Goal: Task Accomplishment & Management: Use online tool/utility

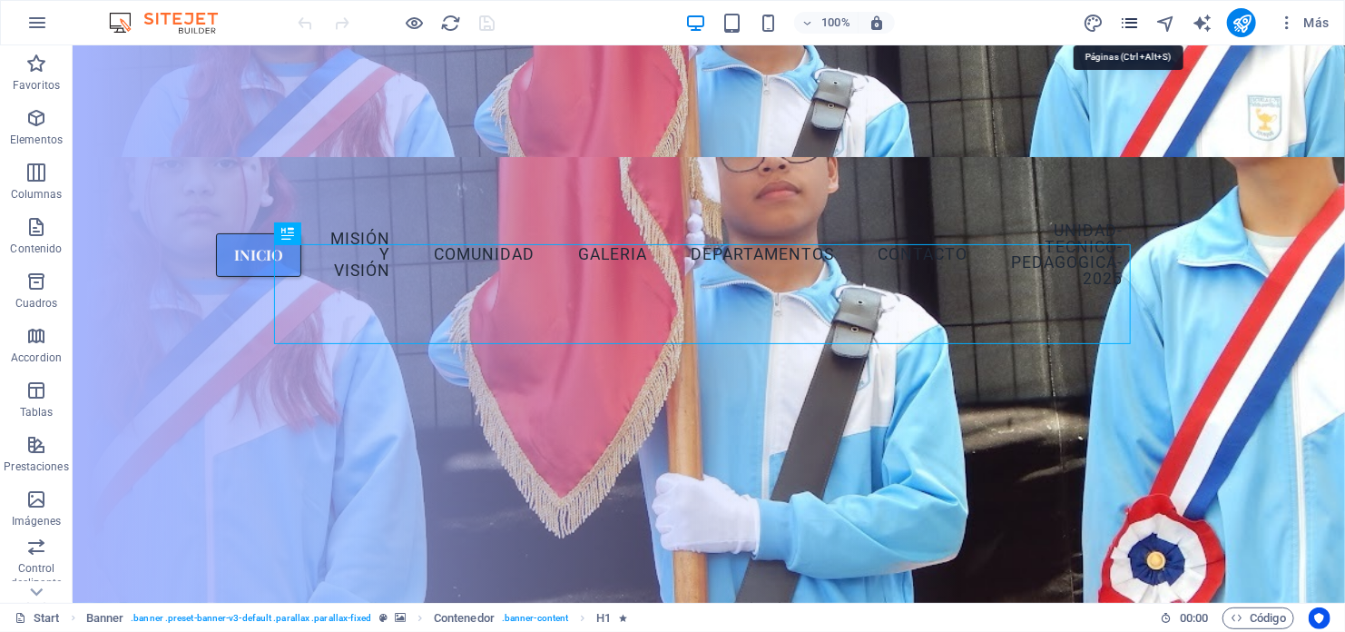
click at [0, 0] on icon "pages" at bounding box center [0, 0] width 0 height 0
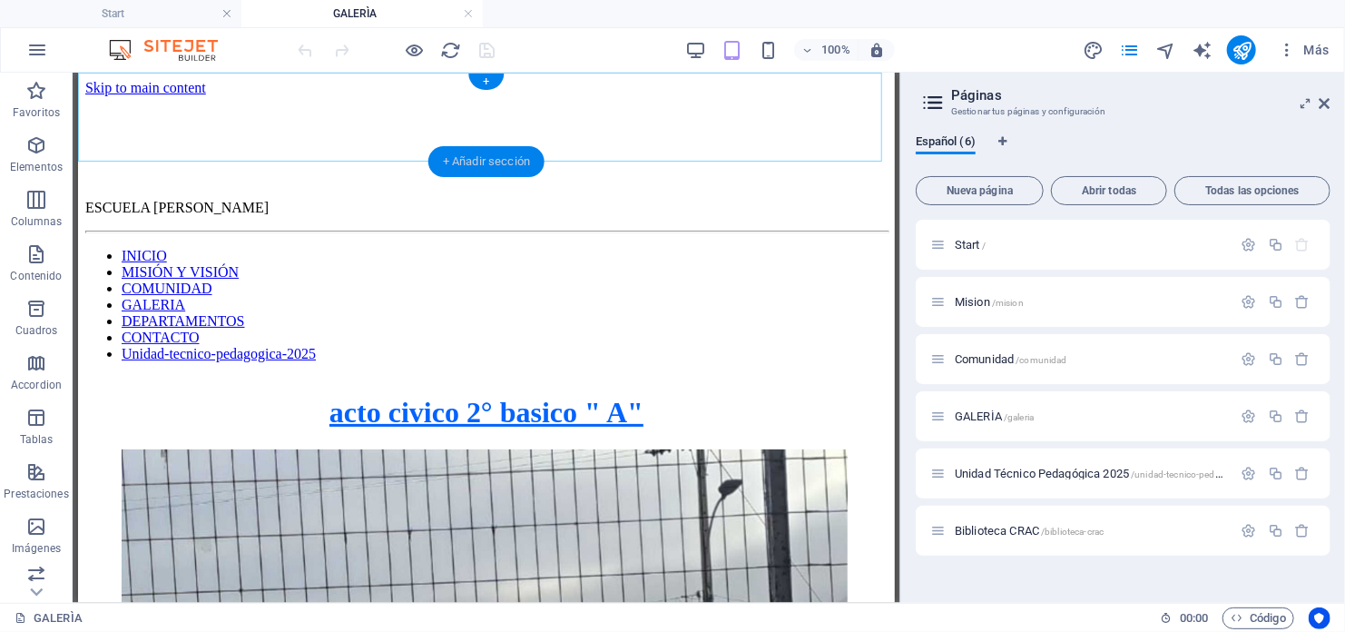
click at [460, 154] on div "+ Añadir sección" at bounding box center [486, 161] width 116 height 31
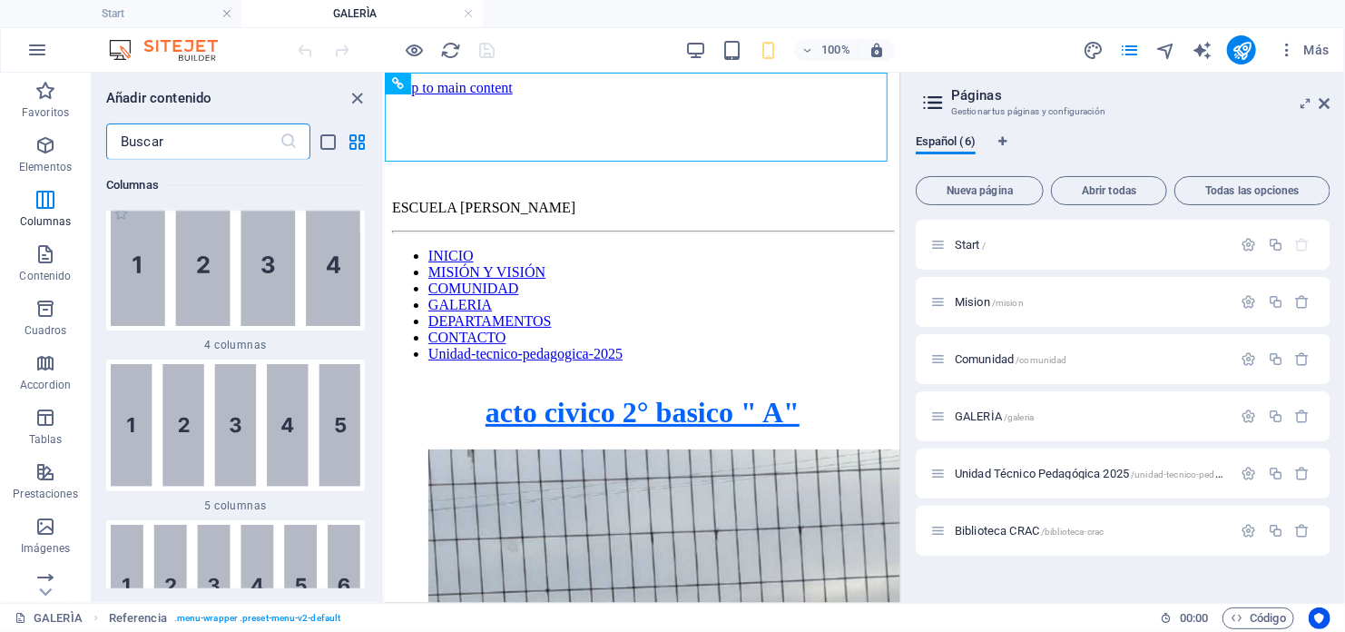
scroll to position [1076, 0]
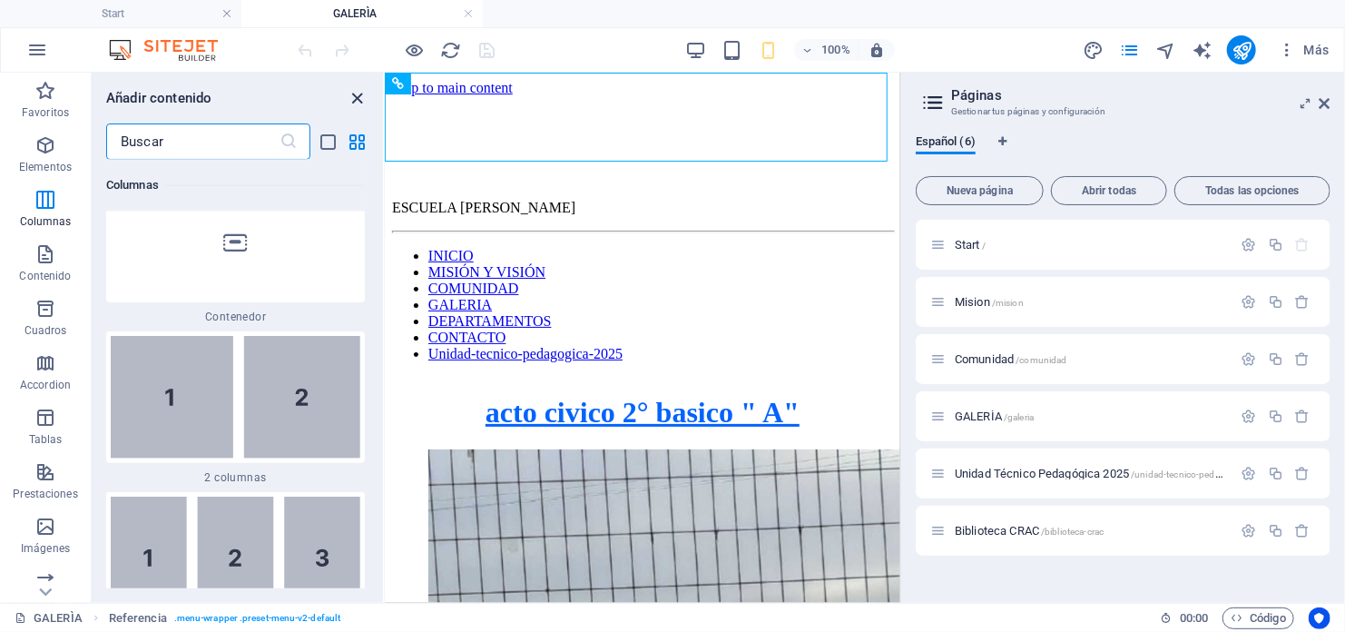
click at [356, 96] on icon "close panel" at bounding box center [358, 98] width 21 height 21
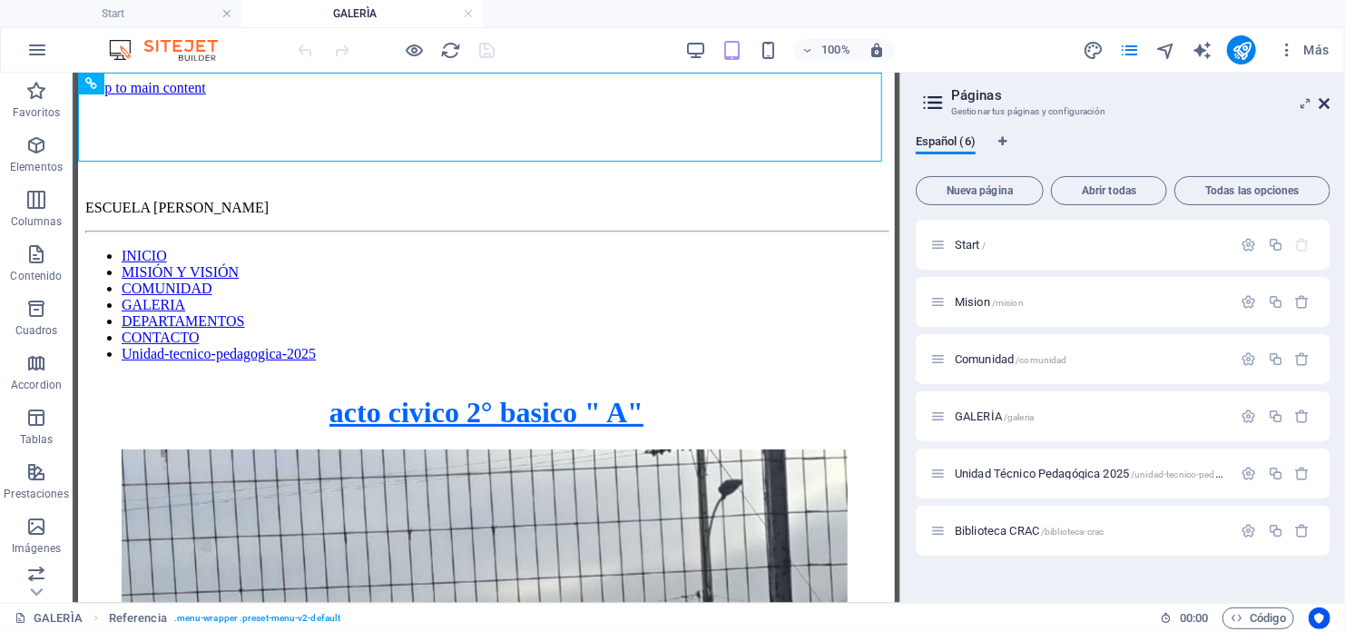
click at [0, 0] on icon at bounding box center [0, 0] width 0 height 0
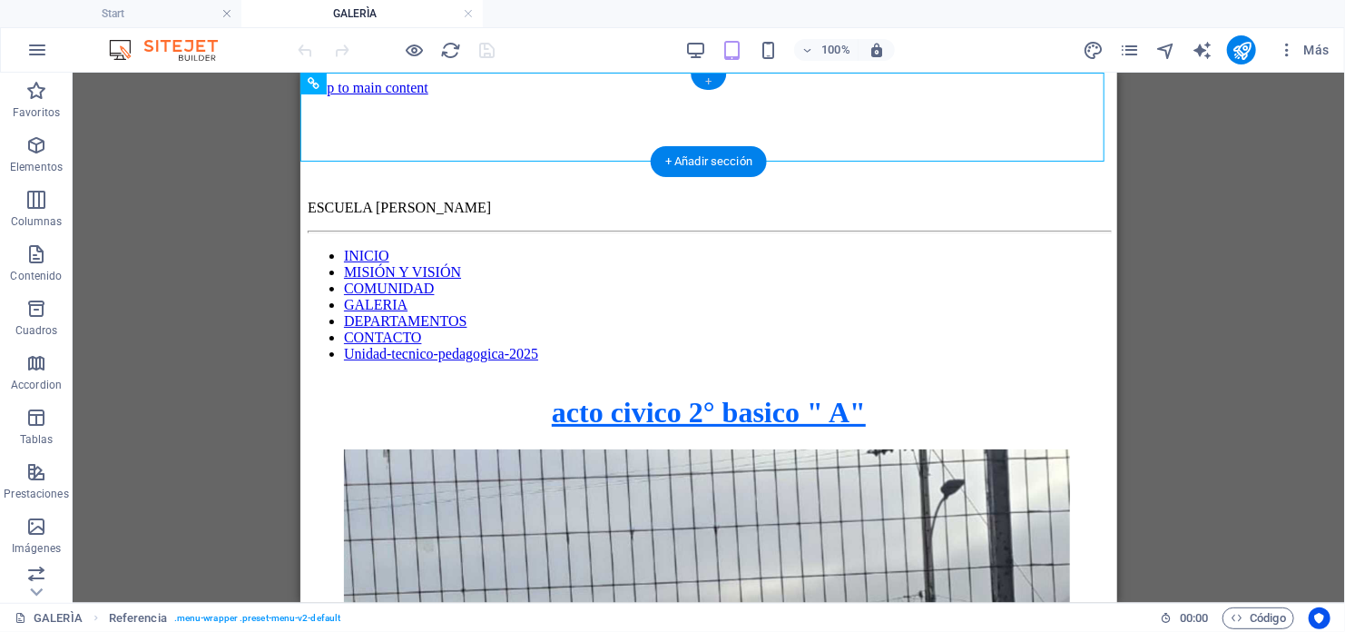
click at [710, 79] on div "+" at bounding box center [708, 82] width 35 height 16
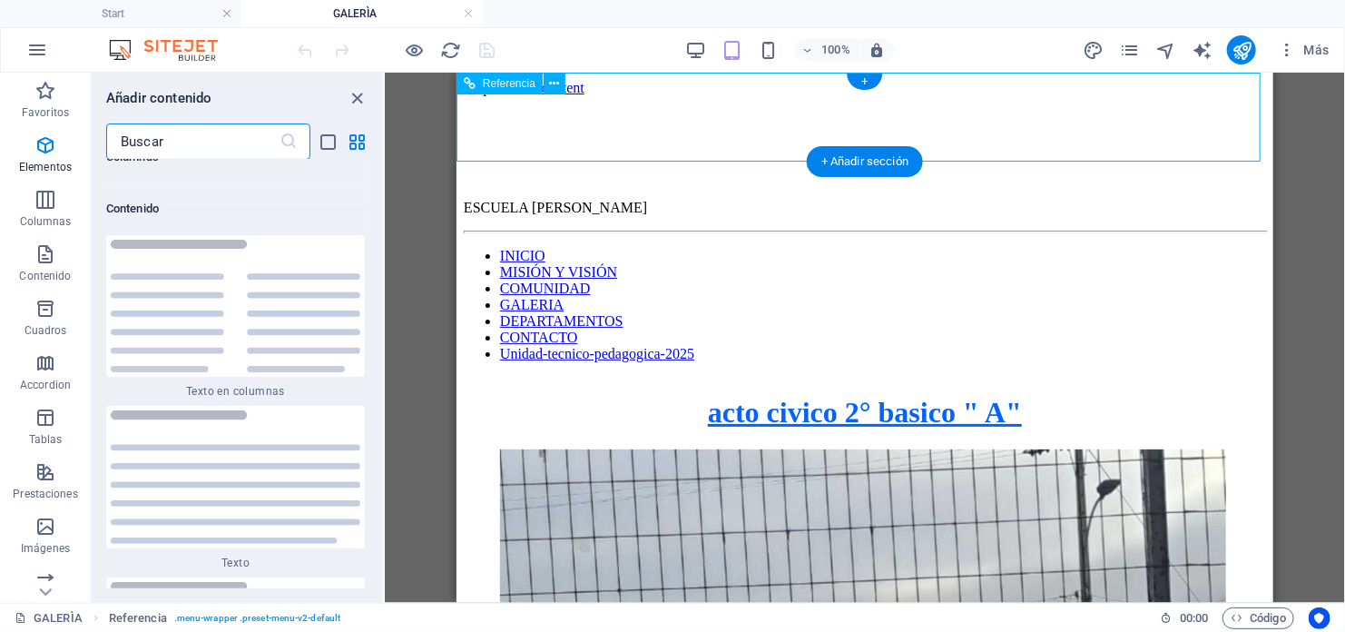
scroll to position [6135, 0]
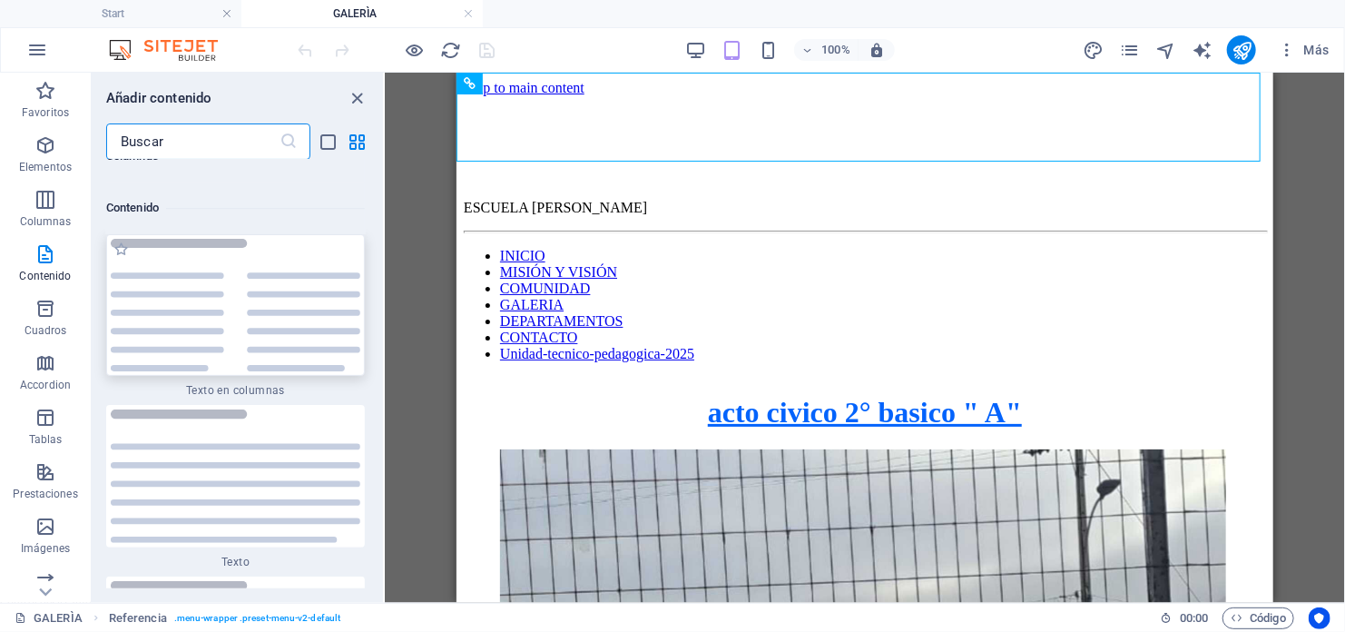
click at [176, 330] on img at bounding box center [236, 305] width 250 height 133
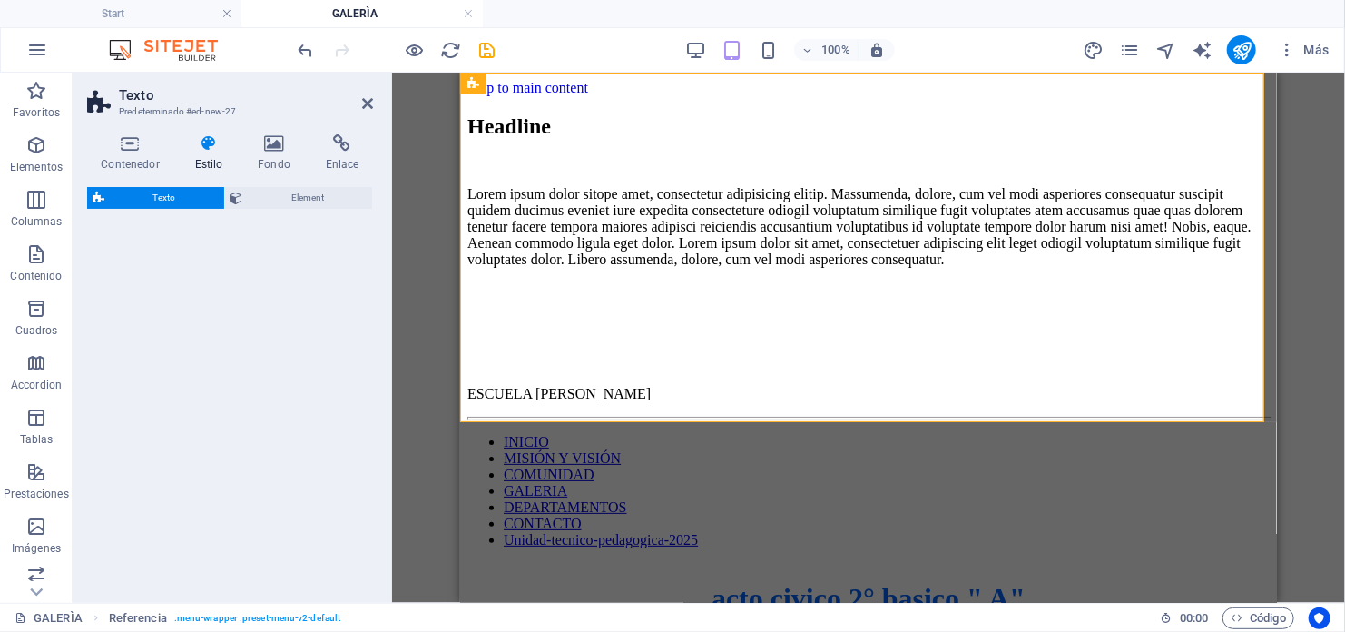
select select "rem"
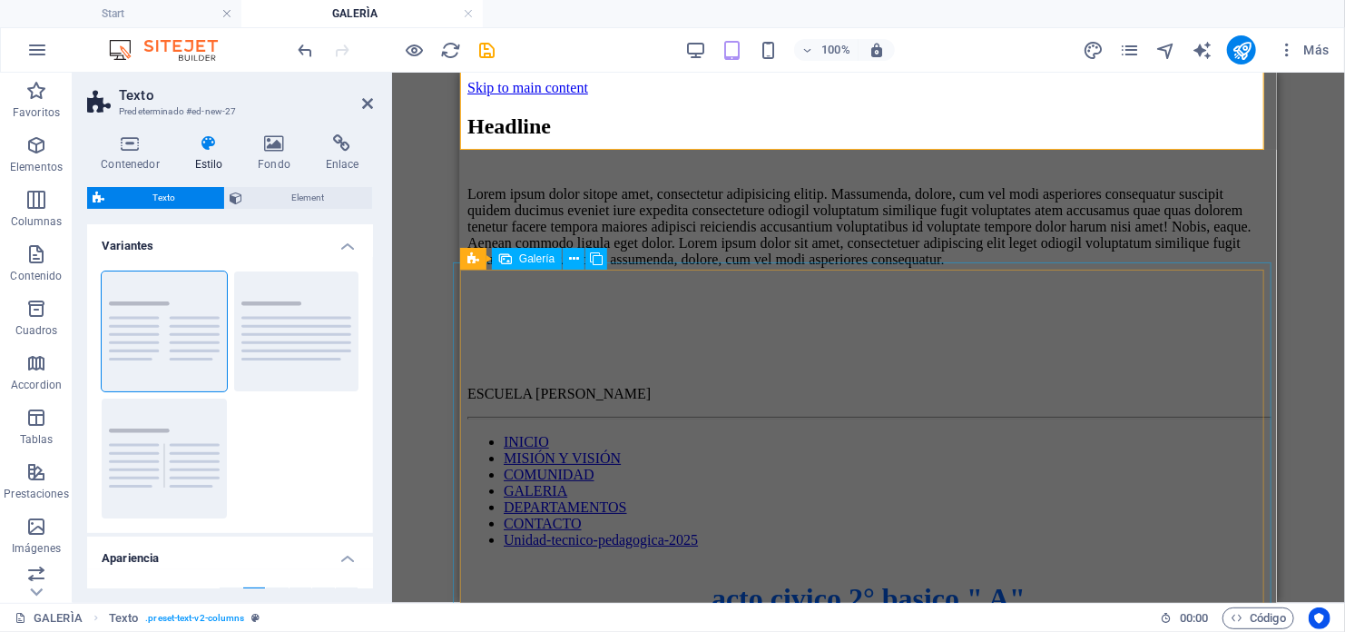
scroll to position [272, 0]
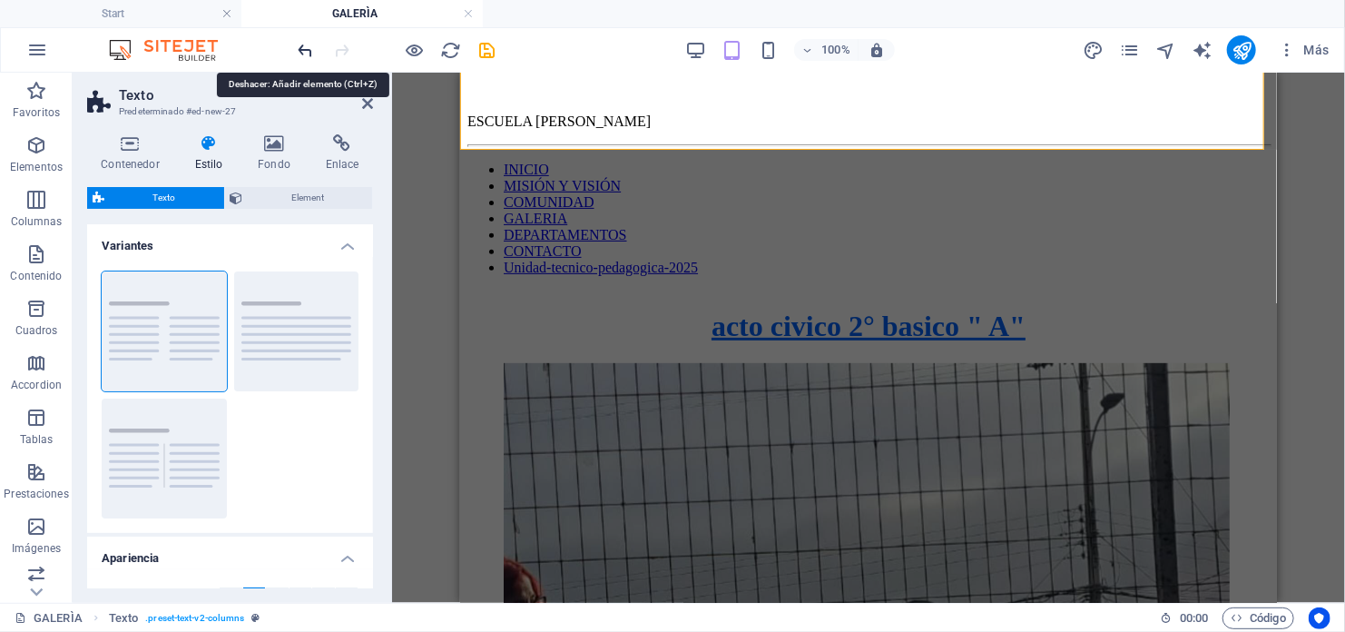
click at [309, 50] on icon "undo" at bounding box center [306, 50] width 21 height 21
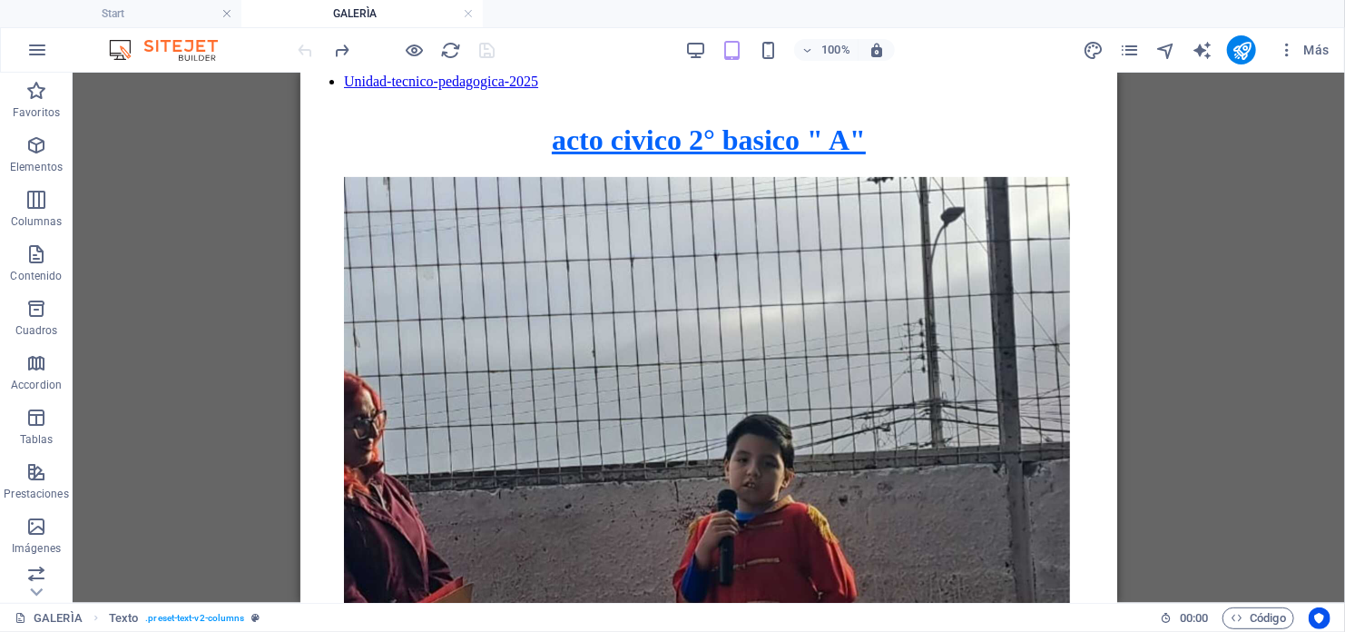
scroll to position [0, 0]
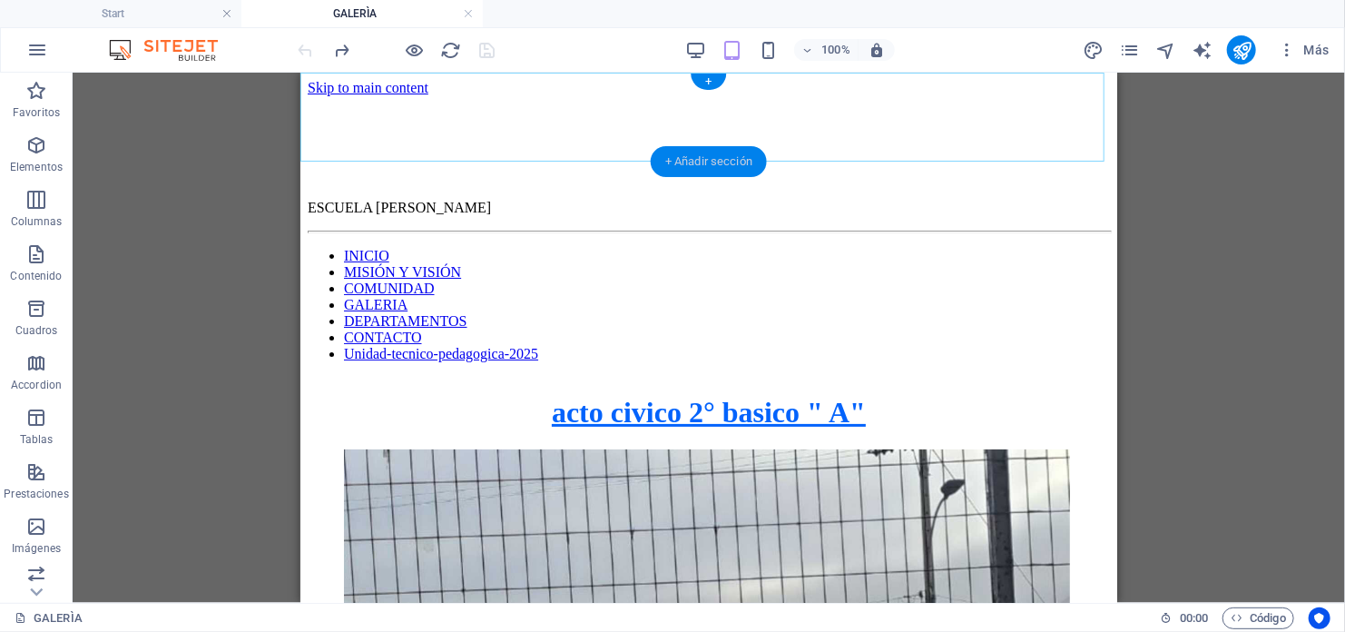
click at [692, 162] on div "+ Añadir sección" at bounding box center [709, 161] width 116 height 31
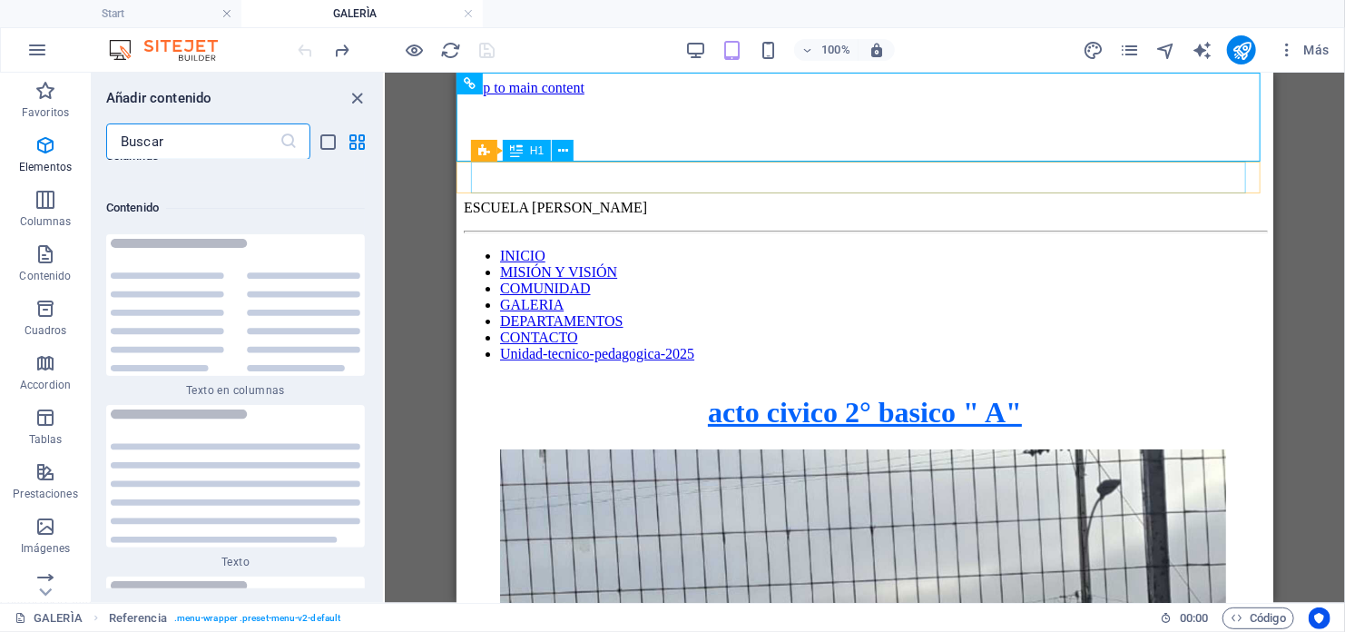
scroll to position [6135, 0]
click at [274, 439] on img at bounding box center [236, 475] width 250 height 133
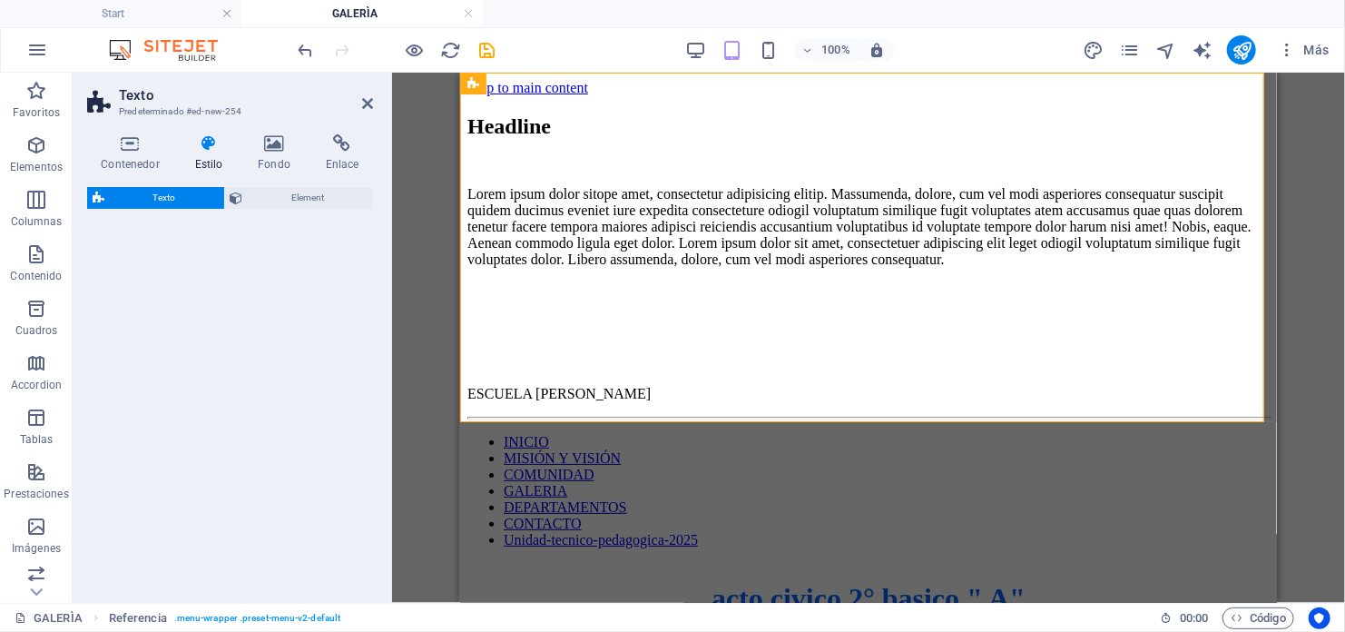
select select "preset-text-v2-default"
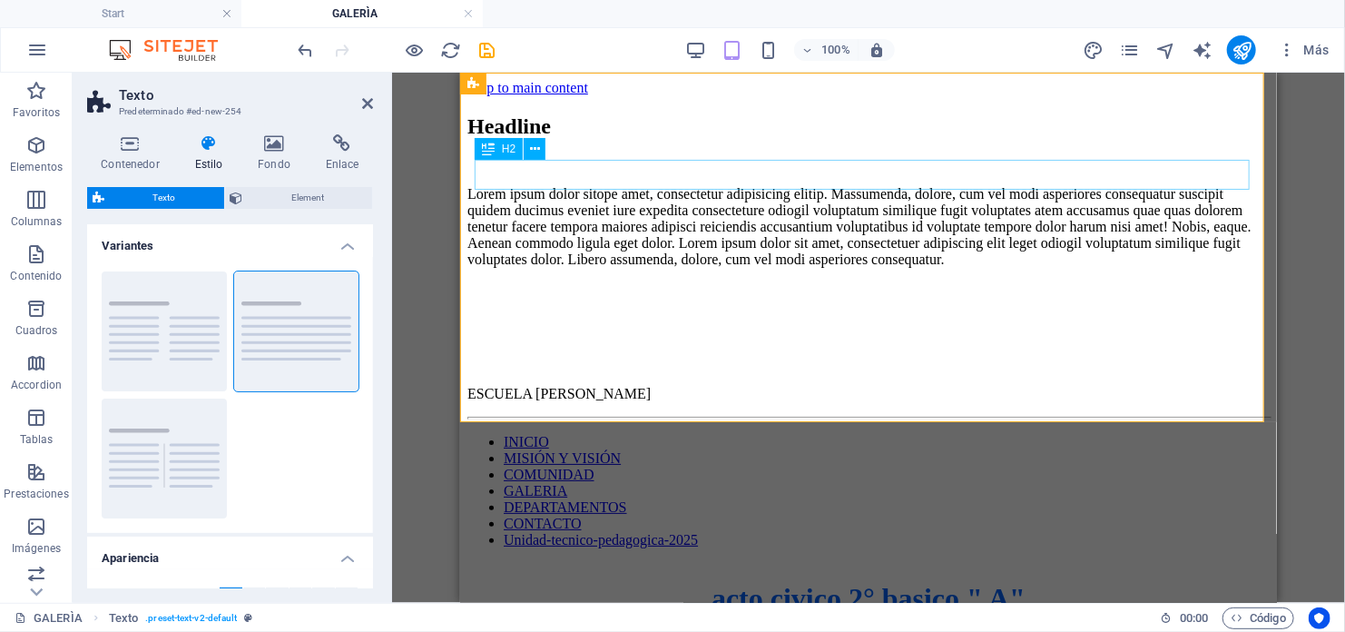
click at [474, 138] on div "Headline" at bounding box center [868, 125] width 802 height 25
click at [483, 138] on div "Headline" at bounding box center [868, 125] width 802 height 25
drag, startPoint x: 579, startPoint y: 171, endPoint x: 741, endPoint y: 171, distance: 161.6
click at [741, 138] on div "Headline" at bounding box center [868, 125] width 802 height 25
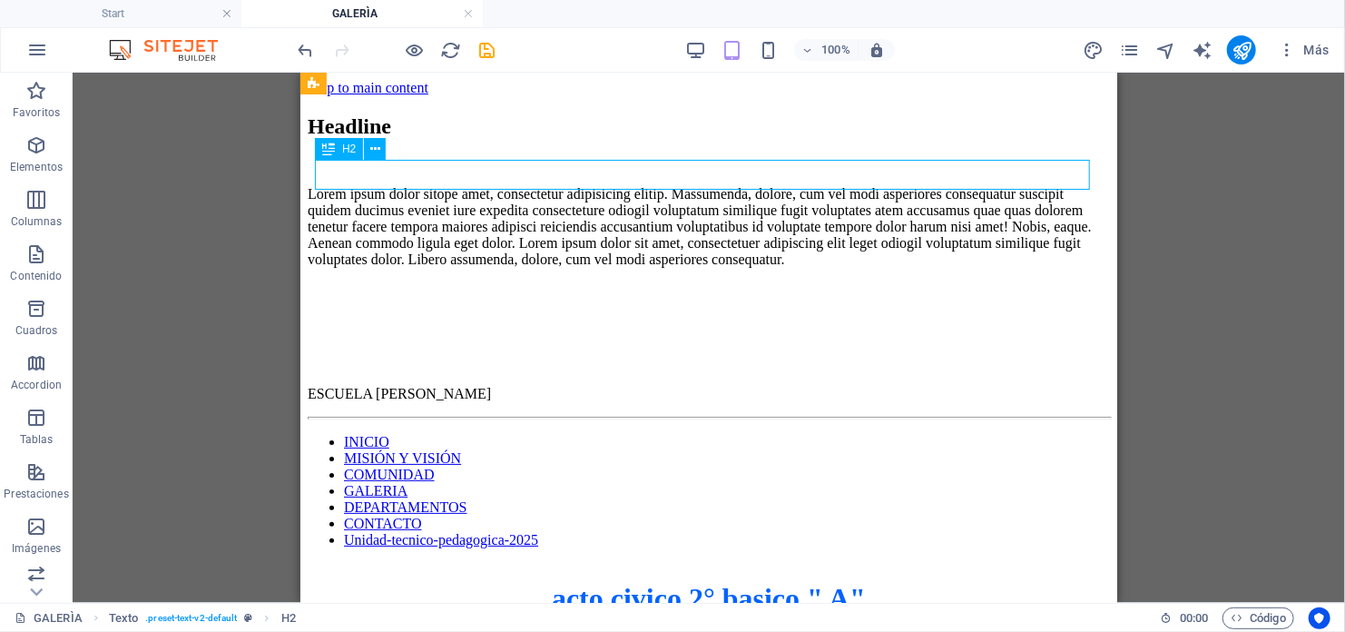
click at [581, 138] on div "Headline" at bounding box center [708, 125] width 802 height 25
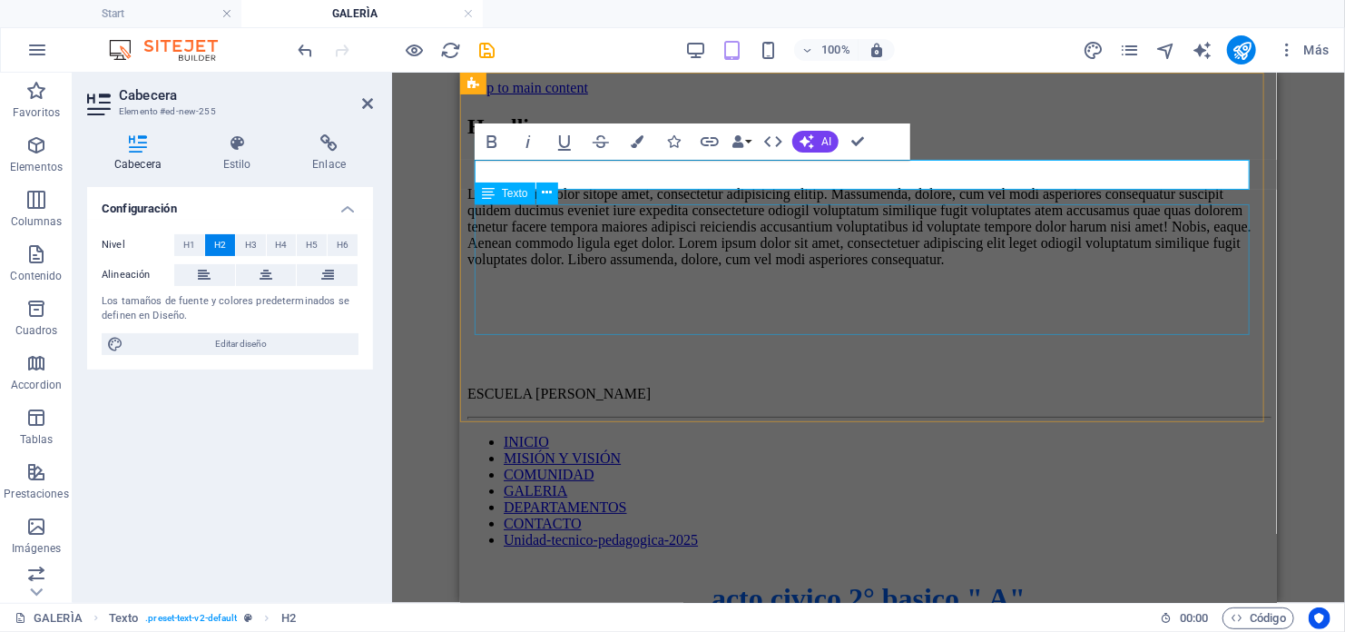
click at [520, 219] on div "Lorem ipsum dolor sitope amet, consectetur adipisicing elitip. Massumenda, dolo…" at bounding box center [868, 226] width 802 height 82
click at [680, 219] on div "Lorem ipsum dolor sitope amet, consectetur adipisicing elitip. Massumenda, dolo…" at bounding box center [868, 226] width 802 height 82
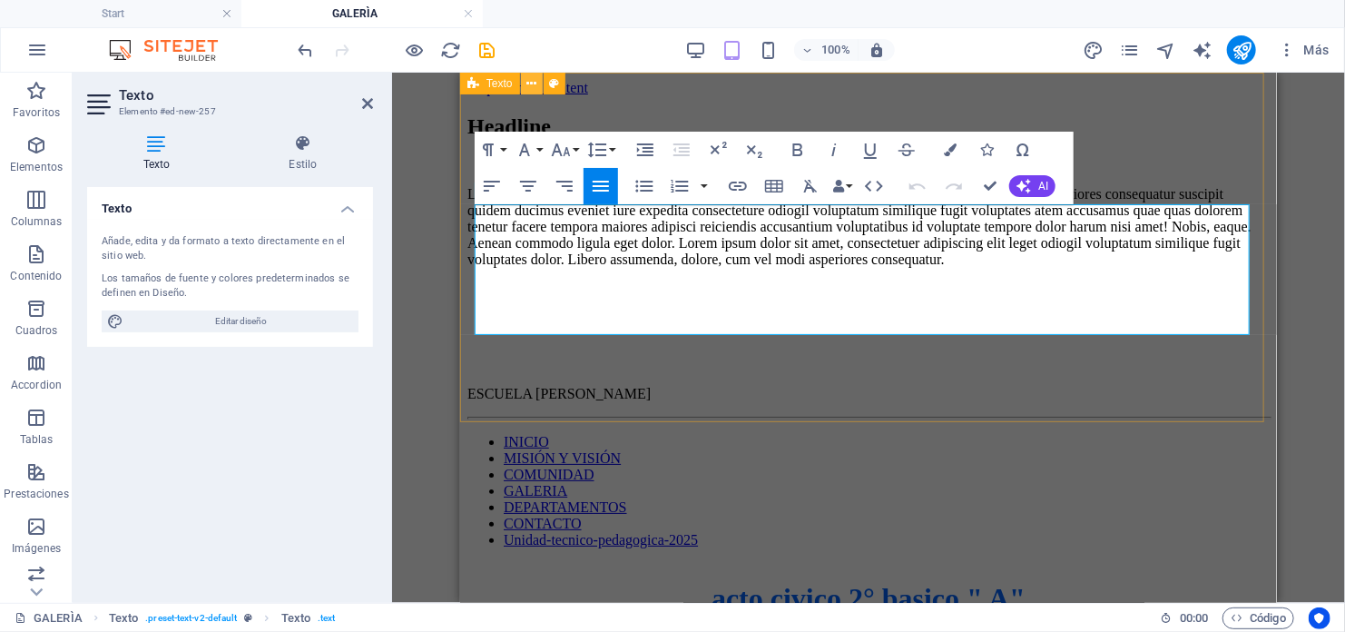
click at [527, 85] on icon at bounding box center [531, 83] width 10 height 19
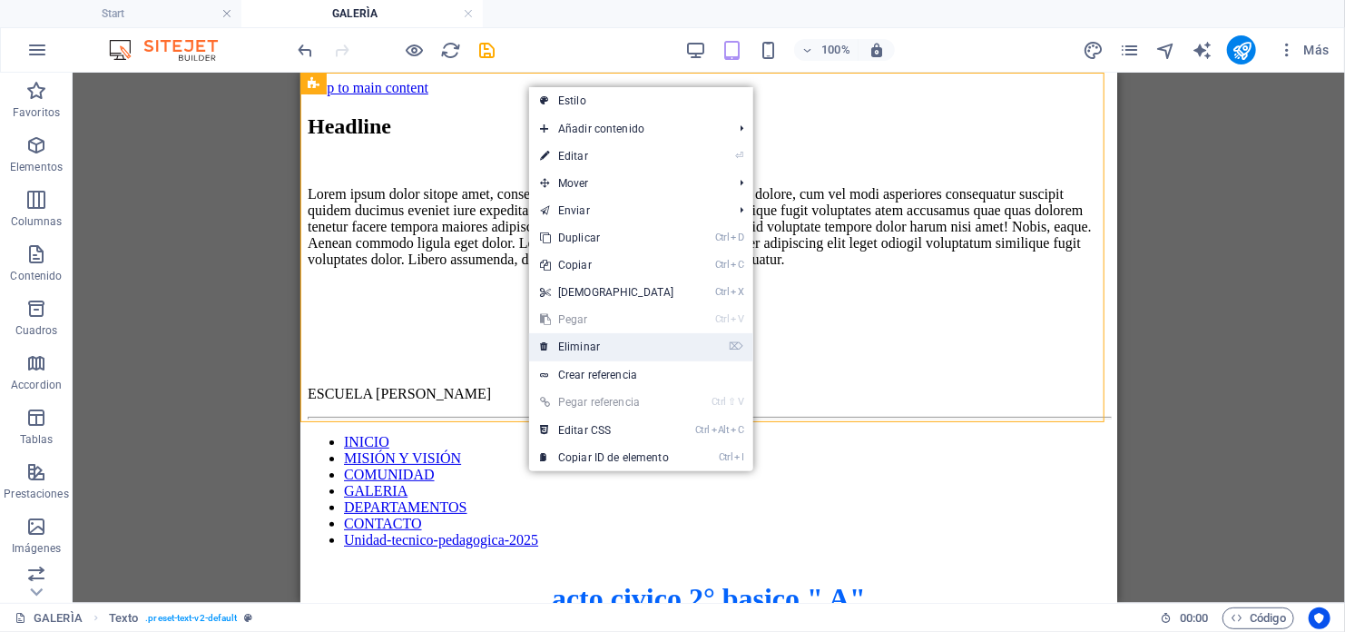
click at [600, 344] on link "⌦ Eliminar" at bounding box center [607, 346] width 156 height 27
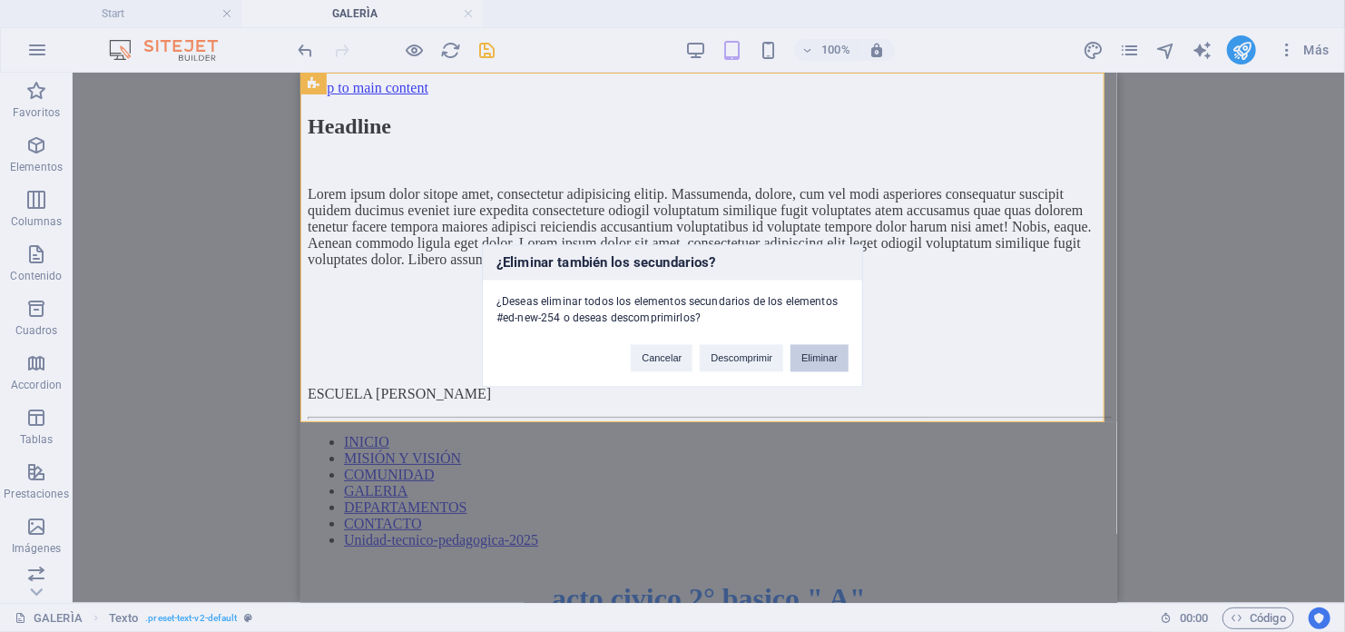
click at [830, 353] on button "Eliminar" at bounding box center [820, 358] width 58 height 27
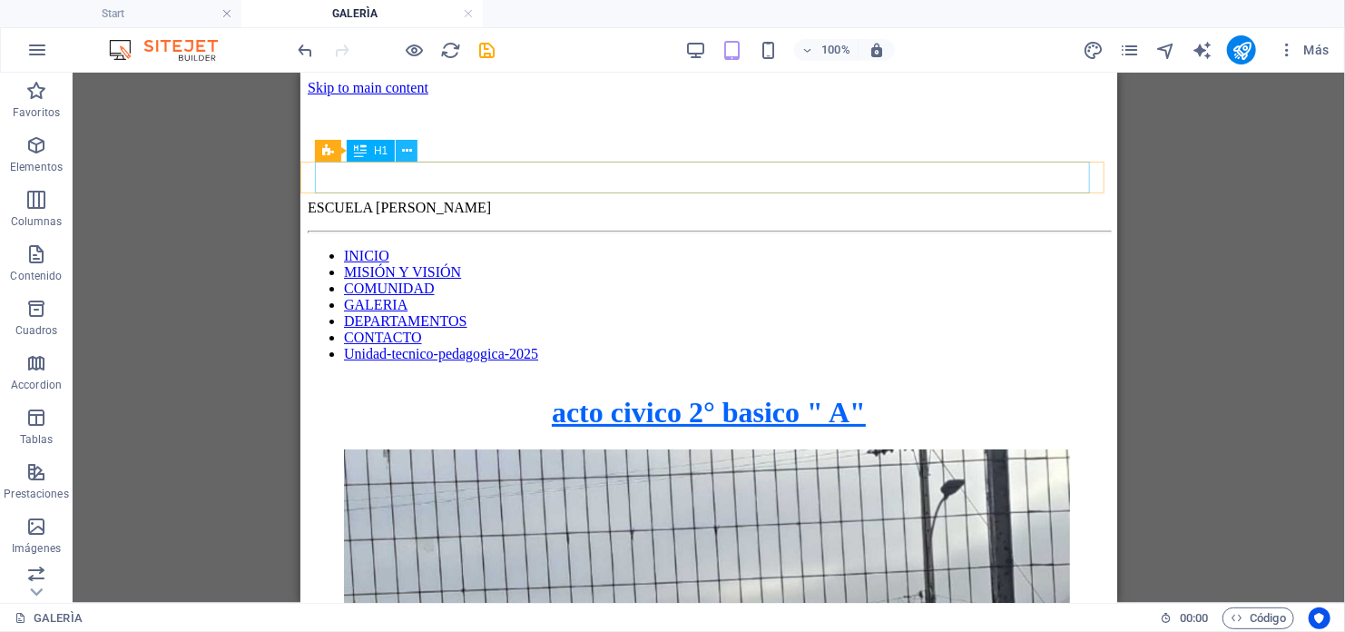
click at [409, 148] on icon at bounding box center [407, 151] width 10 height 19
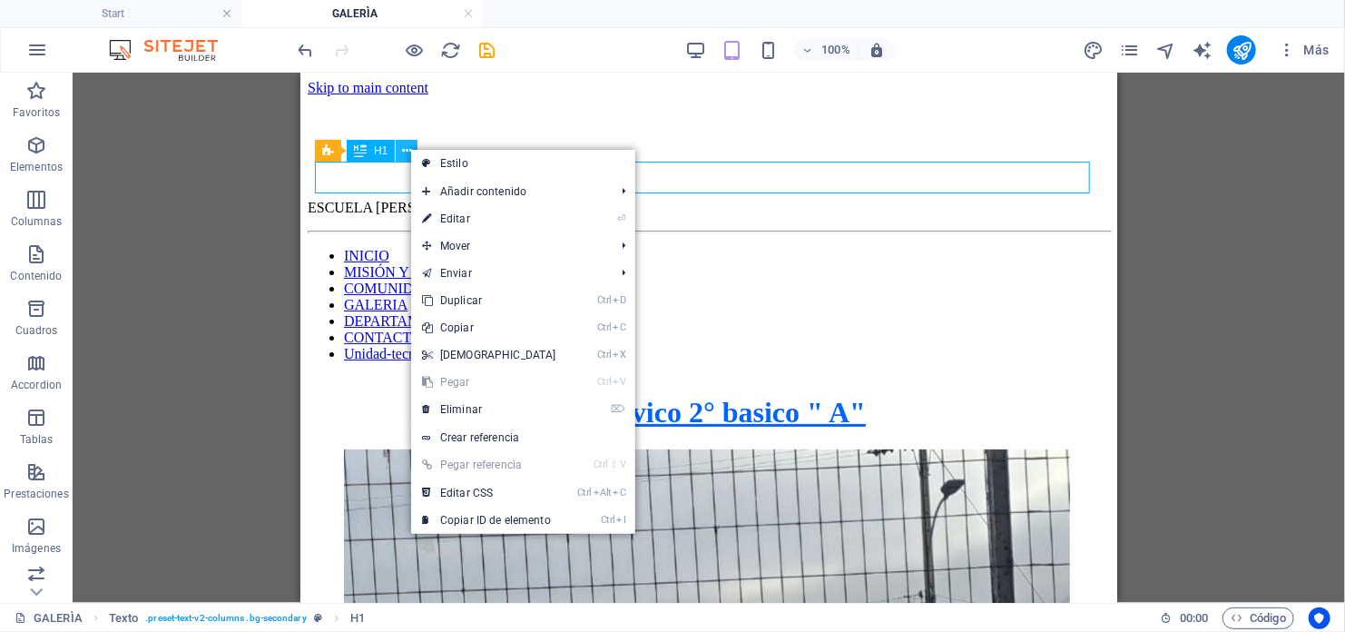
click at [408, 148] on icon at bounding box center [407, 151] width 10 height 19
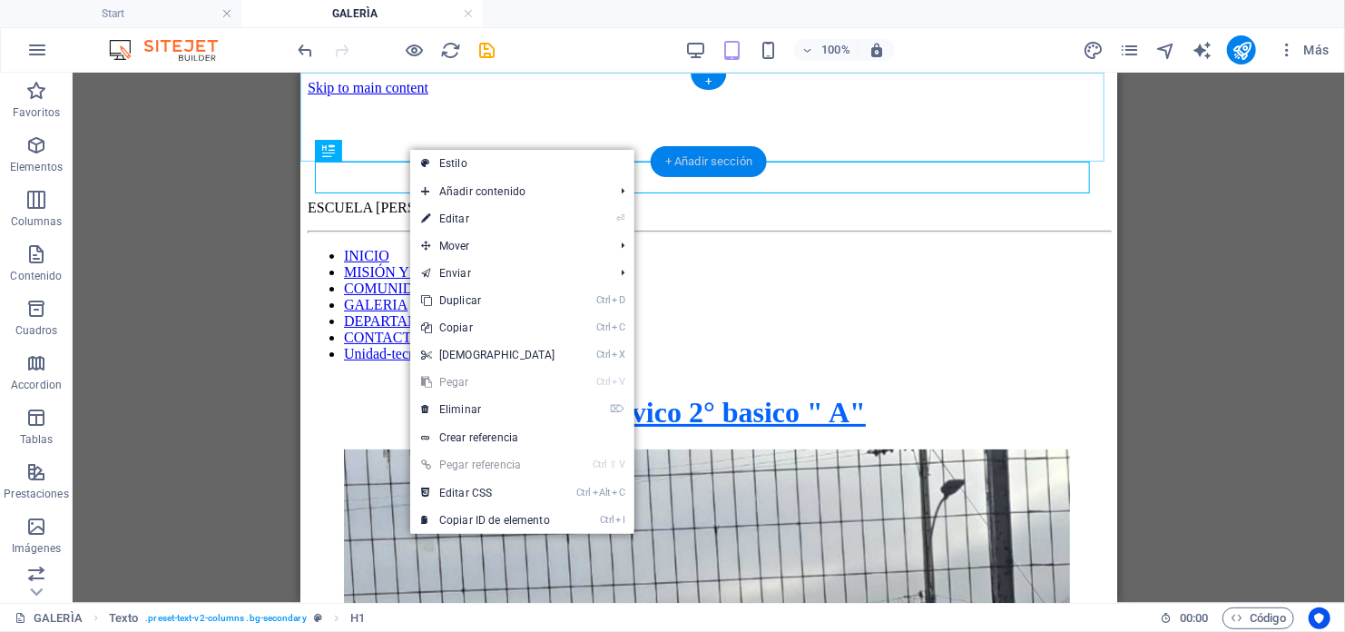
drag, startPoint x: 703, startPoint y: 157, endPoint x: 192, endPoint y: 90, distance: 516.3
click at [703, 157] on div "+ Añadir sección" at bounding box center [709, 161] width 116 height 31
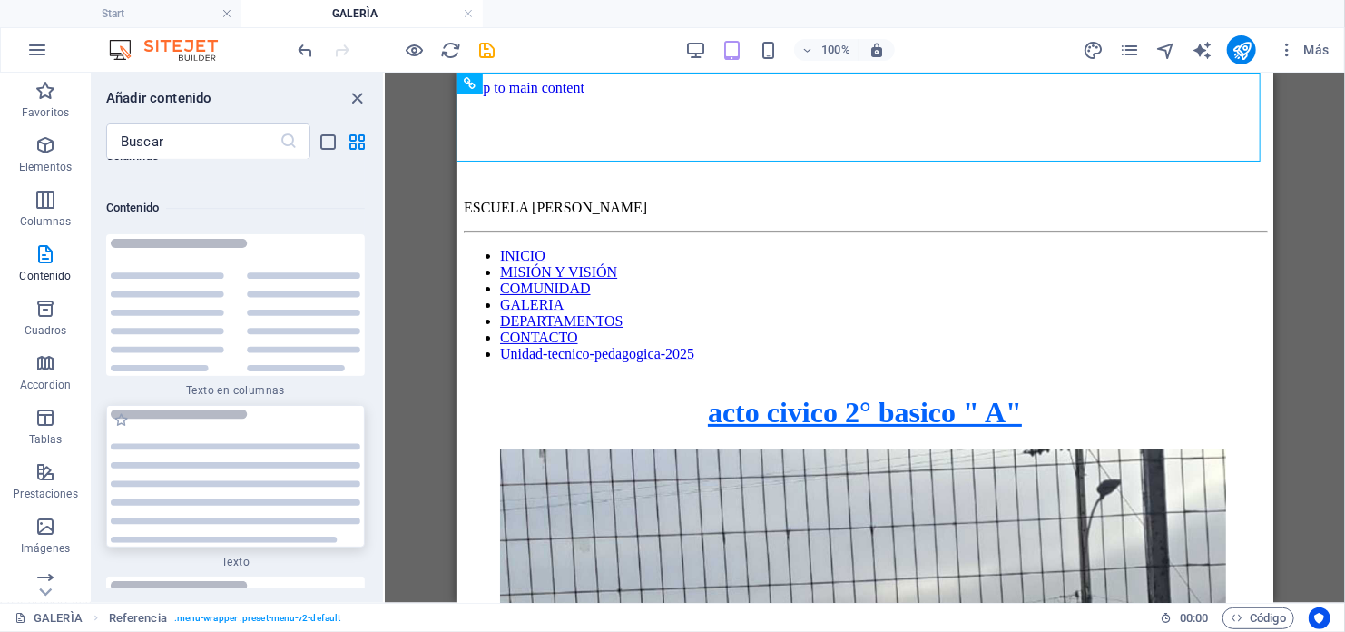
click at [189, 459] on img at bounding box center [236, 475] width 250 height 133
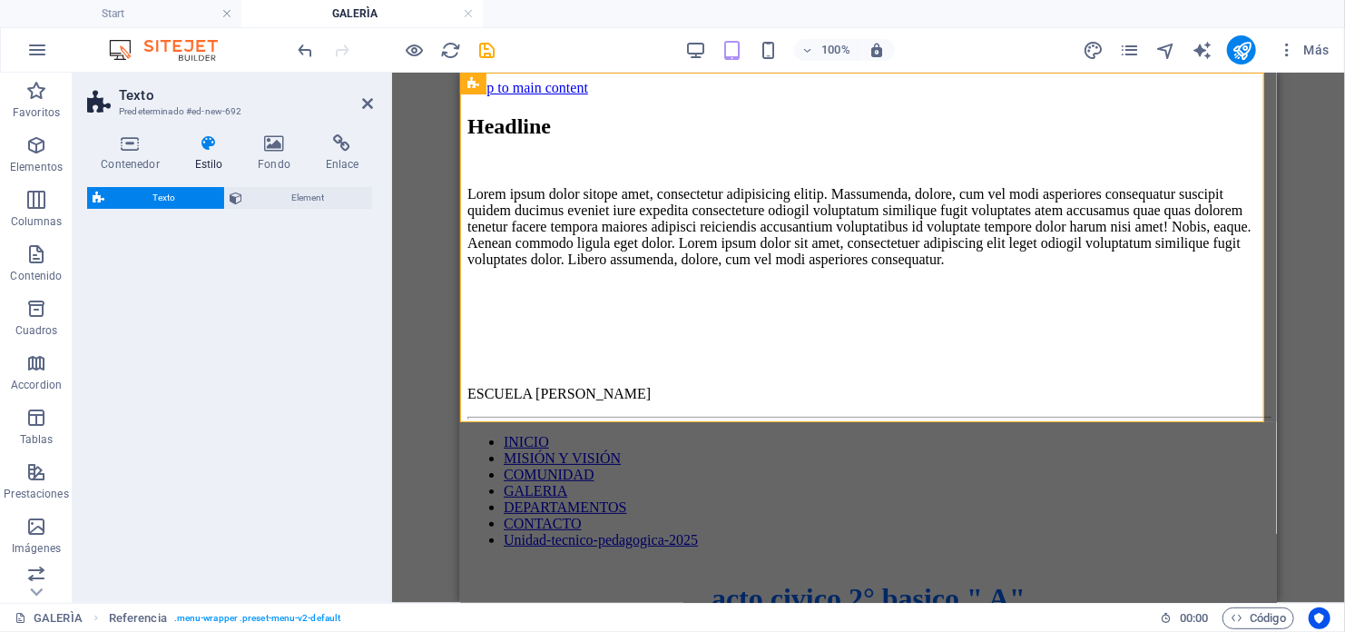
select select "preset-text-v2-default"
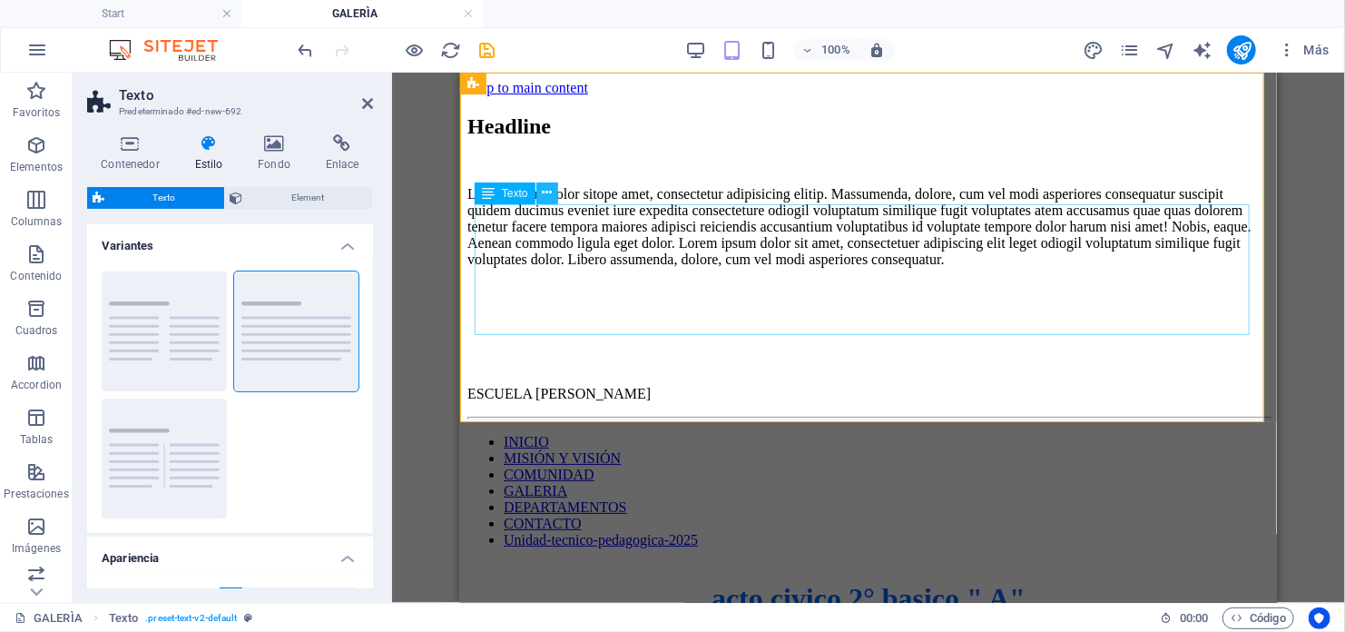
click at [547, 203] on button at bounding box center [547, 193] width 22 height 22
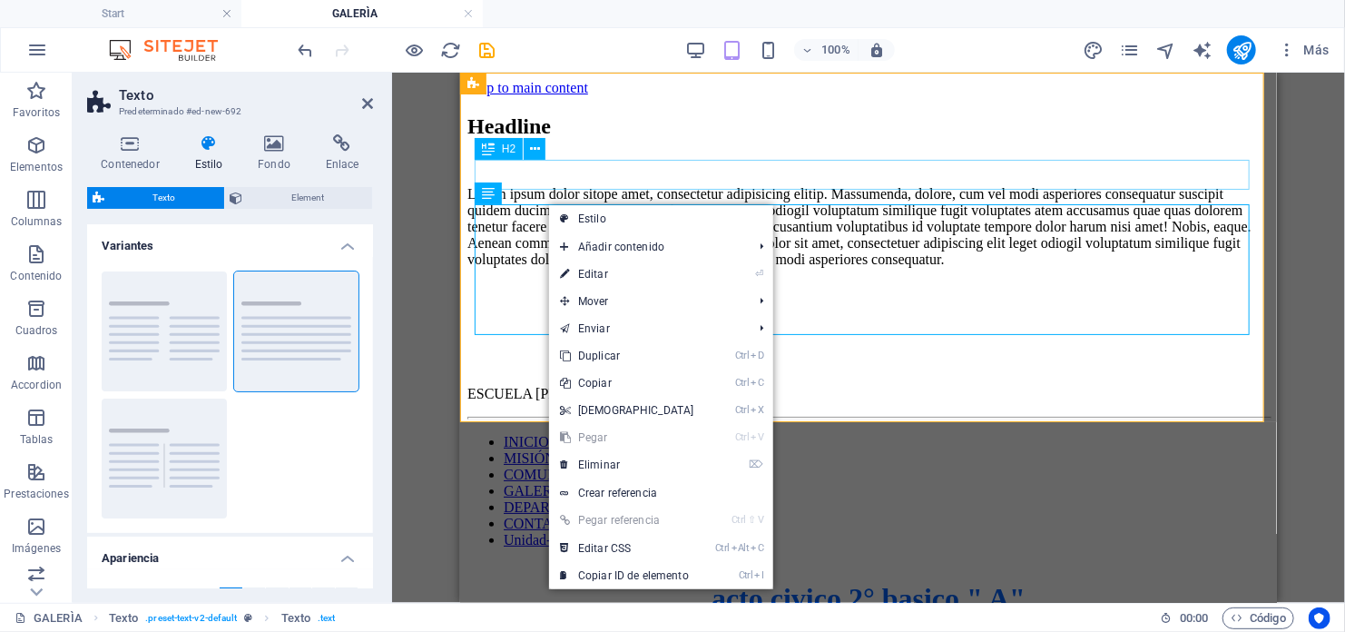
click at [502, 138] on div "Headline" at bounding box center [868, 125] width 802 height 25
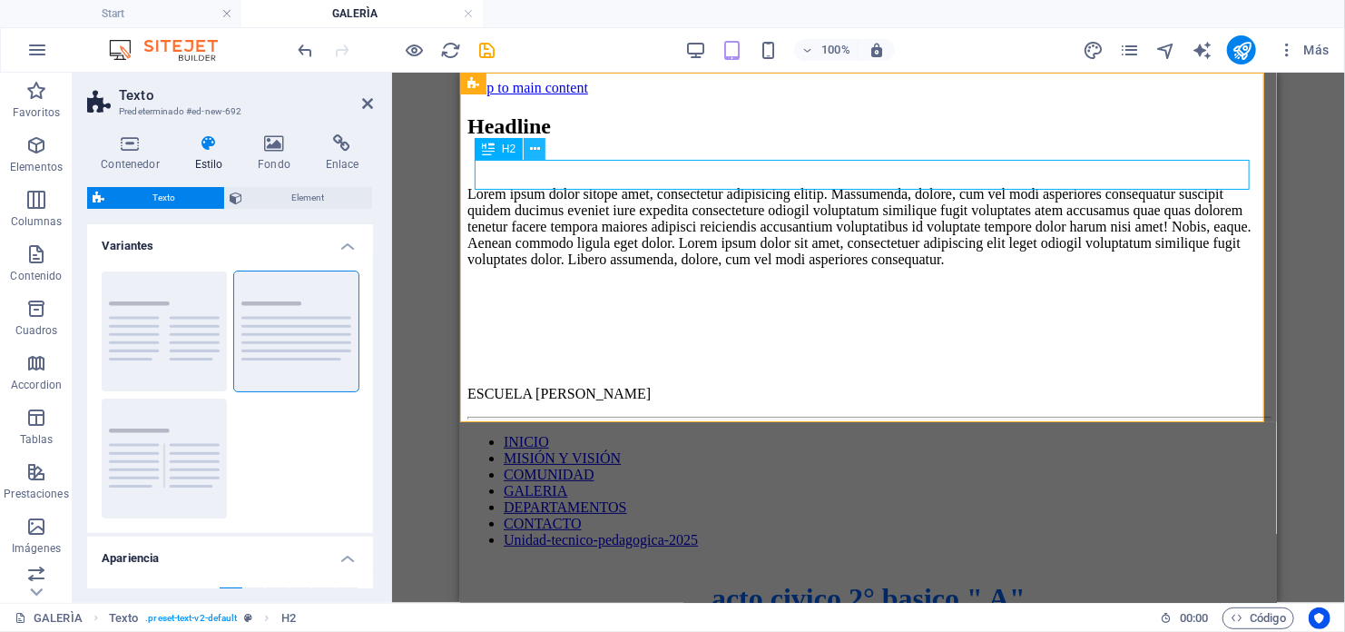
click at [530, 150] on icon at bounding box center [535, 149] width 10 height 19
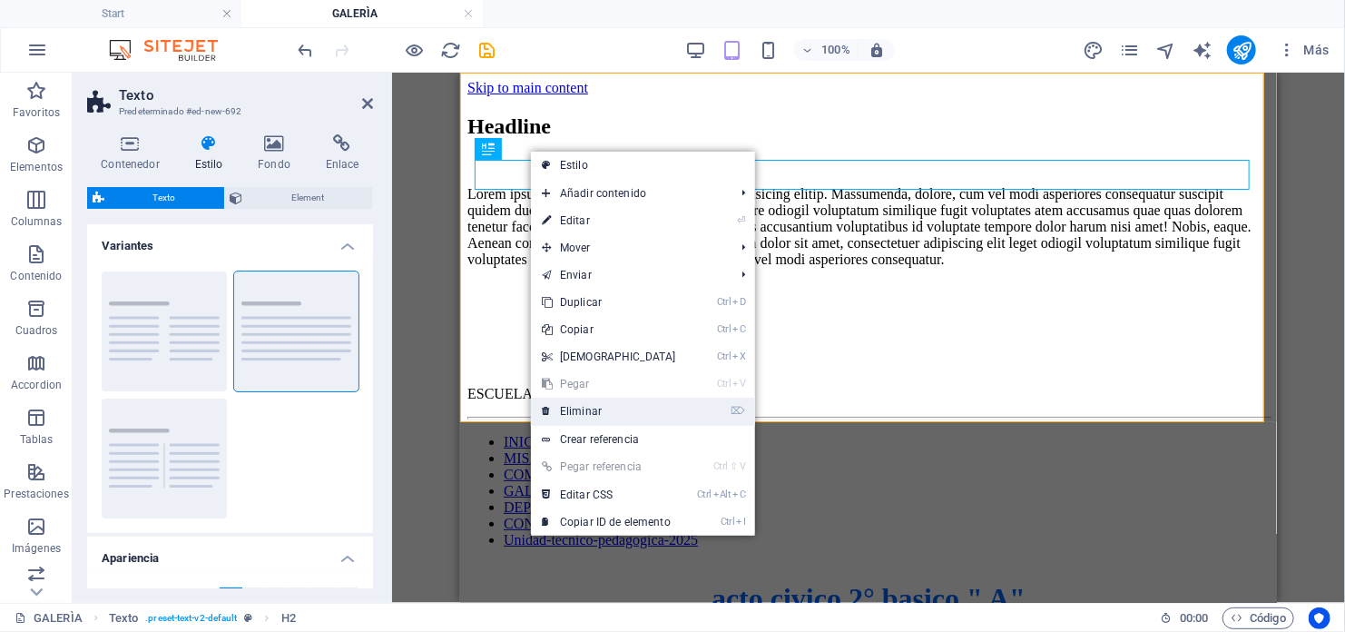
click at [581, 404] on link "⌦ Eliminar" at bounding box center [609, 411] width 156 height 27
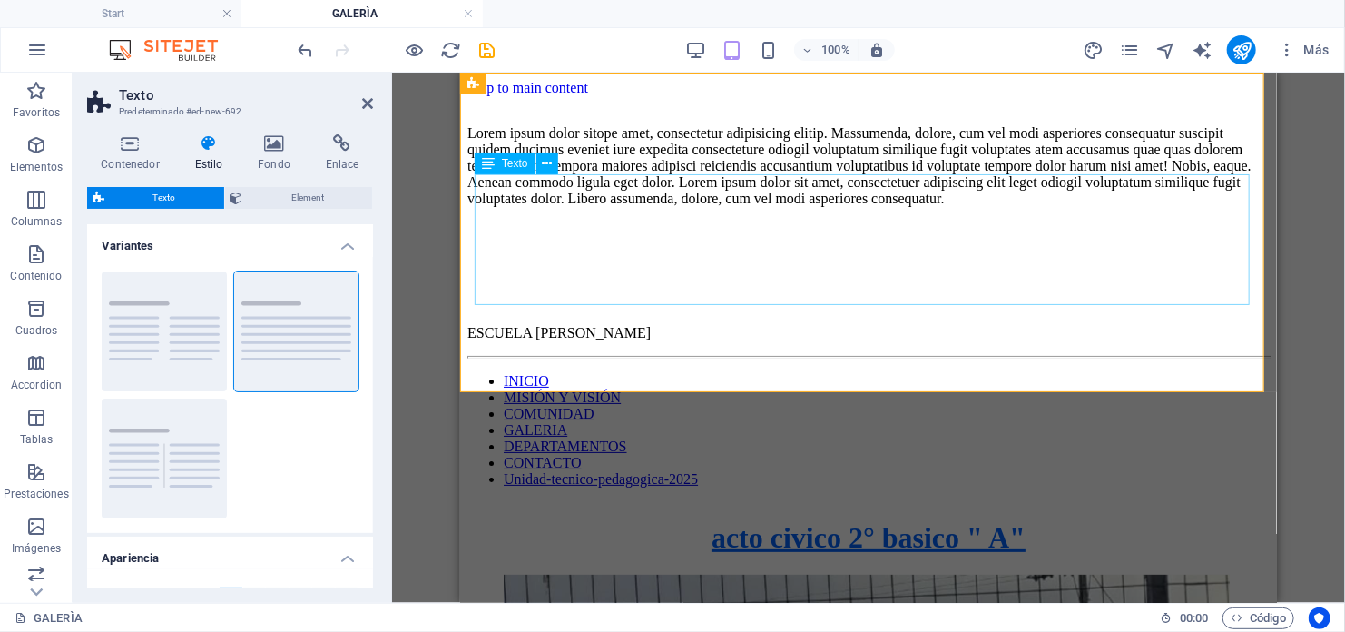
drag, startPoint x: 527, startPoint y: 252, endPoint x: 514, endPoint y: 214, distance: 40.5
click at [526, 206] on div "Lorem ipsum dolor sitope amet, consectetur adipisicing elitip. Massumenda, dolo…" at bounding box center [868, 165] width 802 height 82
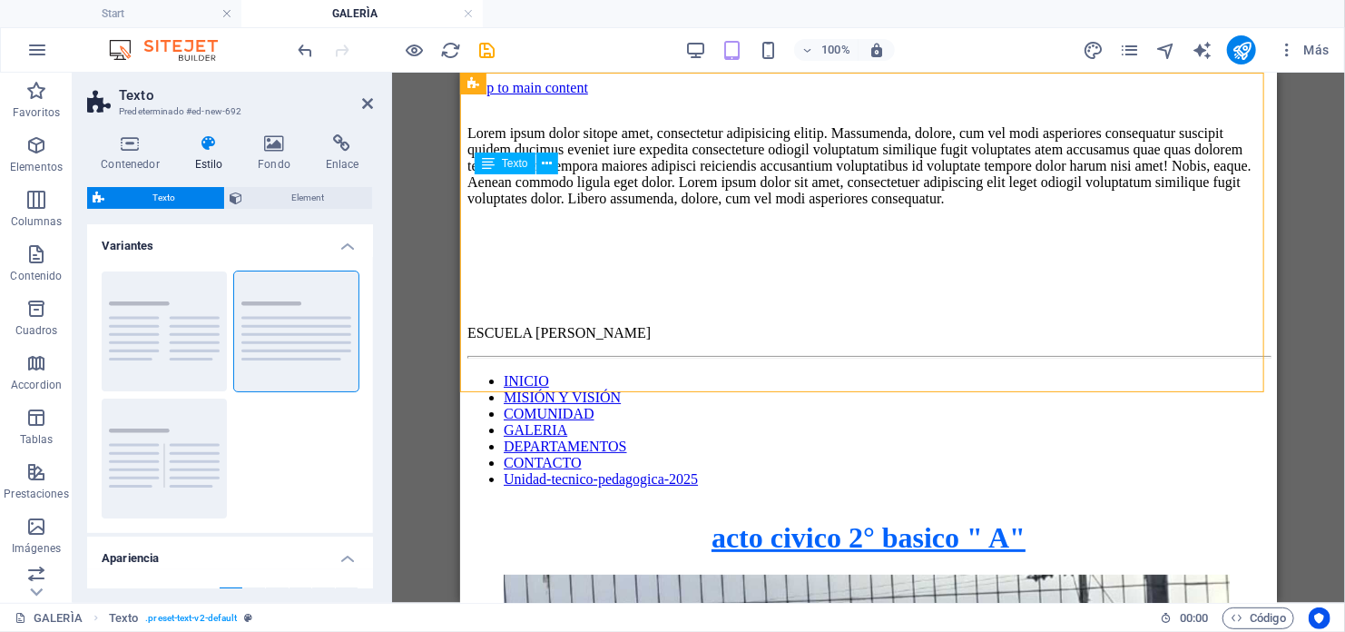
click at [484, 183] on div "Lorem ipsum dolor sitope amet, consectetur adipisicing elitip. Massumenda, dolo…" at bounding box center [868, 165] width 802 height 82
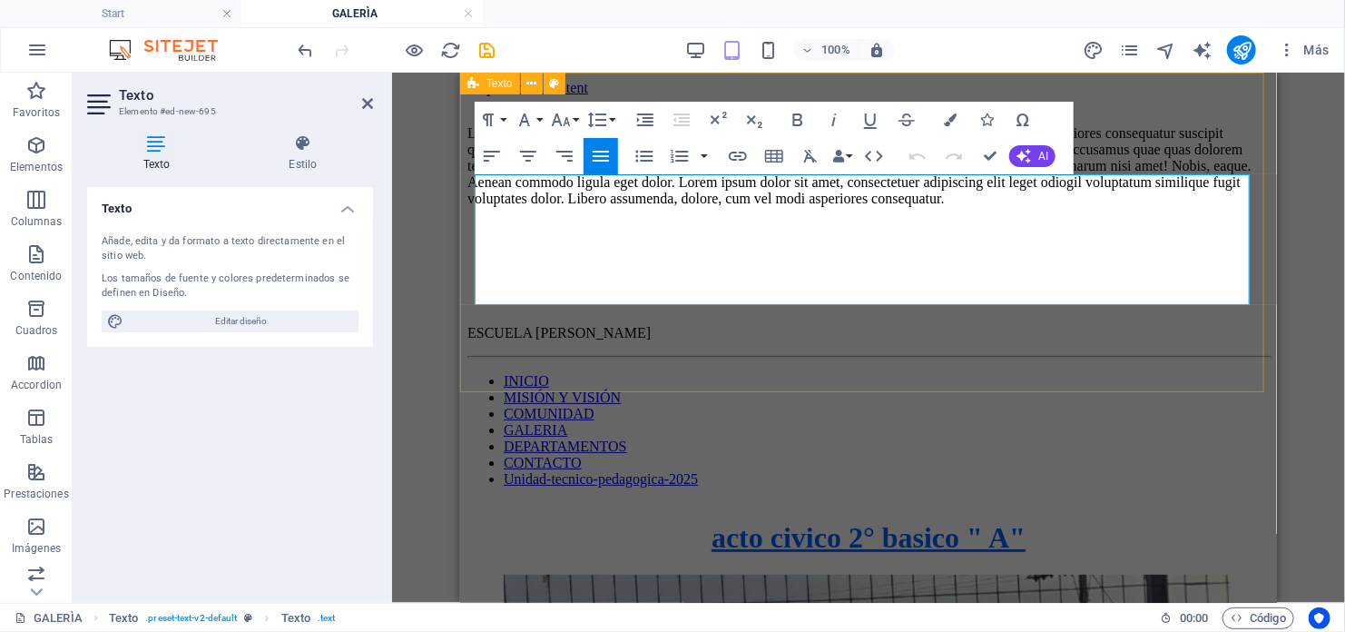
click at [473, 184] on div "Lorem ipsum dolor sitope amet, consectetur adipisicing elitip. Massumenda, dolo…" at bounding box center [868, 150] width 802 height 111
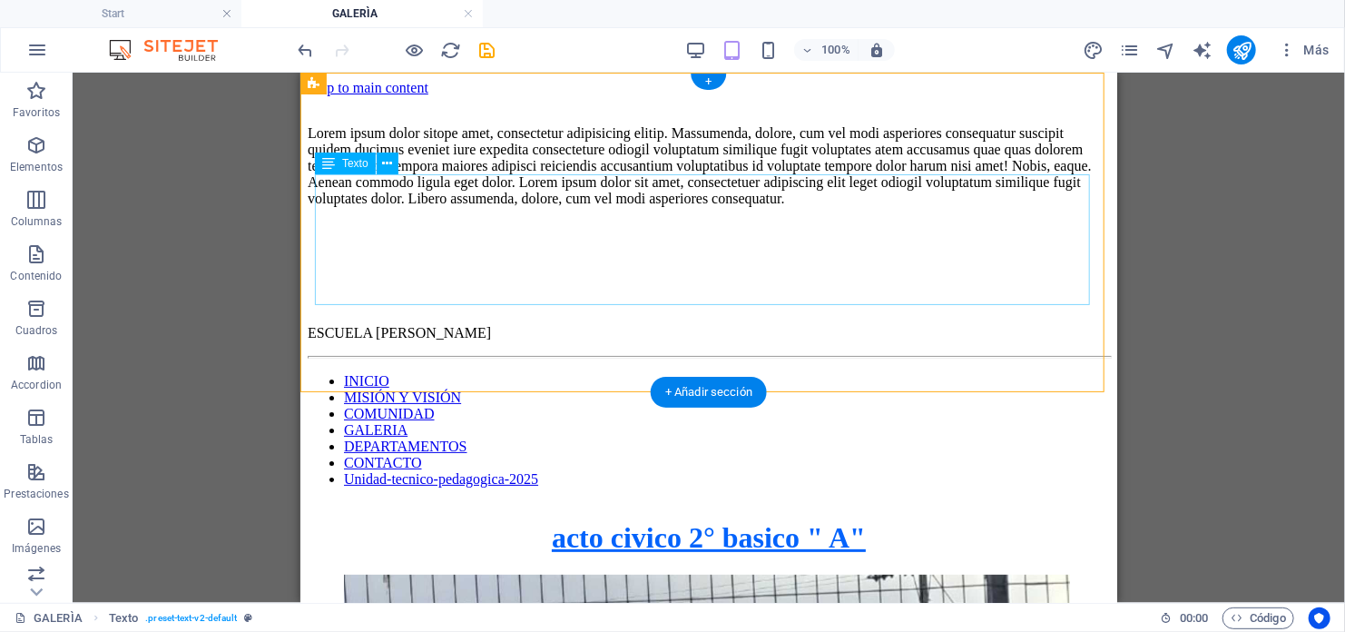
click at [319, 187] on div "Lorem ipsum dolor sitope amet, consectetur adipisicing elitip. Massumenda, dolo…" at bounding box center [708, 165] width 802 height 82
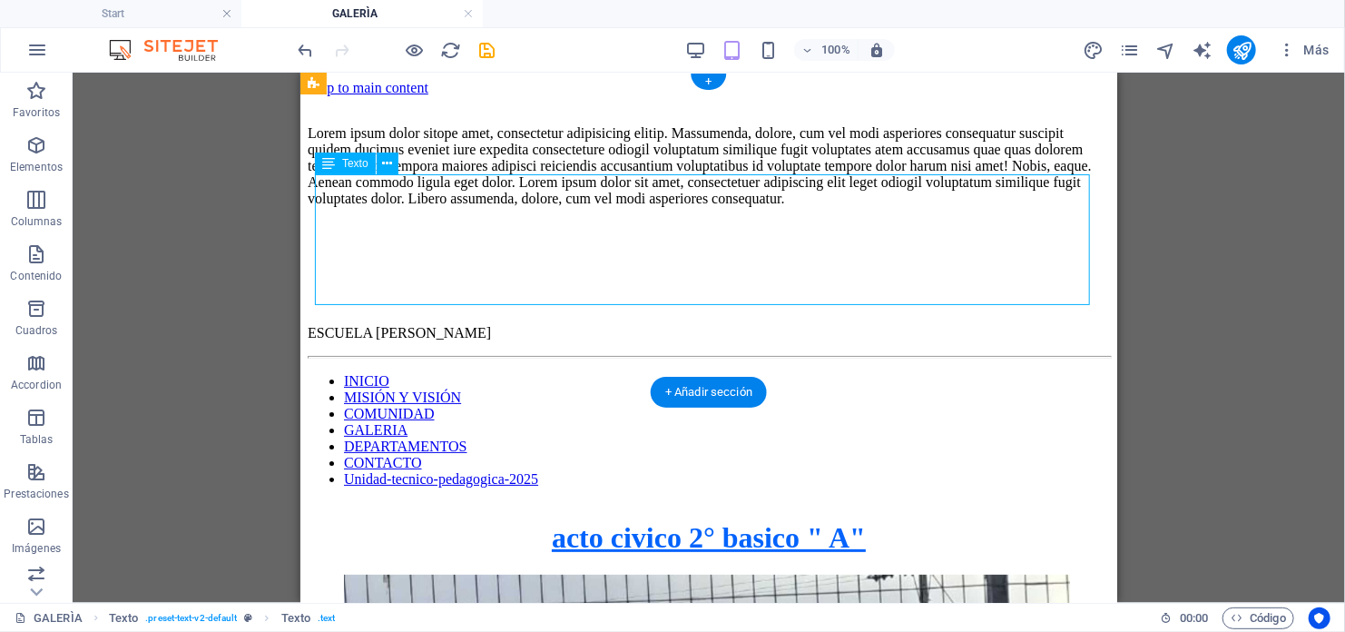
click at [319, 187] on div "Lorem ipsum dolor sitope amet, consectetur adipisicing elitip. Massumenda, dolo…" at bounding box center [708, 165] width 802 height 82
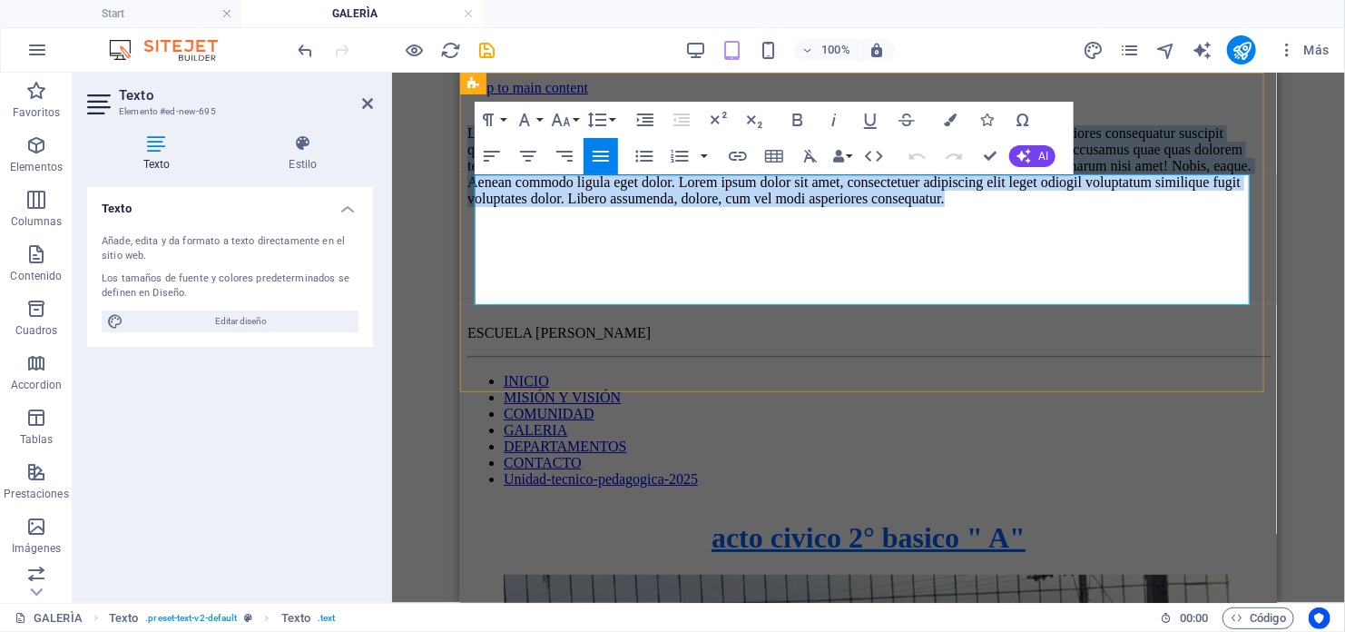
drag, startPoint x: 482, startPoint y: 187, endPoint x: 890, endPoint y: 297, distance: 422.9
click at [886, 206] on p "Lorem ipsum dolor sitope amet, consectetur adipisicing elitip. Massumenda, dolo…" at bounding box center [868, 165] width 802 height 82
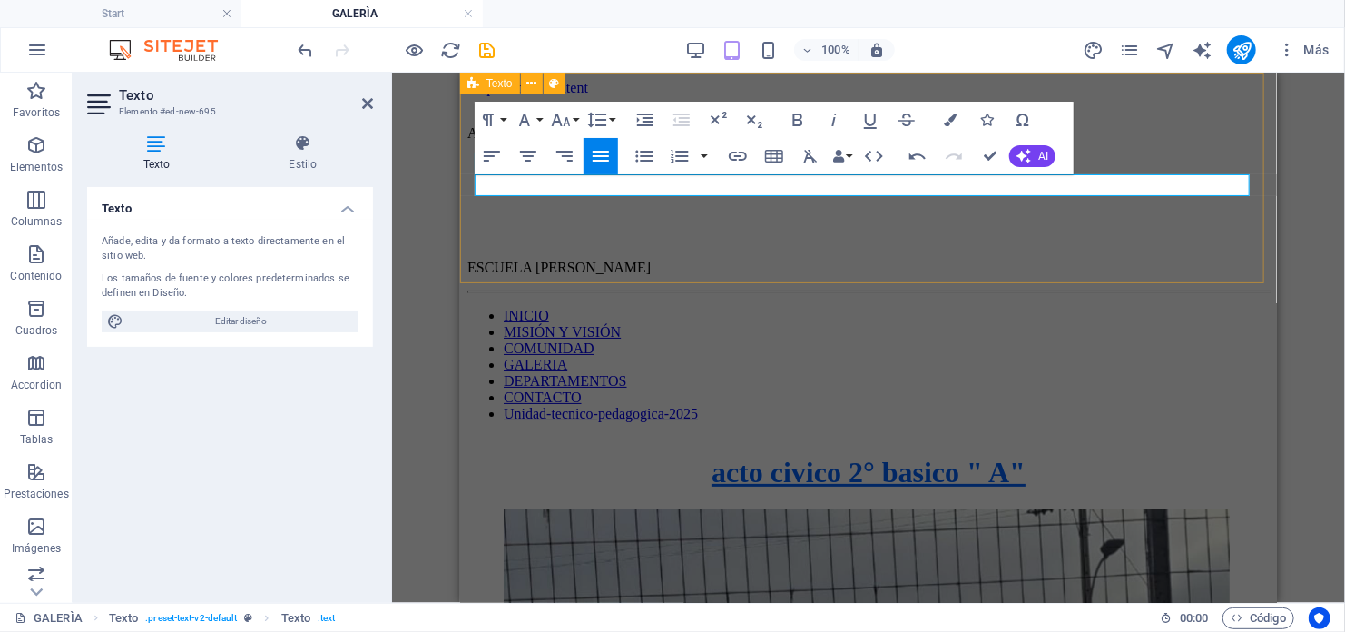
drag, startPoint x: 679, startPoint y: 185, endPoint x: 469, endPoint y: 183, distance: 209.7
click at [469, 141] on div "ACTO CIVICO 1° BASICO" at bounding box center [868, 117] width 802 height 45
click at [555, 118] on icon "button" at bounding box center [561, 119] width 19 height 13
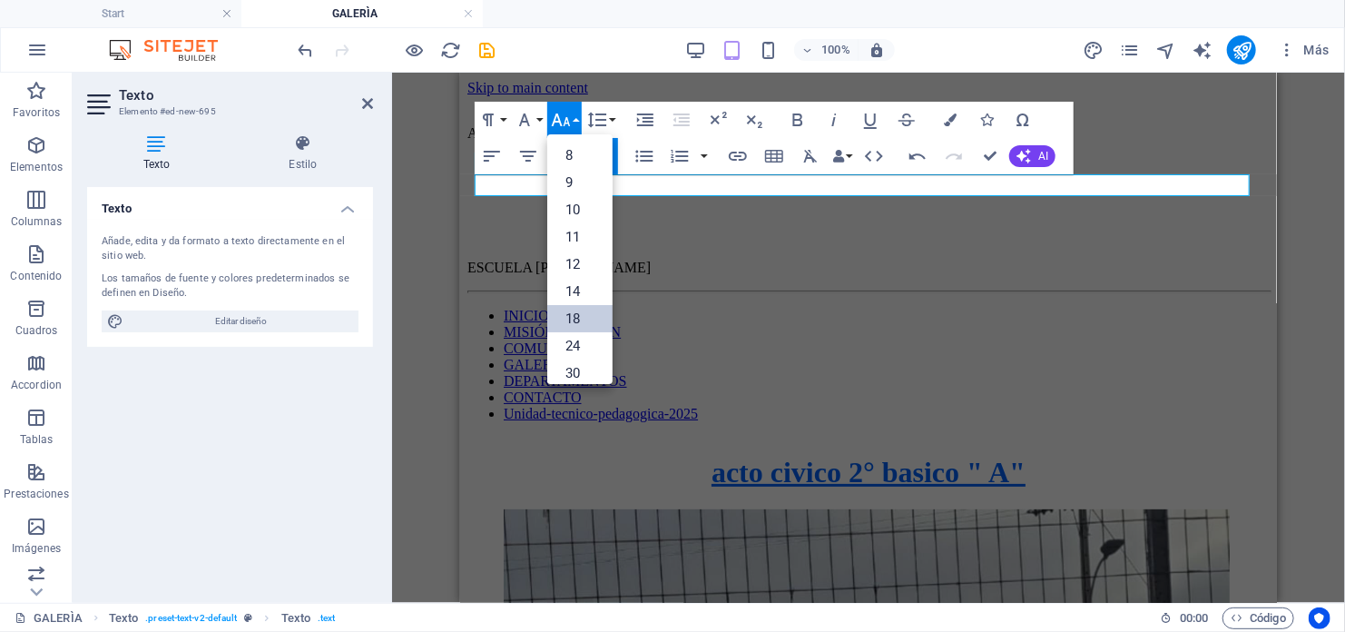
click at [572, 316] on link "18" at bounding box center [579, 318] width 65 height 27
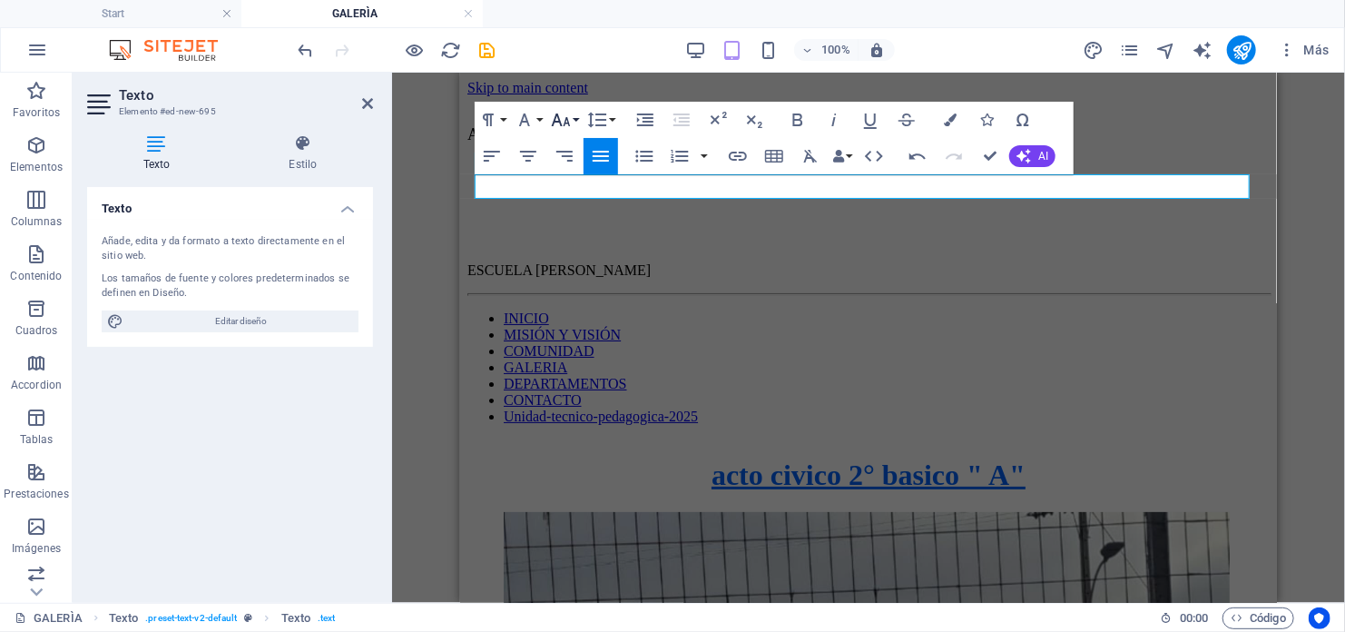
click at [574, 118] on button "Font Size" at bounding box center [564, 120] width 34 height 36
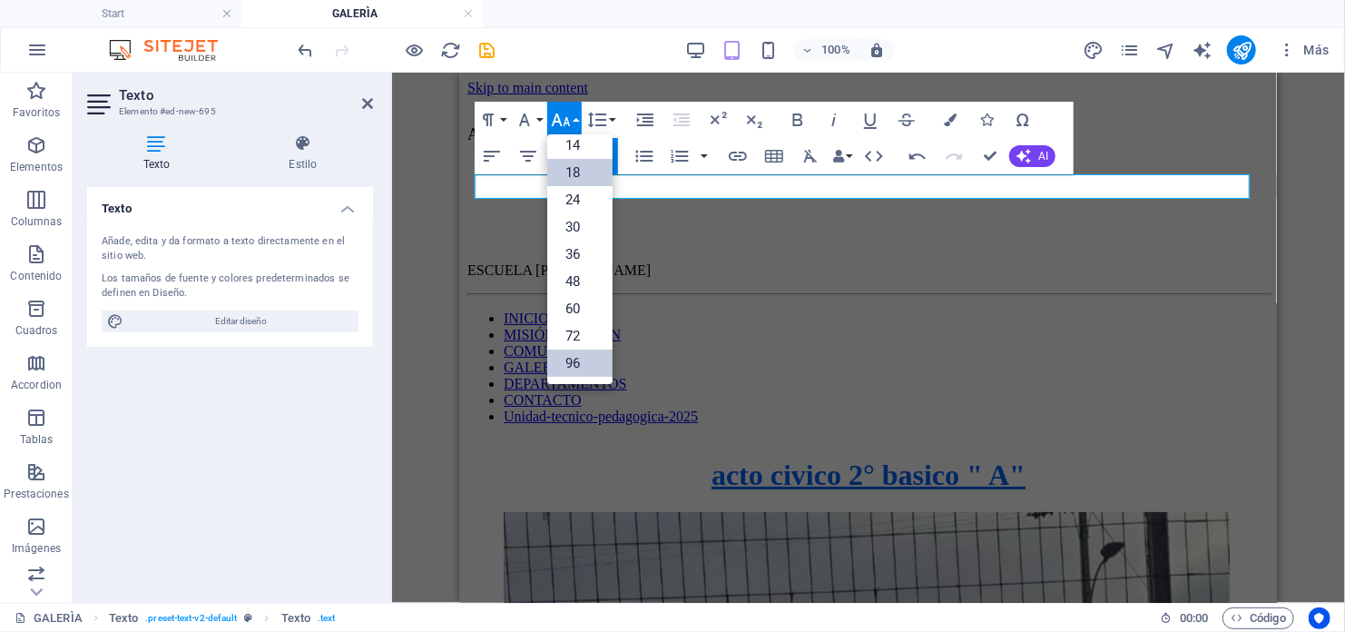
scroll to position [145, 0]
click at [586, 335] on link "72" at bounding box center [579, 336] width 65 height 27
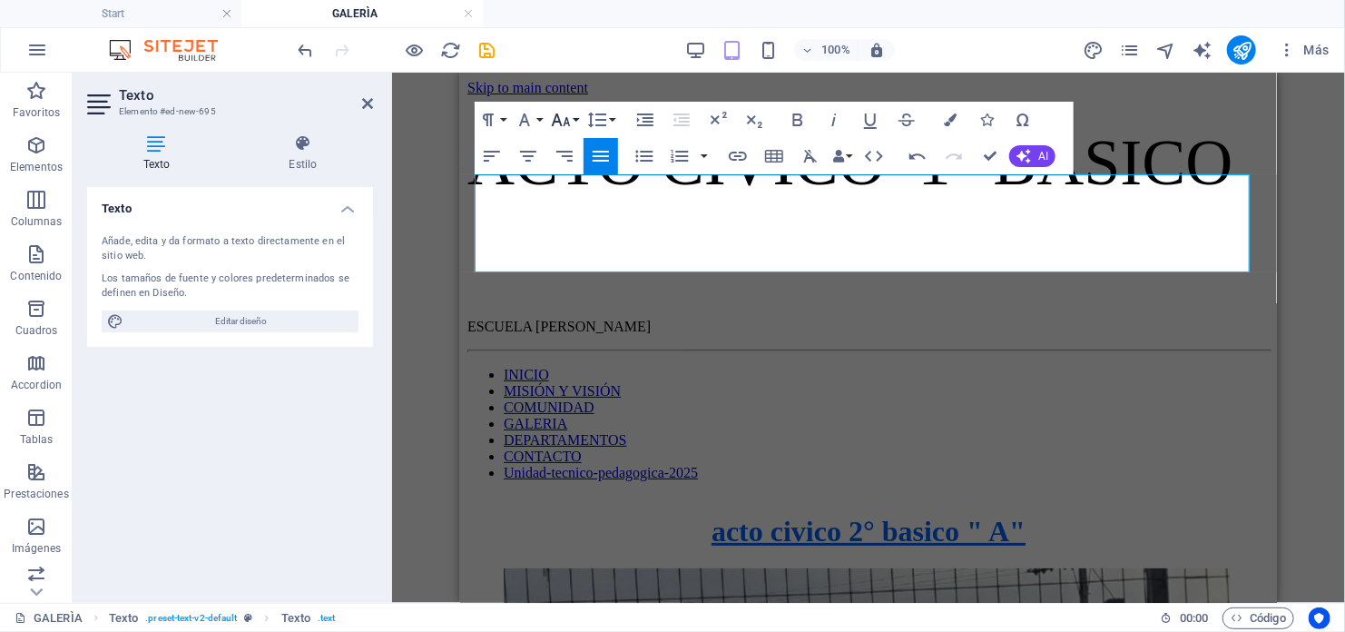
click at [578, 118] on button "Font Size" at bounding box center [564, 120] width 34 height 36
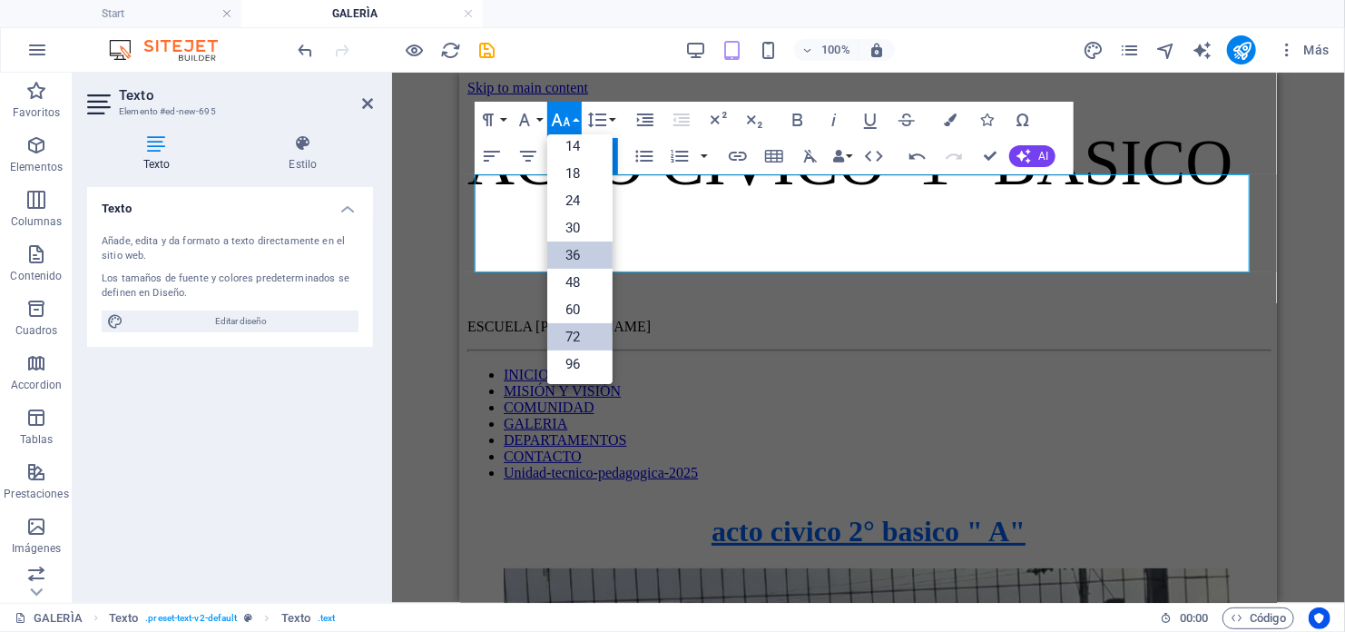
click at [573, 260] on link "36" at bounding box center [579, 254] width 65 height 27
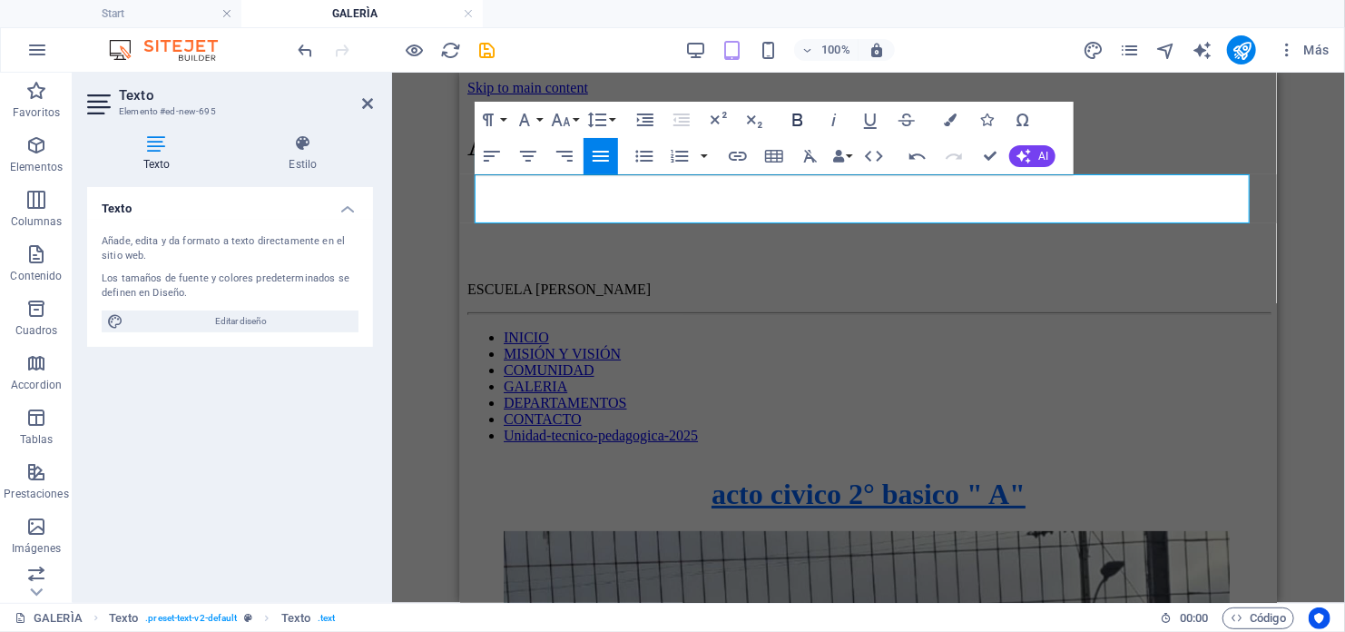
click at [801, 123] on icon "button" at bounding box center [798, 119] width 10 height 13
click at [947, 126] on button "Colors" at bounding box center [950, 120] width 34 height 36
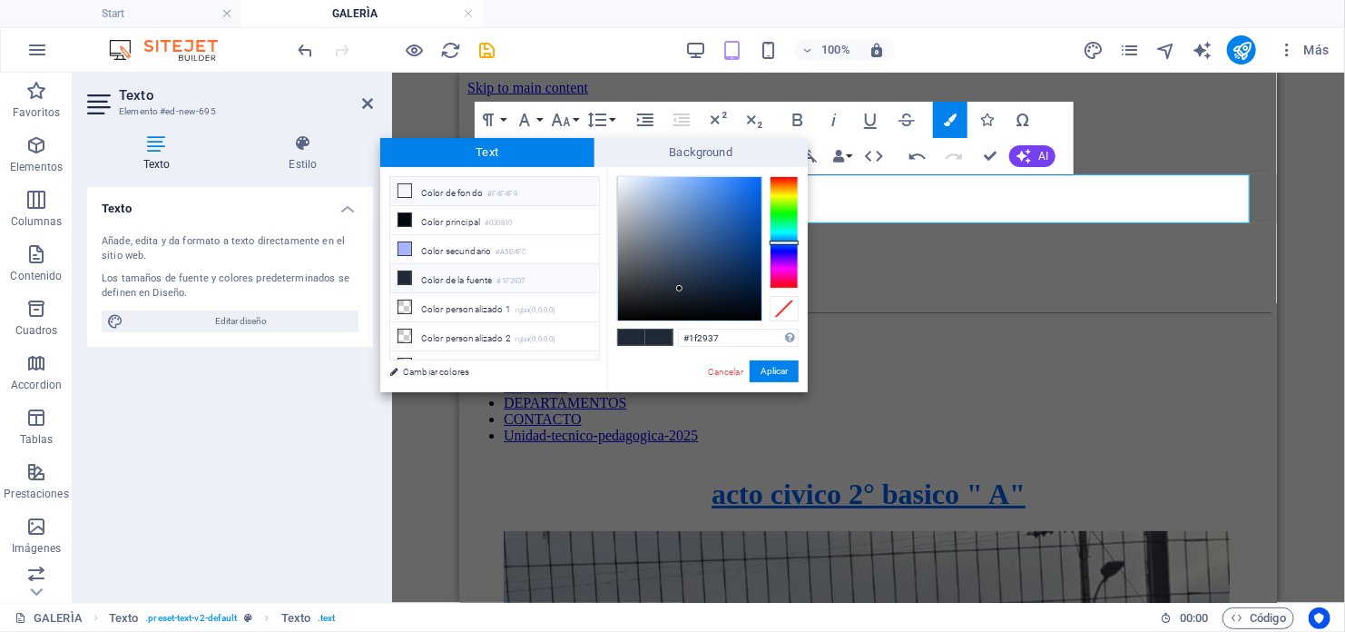
click at [395, 190] on li "Color de fondo #F4F4F9" at bounding box center [494, 191] width 209 height 29
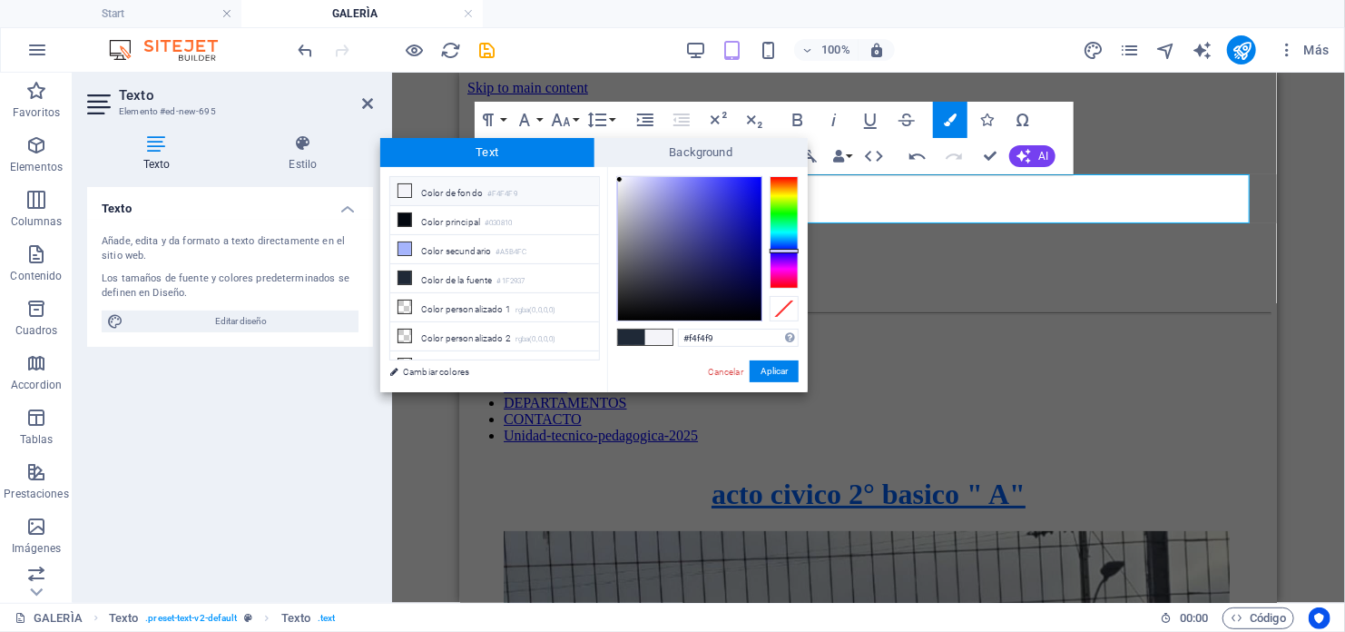
type input "#f9f4f5"
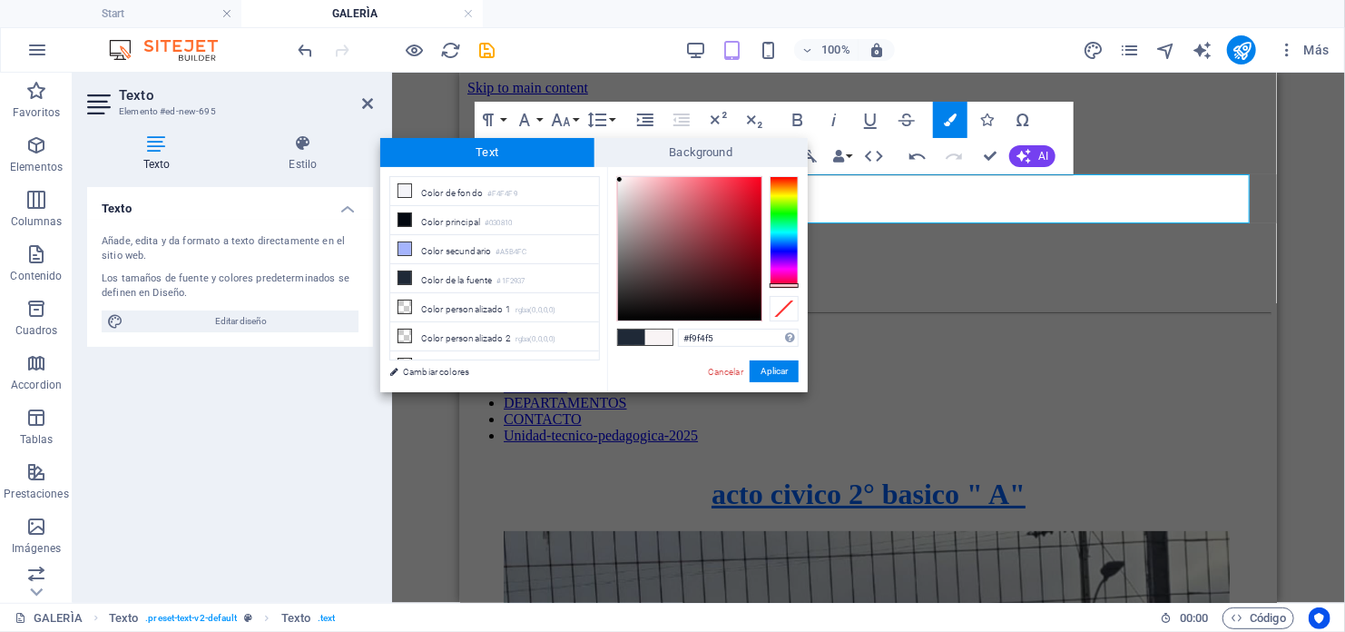
click at [781, 285] on div at bounding box center [784, 232] width 29 height 113
click at [770, 371] on button "Aplicar" at bounding box center [774, 371] width 49 height 22
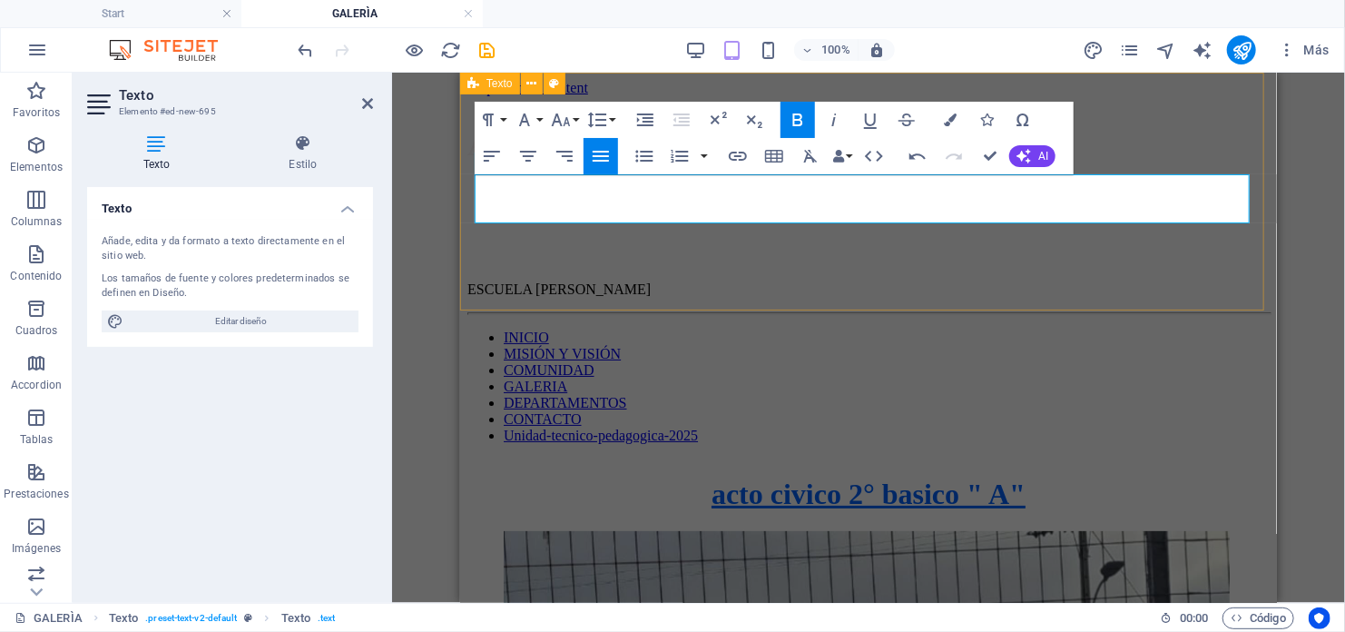
click at [686, 162] on div "ACTO CIVICO 1° BASICO" at bounding box center [868, 128] width 802 height 67
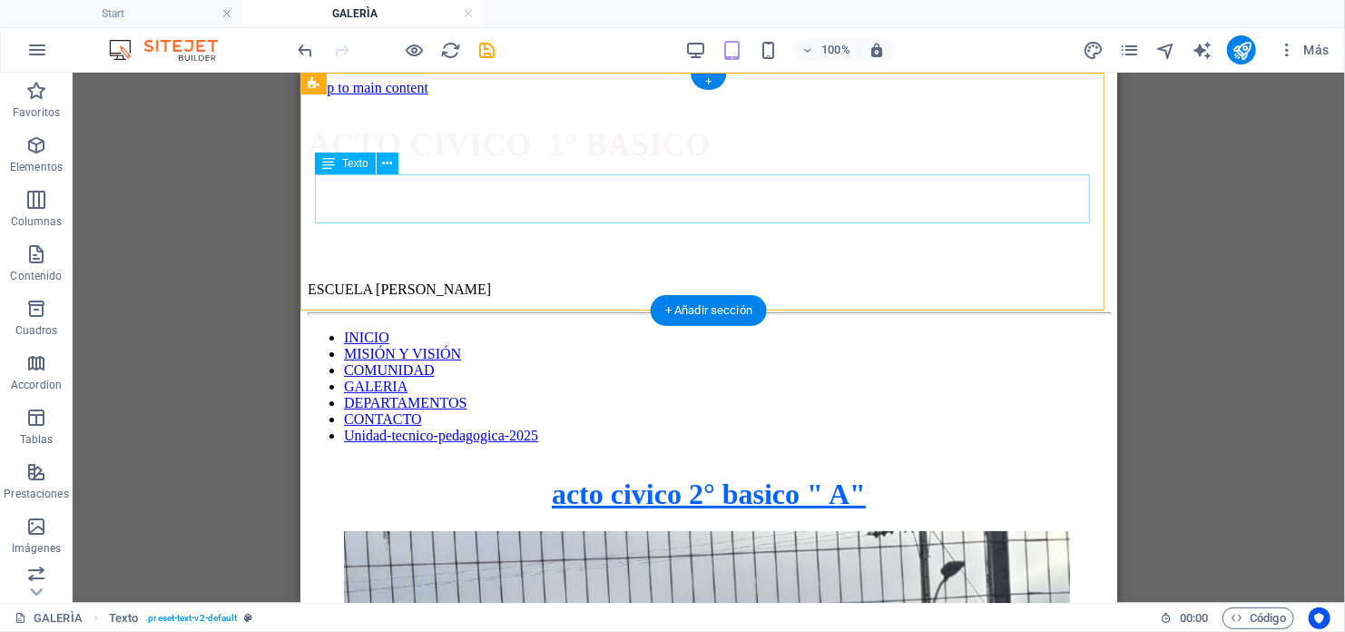
click at [866, 162] on div "ACTO CIVICO 1° BASICO" at bounding box center [708, 143] width 802 height 38
click at [690, 162] on div "ACTO CIVICO 1° BASICO" at bounding box center [708, 128] width 802 height 67
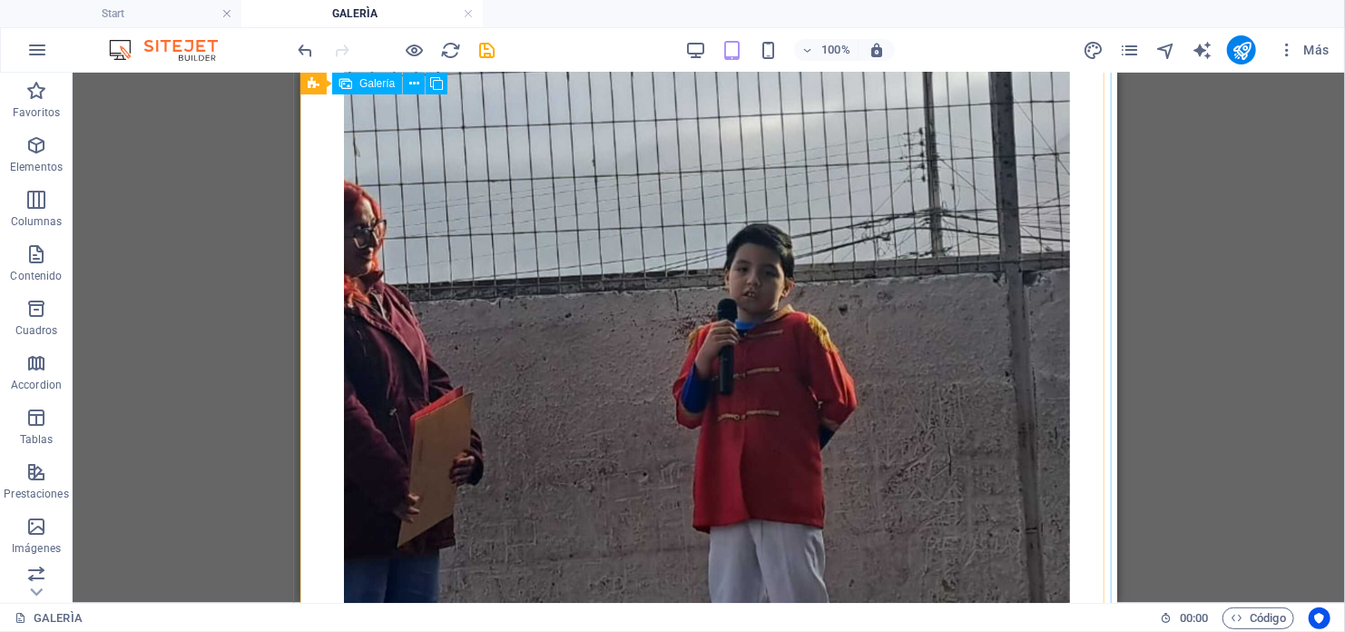
scroll to position [91, 0]
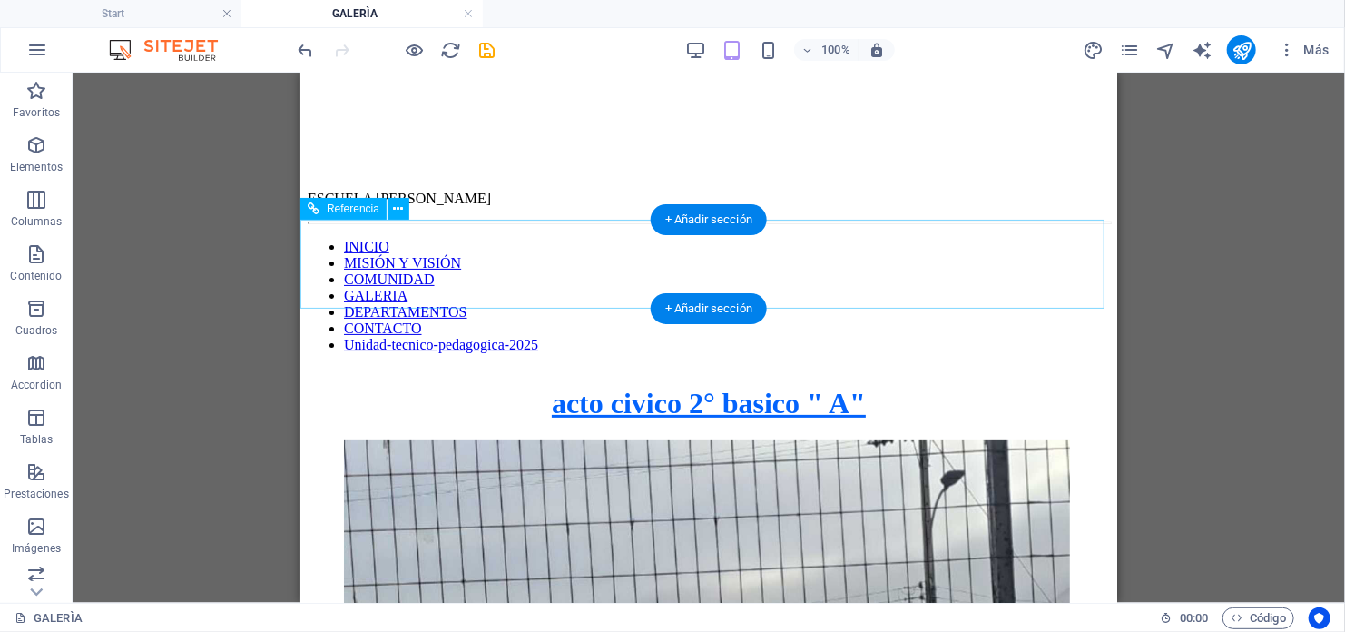
click at [678, 223] on div at bounding box center [708, 222] width 802 height 3
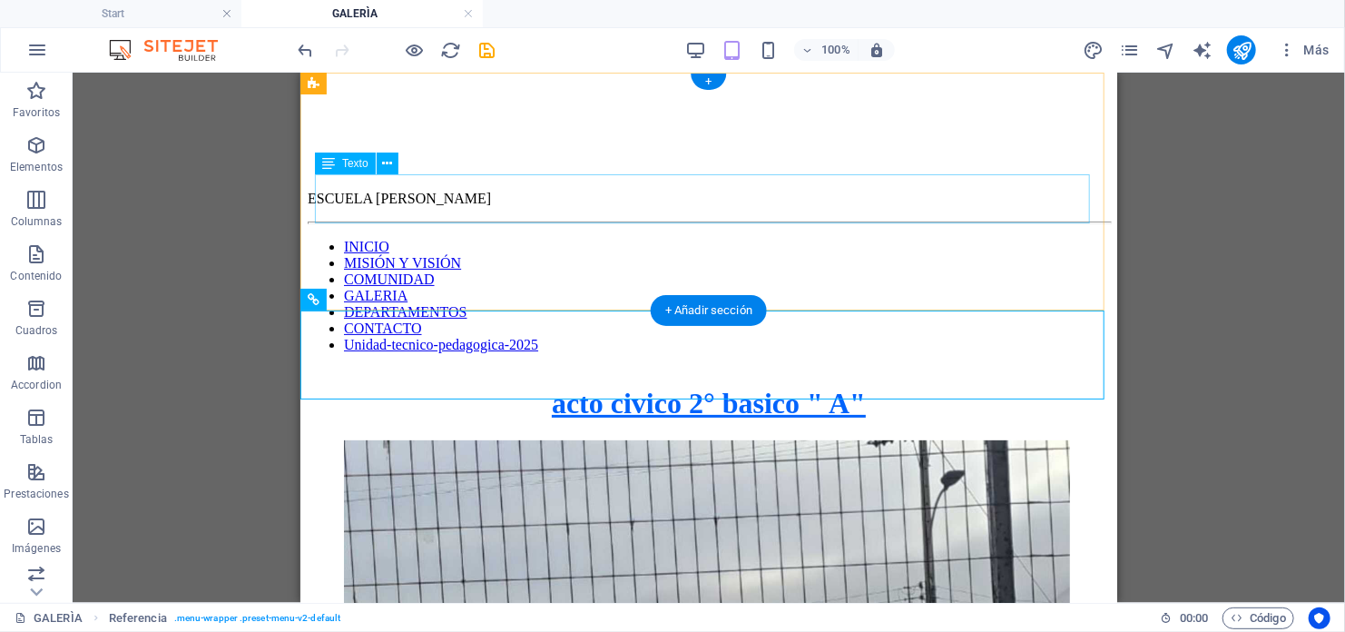
scroll to position [0, 0]
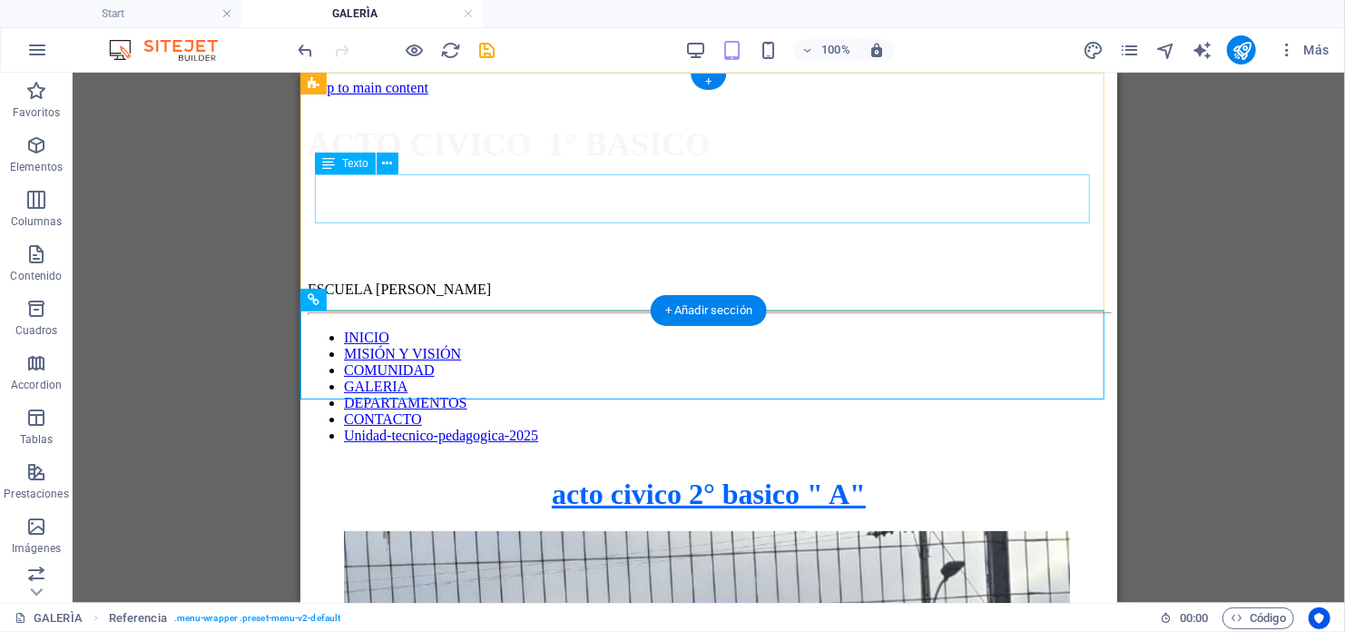
click at [542, 162] on div "ACTO CIVICO 1° BASICO" at bounding box center [708, 143] width 802 height 38
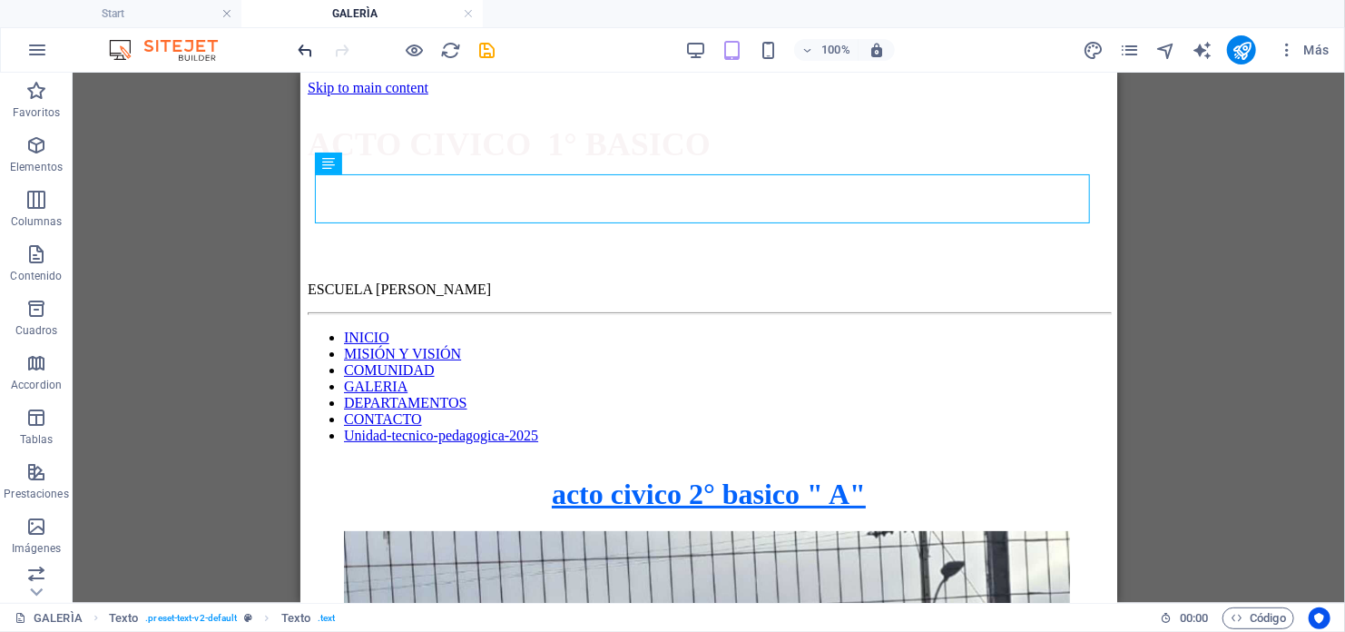
click at [304, 52] on icon "undo" at bounding box center [306, 50] width 21 height 21
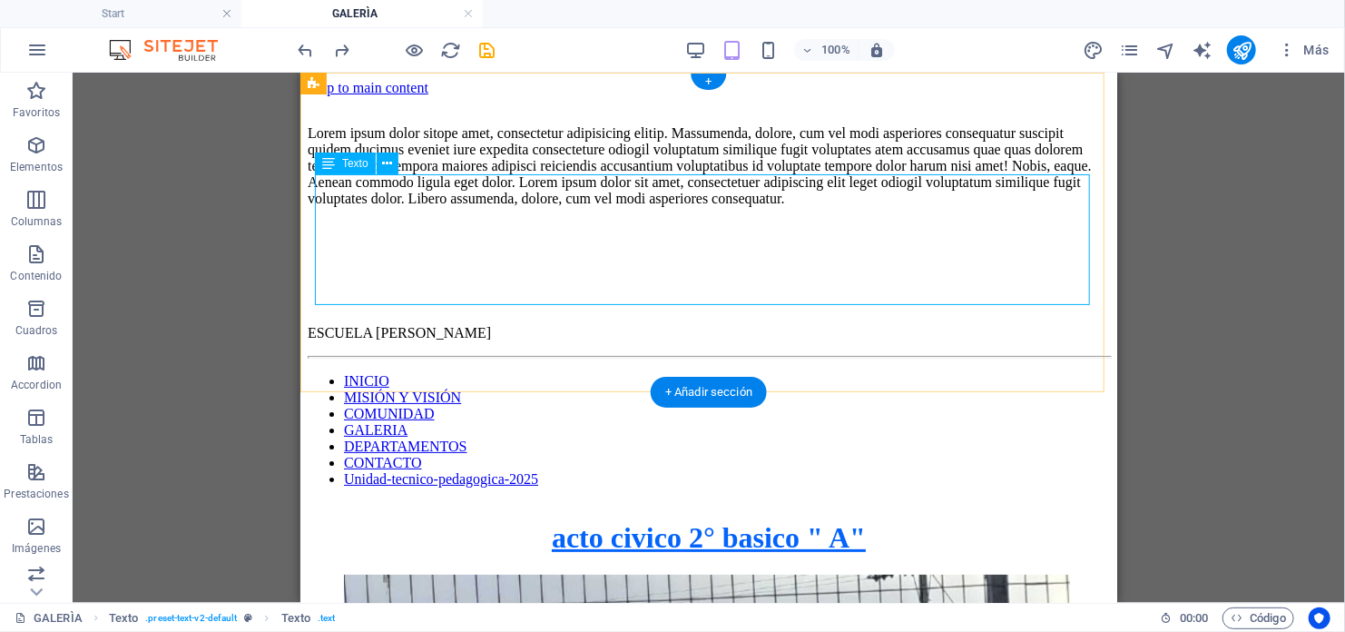
click at [469, 206] on div "Lorem ipsum dolor sitope amet, consectetur adipisicing elitip. Massumenda, dolo…" at bounding box center [708, 165] width 802 height 82
click at [403, 206] on div "Lorem ipsum dolor sitope amet, consectetur adipisicing elitip. Massumenda, dolo…" at bounding box center [708, 165] width 802 height 82
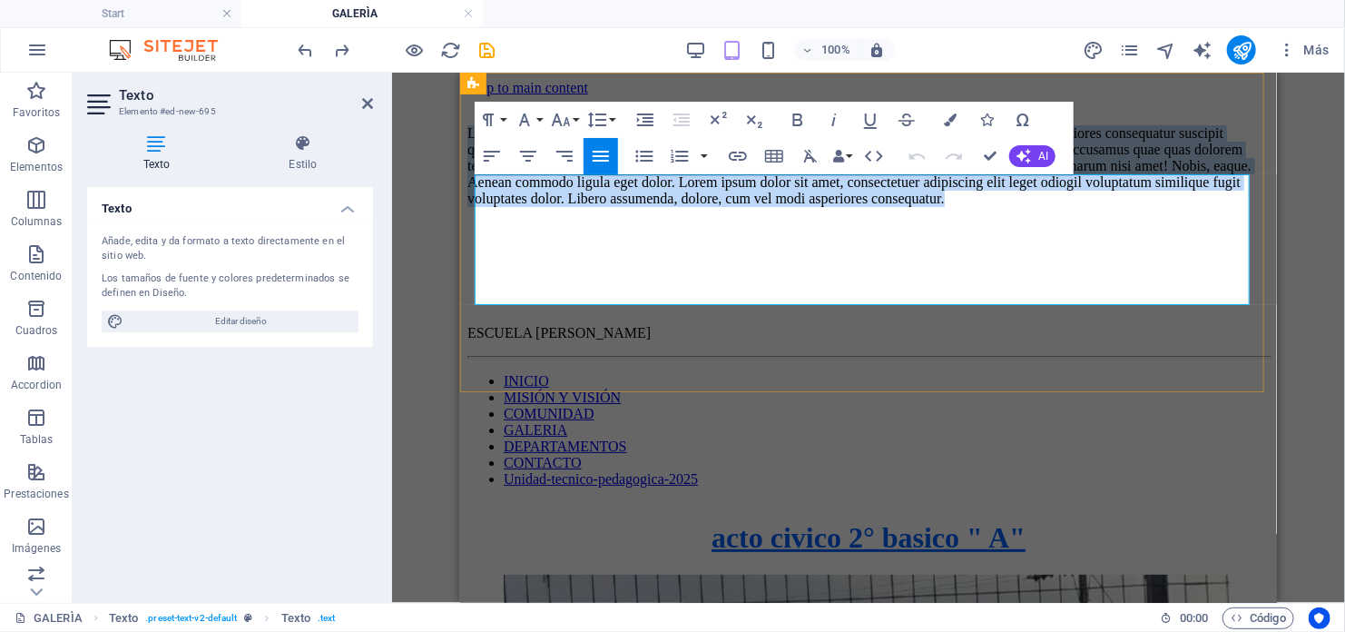
drag, startPoint x: 476, startPoint y: 187, endPoint x: 880, endPoint y: 284, distance: 415.4
click at [894, 206] on p "Lorem ipsum dolor sitope amet, consectetur adipisicing elitip. Massumenda, dolo…" at bounding box center [868, 165] width 802 height 82
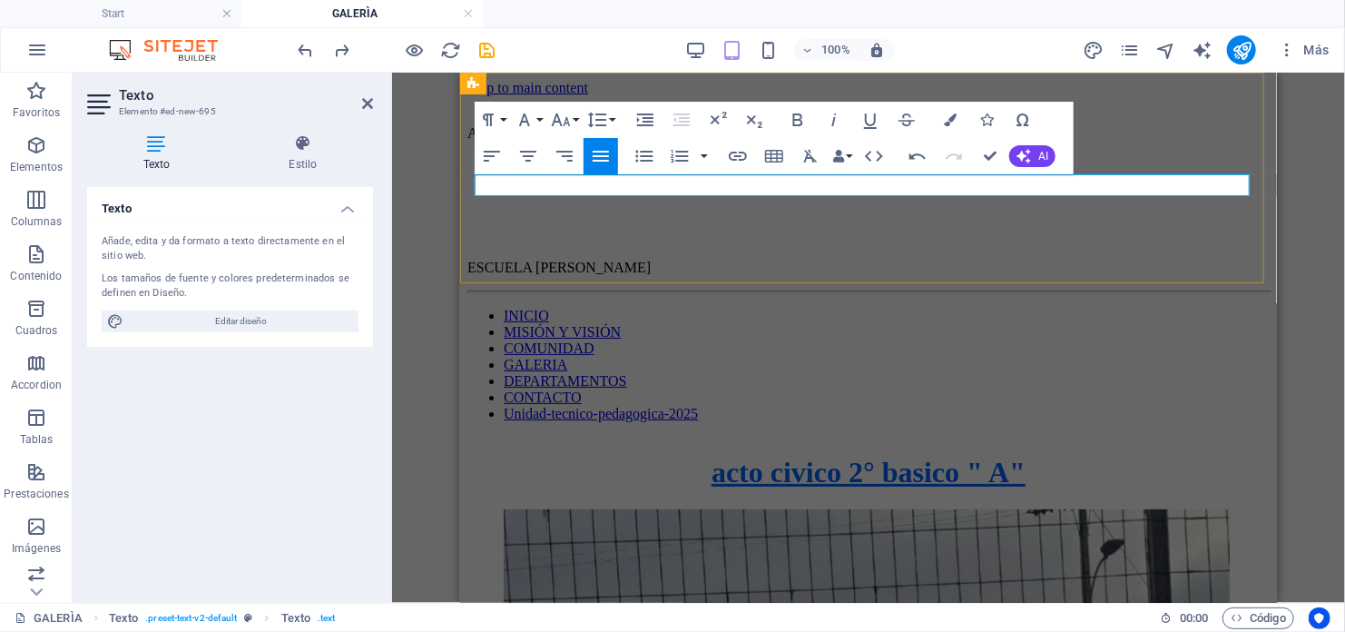
drag, startPoint x: 574, startPoint y: 185, endPoint x: 476, endPoint y: 174, distance: 97.7
click at [476, 141] on p "ACTO CIVICO" at bounding box center [868, 132] width 802 height 16
click at [534, 110] on icon "button" at bounding box center [525, 120] width 22 height 22
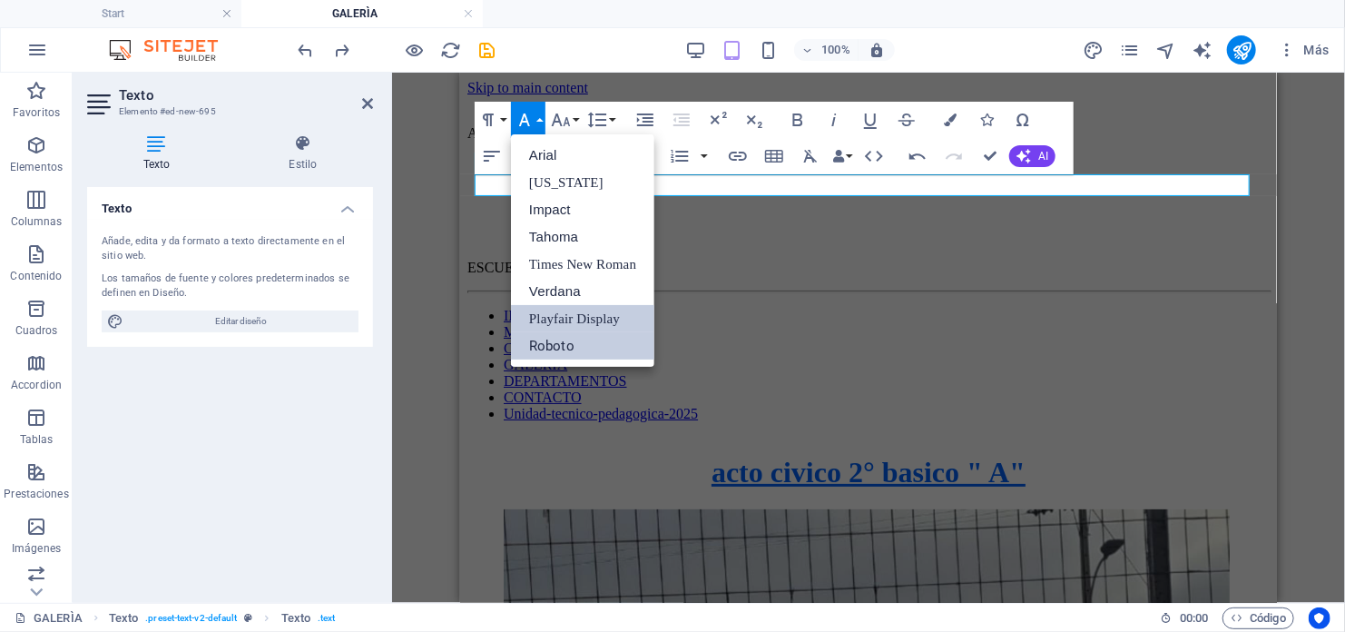
click at [565, 339] on link "Roboto" at bounding box center [582, 345] width 143 height 27
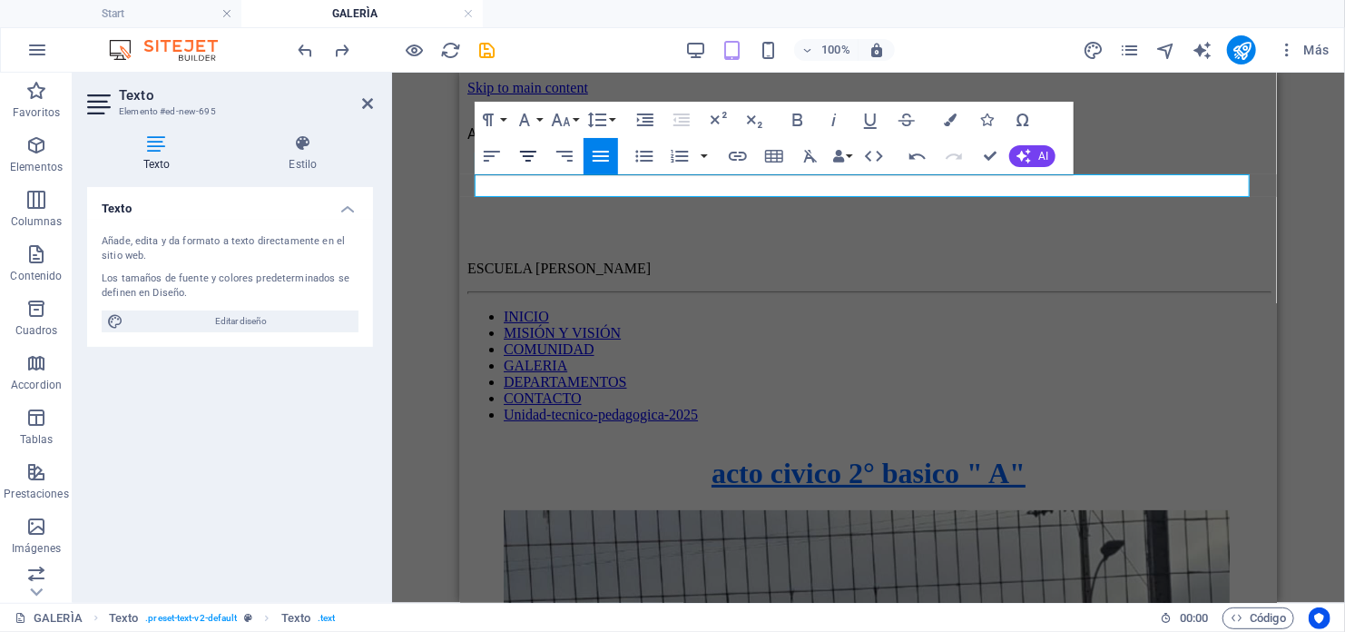
click at [529, 157] on icon "button" at bounding box center [528, 156] width 16 height 11
click at [570, 120] on icon "button" at bounding box center [561, 120] width 22 height 22
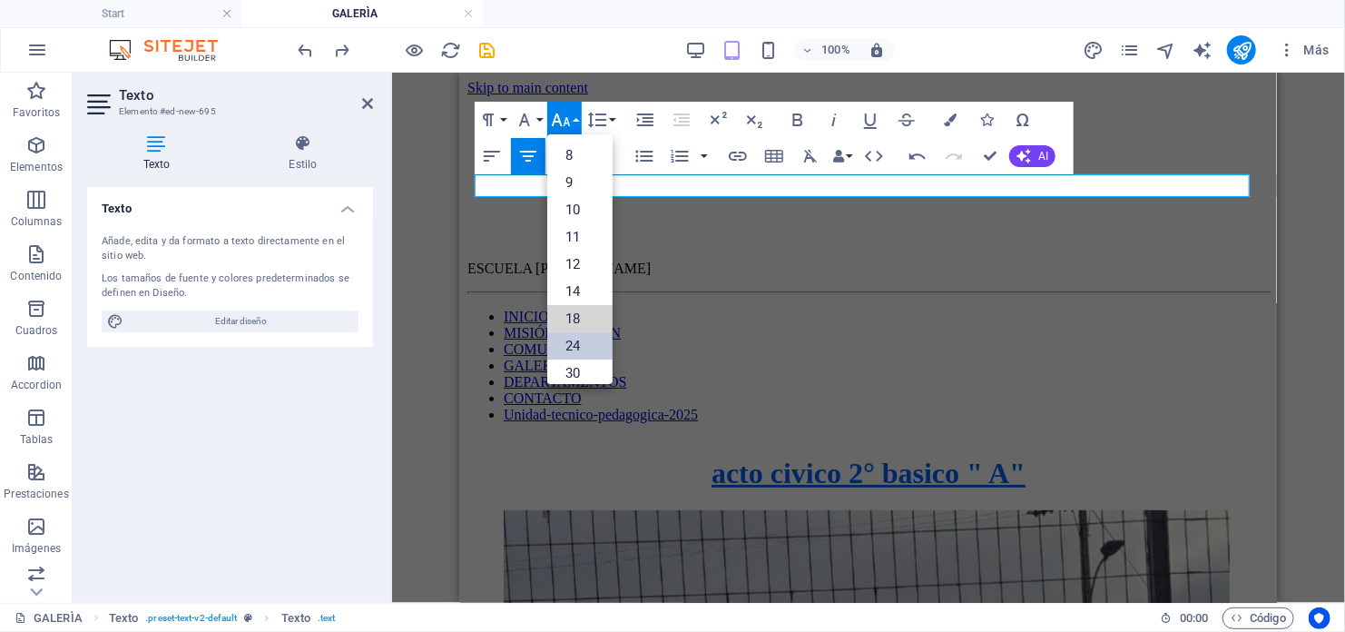
click at [581, 332] on ul "8 9 10 11 12 14 18 24 30 36 48 60 72 96" at bounding box center [579, 332] width 65 height 396
click at [571, 318] on link "18" at bounding box center [579, 318] width 65 height 27
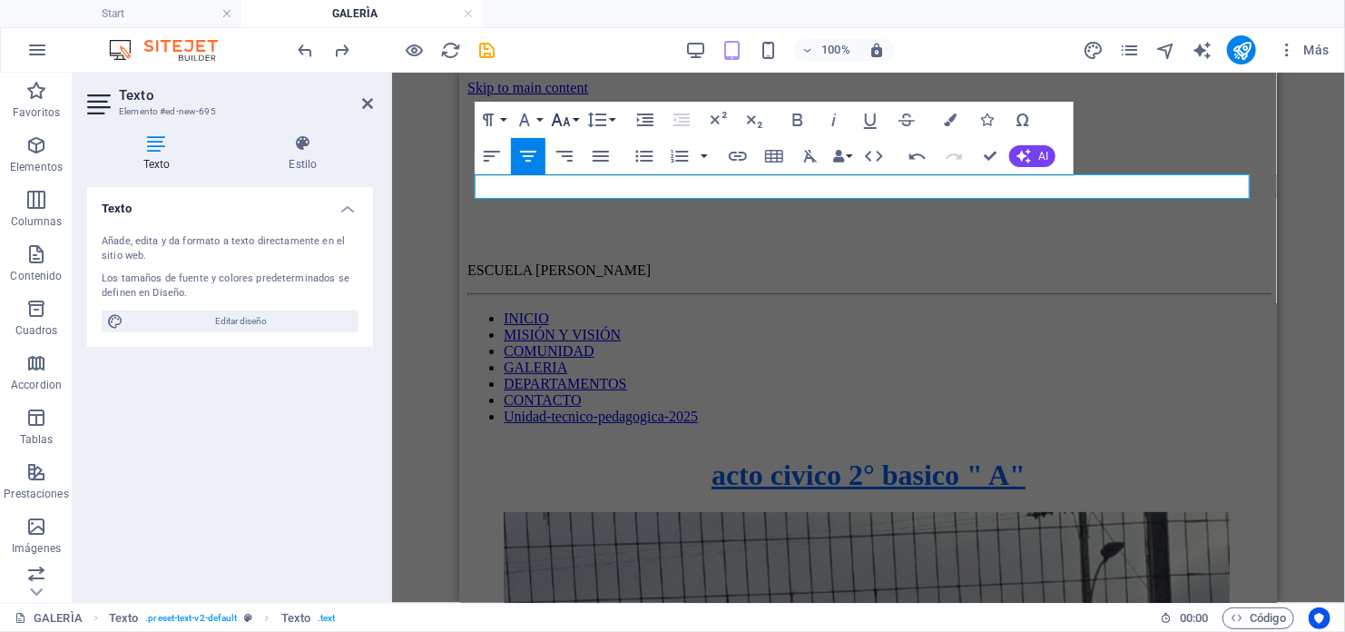
click at [578, 123] on button "Font Size" at bounding box center [564, 120] width 34 height 36
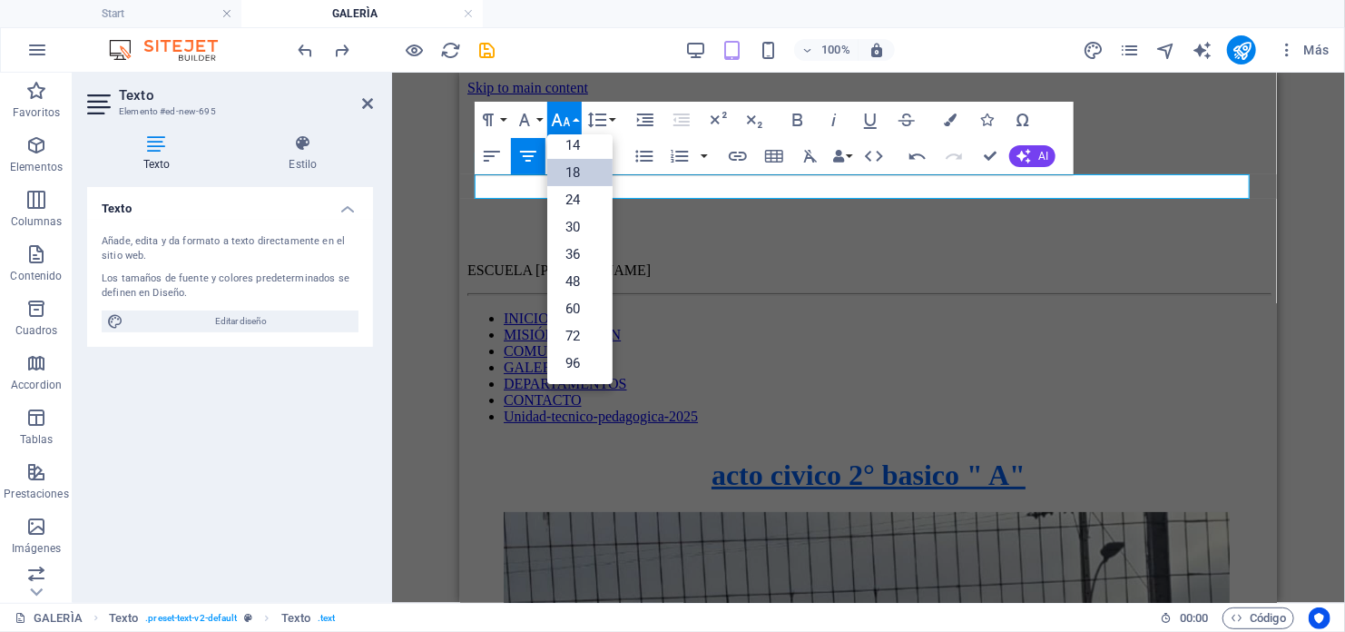
scroll to position [145, 0]
click at [573, 281] on link "48" at bounding box center [579, 282] width 65 height 27
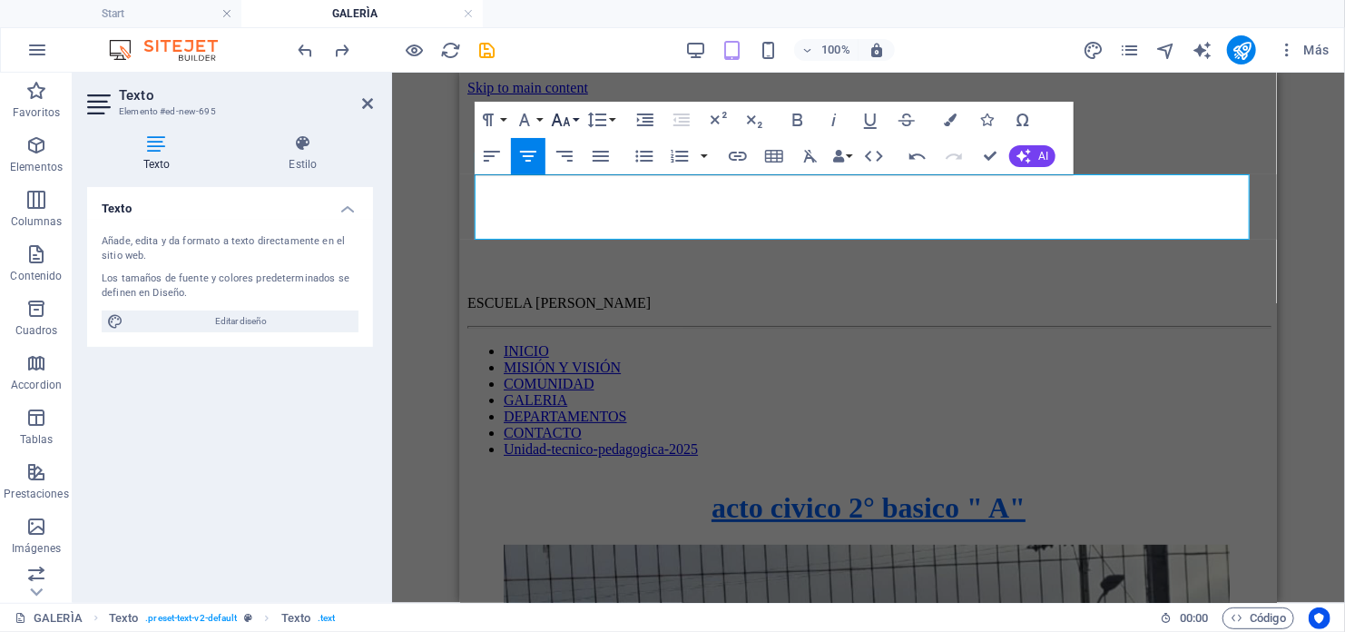
click at [578, 123] on button "Font Size" at bounding box center [564, 120] width 34 height 36
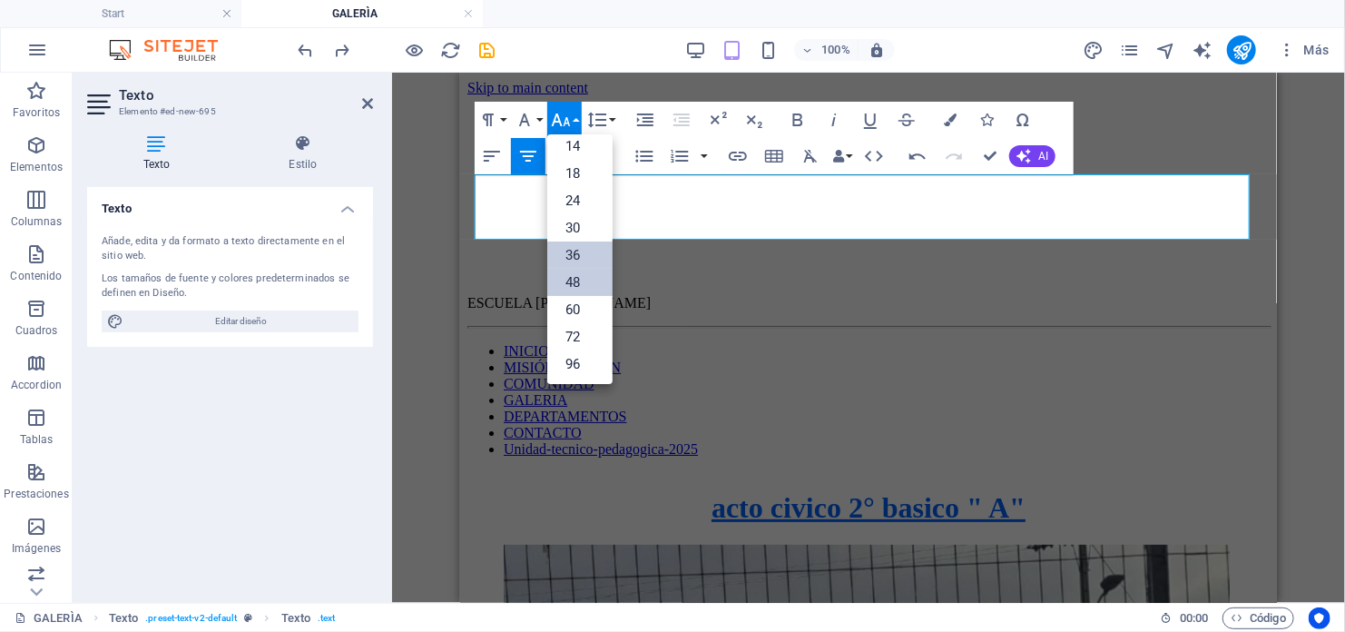
click at [575, 257] on link "36" at bounding box center [579, 254] width 65 height 27
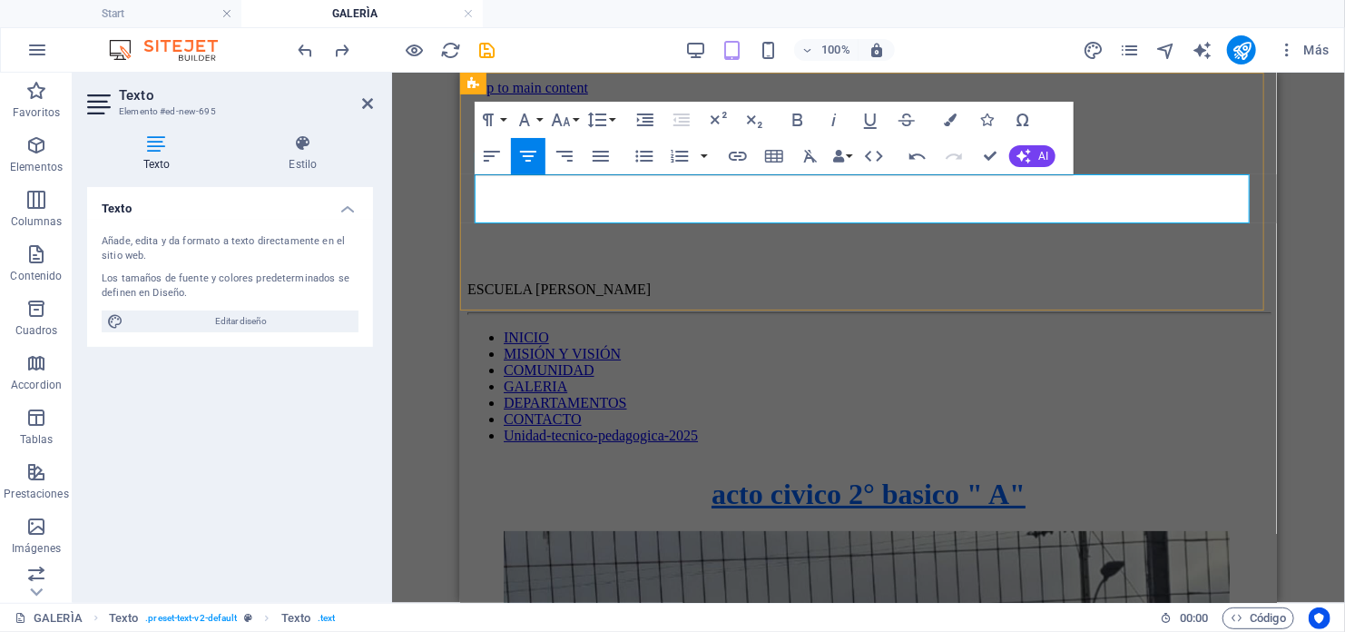
click at [1011, 162] on p "ACTO CIVICO" at bounding box center [868, 143] width 802 height 38
click at [996, 162] on p "ACTO CIVICO" at bounding box center [868, 143] width 802 height 38
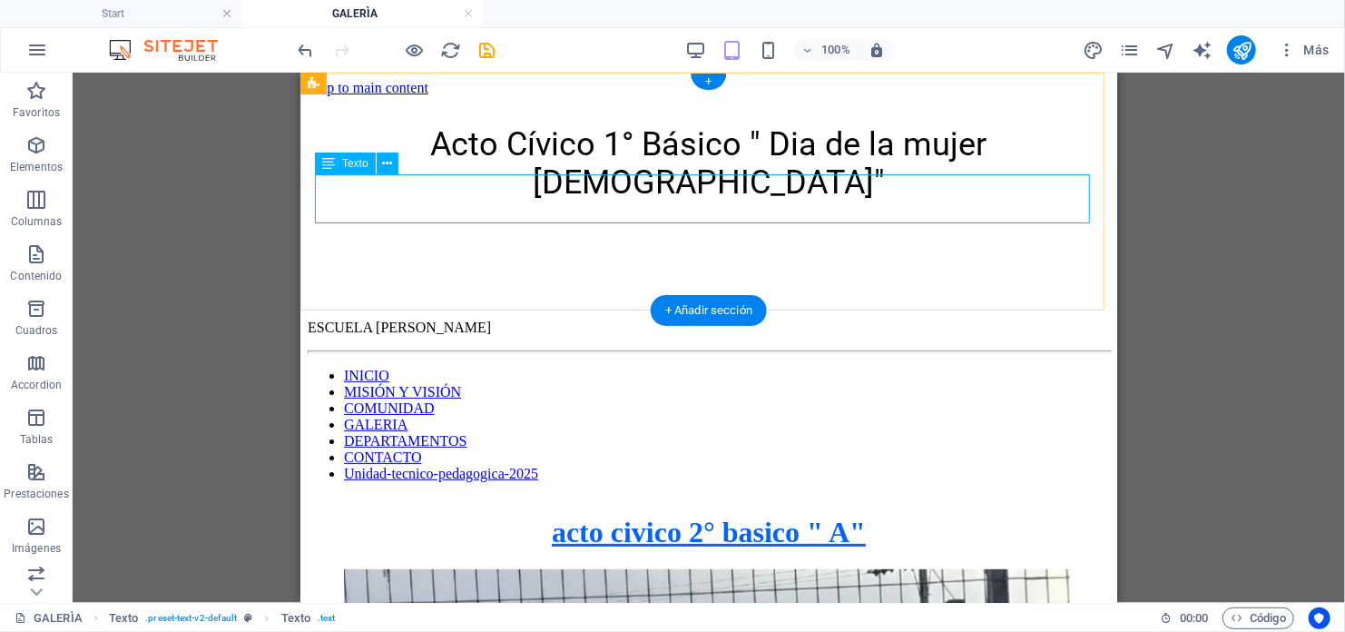
click at [698, 201] on div "Acto Cívico 1° Básico " Dia de la mujer [DEMOGRAPHIC_DATA]"" at bounding box center [708, 162] width 802 height 76
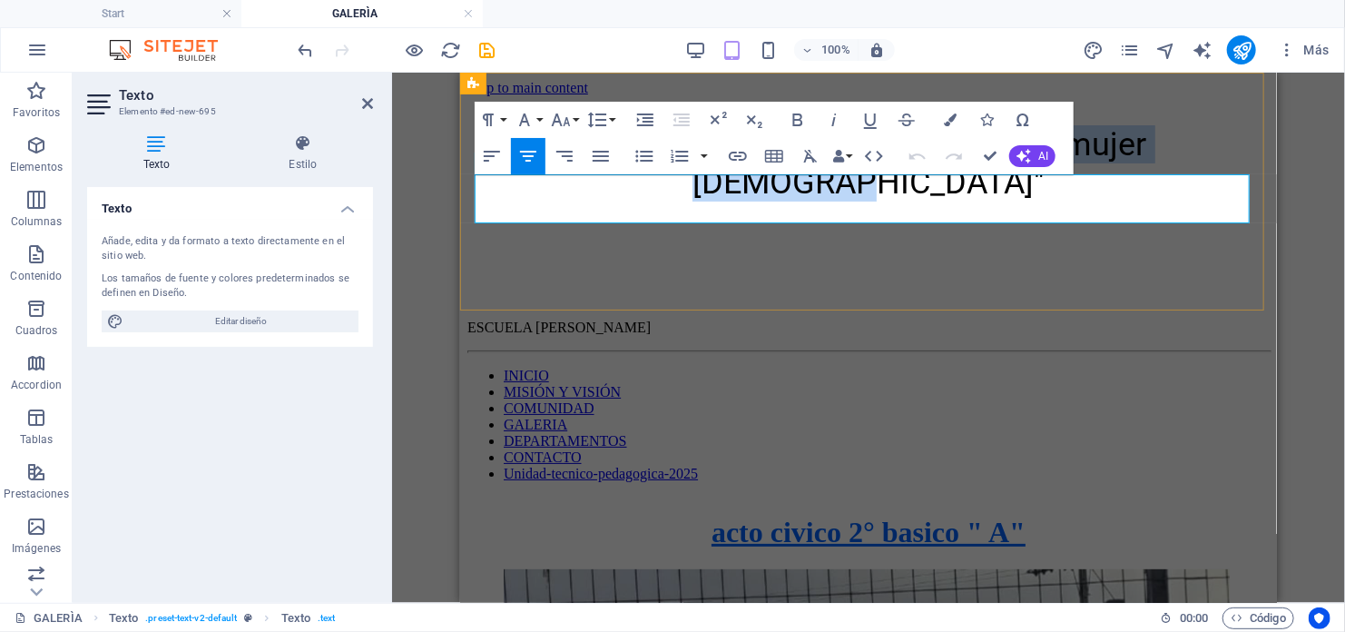
drag, startPoint x: 525, startPoint y: 198, endPoint x: 1206, endPoint y: 214, distance: 681.8
click at [1146, 201] on span "Acto Cívico 1° Básico " Dia de la mujer [DEMOGRAPHIC_DATA]"" at bounding box center [868, 162] width 556 height 76
click at [575, 123] on button "Font Size" at bounding box center [564, 120] width 34 height 36
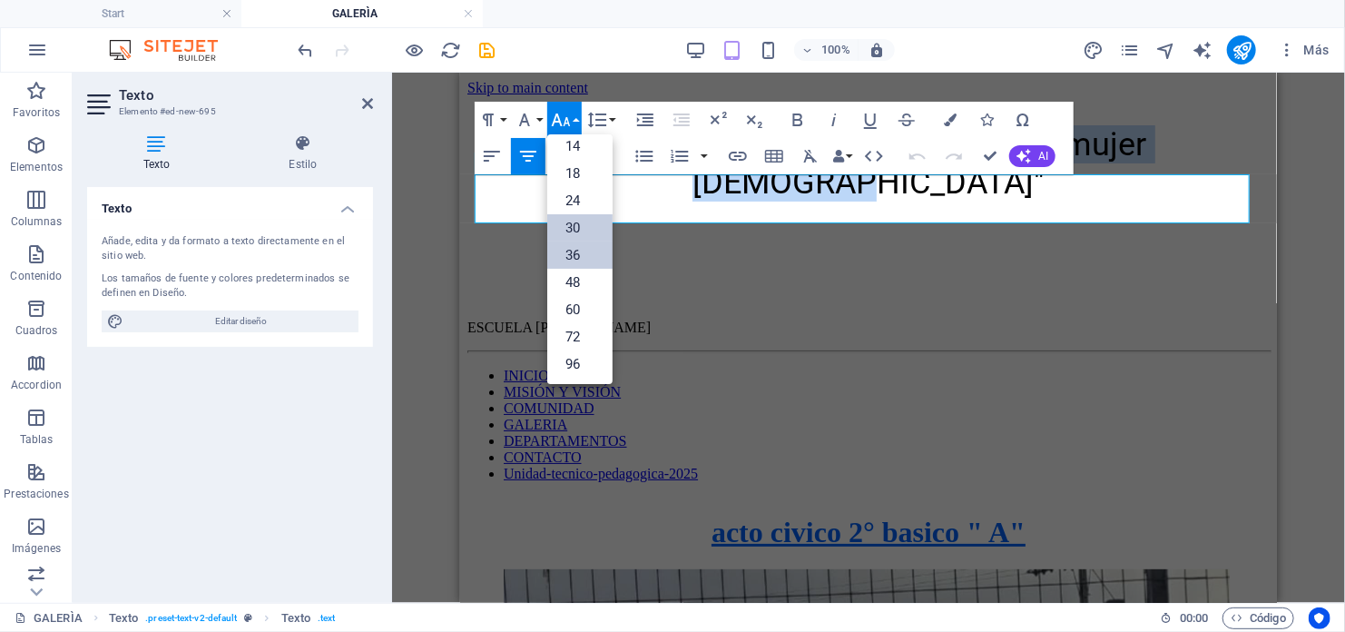
click at [575, 221] on link "30" at bounding box center [579, 227] width 65 height 27
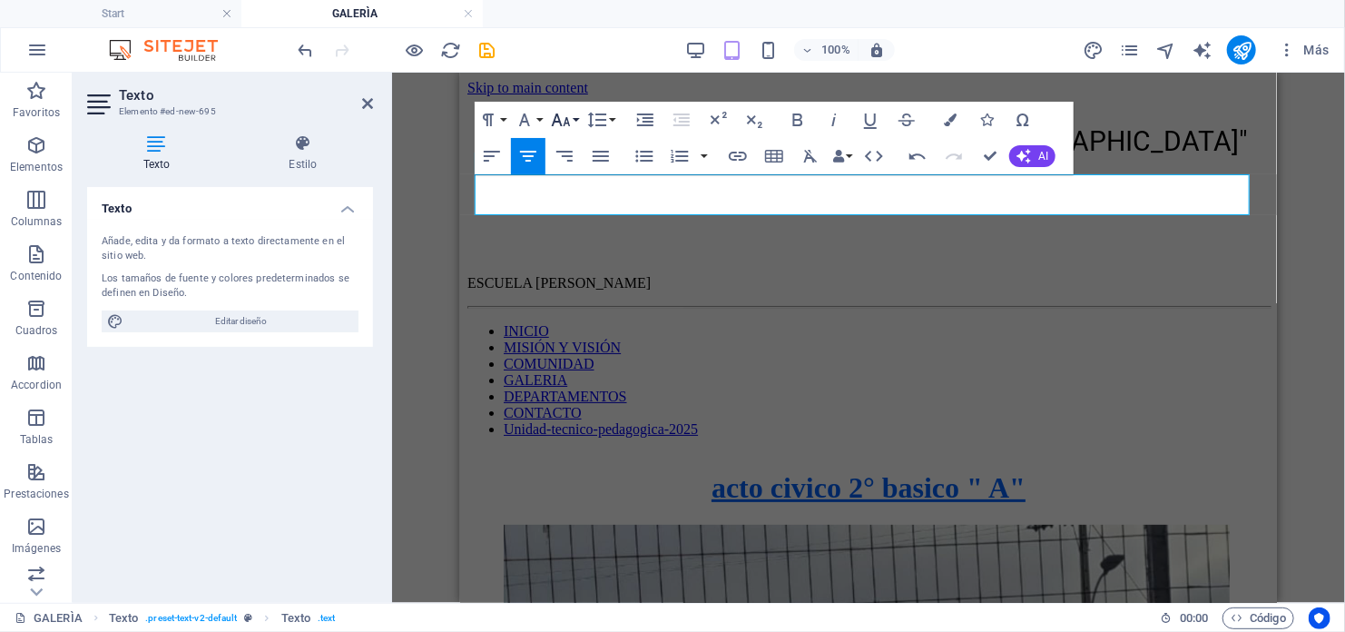
click at [572, 123] on button "Font Size" at bounding box center [564, 120] width 34 height 36
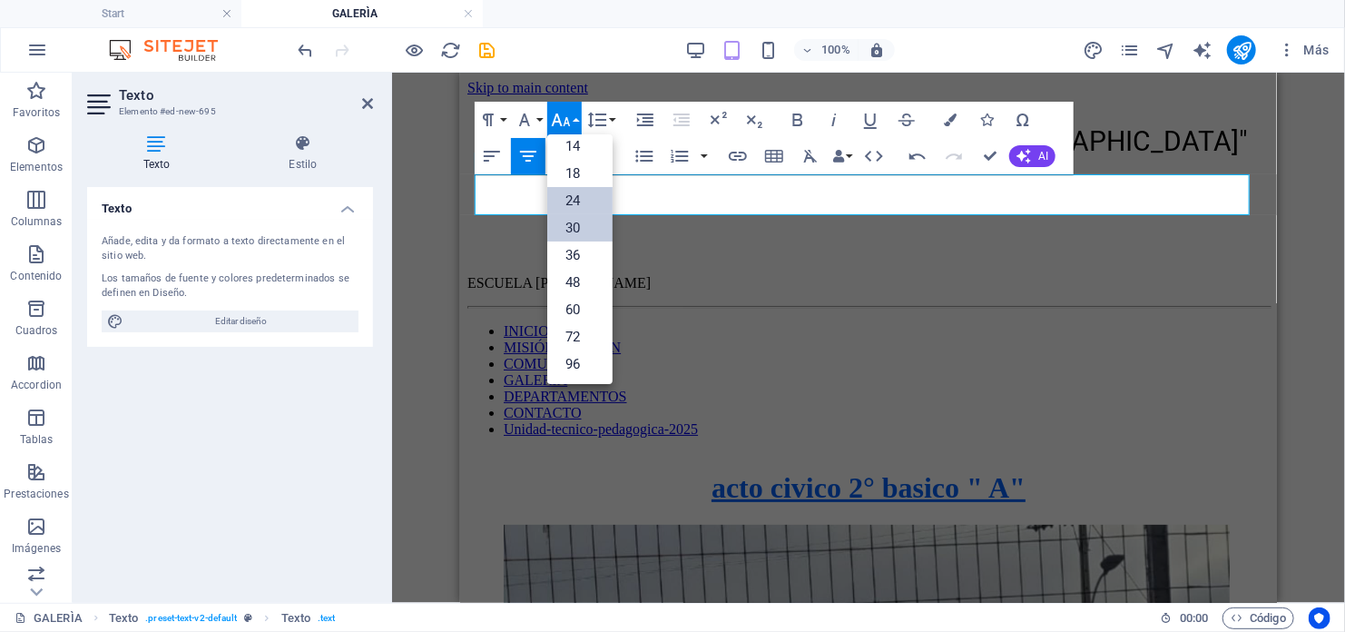
click at [574, 197] on link "24" at bounding box center [579, 200] width 65 height 27
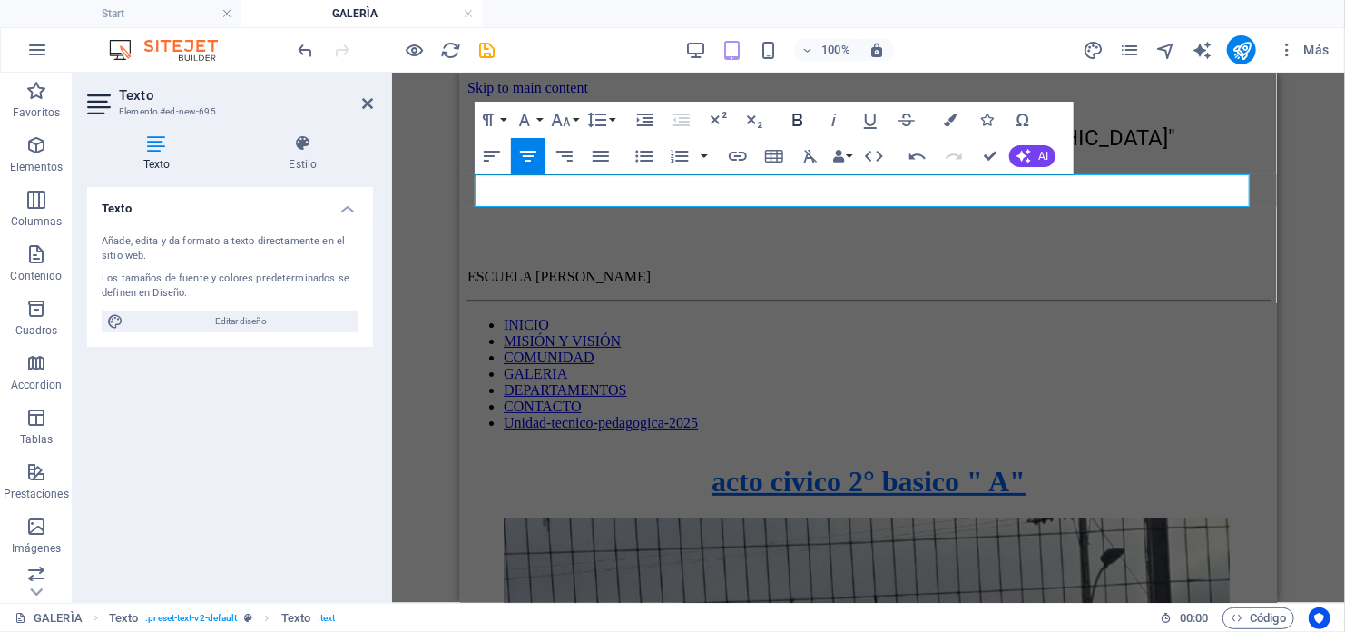
click at [791, 117] on icon "button" at bounding box center [798, 120] width 22 height 22
click at [542, 124] on button "Font Family" at bounding box center [528, 120] width 34 height 36
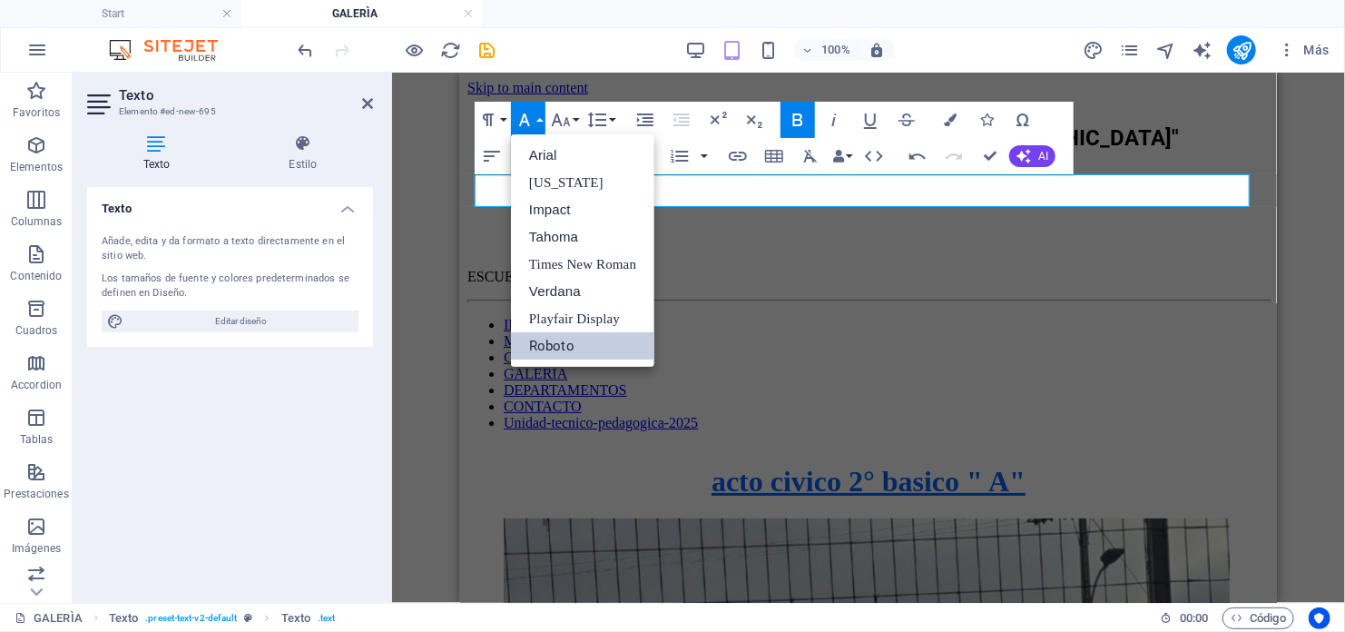
scroll to position [0, 0]
click at [569, 211] on link "Impact" at bounding box center [582, 209] width 143 height 27
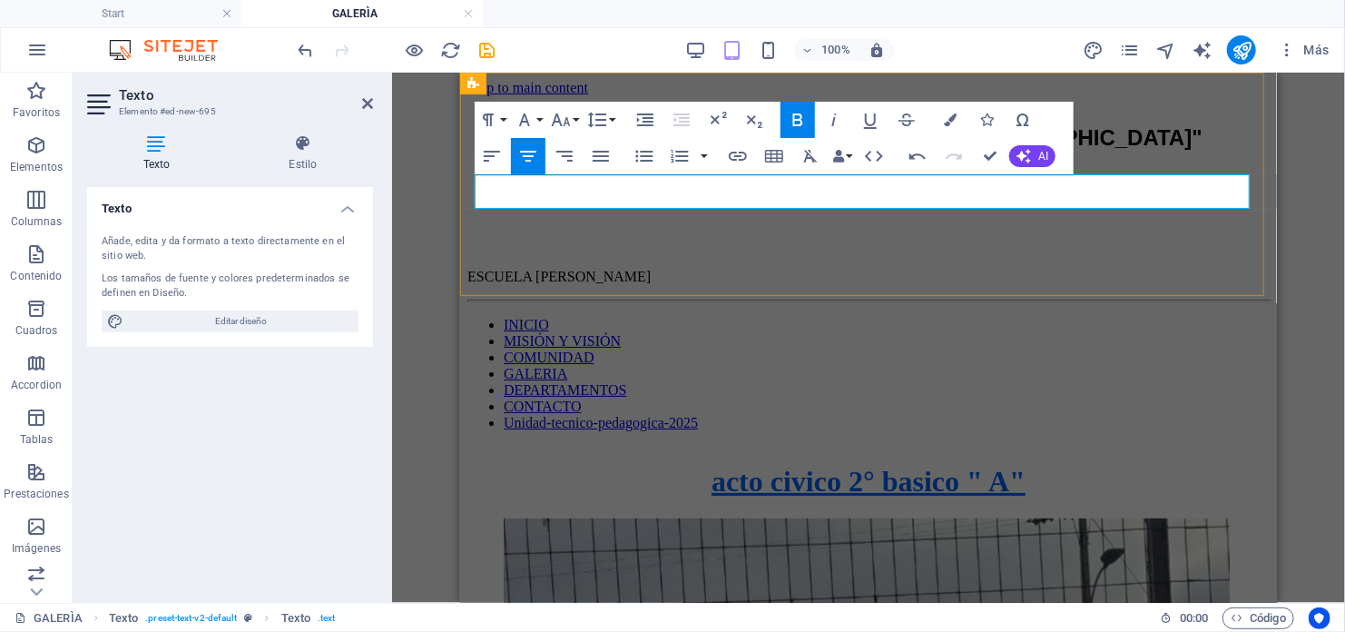
click at [1141, 150] on p "Acto Cívico 1° Básico " Dia de la mujer [DEMOGRAPHIC_DATA]"" at bounding box center [868, 136] width 802 height 25
click at [48, 541] on p "Imágenes" at bounding box center [36, 548] width 49 height 15
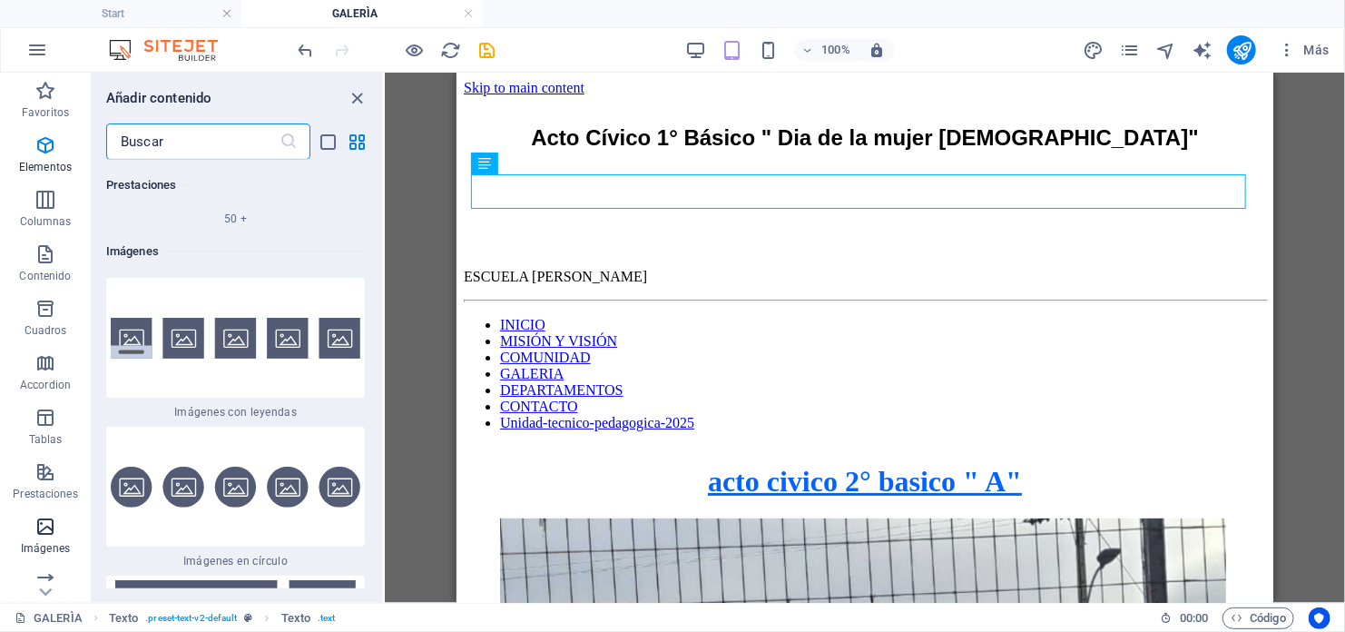
scroll to position [18169, 0]
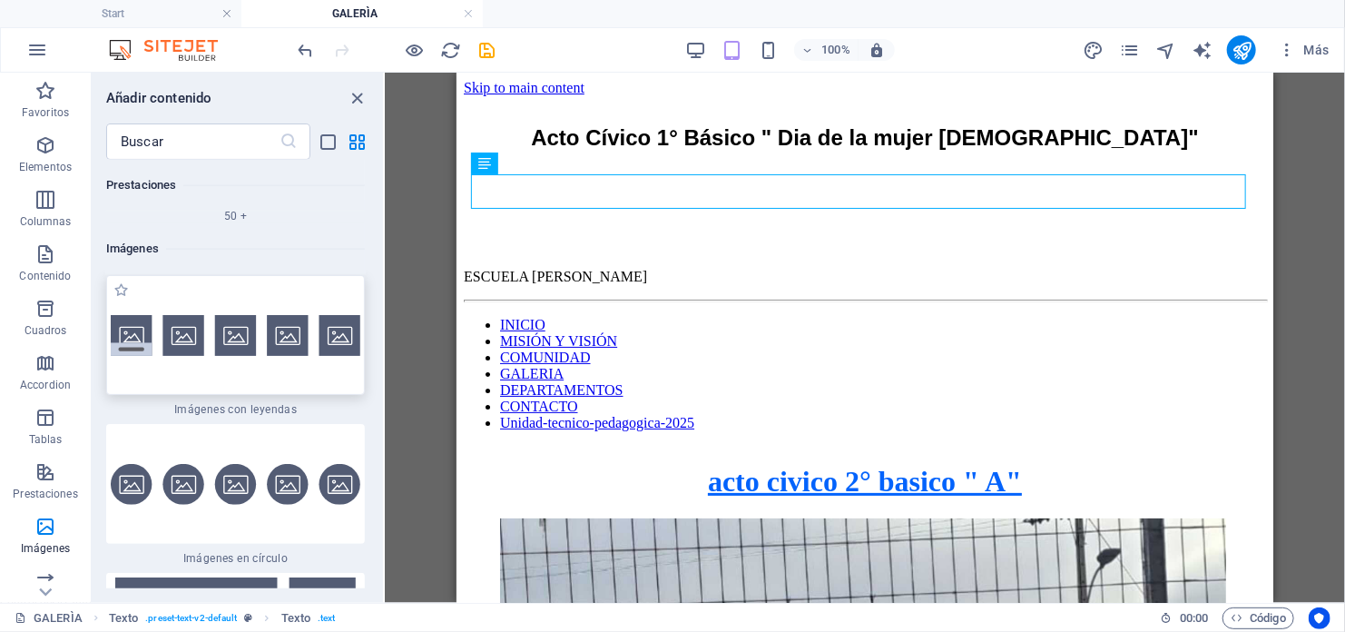
click at [136, 315] on img at bounding box center [236, 335] width 250 height 41
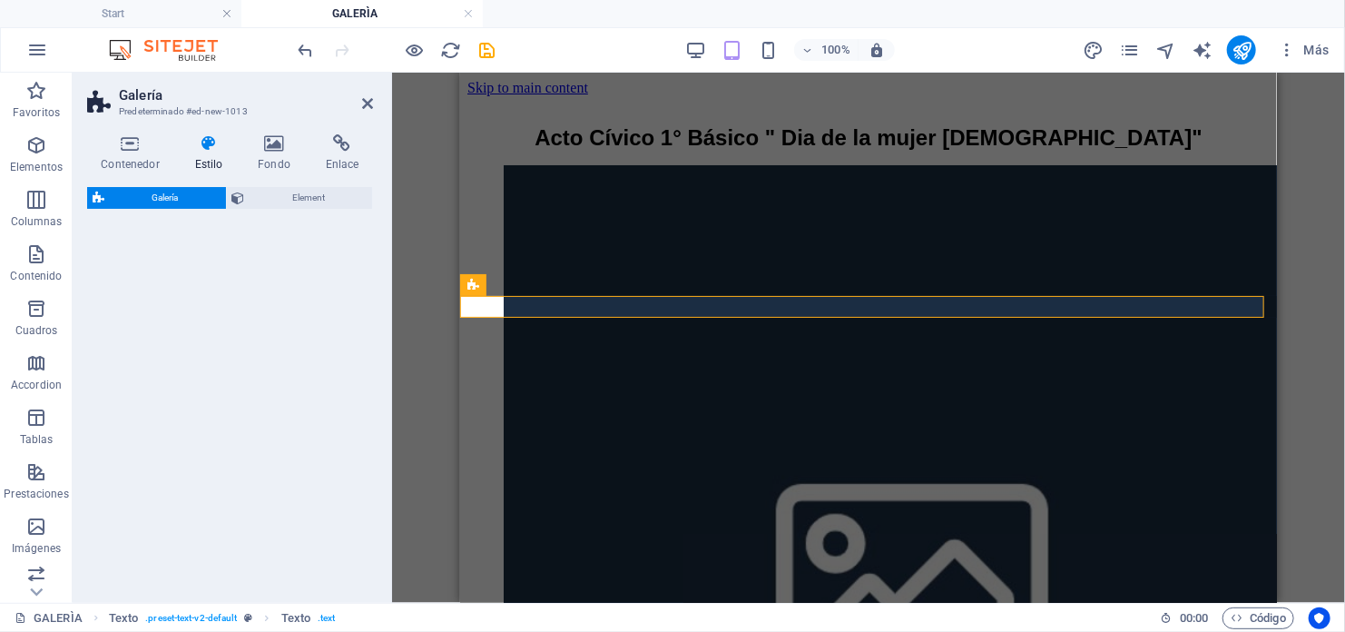
select select "rem"
select select "preset-gallery-v3-captions"
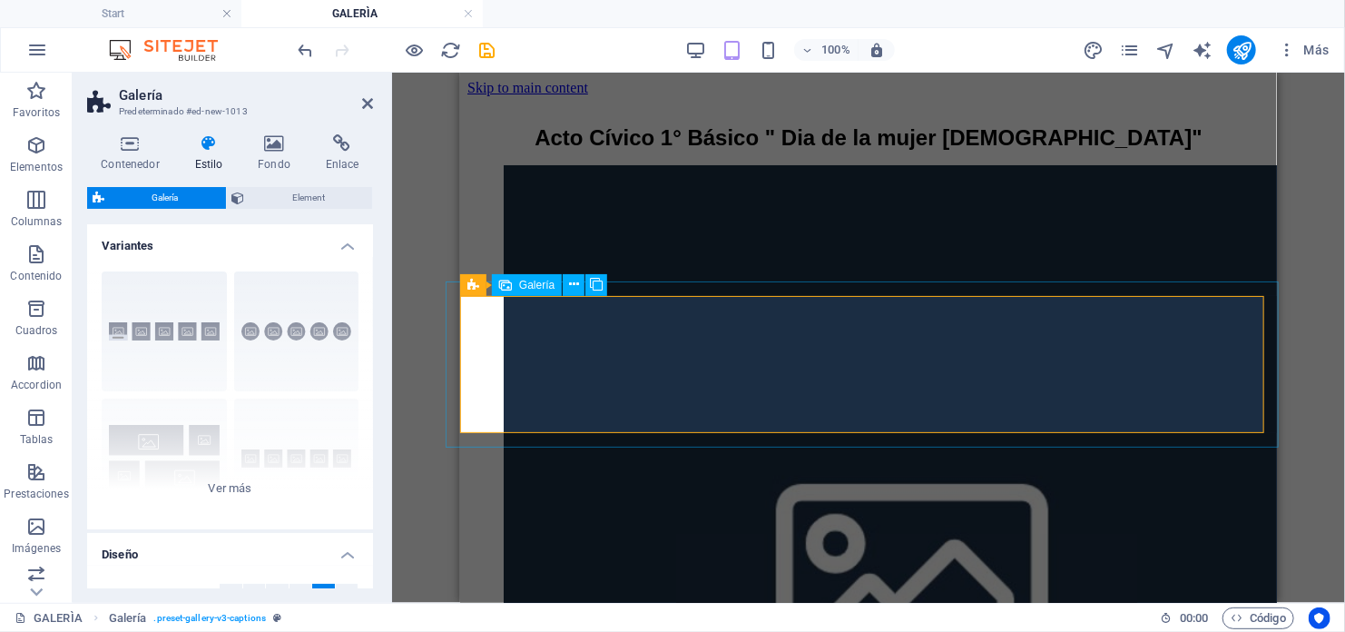
click at [549, 303] on li at bounding box center [866, 574] width 726 height 820
click at [570, 286] on icon at bounding box center [574, 284] width 10 height 19
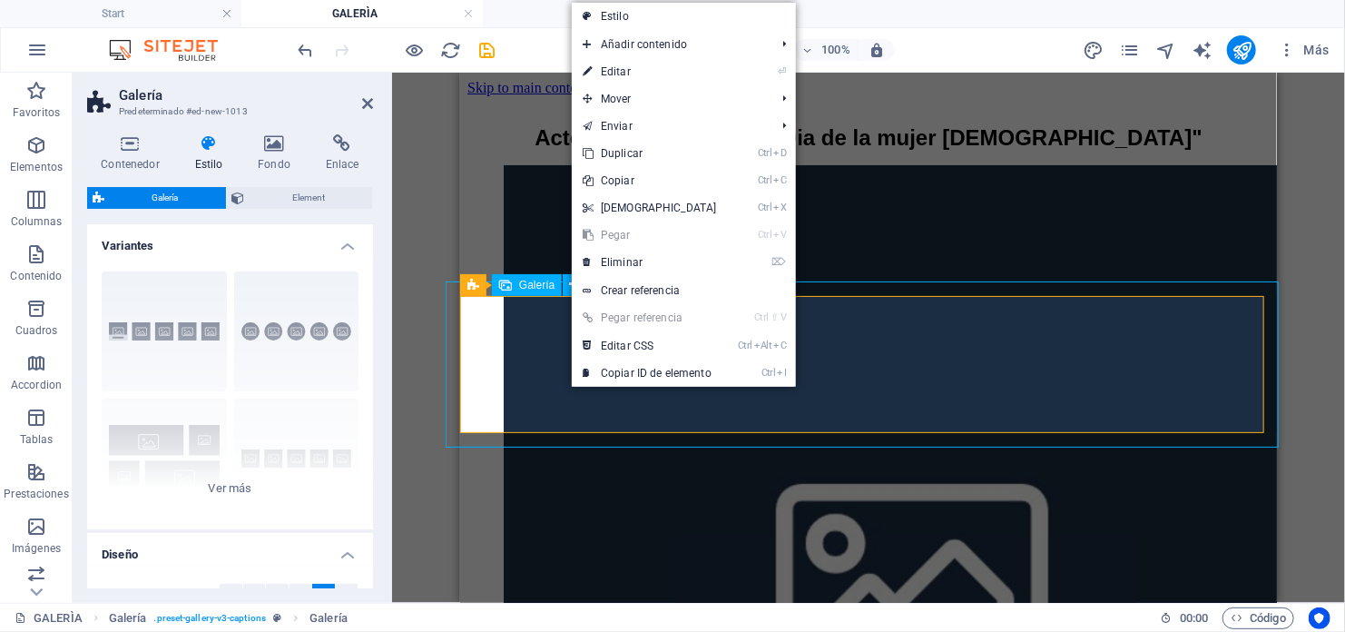
click at [546, 290] on span "Galería" at bounding box center [536, 285] width 35 height 11
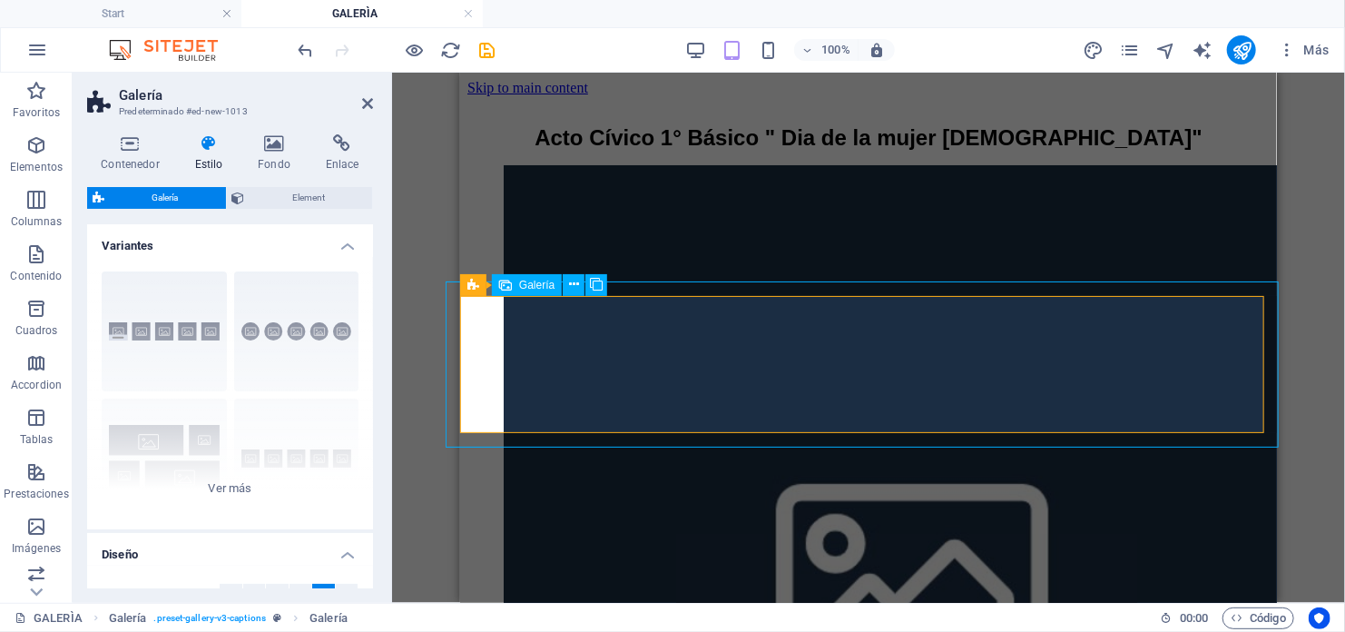
click at [546, 290] on span "Galería" at bounding box center [536, 285] width 35 height 11
select select "4"
select select "px"
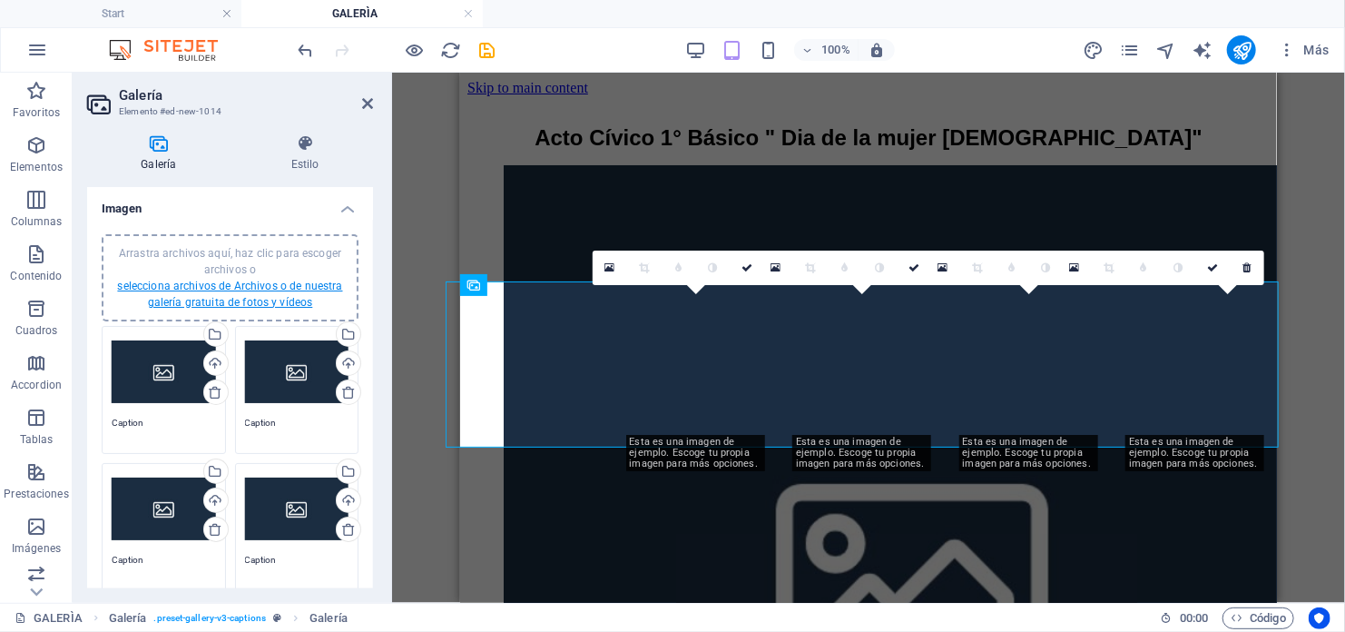
click at [275, 290] on link "selecciona archivos de Archivos o de nuestra galería gratuita de fotos y vídeos" at bounding box center [229, 294] width 225 height 29
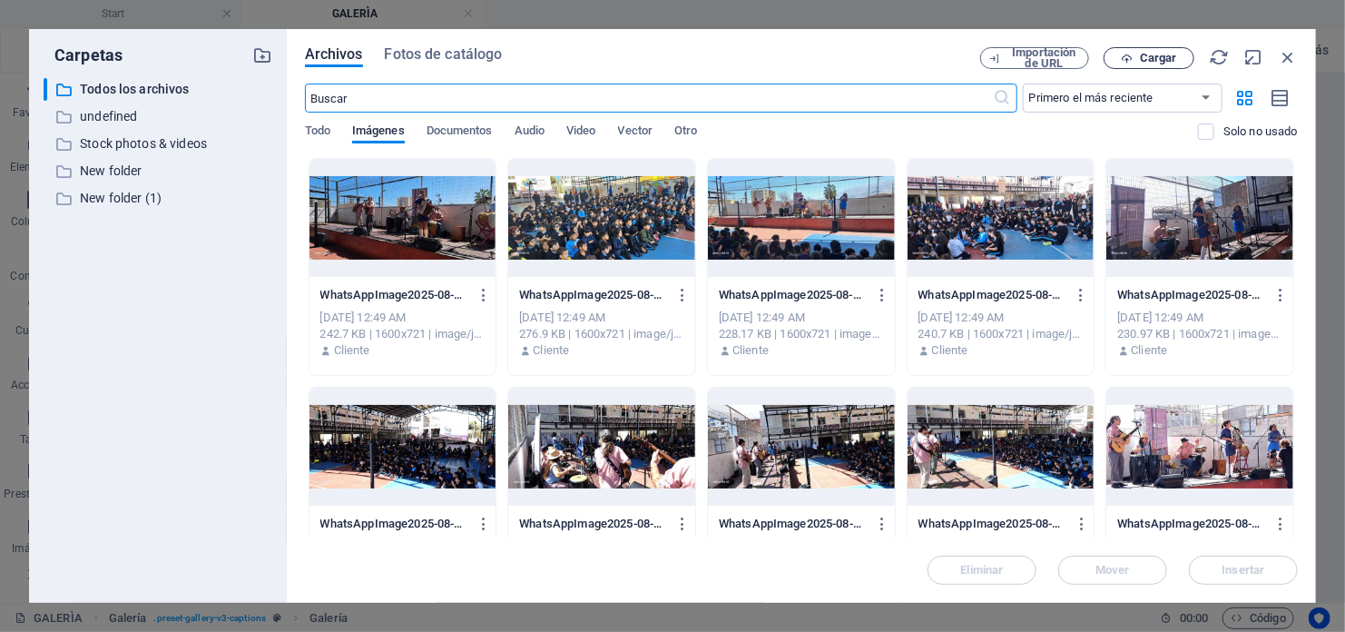
click at [1149, 63] on span "Cargar" at bounding box center [1158, 58] width 37 height 11
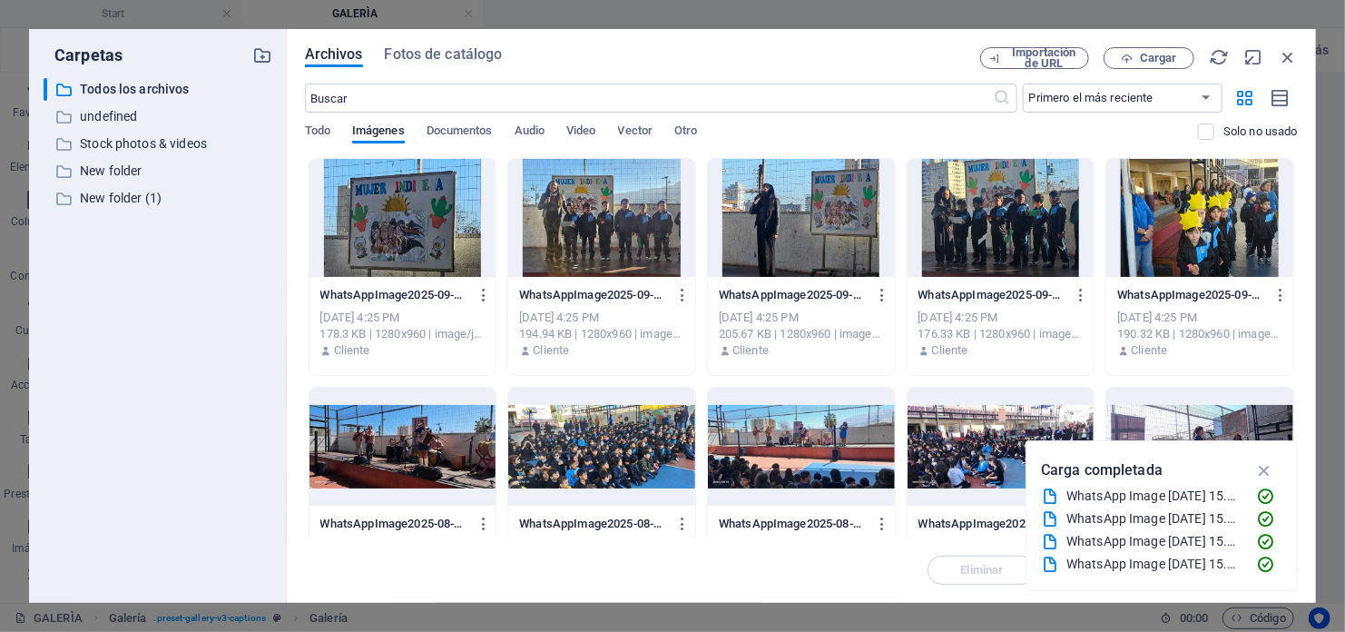
click at [450, 226] on div at bounding box center [402, 218] width 187 height 118
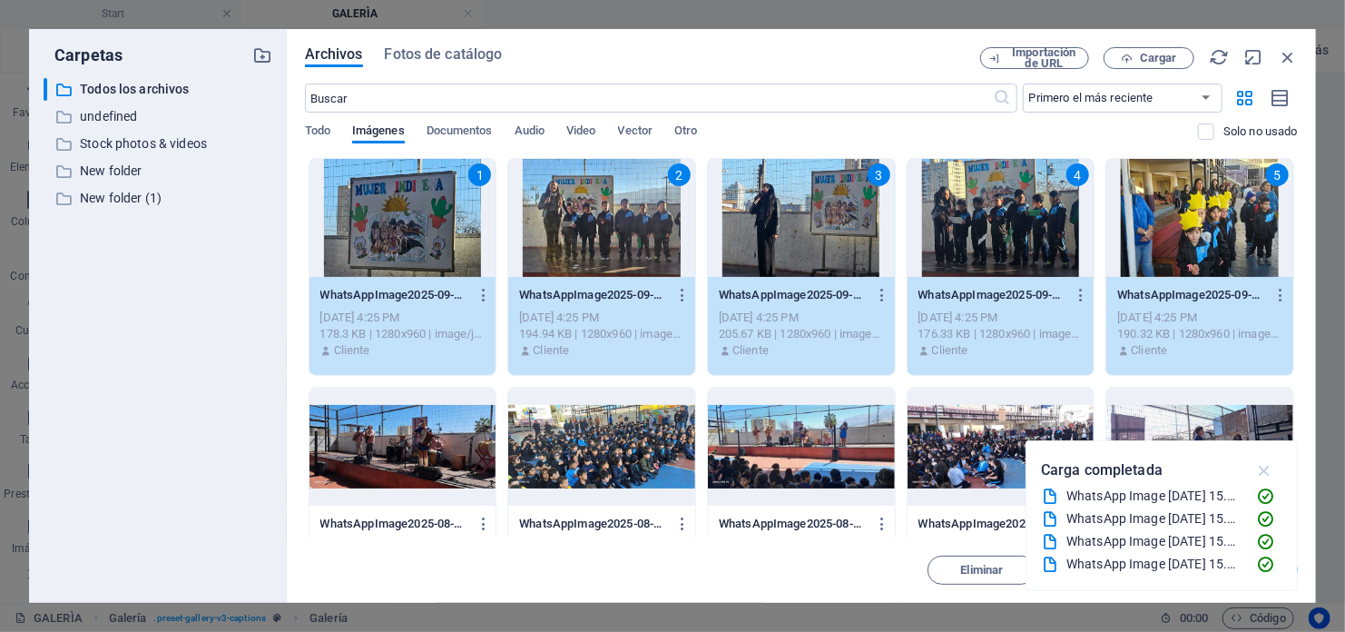
click at [1261, 468] on icon "button" at bounding box center [1264, 470] width 21 height 20
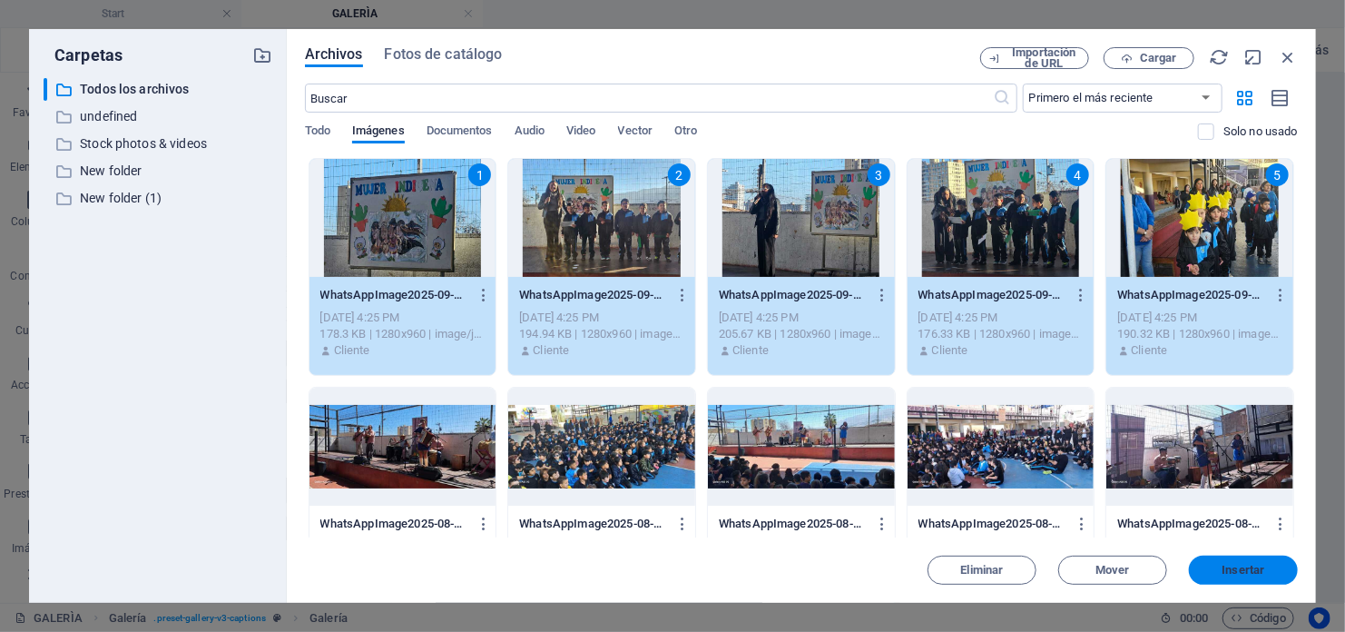
drag, startPoint x: 1232, startPoint y: 576, endPoint x: 771, endPoint y: 502, distance: 467.0
click at [1232, 575] on span "Insertar" at bounding box center [1244, 570] width 43 height 11
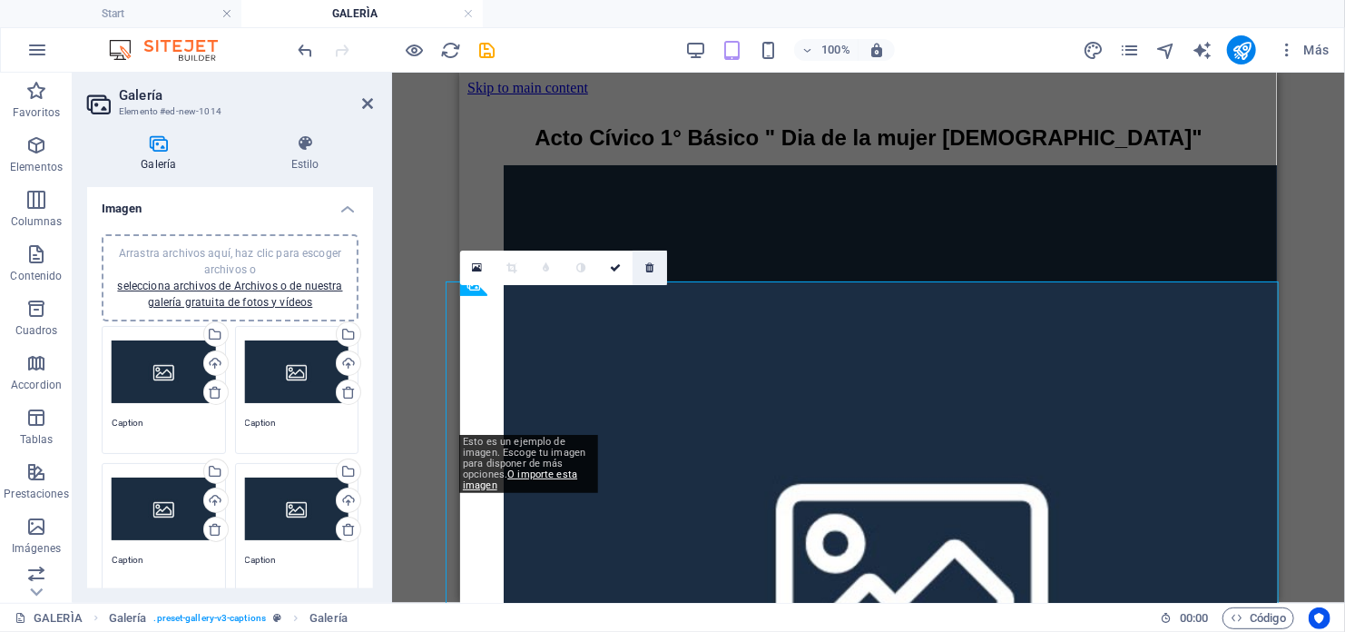
click at [647, 267] on icon at bounding box center [649, 267] width 8 height 11
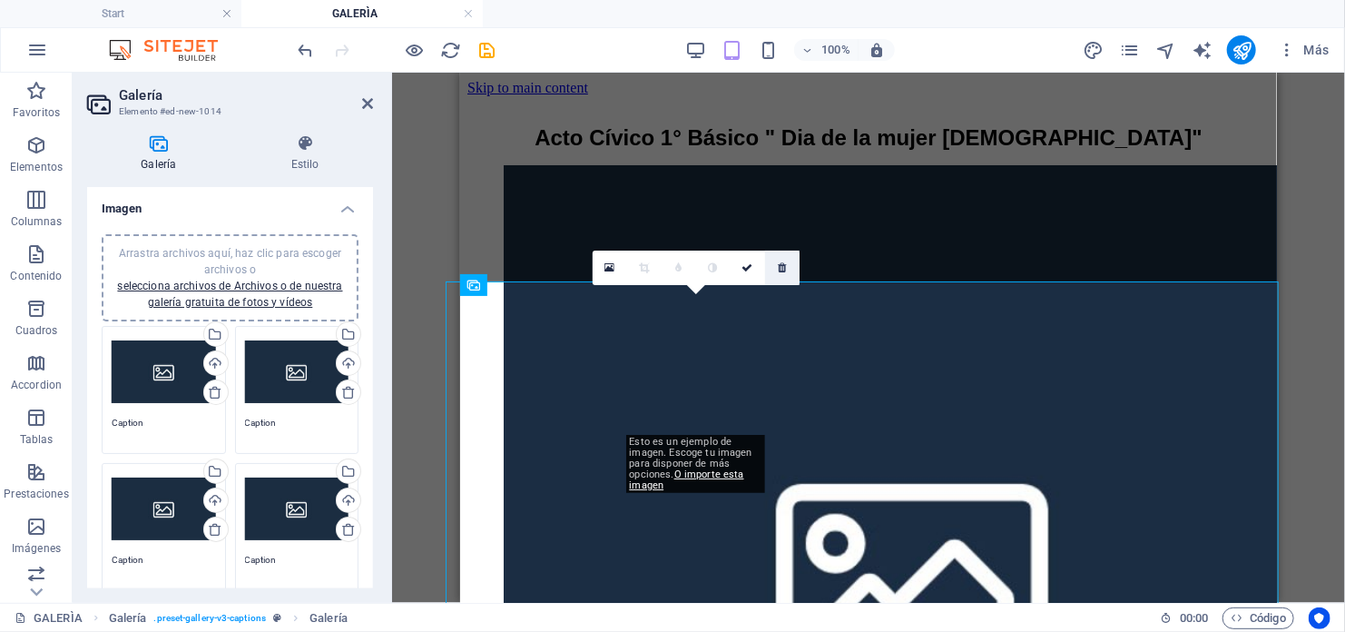
click at [779, 267] on icon at bounding box center [782, 267] width 8 height 11
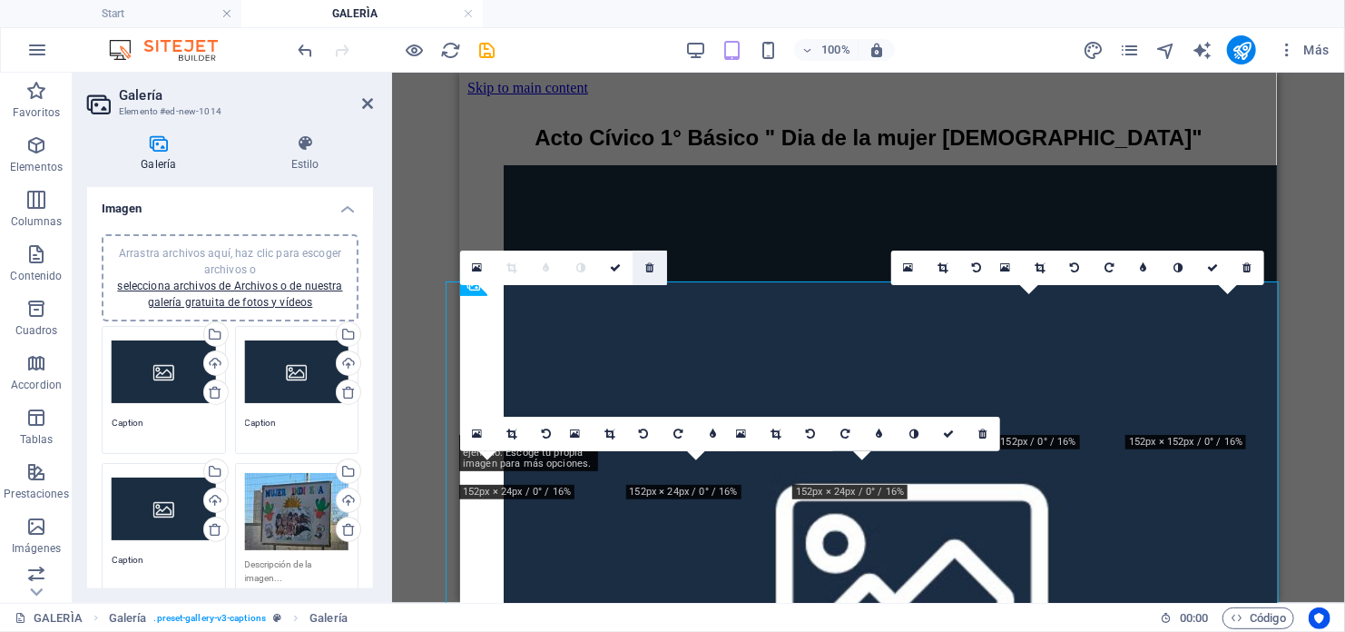
click at [644, 265] on link at bounding box center [650, 267] width 34 height 34
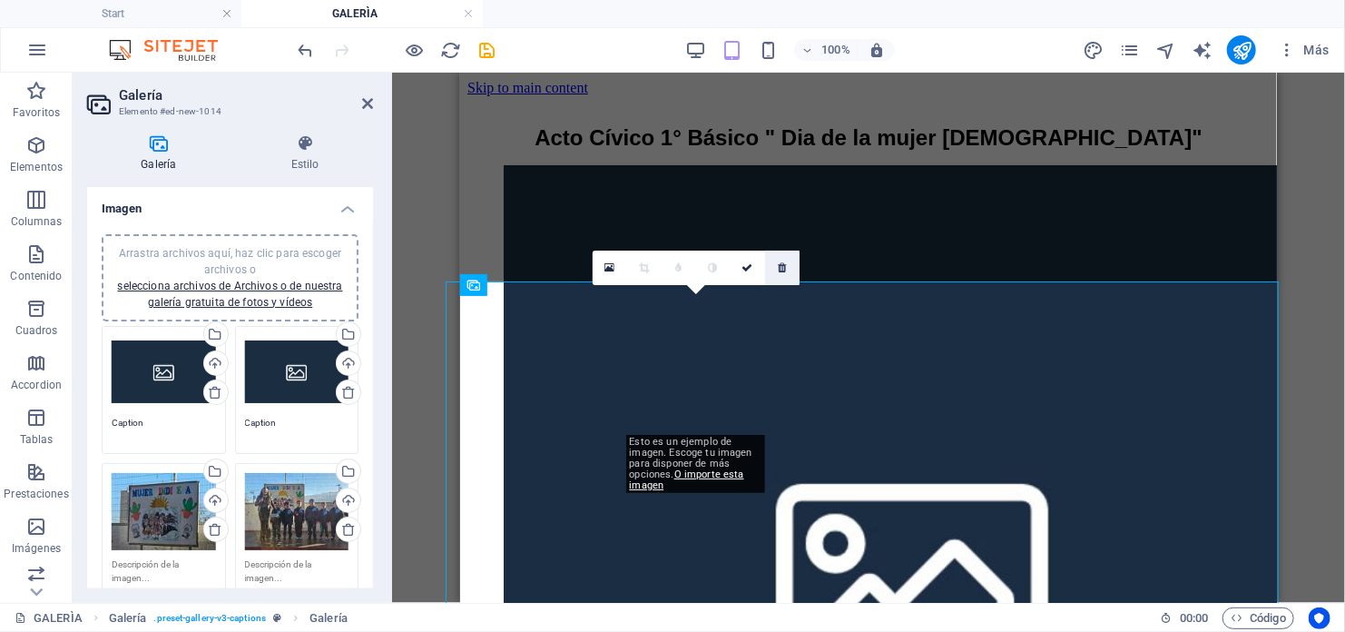
click at [778, 264] on icon at bounding box center [782, 267] width 8 height 11
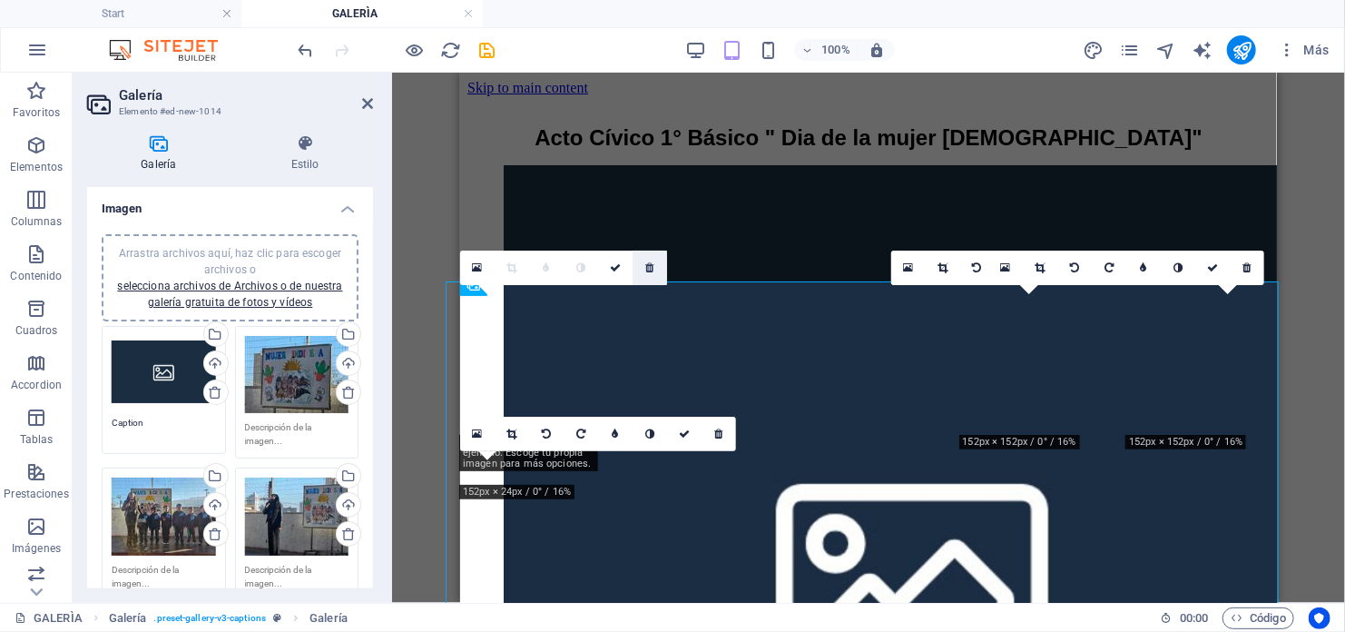
click at [646, 266] on icon at bounding box center [649, 267] width 8 height 11
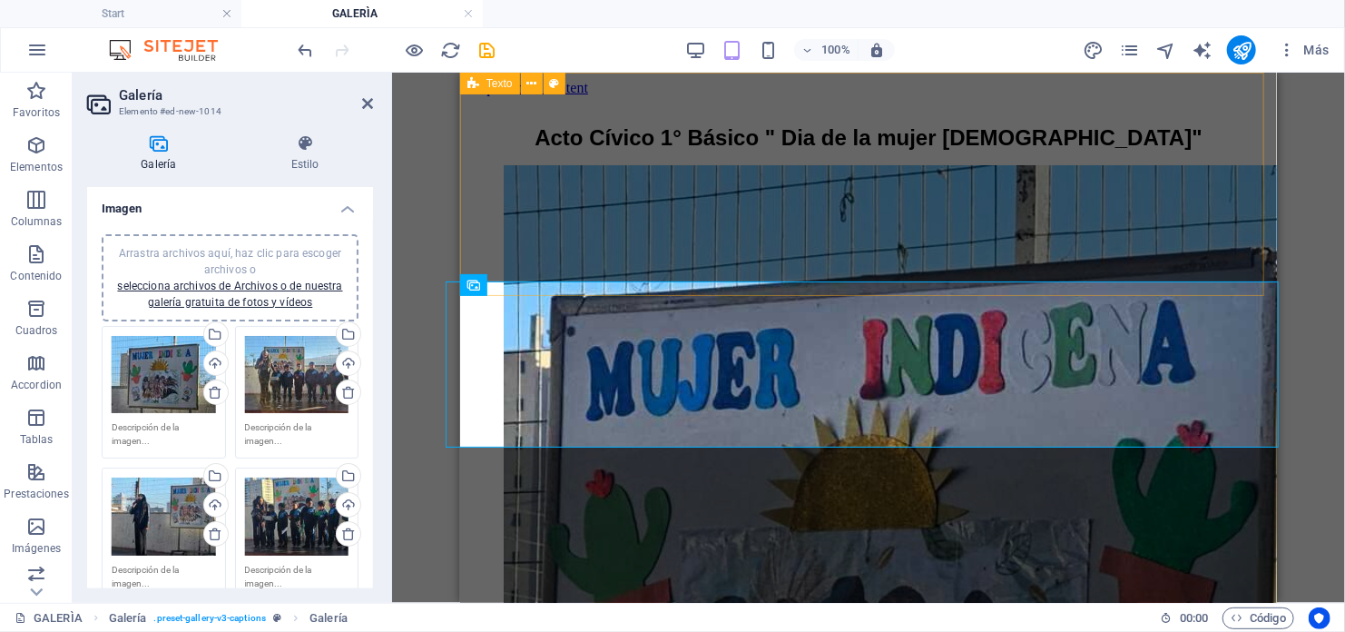
click at [704, 150] on div "Acto Cívico 1° Básico " Dia de la mujer [DEMOGRAPHIC_DATA]"" at bounding box center [868, 122] width 802 height 54
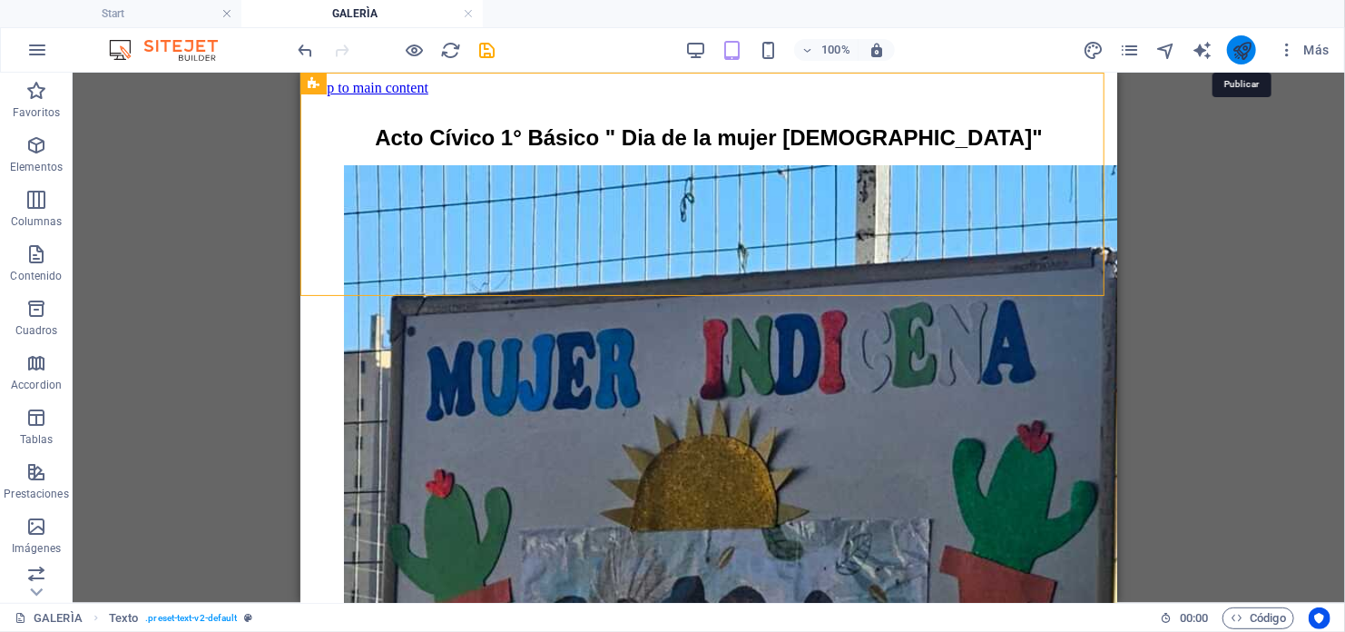
click at [1236, 51] on icon "publish" at bounding box center [1242, 50] width 21 height 21
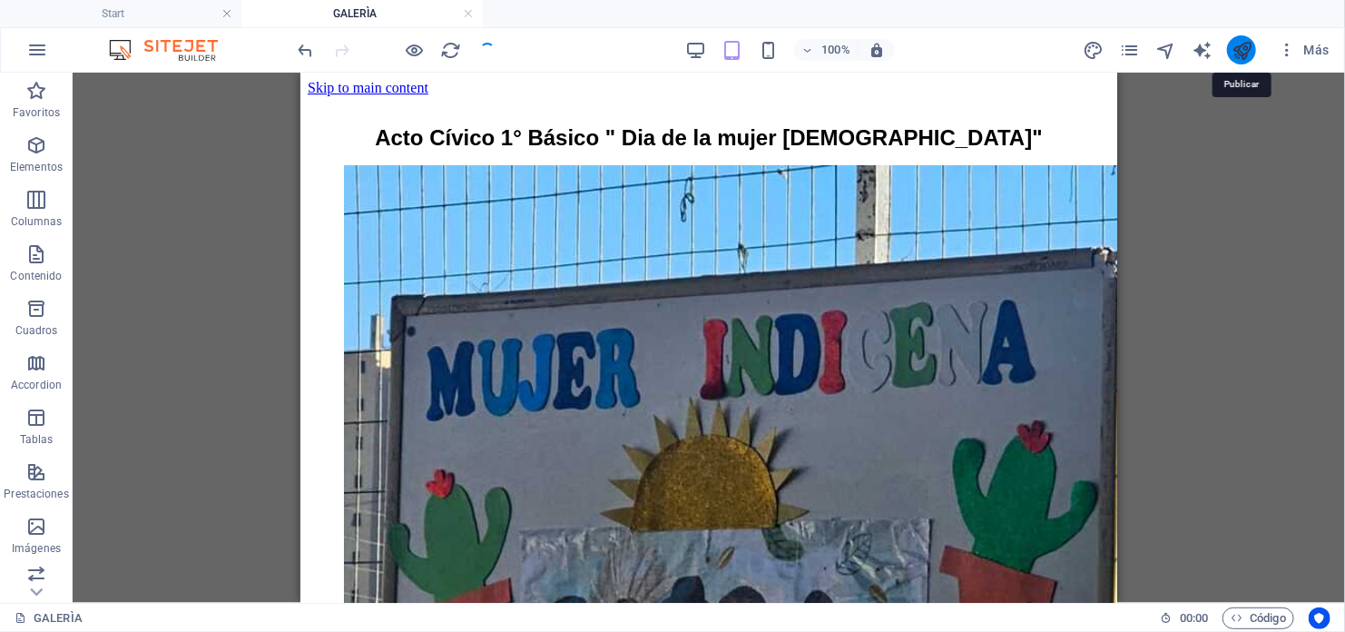
click at [1234, 47] on icon "publish" at bounding box center [1242, 50] width 21 height 21
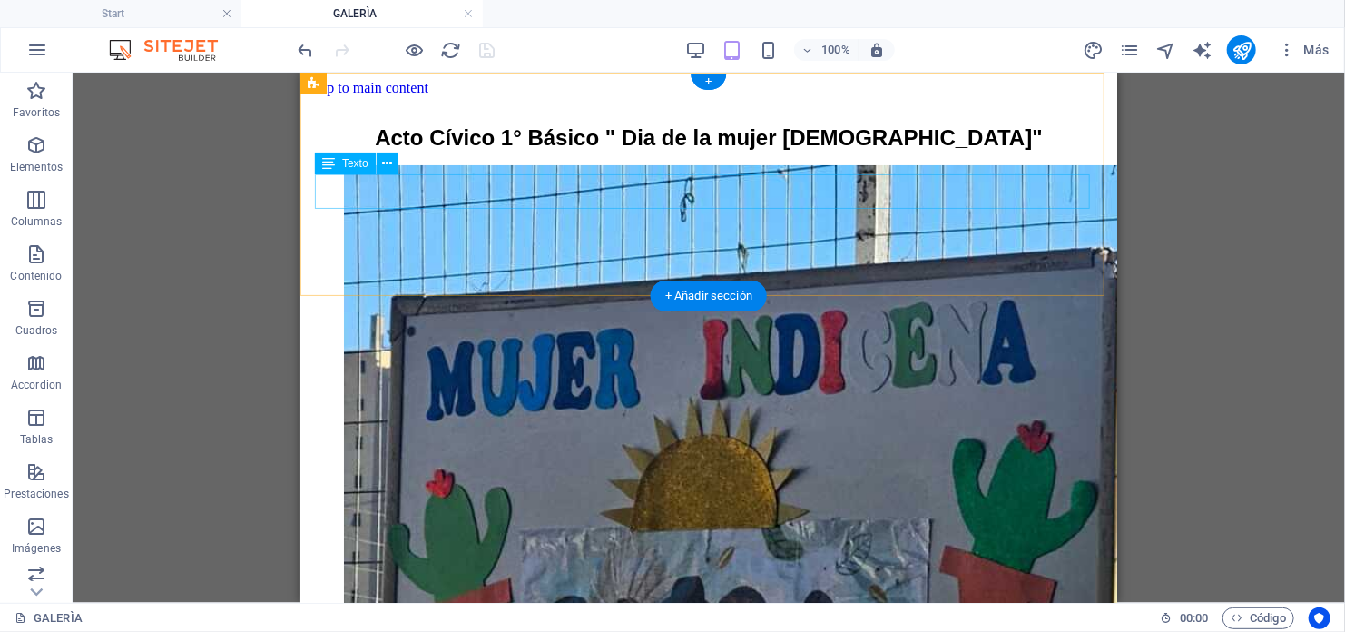
click at [705, 150] on div "Acto Cívico 1° Básico " Dia de la mujer [DEMOGRAPHIC_DATA]"" at bounding box center [708, 136] width 802 height 25
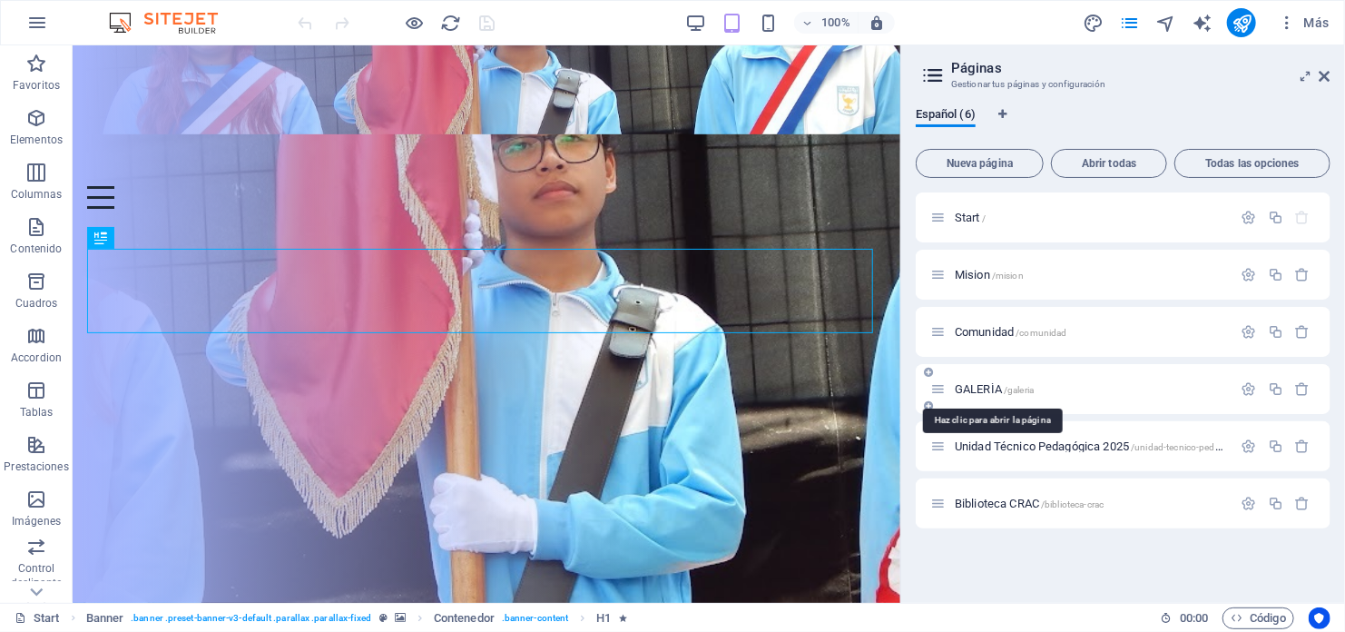
click at [0, 0] on span "GALERÌA /galeria" at bounding box center [0, 0] width 0 height 0
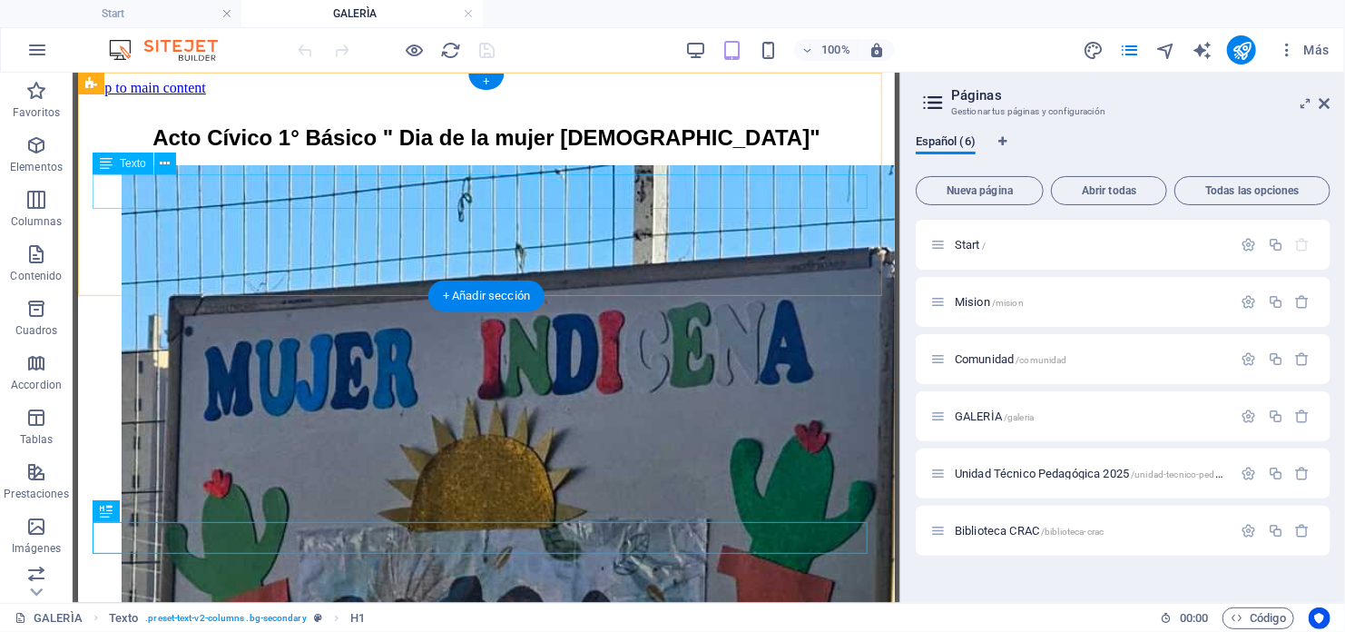
click at [458, 150] on div "Acto Cívico 1° Básico " Dia de la mujer [DEMOGRAPHIC_DATA]"" at bounding box center [485, 136] width 802 height 25
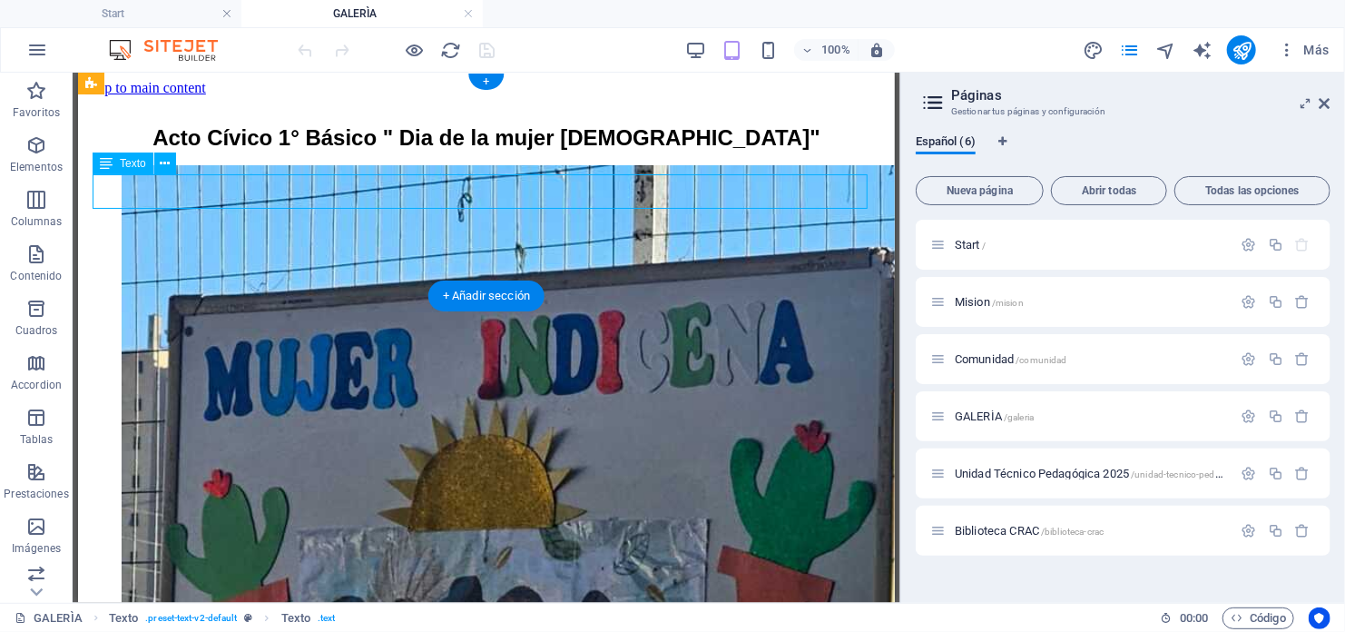
click at [503, 150] on div "Acto Cívico 1° Básico " Dia de la mujer [DEMOGRAPHIC_DATA]"" at bounding box center [485, 136] width 802 height 25
click at [498, 150] on div "Acto Cívico 1° Básico " Dia de la mujer [DEMOGRAPHIC_DATA]"" at bounding box center [485, 136] width 802 height 25
click at [491, 150] on div "Acto Cívico 1° Básico " Dia de la mujer [DEMOGRAPHIC_DATA]"" at bounding box center [485, 136] width 802 height 25
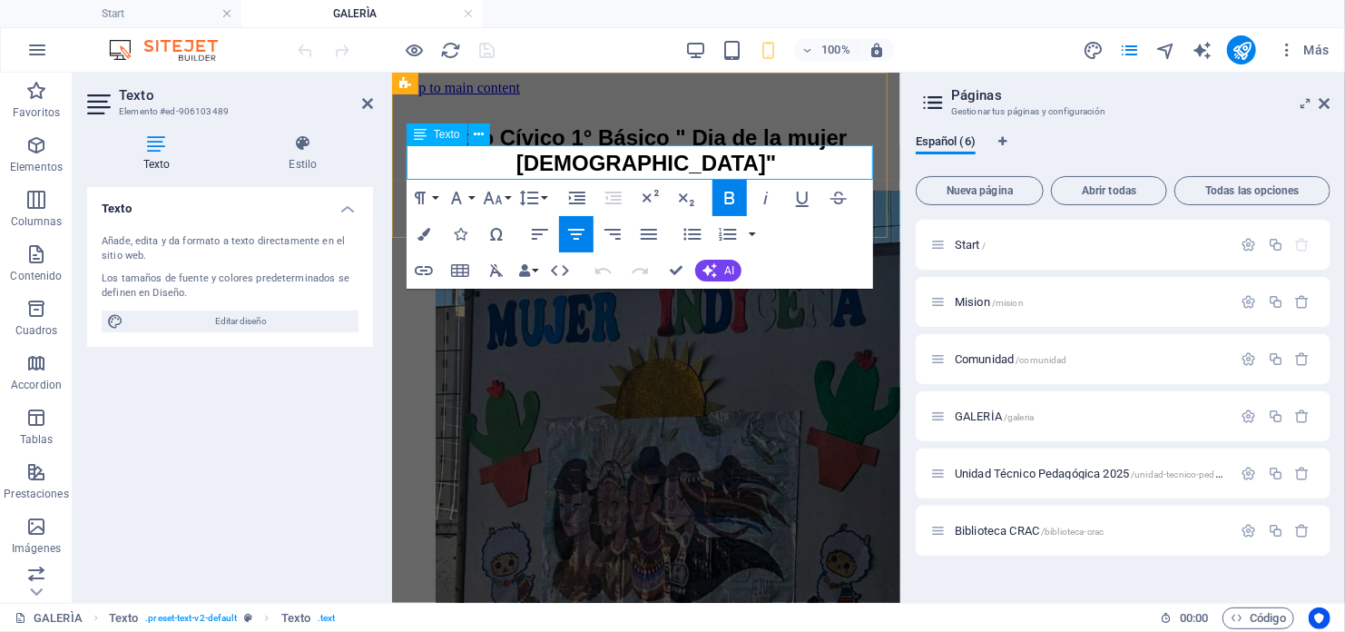
click at [636, 162] on strong "Acto Cívico 1° Básico " Dia de la mujer [DEMOGRAPHIC_DATA]"" at bounding box center [645, 149] width 401 height 50
click at [445, 159] on strong "Acto Cívico 1° Básico " Dia de la mujer [DEMOGRAPHIC_DATA]"" at bounding box center [645, 149] width 401 height 50
click at [445, 162] on strong "Acto Cívico 1° Básico " Dia de la mujer [DEMOGRAPHIC_DATA]"" at bounding box center [645, 149] width 401 height 50
click at [637, 158] on strong "Acto Cívico 1° Básico " Dia de la mujer [DEMOGRAPHIC_DATA]"" at bounding box center [645, 149] width 401 height 50
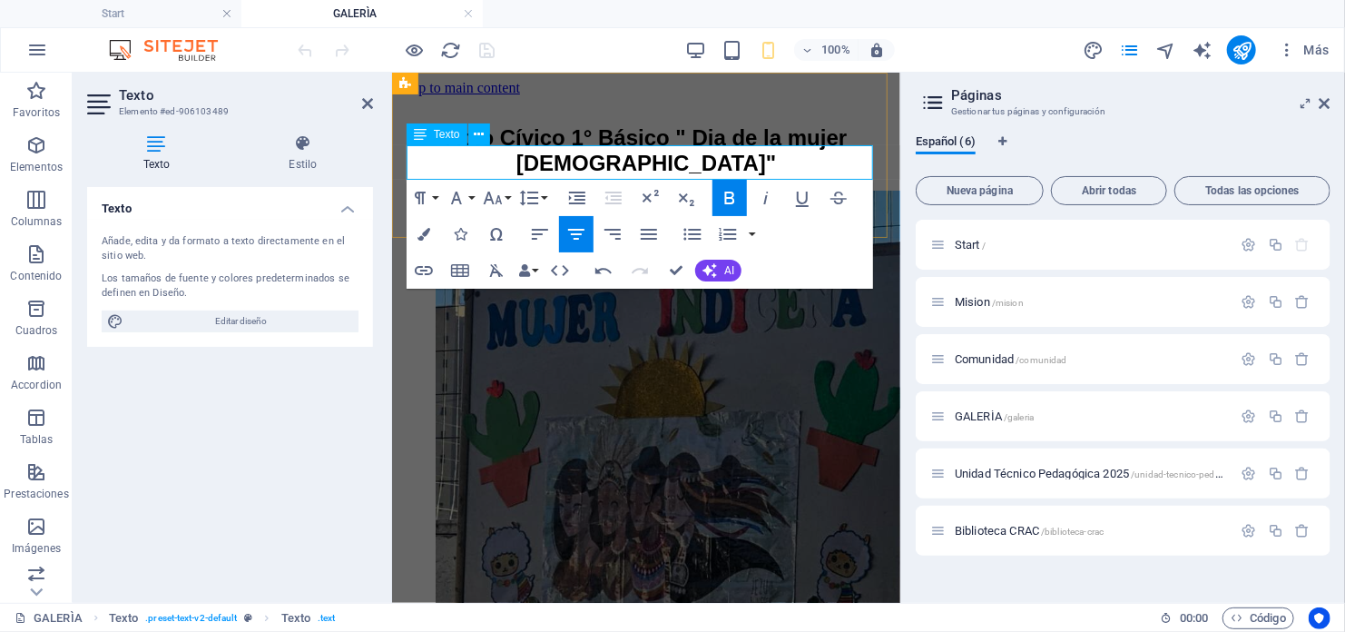
click at [445, 160] on strong "Acto Cívico 1° Básico " Dia de la mujer [DEMOGRAPHIC_DATA]"" at bounding box center [645, 149] width 401 height 50
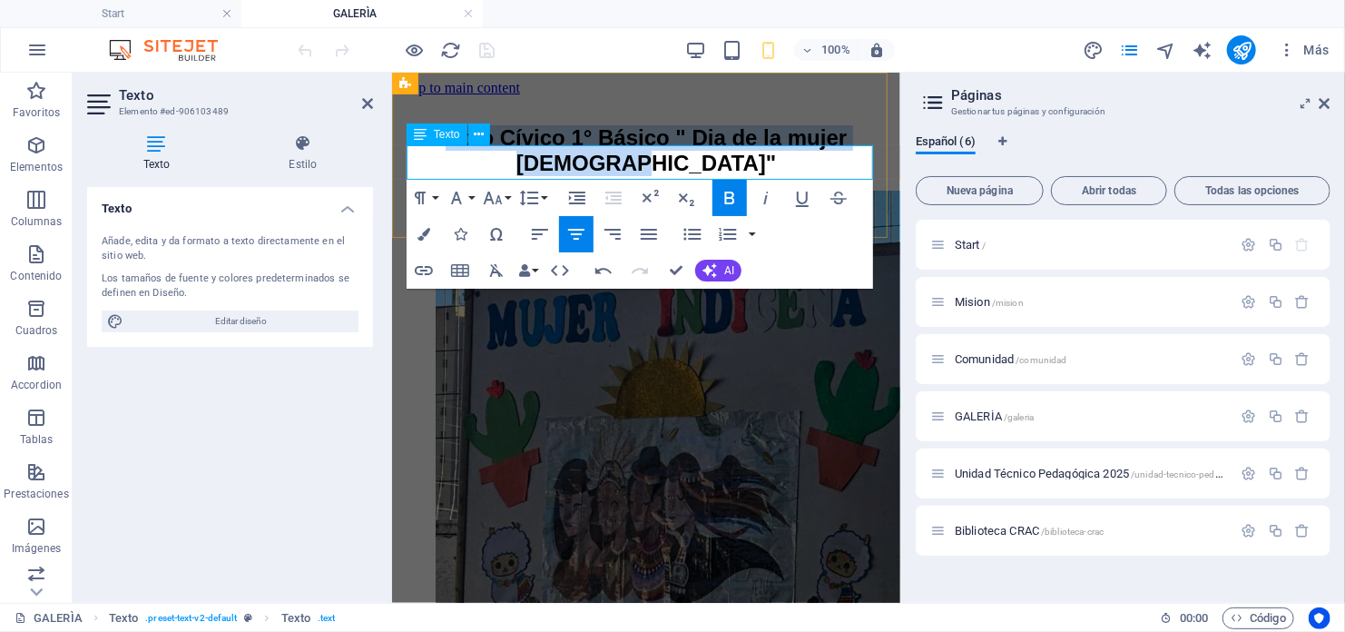
drag, startPoint x: 431, startPoint y: 160, endPoint x: 848, endPoint y: 162, distance: 416.6
click at [846, 160] on strong "Acto Cívico 1° Básico " Dia de la mujer [DEMOGRAPHIC_DATA]"" at bounding box center [645, 149] width 401 height 50
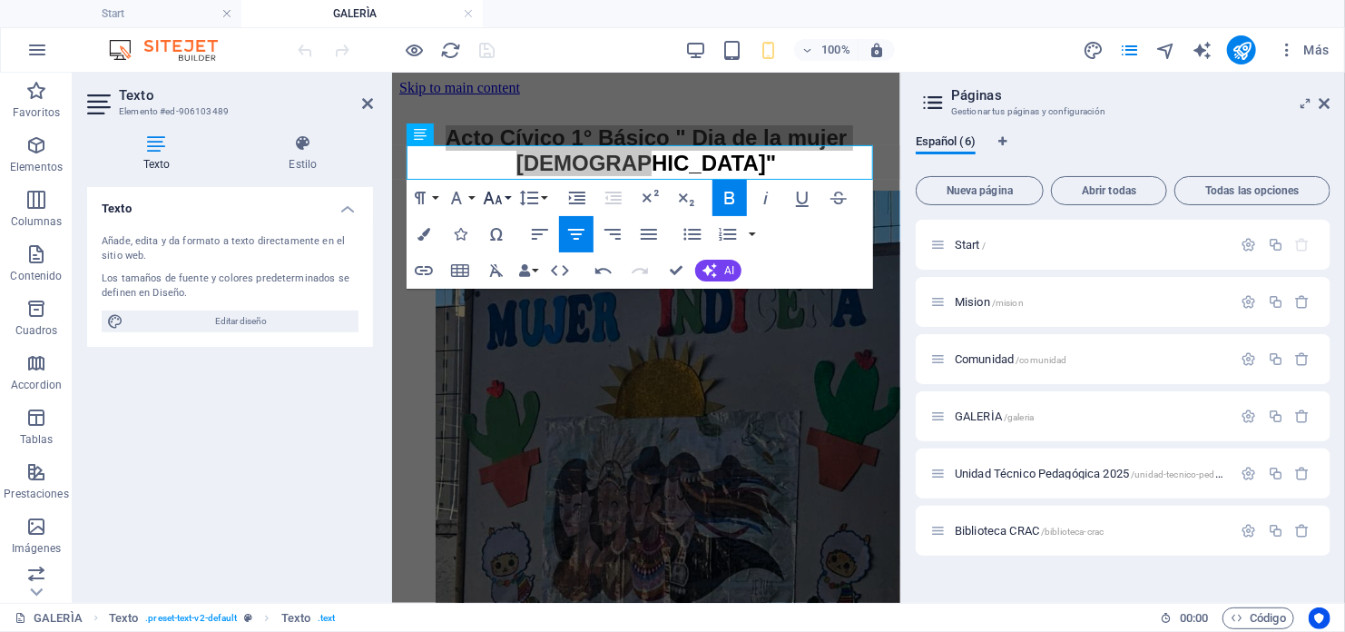
click at [505, 200] on button "Font Size" at bounding box center [496, 198] width 34 height 36
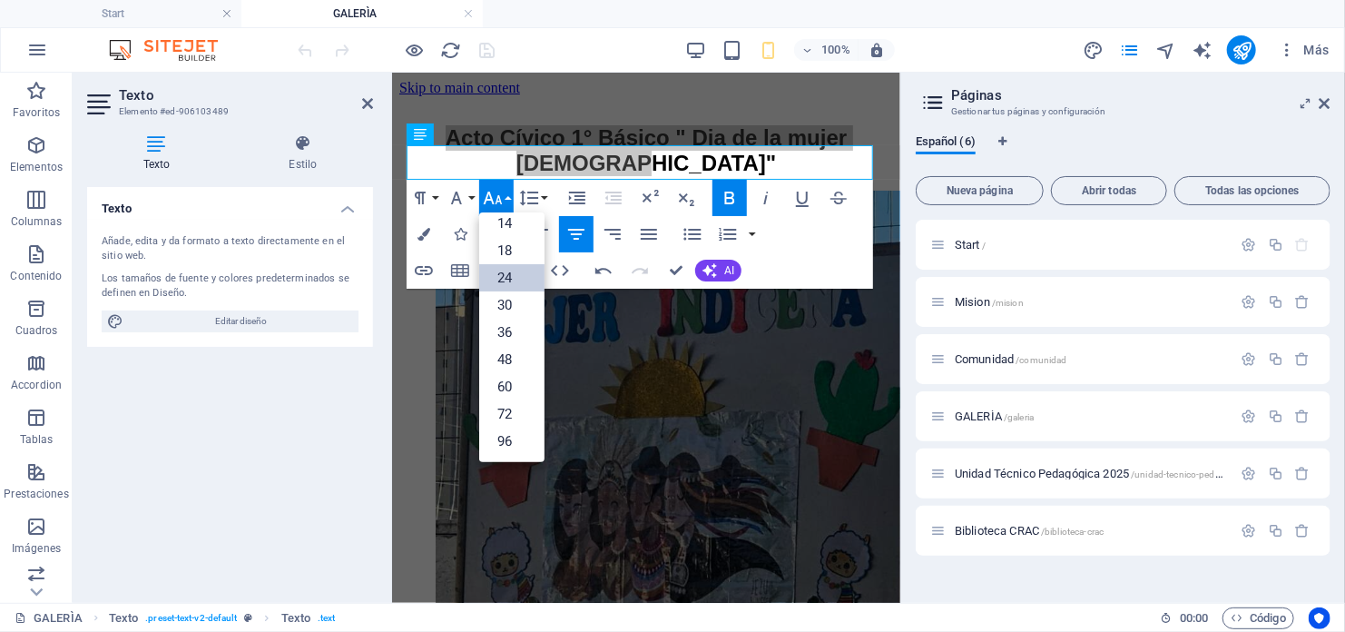
scroll to position [145, 0]
click at [476, 195] on button "Font Family" at bounding box center [460, 198] width 34 height 36
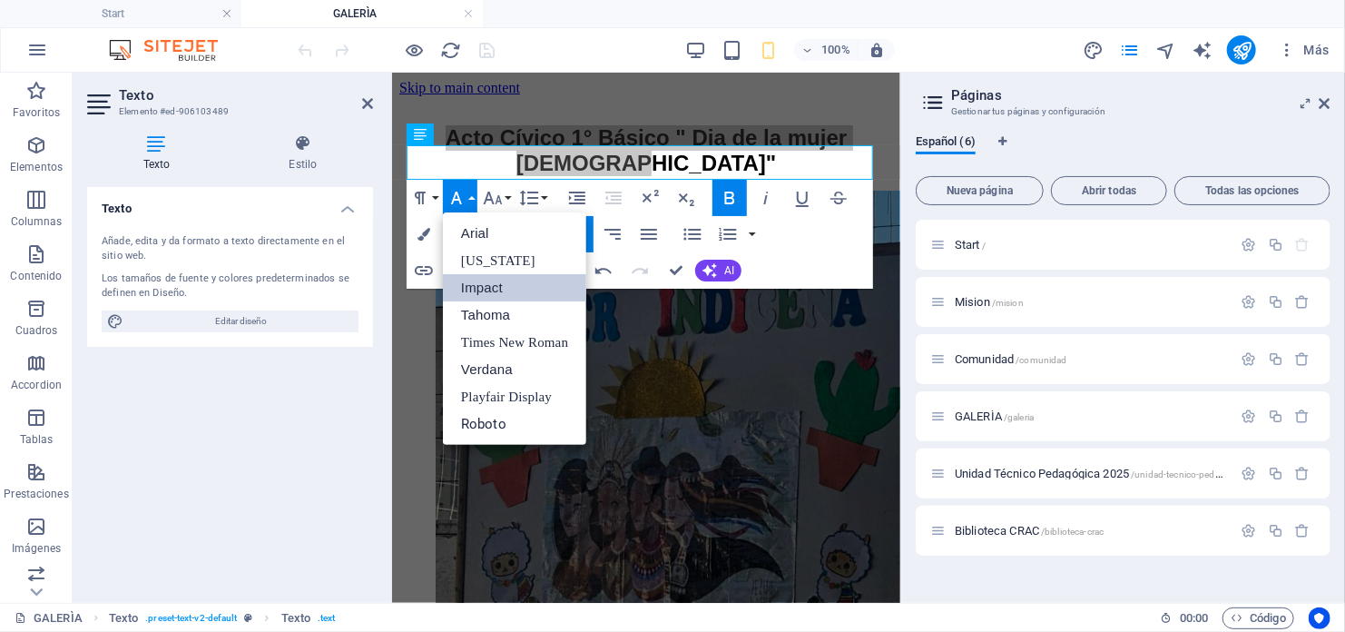
scroll to position [0, 0]
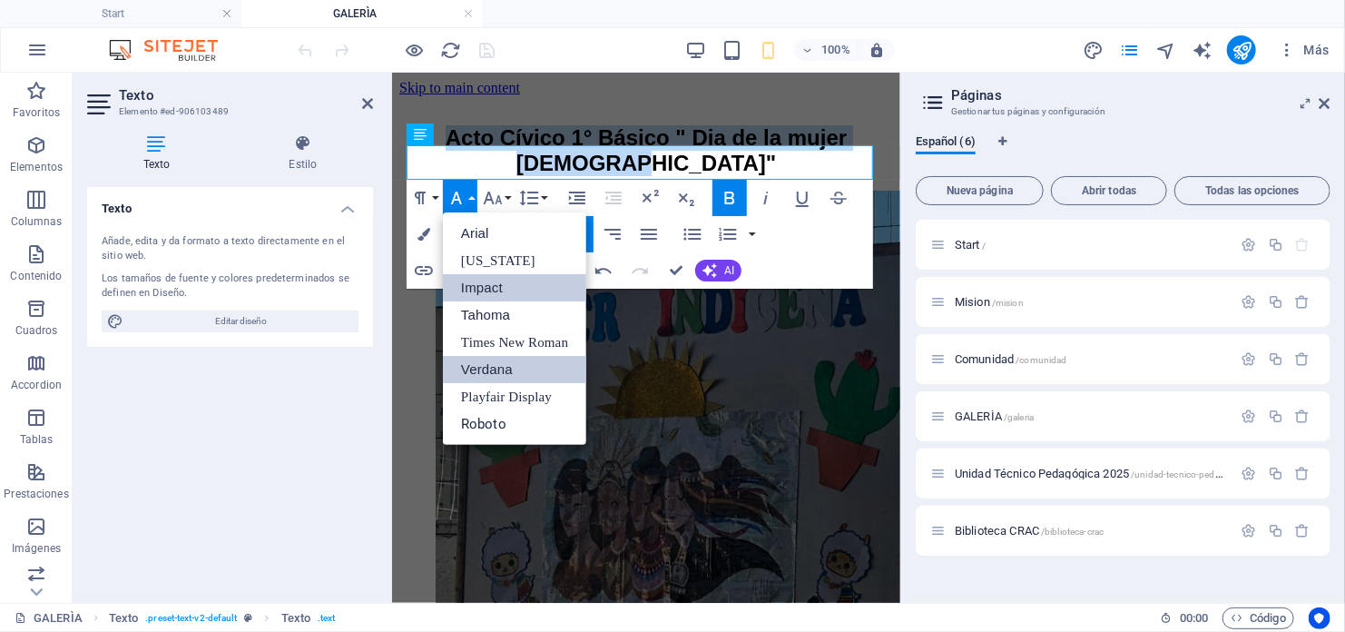
click at [498, 375] on link "Verdana" at bounding box center [514, 369] width 143 height 27
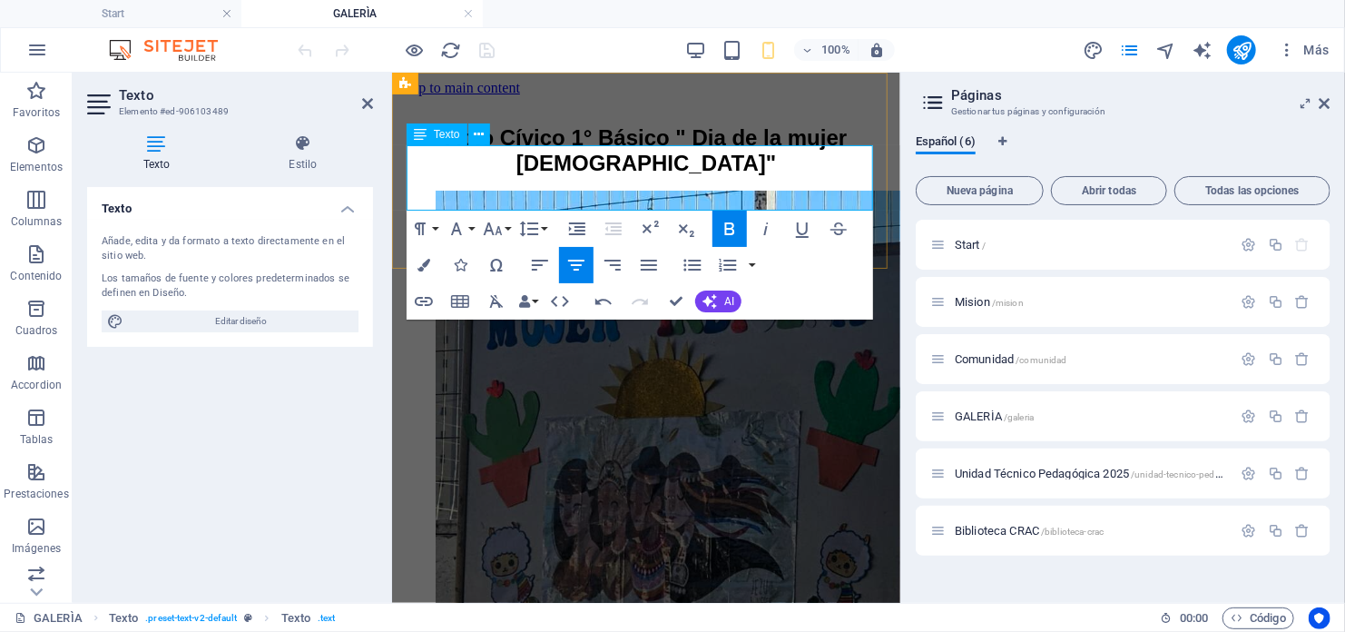
click at [706, 174] on strong "Acto Cívico 1° Básico " Dia de la mujer [DEMOGRAPHIC_DATA]"" at bounding box center [645, 149] width 401 height 50
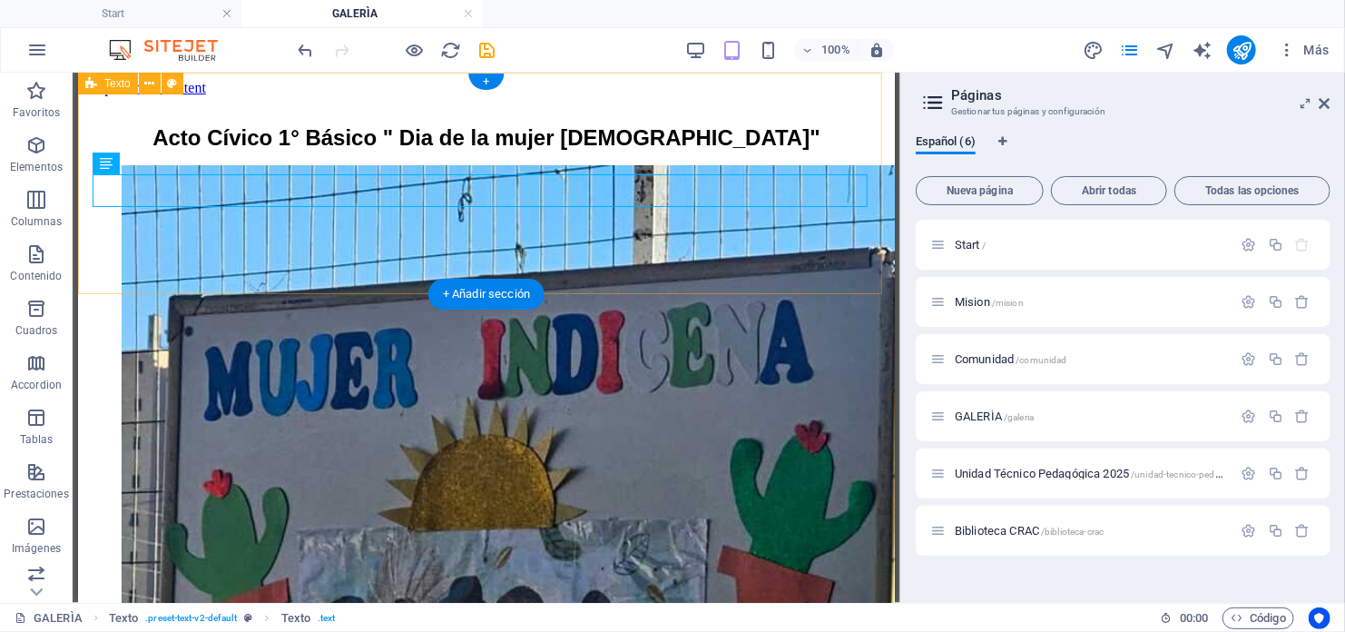
click at [295, 150] on div "Acto Cívico 1° Básico " Dia de la mujer [DEMOGRAPHIC_DATA]"" at bounding box center [485, 122] width 802 height 54
click at [219, 150] on div "Acto Cívico 1° Básico " Dia de la mujer [DEMOGRAPHIC_DATA]"" at bounding box center [485, 122] width 802 height 54
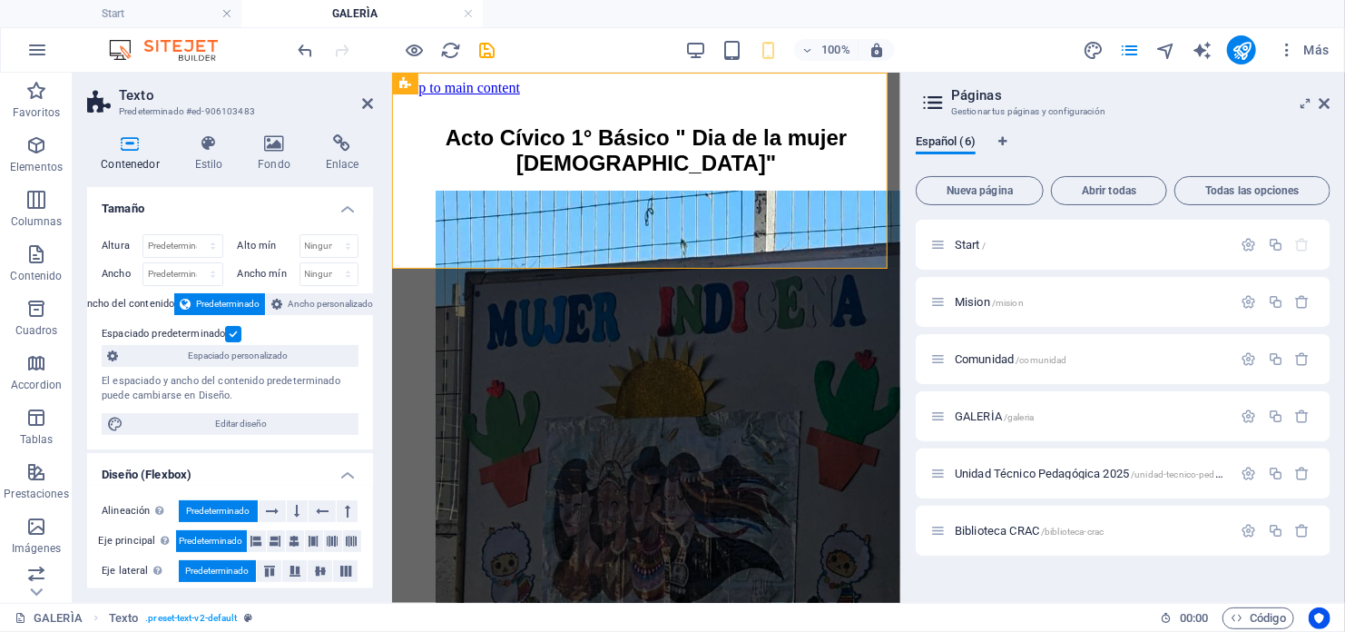
click at [238, 331] on label at bounding box center [233, 334] width 16 height 16
click at [0, 0] on input "Espaciado predeterminado" at bounding box center [0, 0] width 0 height 0
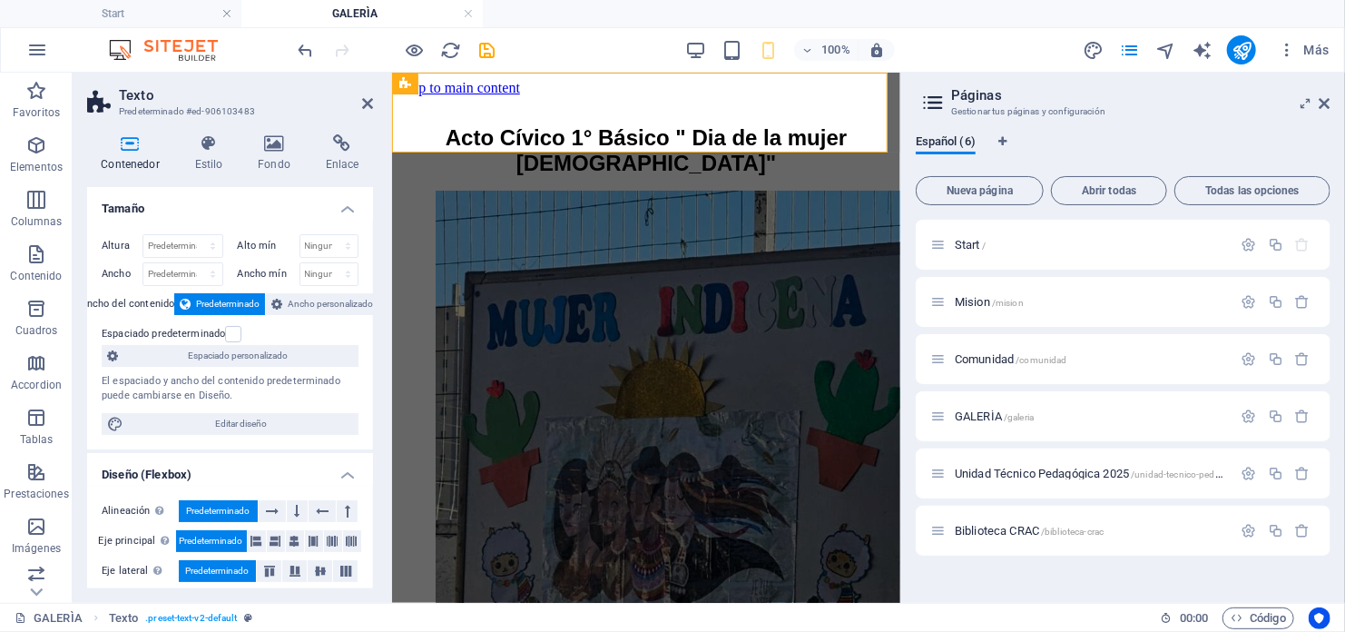
click at [0, 0] on div "Español (6) Nueva página Abrir todas Todas las opciones Start / Mision /mision …" at bounding box center [0, 0] width 0 height 0
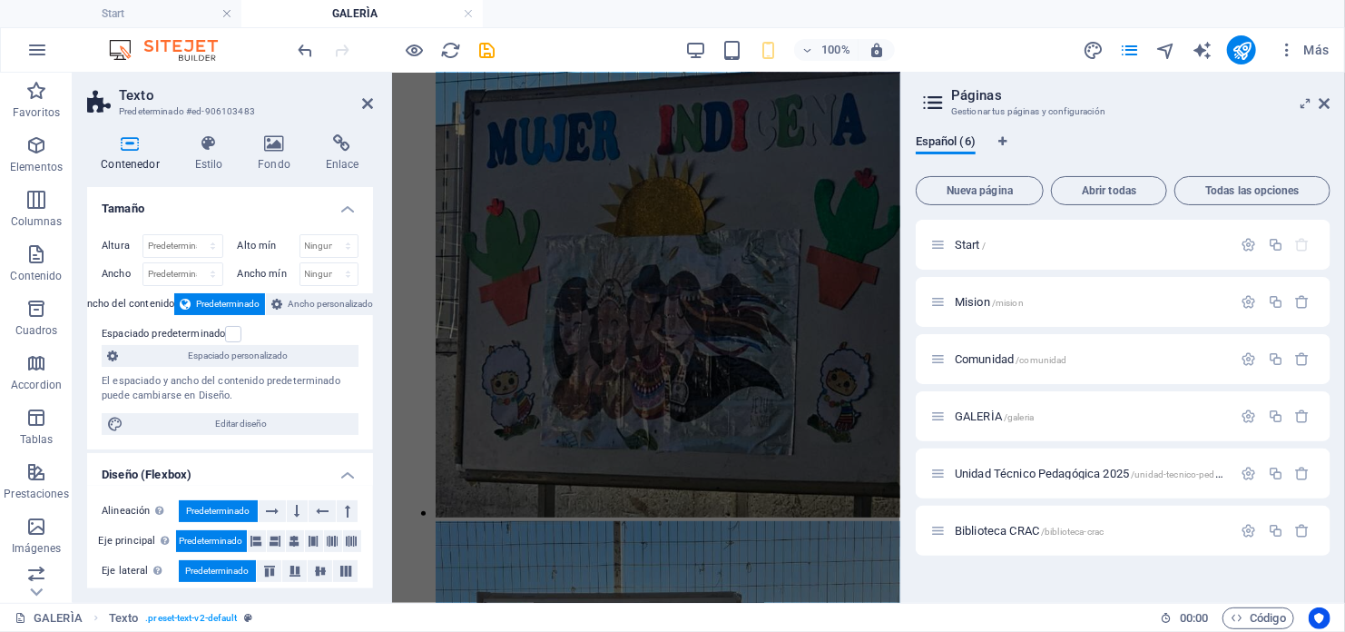
click at [930, 52] on div "100% Más" at bounding box center [816, 49] width 1042 height 29
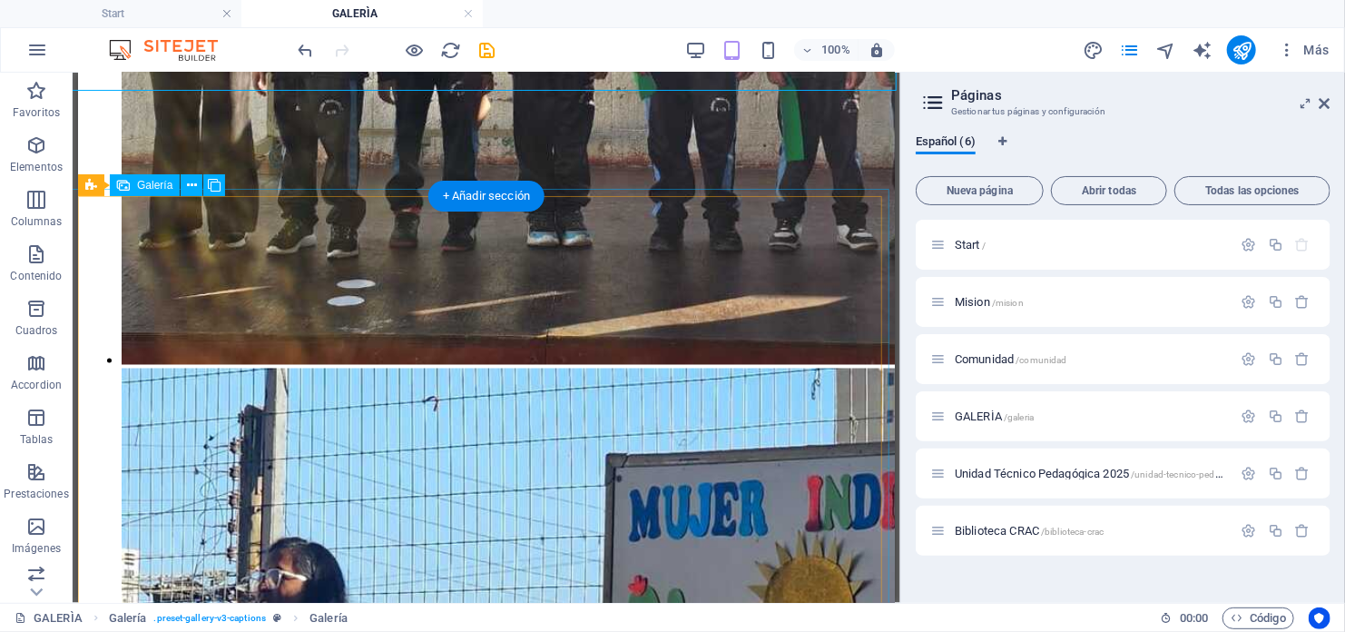
select select "4"
select select "px"
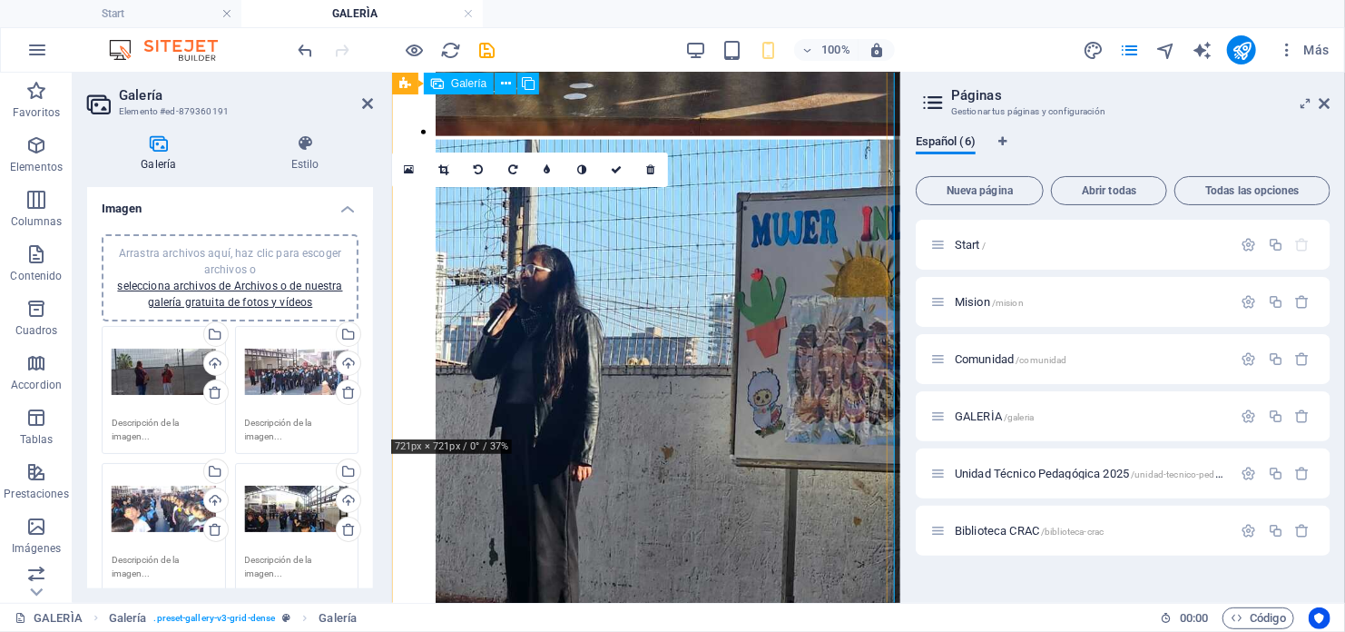
scroll to position [621, 0]
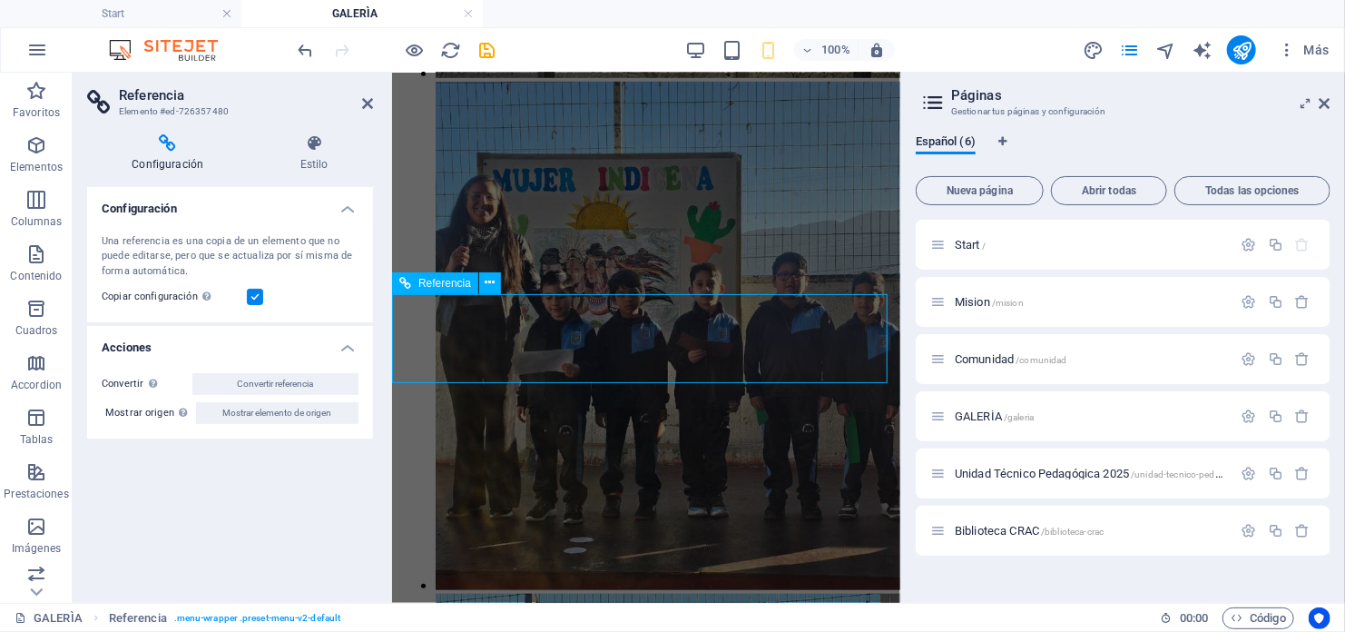
scroll to position [610, 0]
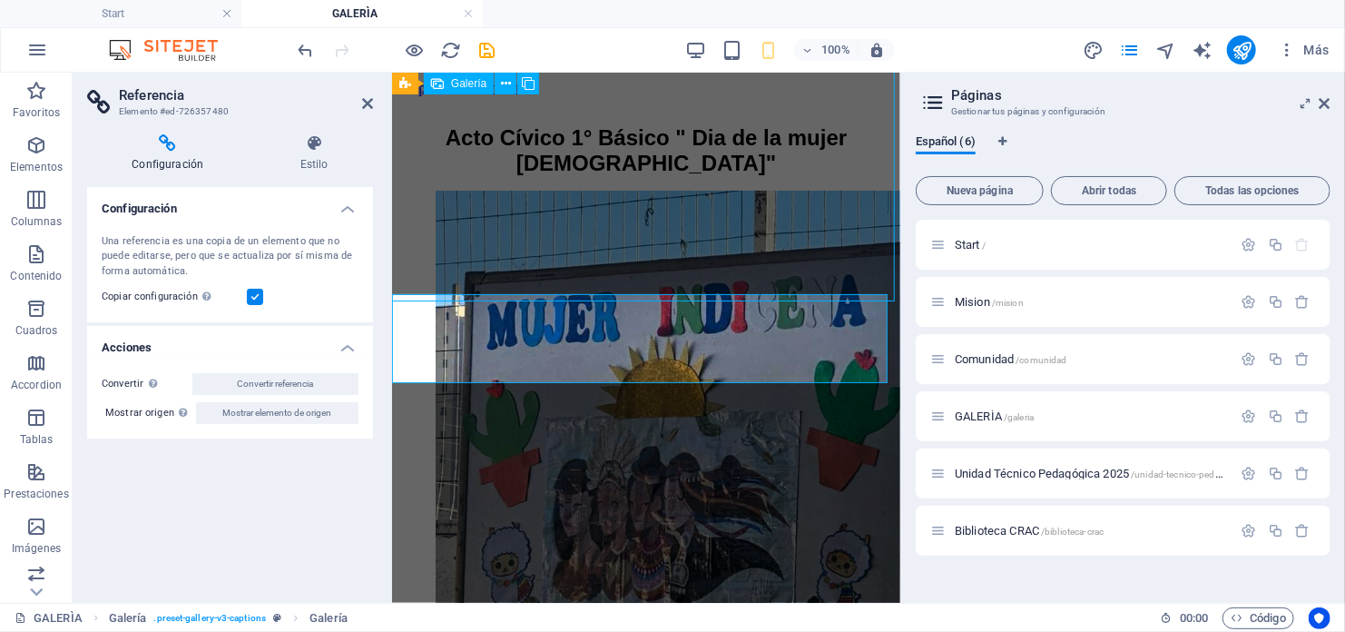
select select "4"
select select "px"
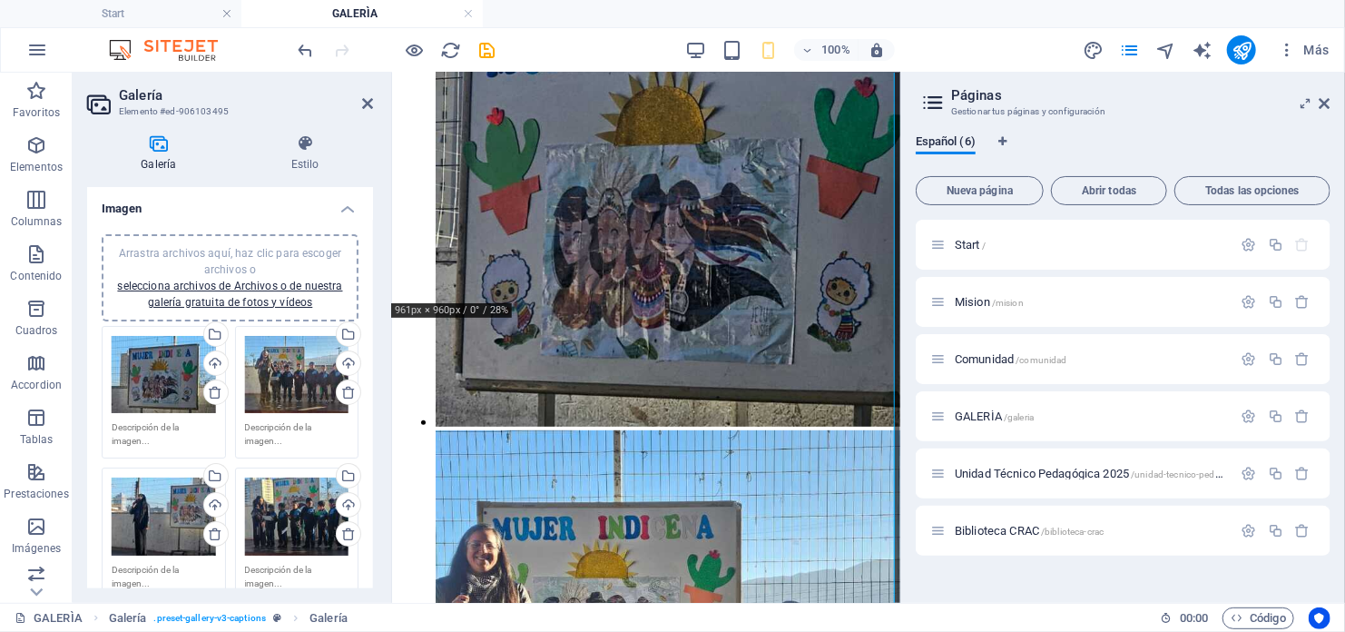
scroll to position [363, 0]
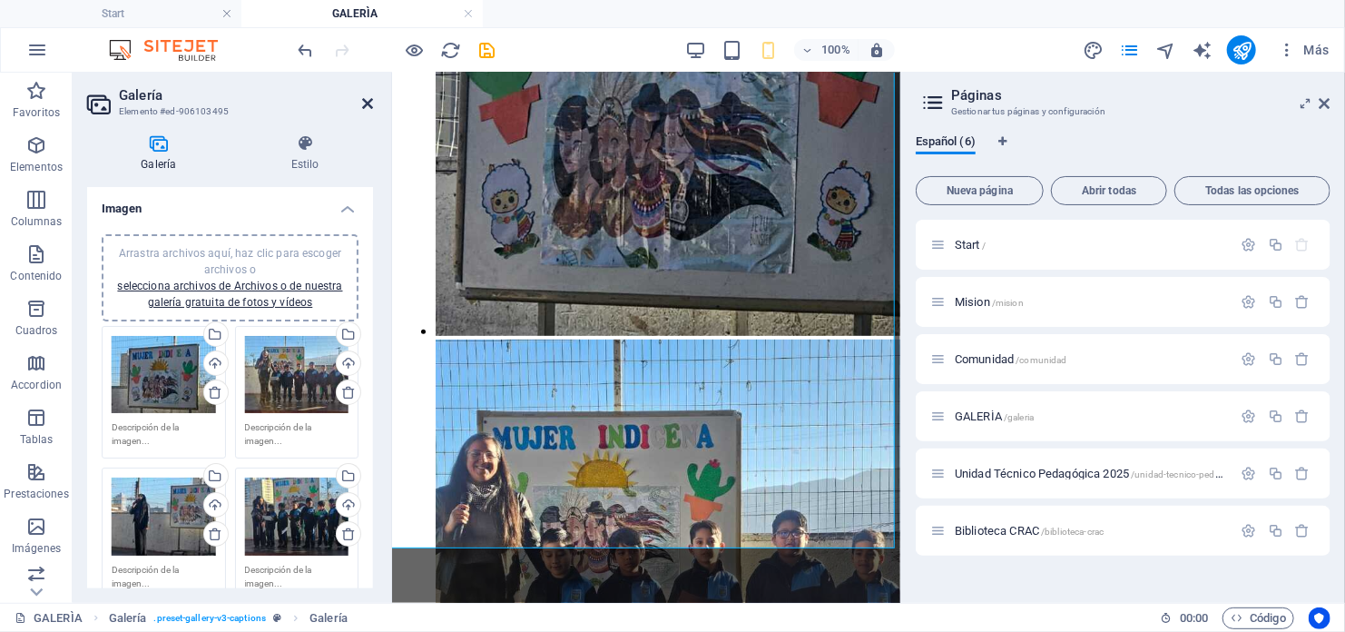
drag, startPoint x: 366, startPoint y: 106, endPoint x: 302, endPoint y: 49, distance: 85.5
click at [366, 106] on icon at bounding box center [367, 103] width 11 height 15
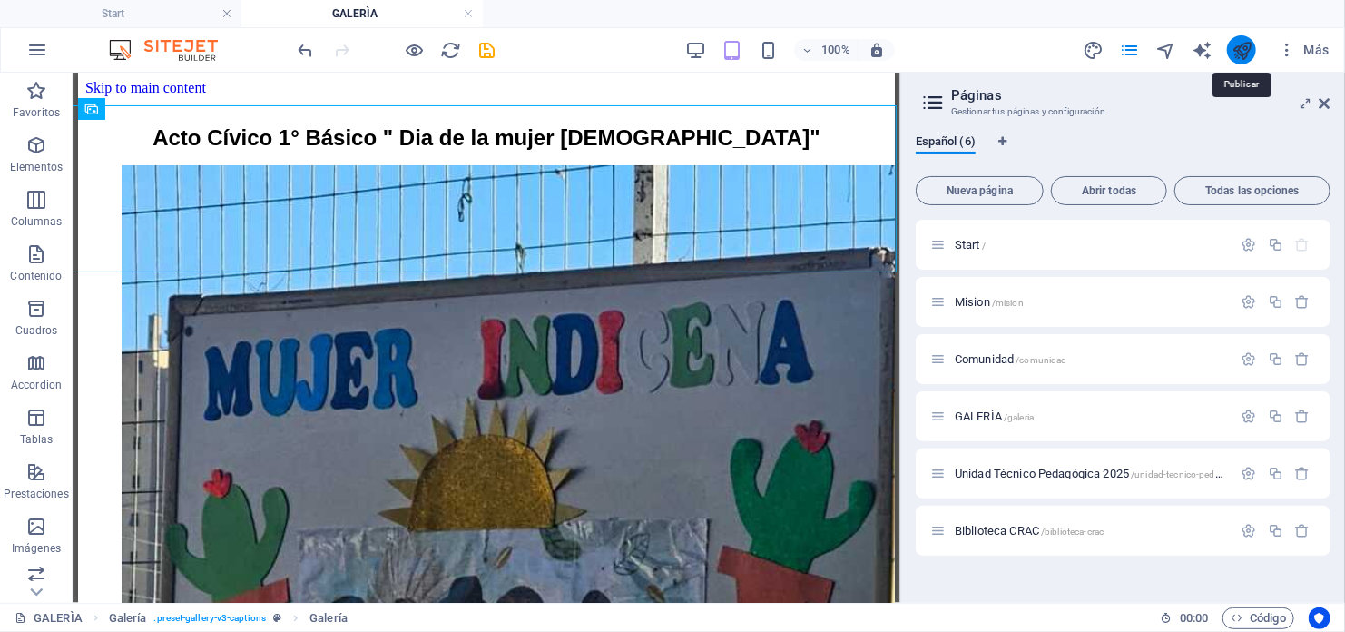
click at [1233, 45] on icon "publish" at bounding box center [1242, 50] width 21 height 21
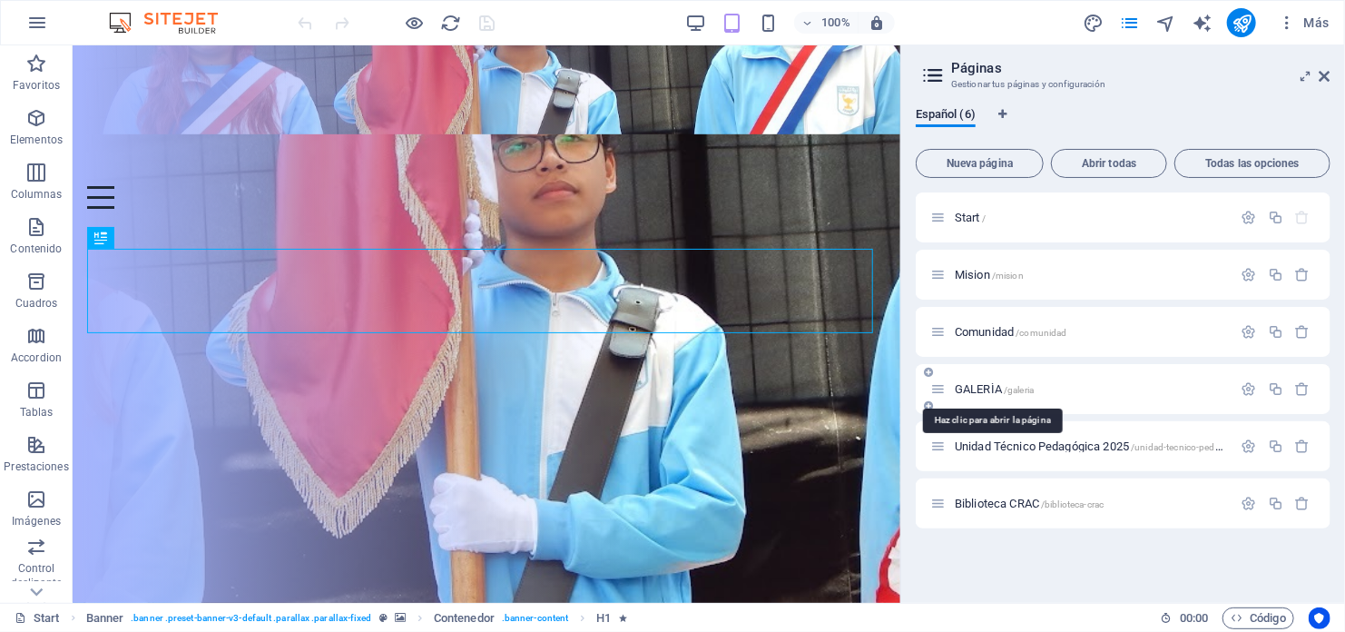
click at [979, 385] on span "GALERÌA /galeria" at bounding box center [994, 389] width 79 height 14
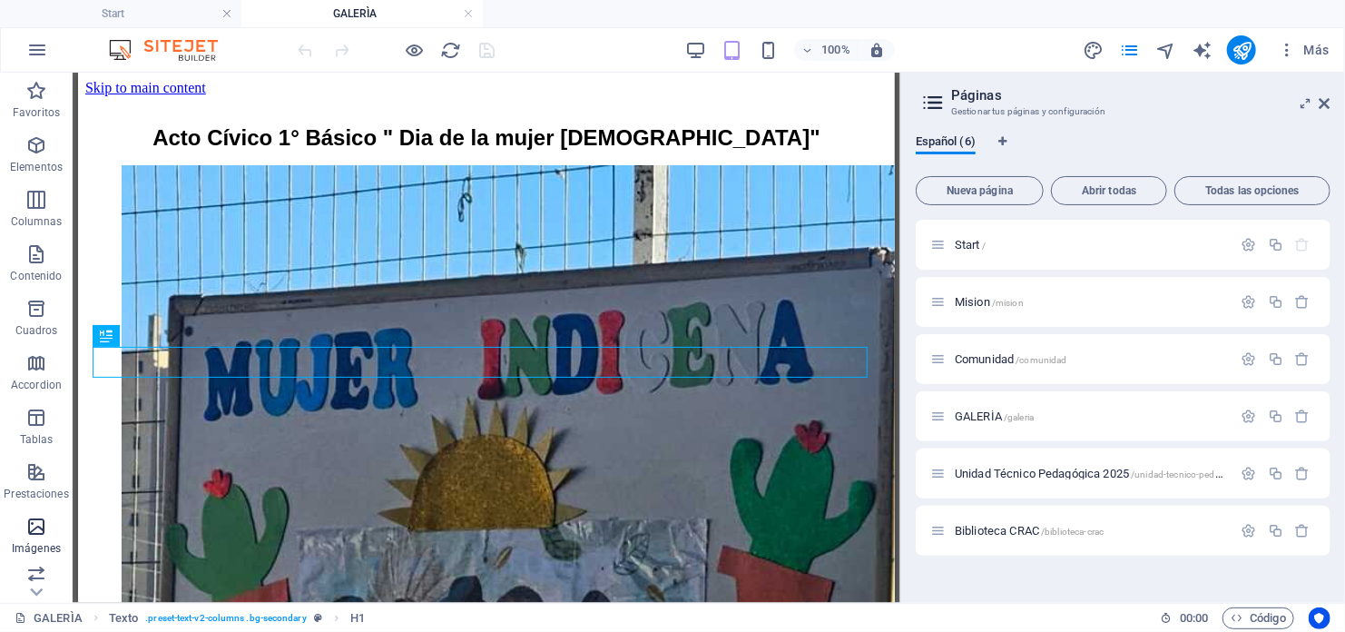
click at [54, 535] on span "Imágenes" at bounding box center [36, 538] width 73 height 44
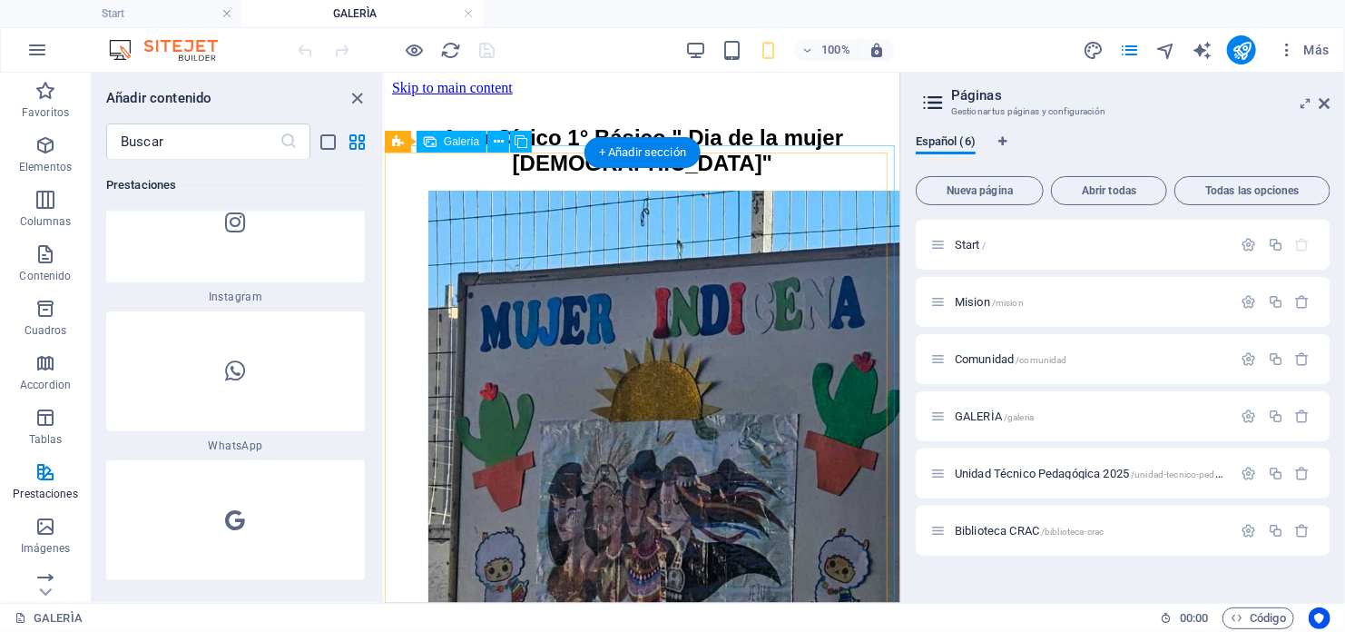
scroll to position [17654, 0]
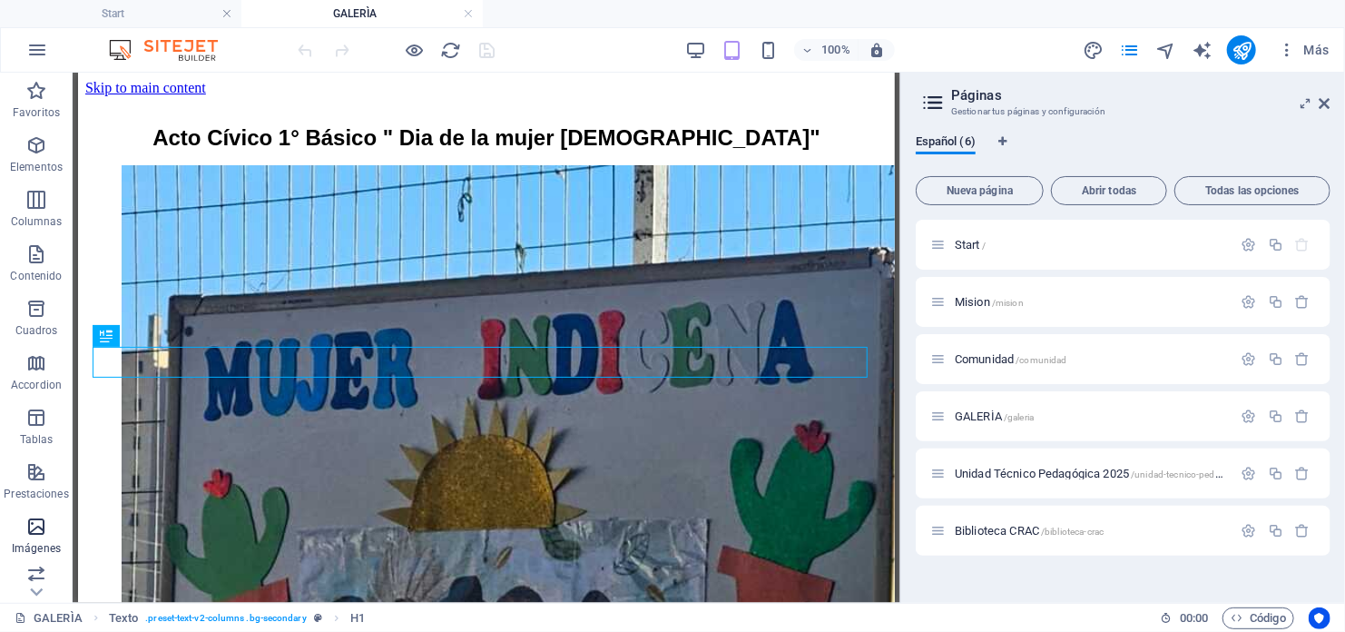
click at [42, 551] on p "Imágenes" at bounding box center [36, 548] width 49 height 15
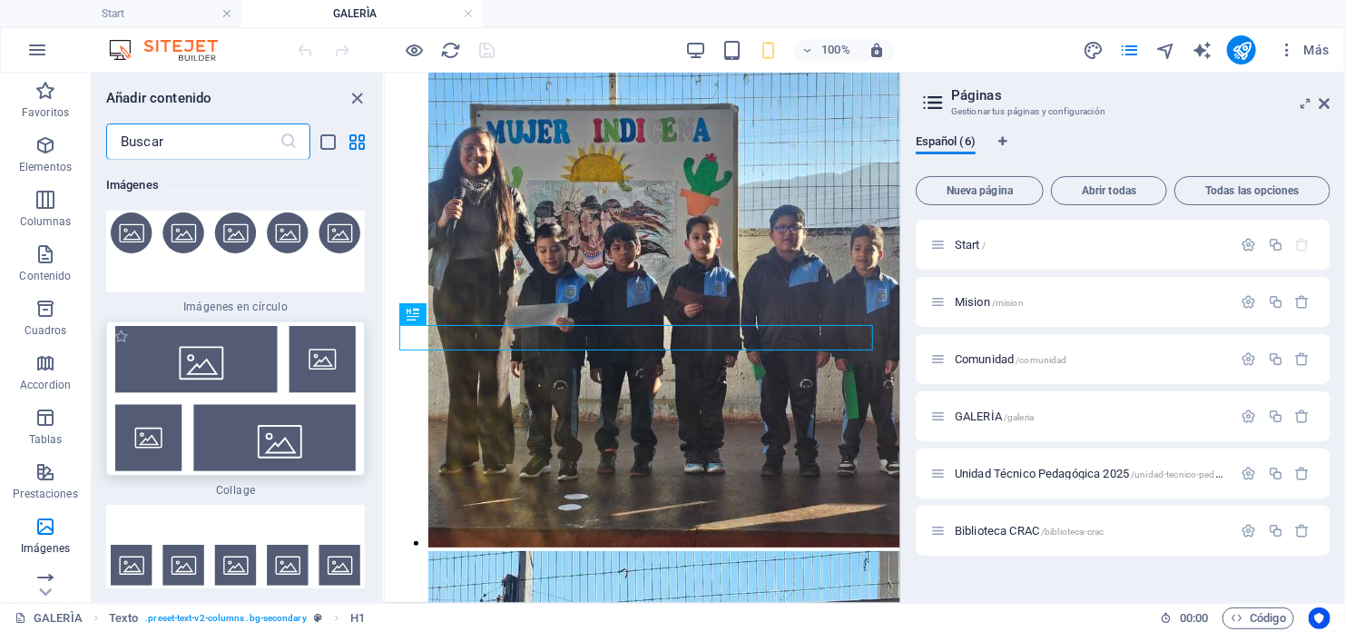
scroll to position [18693, 0]
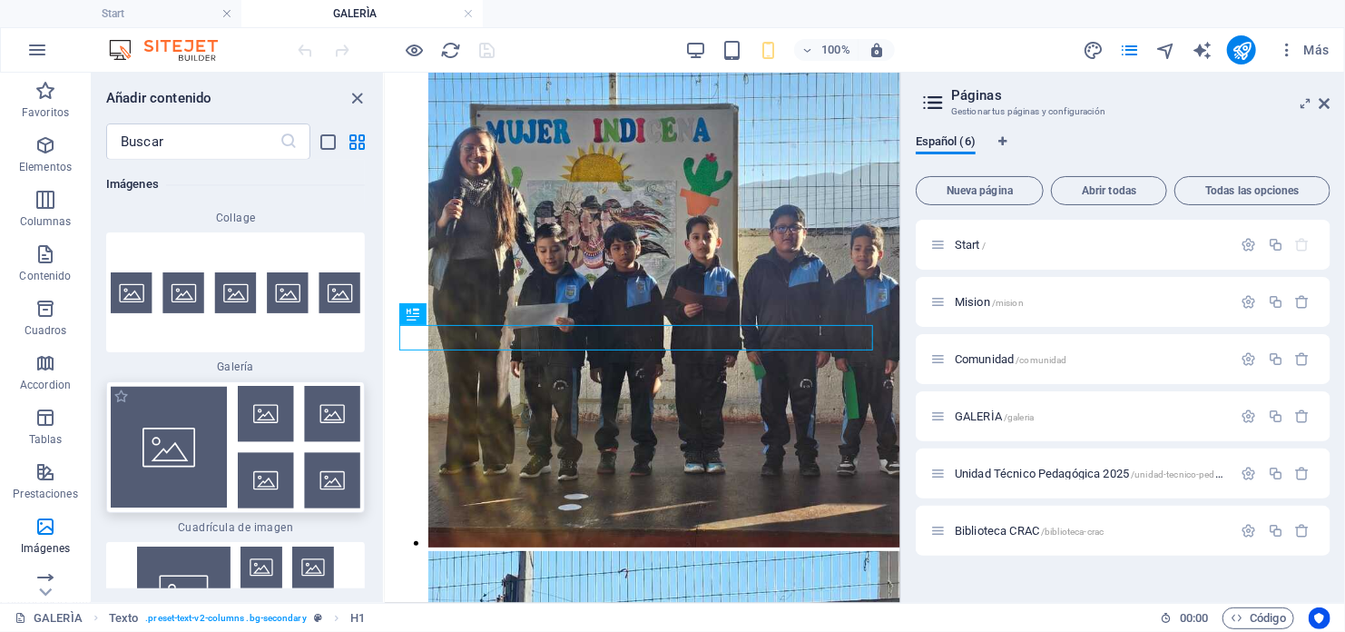
click at [317, 386] on img at bounding box center [236, 447] width 250 height 123
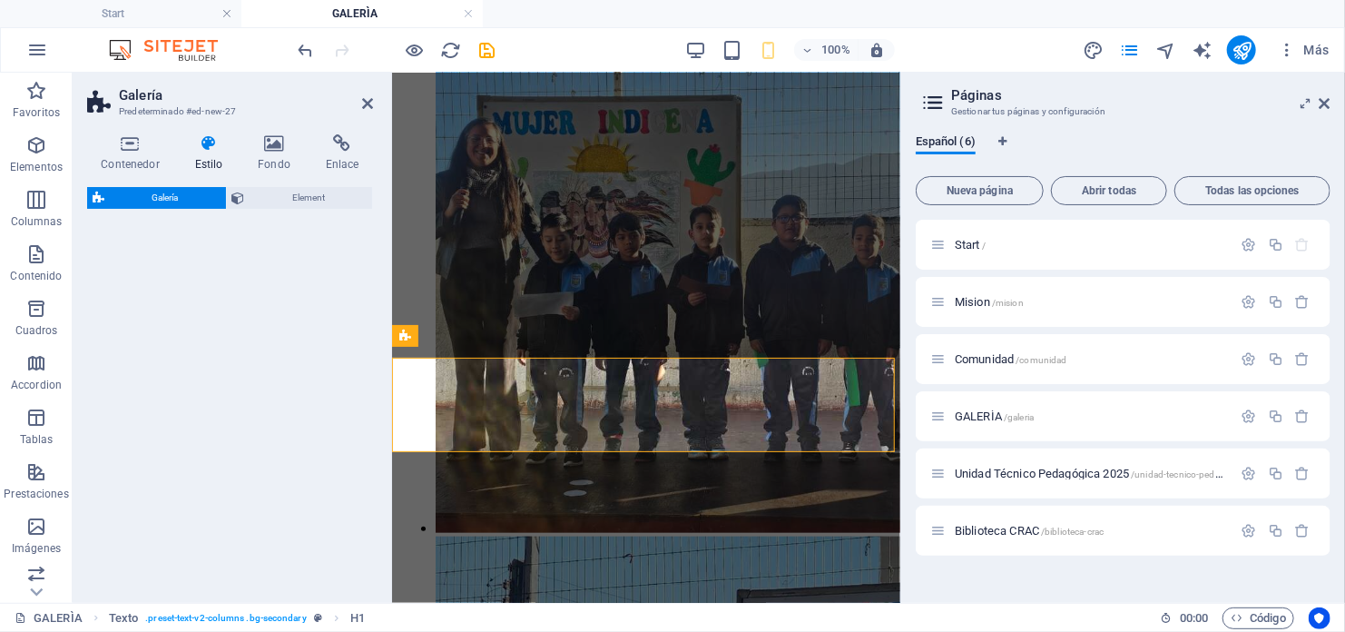
select select "rem"
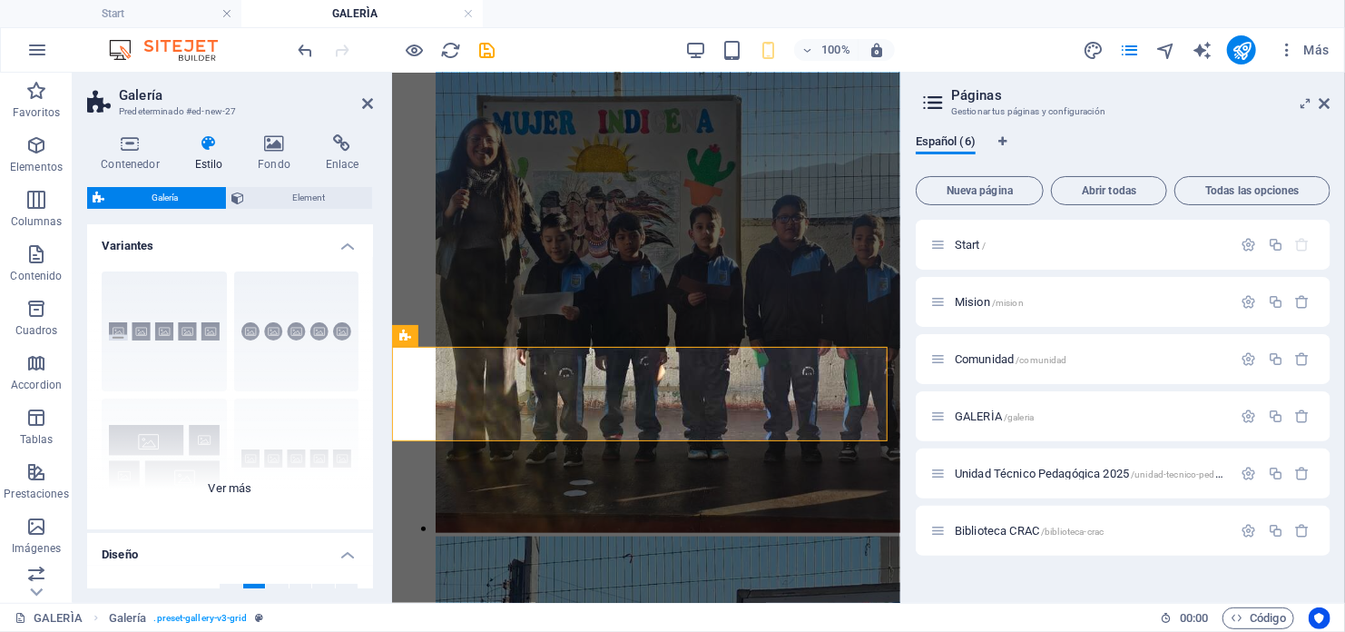
scroll to position [671, 0]
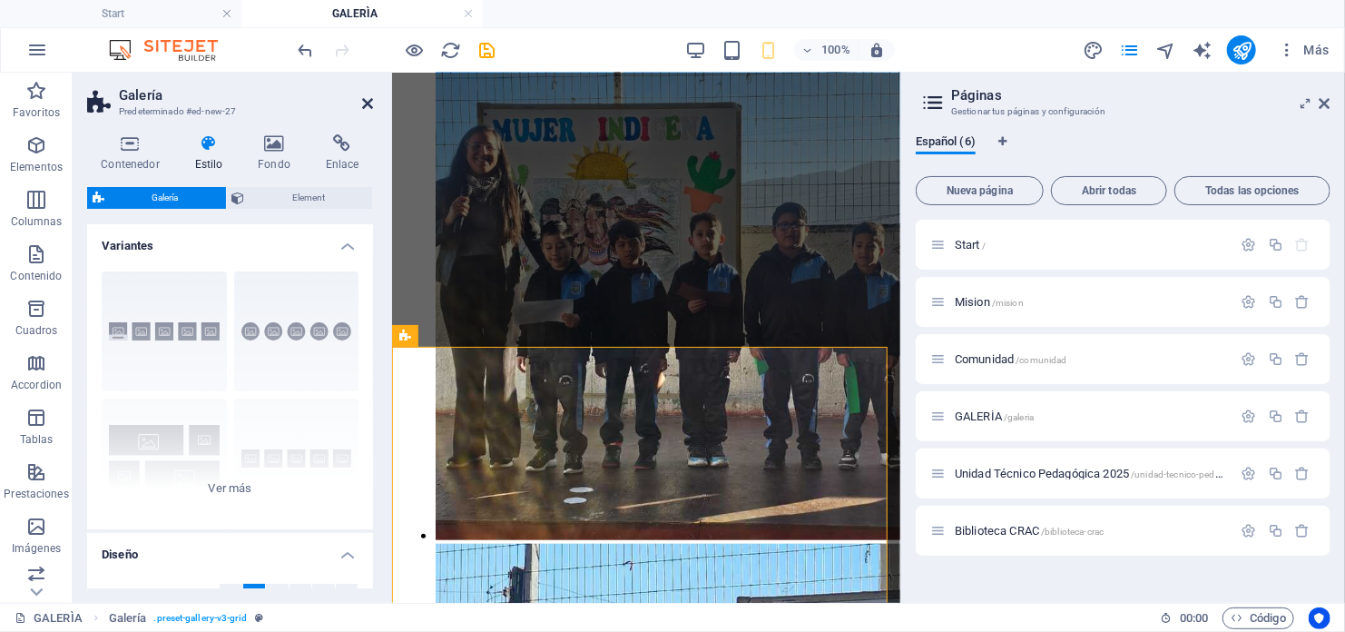
click at [368, 101] on icon at bounding box center [367, 103] width 11 height 15
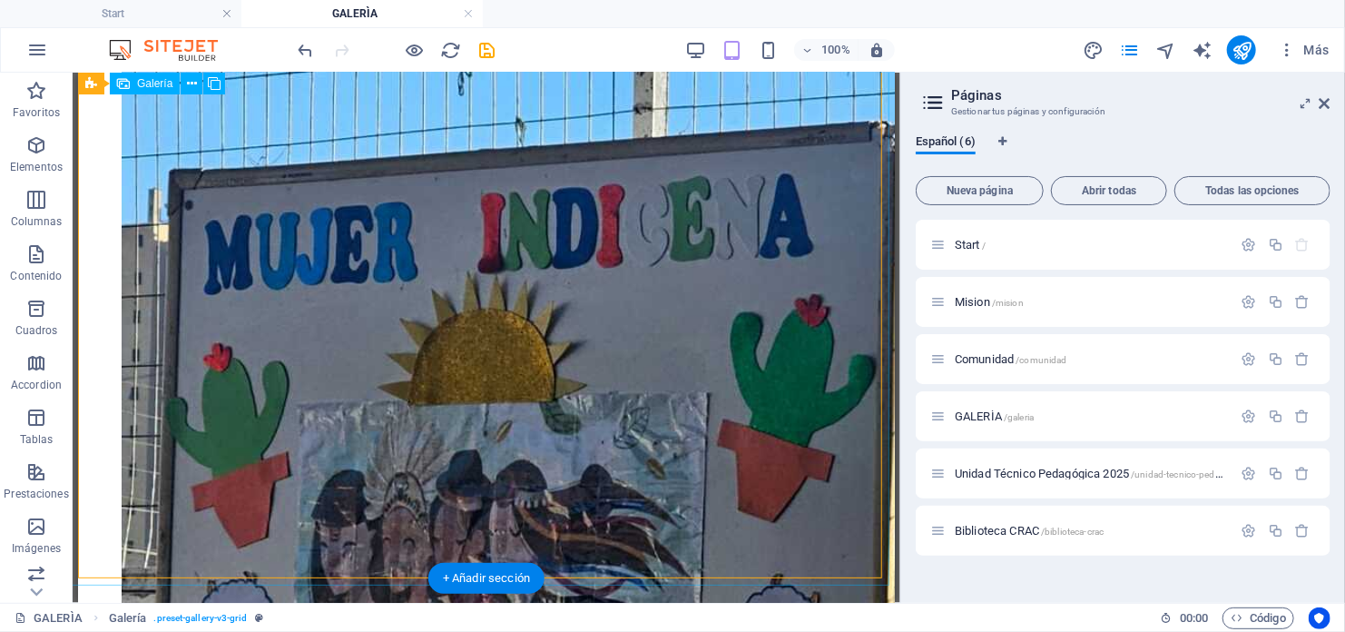
scroll to position [35, 0]
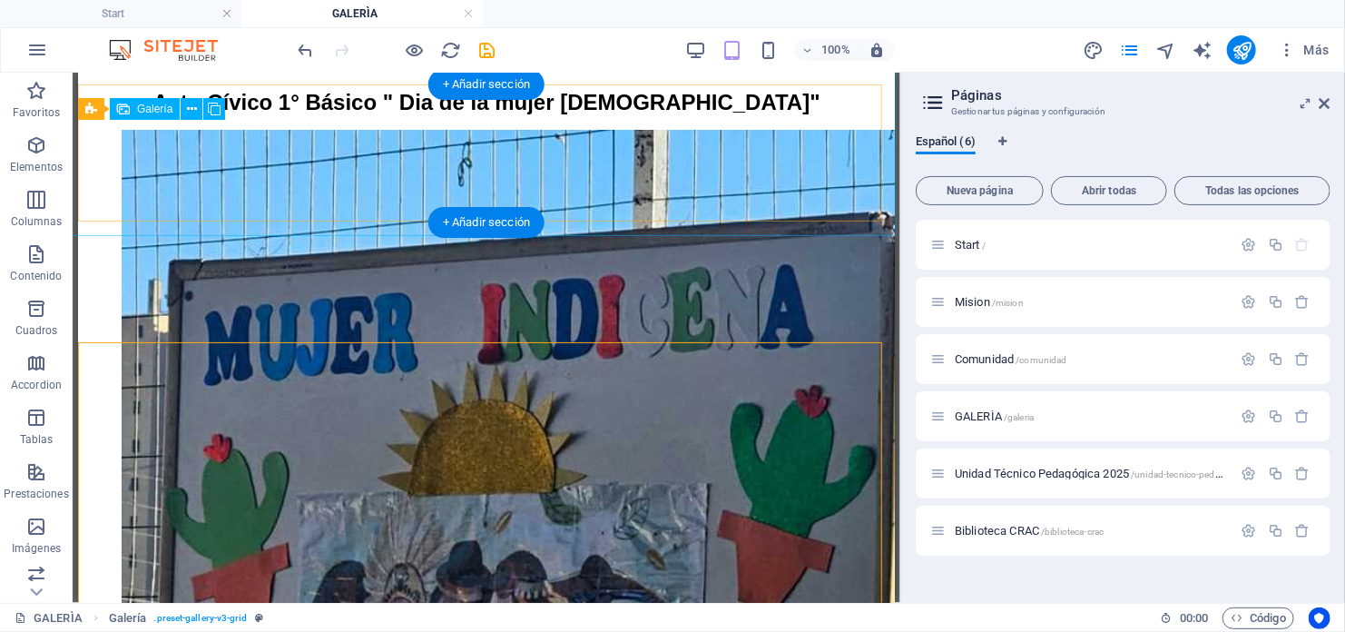
click at [179, 129] on li at bounding box center [484, 539] width 726 height 820
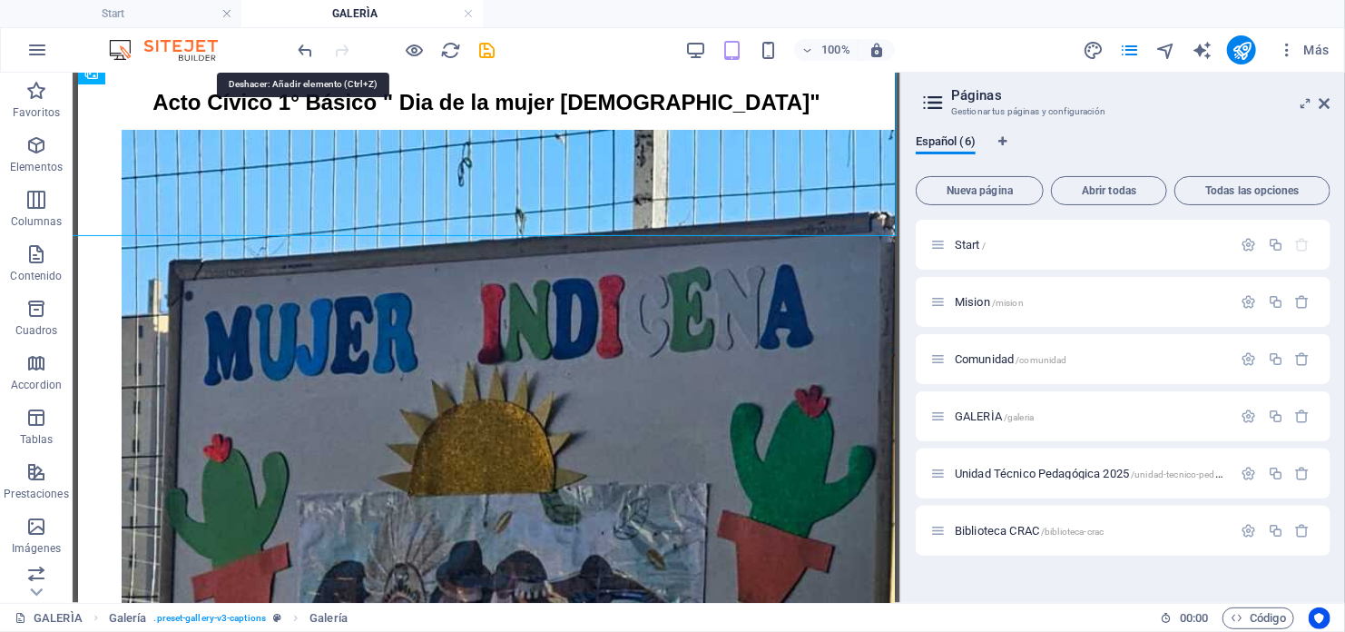
click at [304, 51] on icon "undo" at bounding box center [306, 50] width 21 height 21
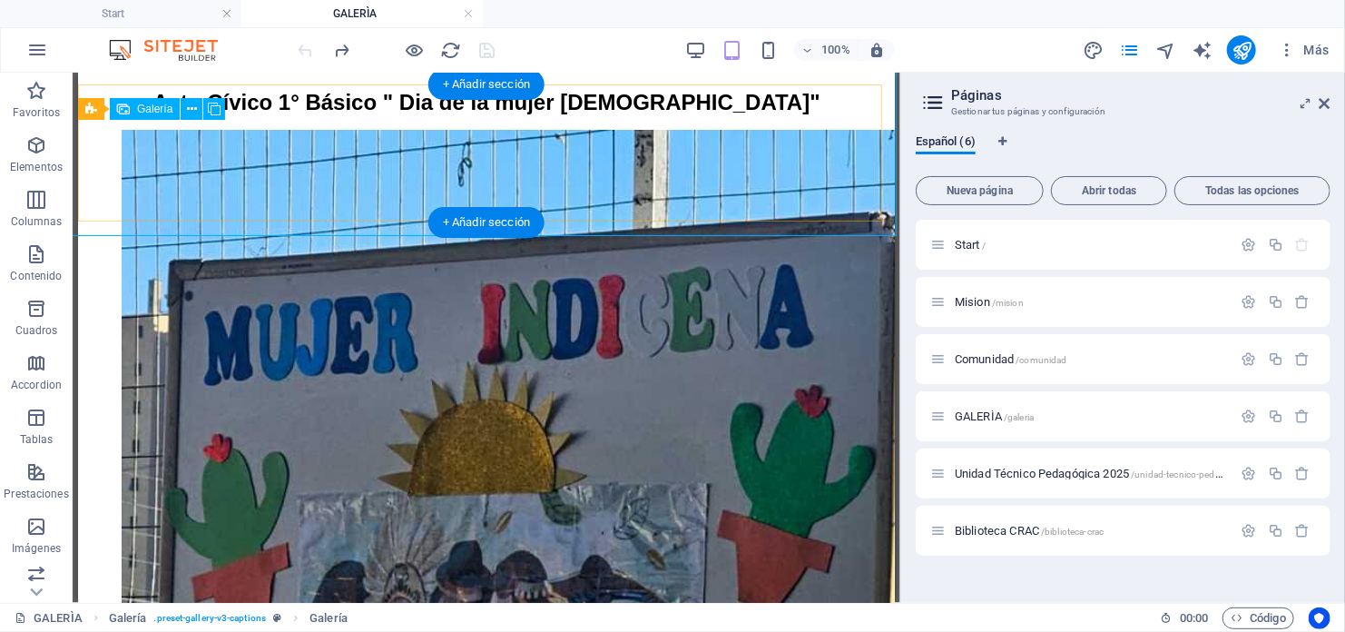
scroll to position [0, 0]
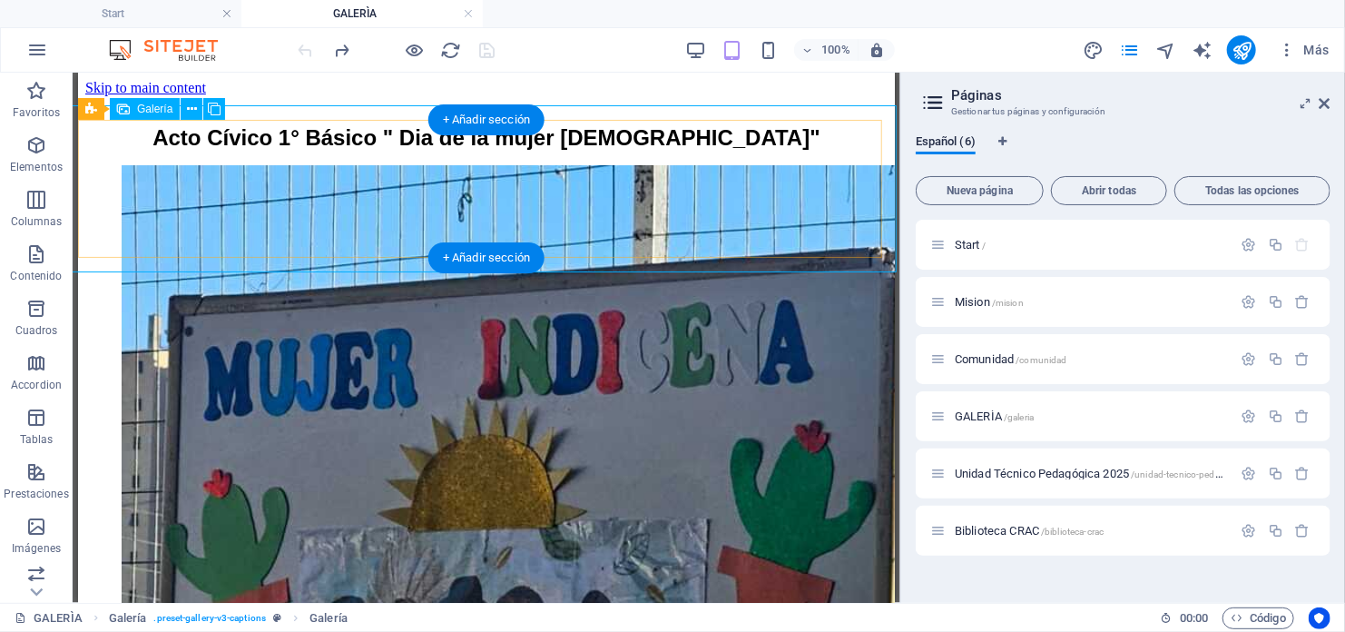
click at [176, 166] on li at bounding box center [484, 574] width 726 height 820
click at [190, 107] on icon at bounding box center [192, 109] width 10 height 19
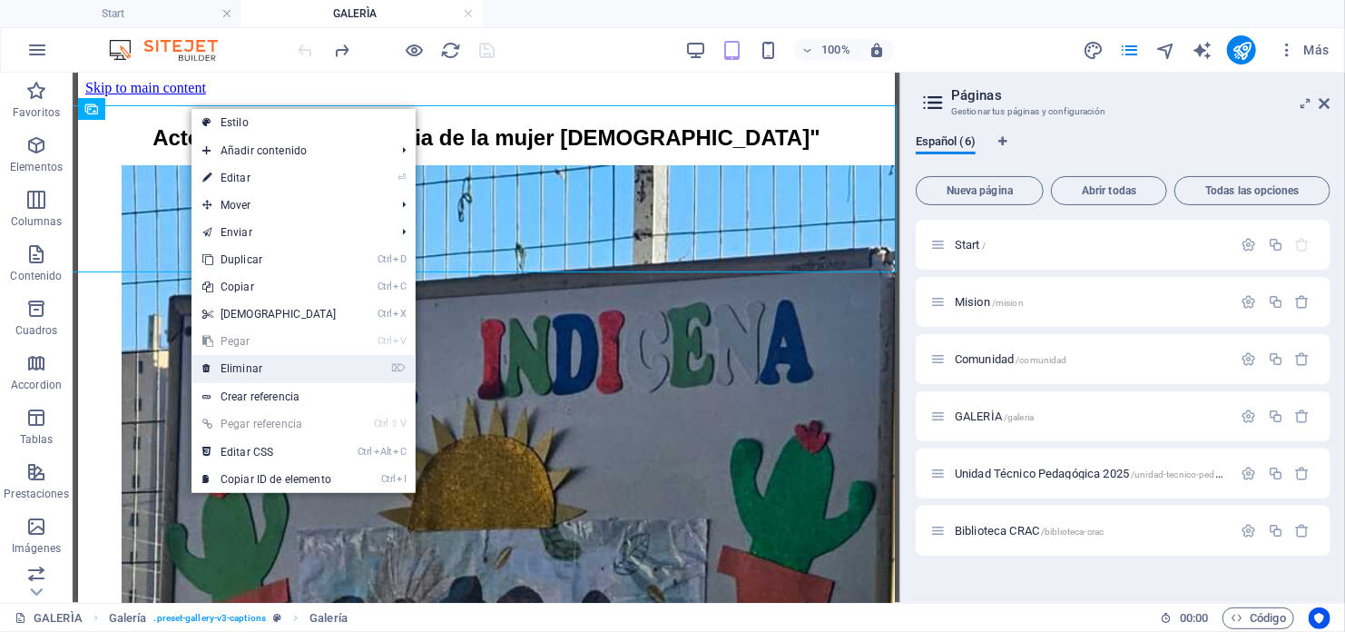
click at [257, 361] on link "⌦ Eliminar" at bounding box center [270, 368] width 156 height 27
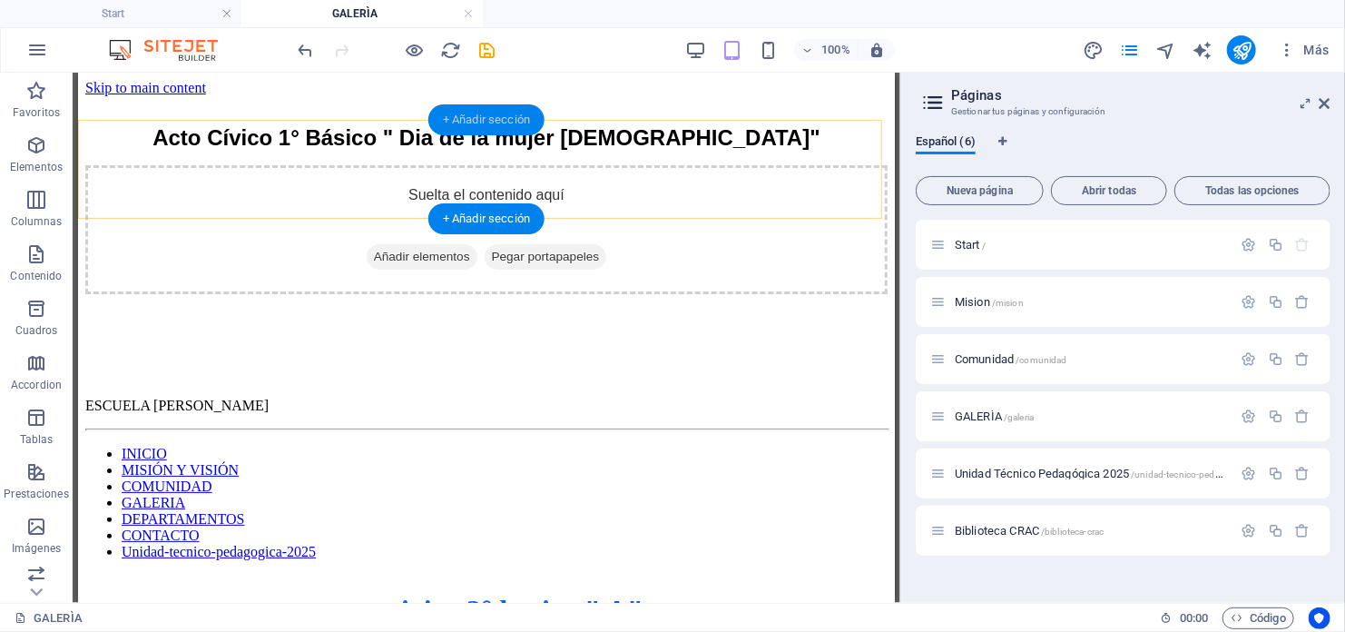
click at [453, 133] on div "+ Añadir sección" at bounding box center [486, 119] width 116 height 31
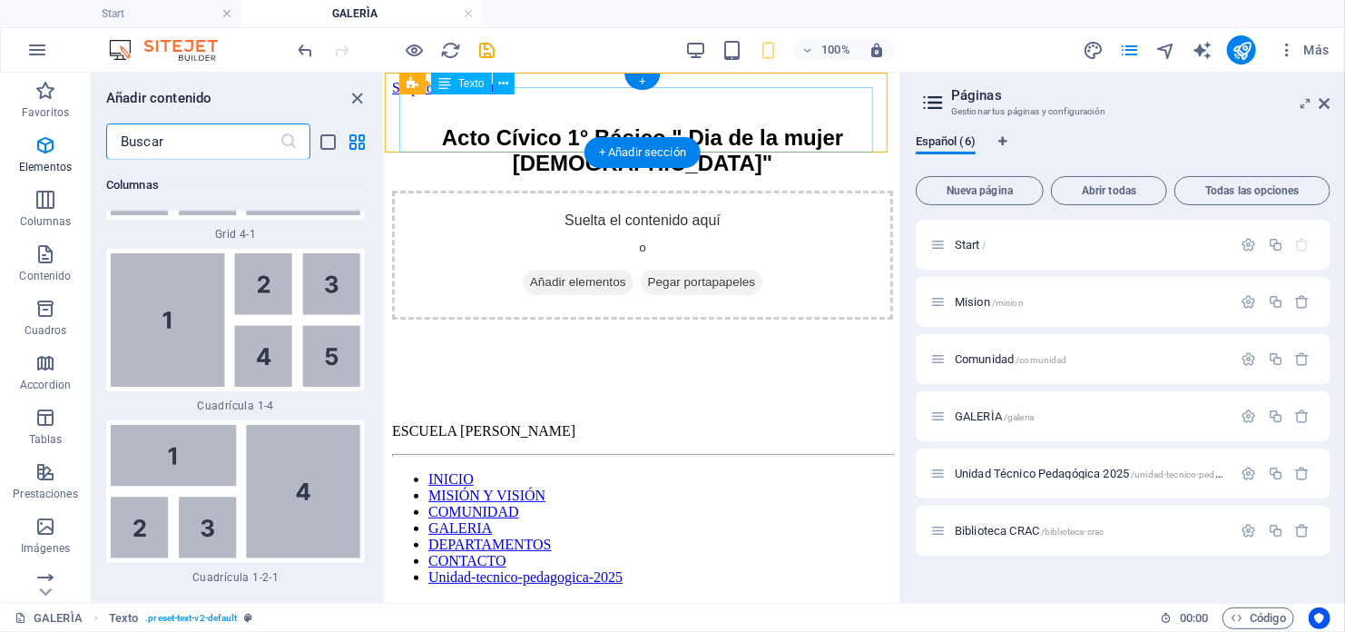
scroll to position [6135, 0]
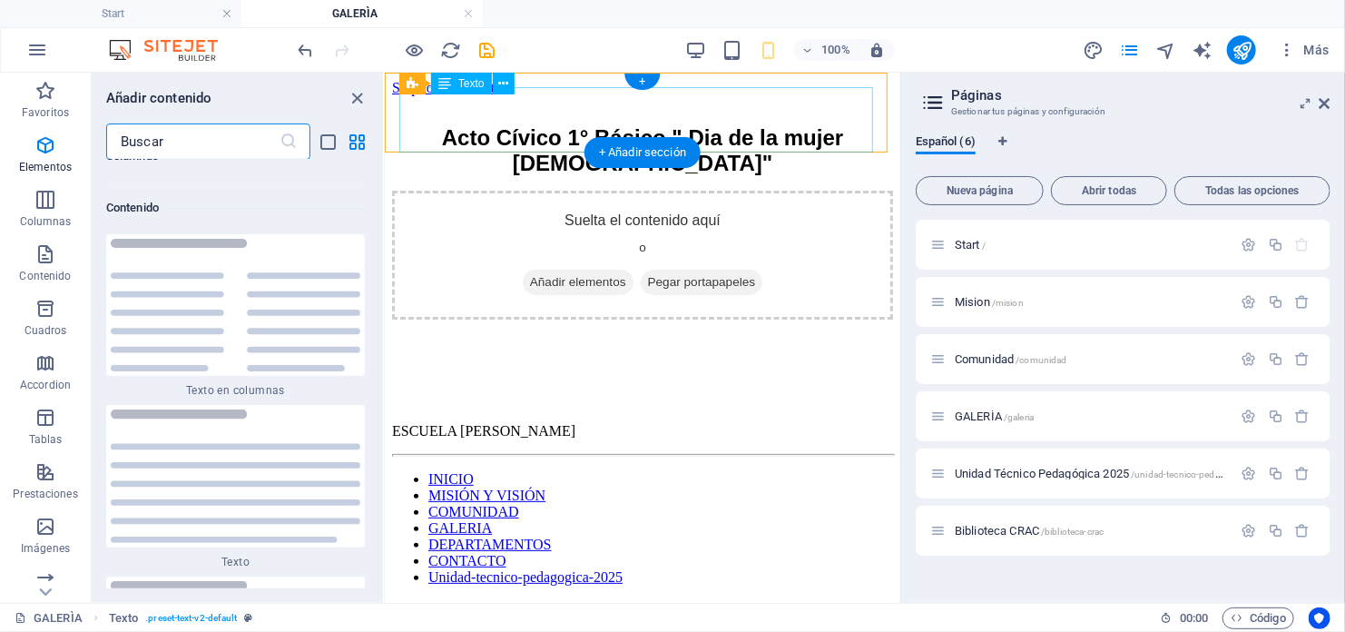
click at [576, 124] on div "Acto Cívico 1° Básico " Dia de la mujer [DEMOGRAPHIC_DATA]"" at bounding box center [641, 149] width 501 height 51
click at [504, 124] on div "Acto Cívico 1° Básico " Dia de la mujer [DEMOGRAPHIC_DATA]"" at bounding box center [641, 149] width 501 height 51
click at [706, 133] on div "Acto Cívico 1° Básico " Dia de la mujer [DEMOGRAPHIC_DATA]"" at bounding box center [641, 149] width 501 height 51
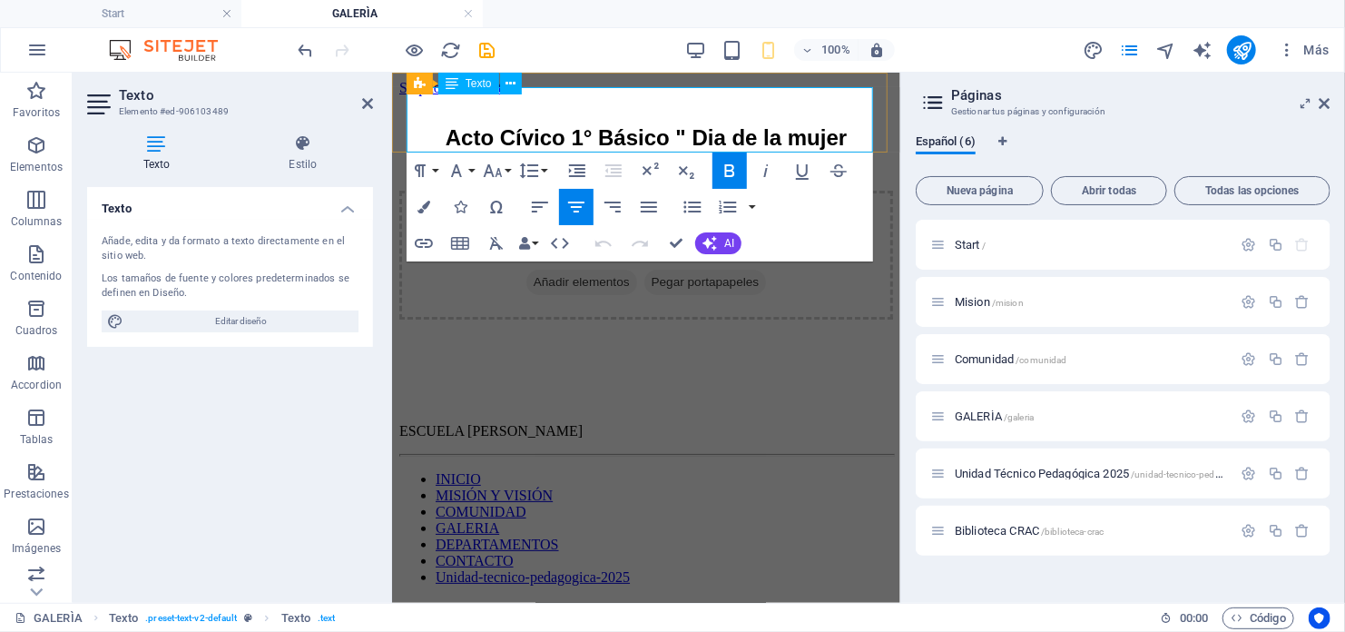
click at [766, 133] on p "Acto Cívico 1° Básico " Dia de la mujer [DEMOGRAPHIC_DATA]"" at bounding box center [645, 149] width 494 height 51
click at [41, 531] on icon "button" at bounding box center [36, 527] width 22 height 22
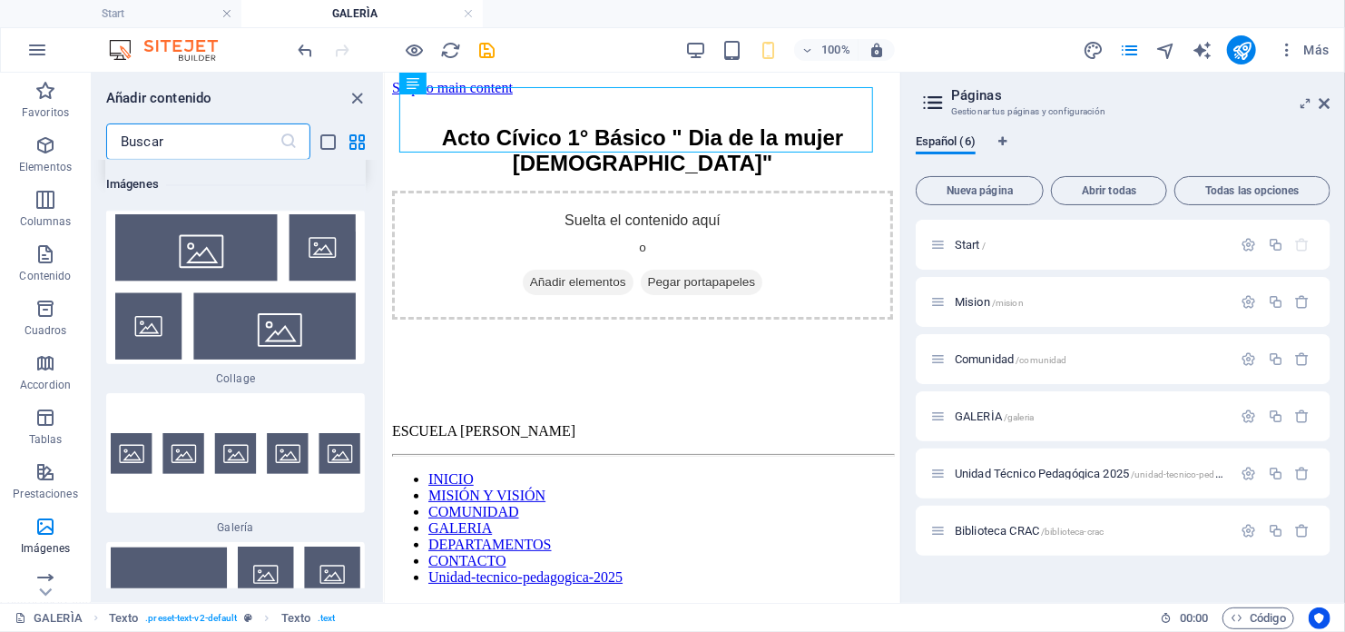
scroll to position [18623, 0]
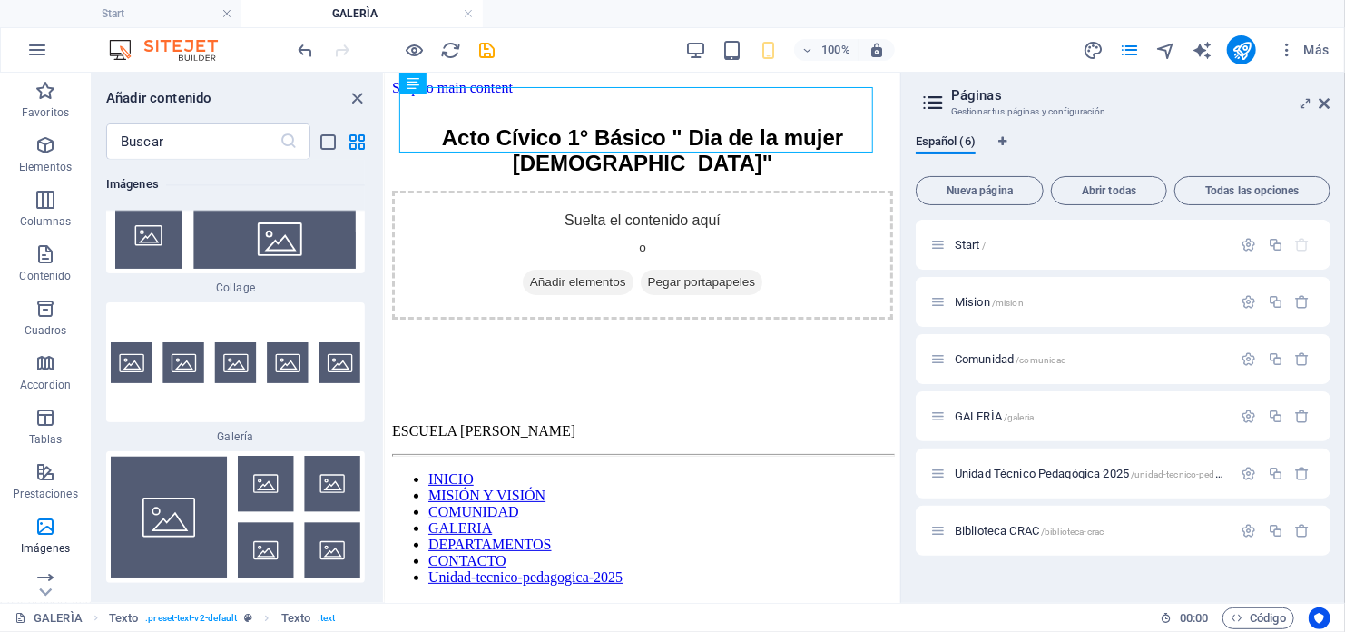
click at [195, 458] on img at bounding box center [236, 517] width 250 height 123
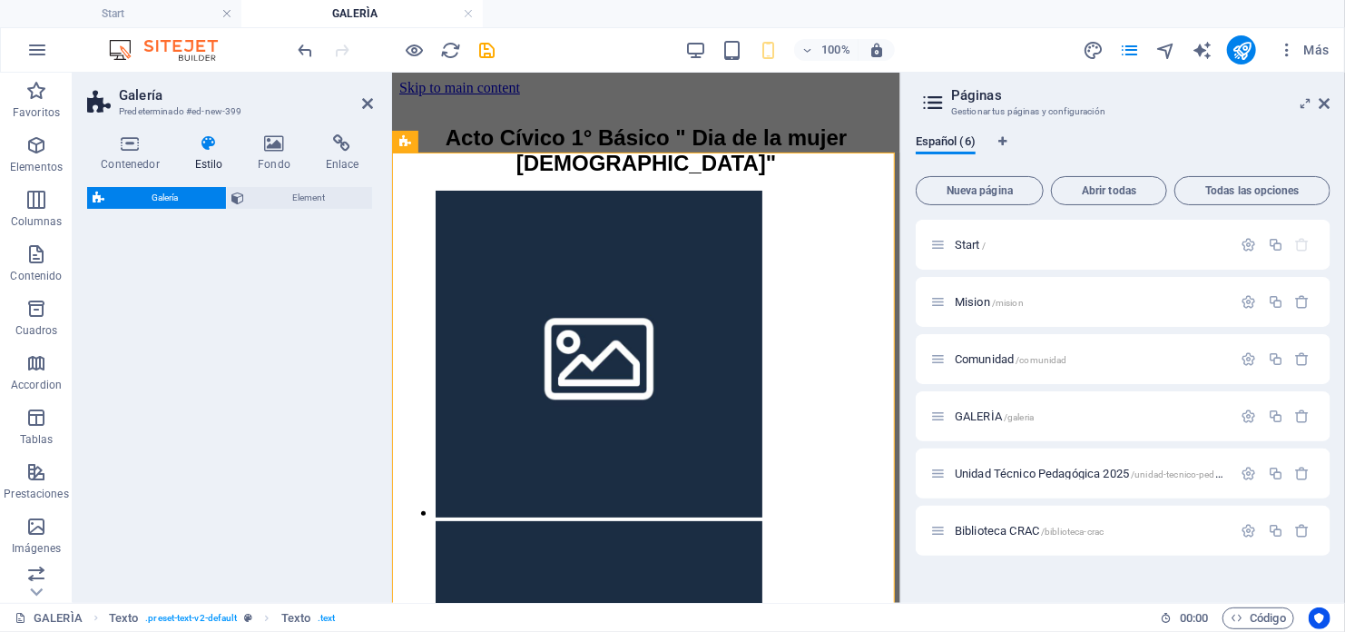
select select "rem"
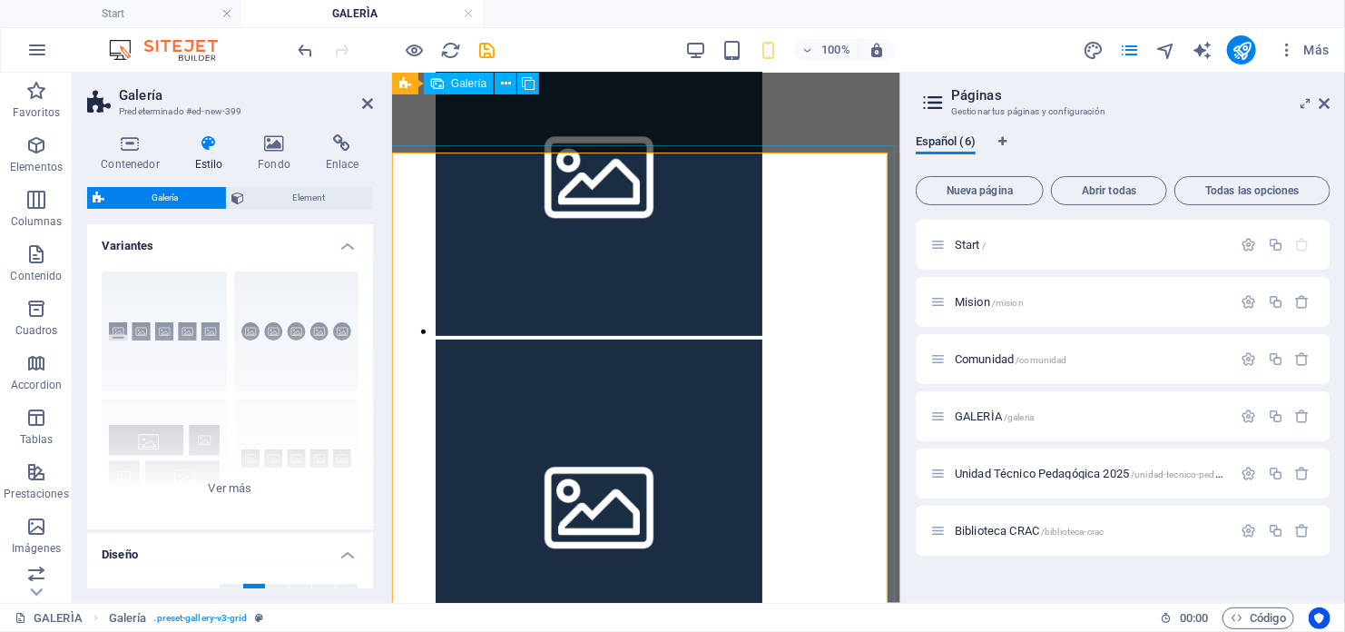
scroll to position [0, 0]
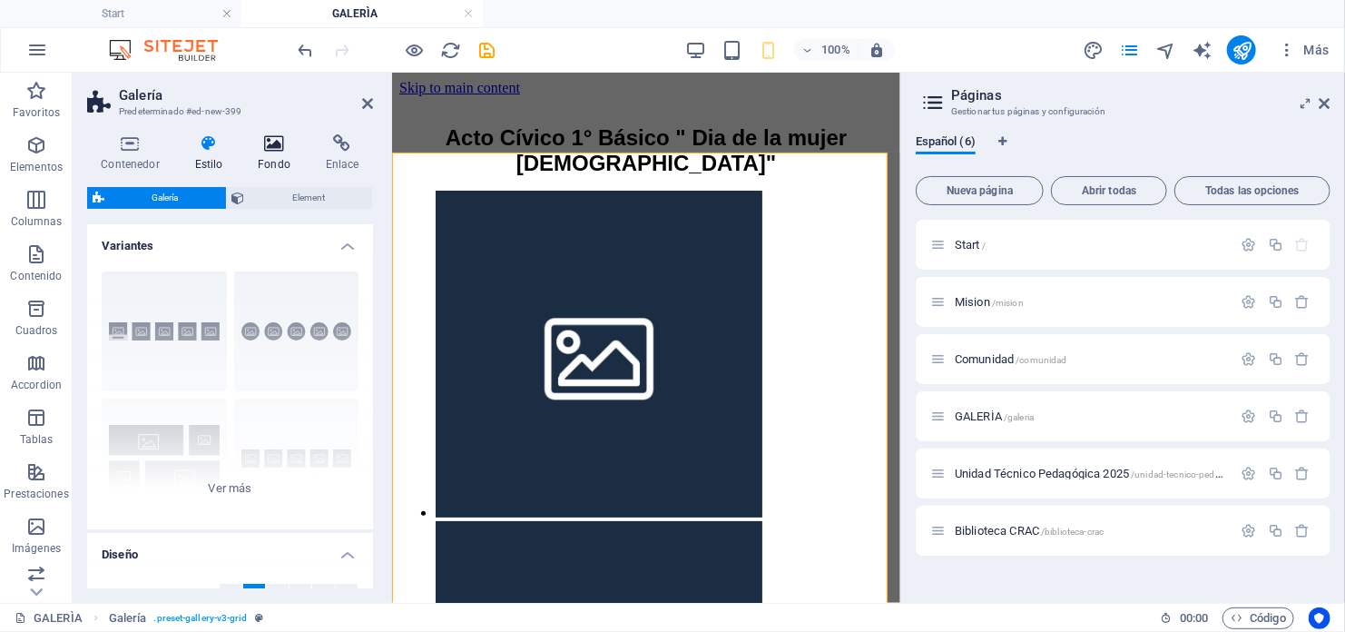
click at [264, 162] on h4 "Fondo" at bounding box center [278, 153] width 68 height 38
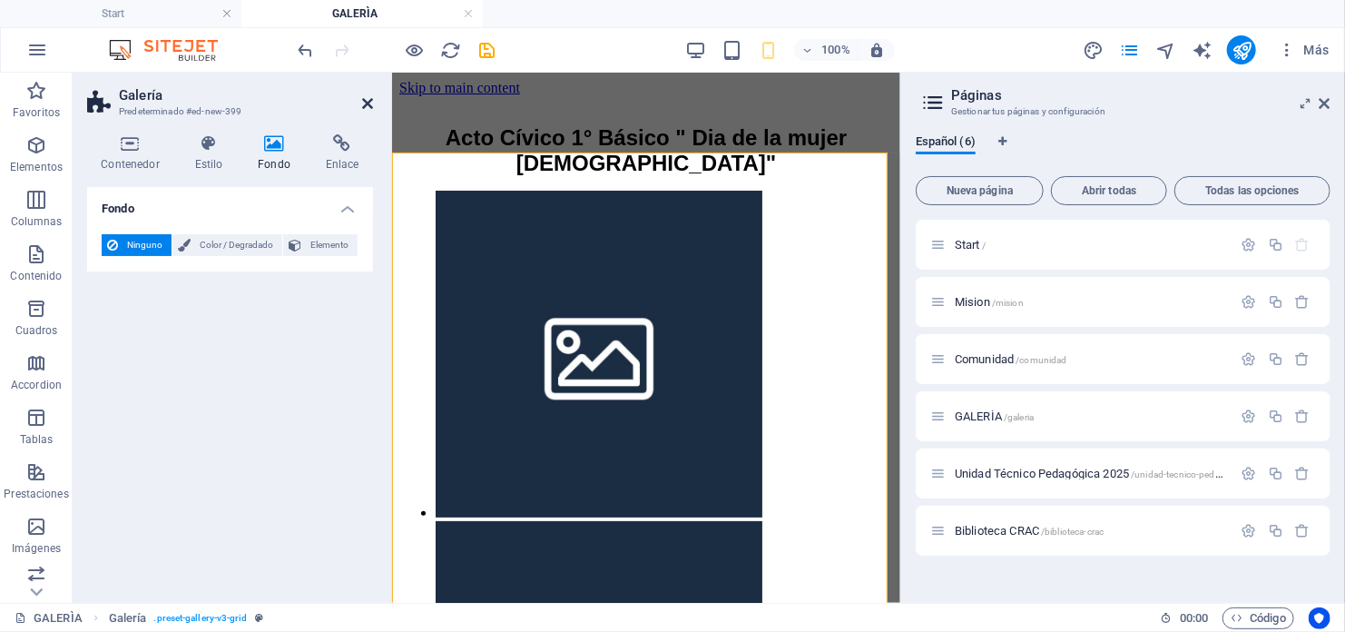
click at [364, 104] on icon at bounding box center [367, 103] width 11 height 15
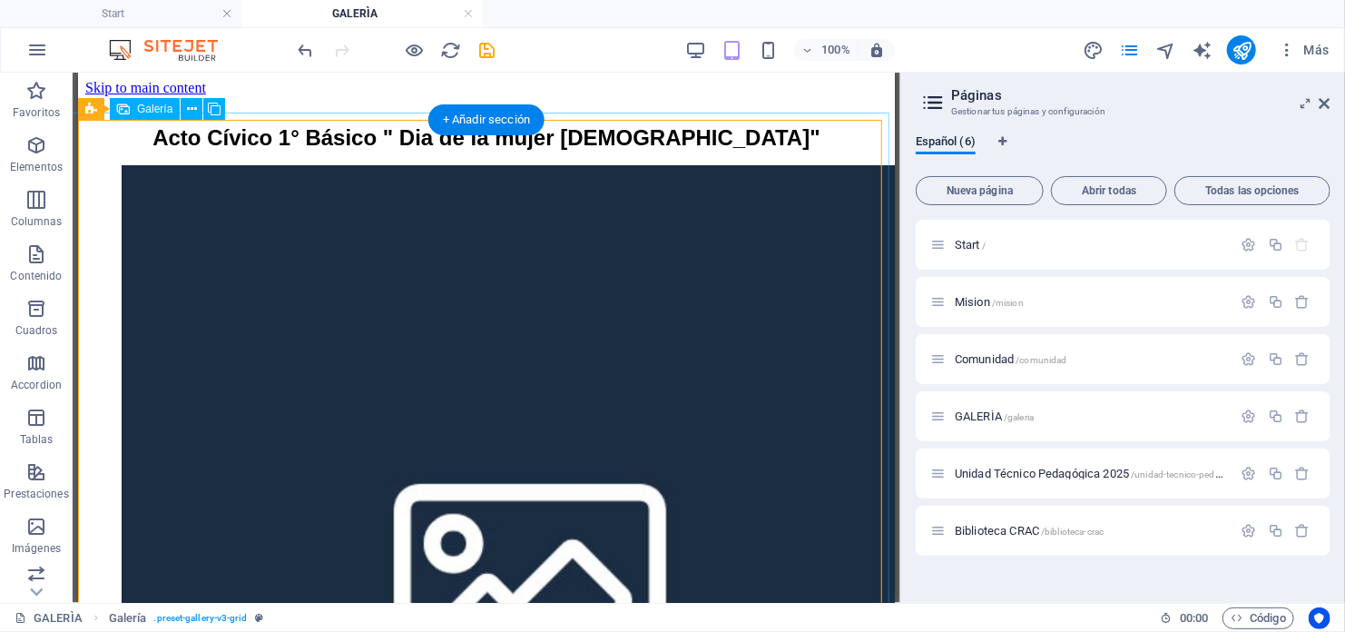
click at [319, 205] on li at bounding box center [484, 574] width 726 height 820
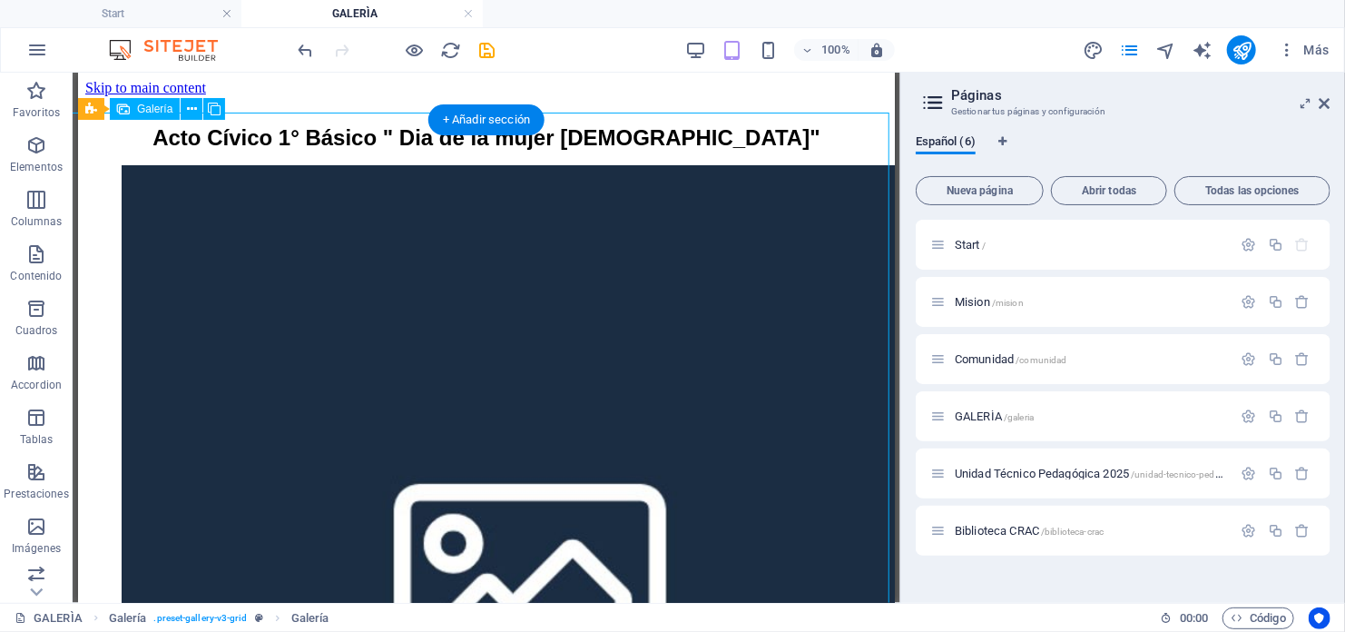
click at [319, 205] on li at bounding box center [484, 574] width 726 height 820
select select "4"
select select "px"
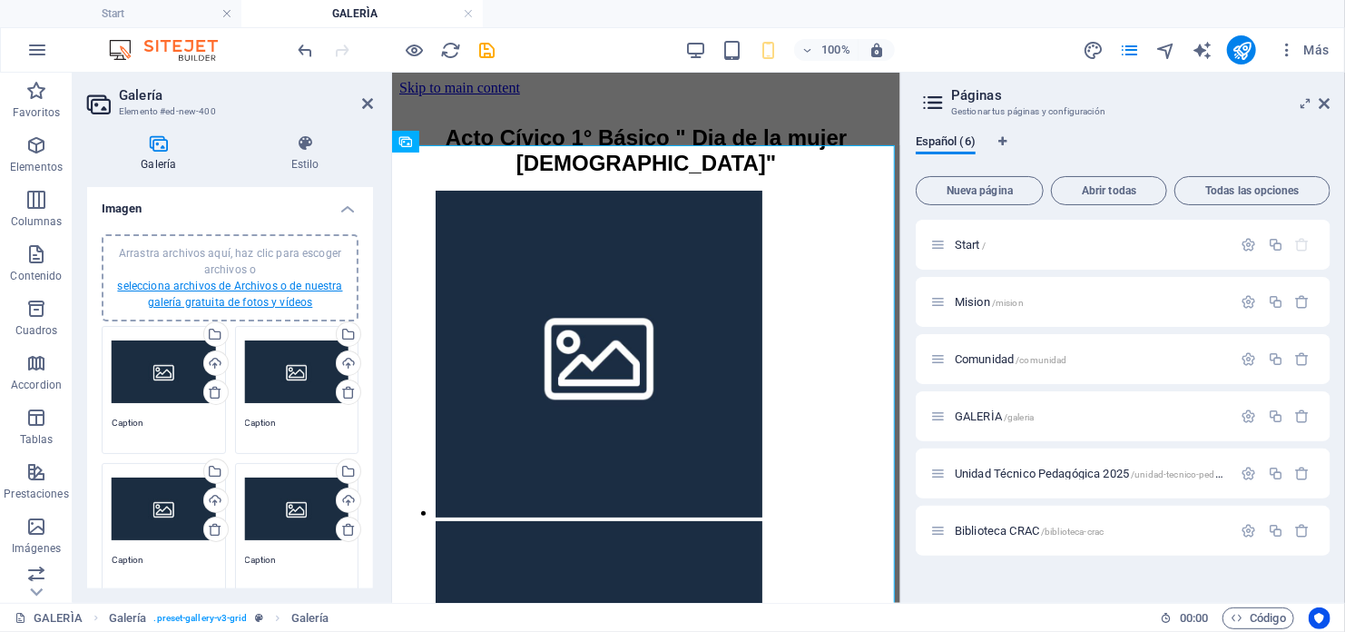
click at [259, 290] on link "selecciona archivos de Archivos o de nuestra galería gratuita de fotos y vídeos" at bounding box center [229, 294] width 225 height 29
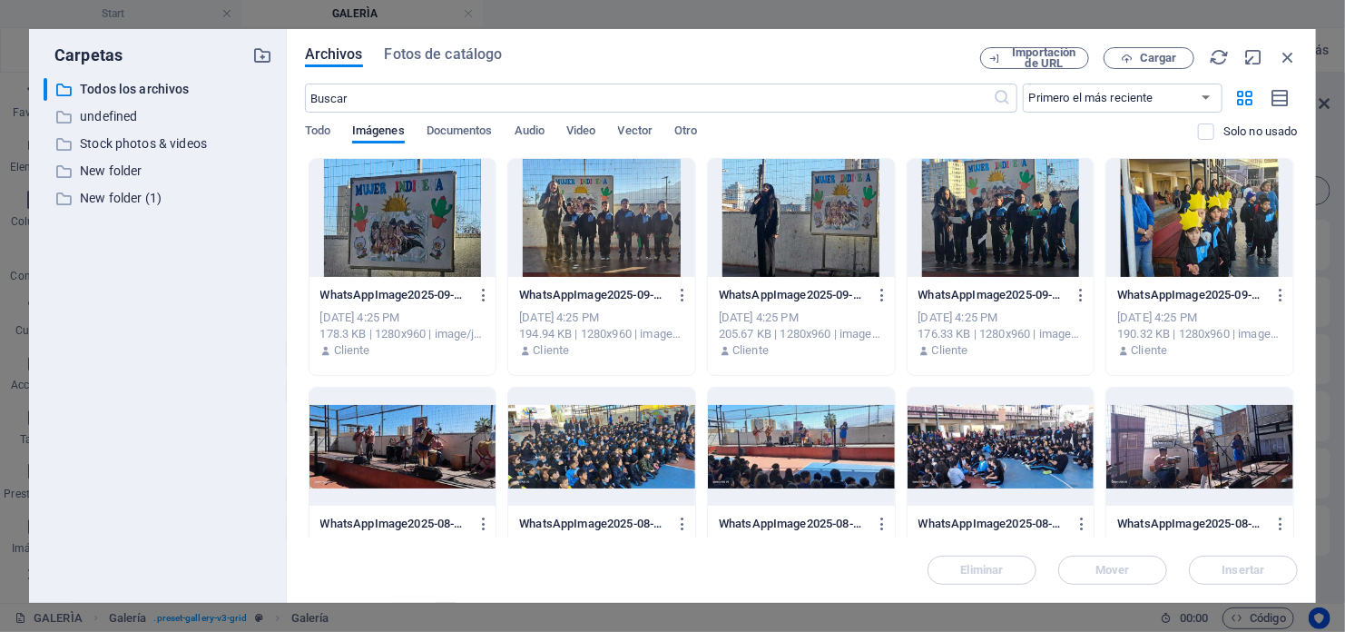
click at [395, 230] on div at bounding box center [402, 218] width 187 height 118
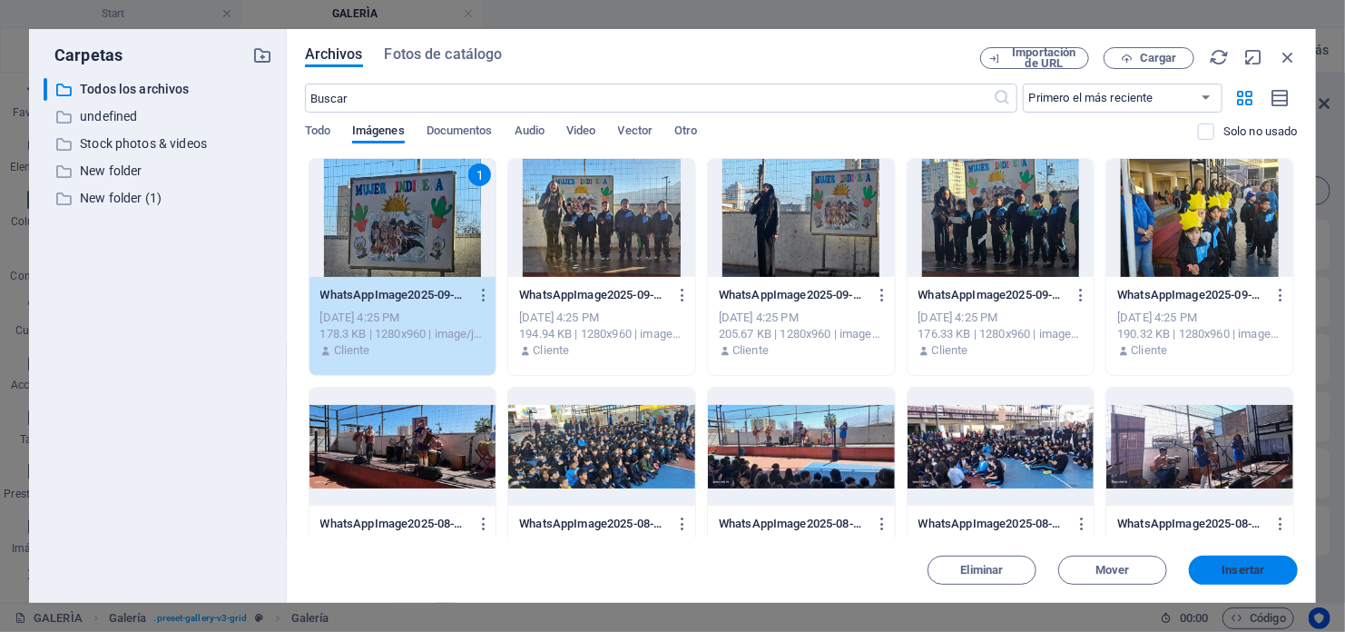
click at [1227, 574] on span "Insertar" at bounding box center [1244, 570] width 43 height 11
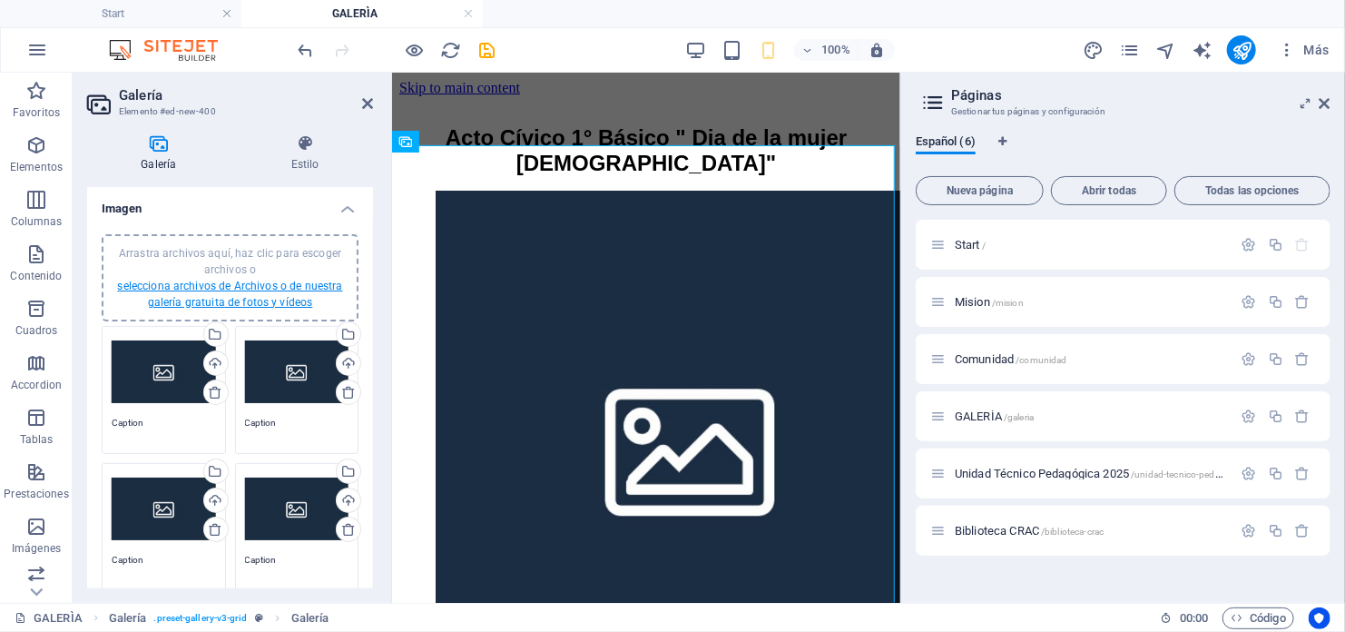
click at [220, 300] on link "selecciona archivos de Archivos o de nuestra galería gratuita de fotos y vídeos" at bounding box center [229, 294] width 225 height 29
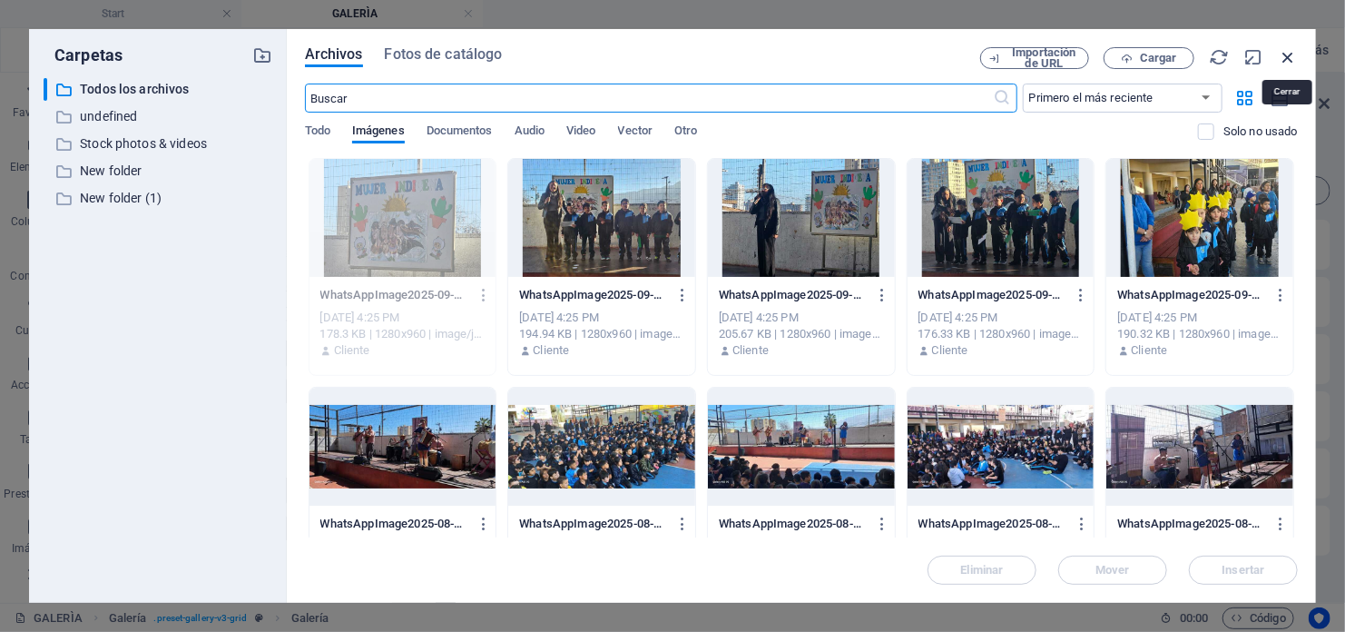
click at [1284, 55] on icon "button" at bounding box center [1288, 57] width 20 height 20
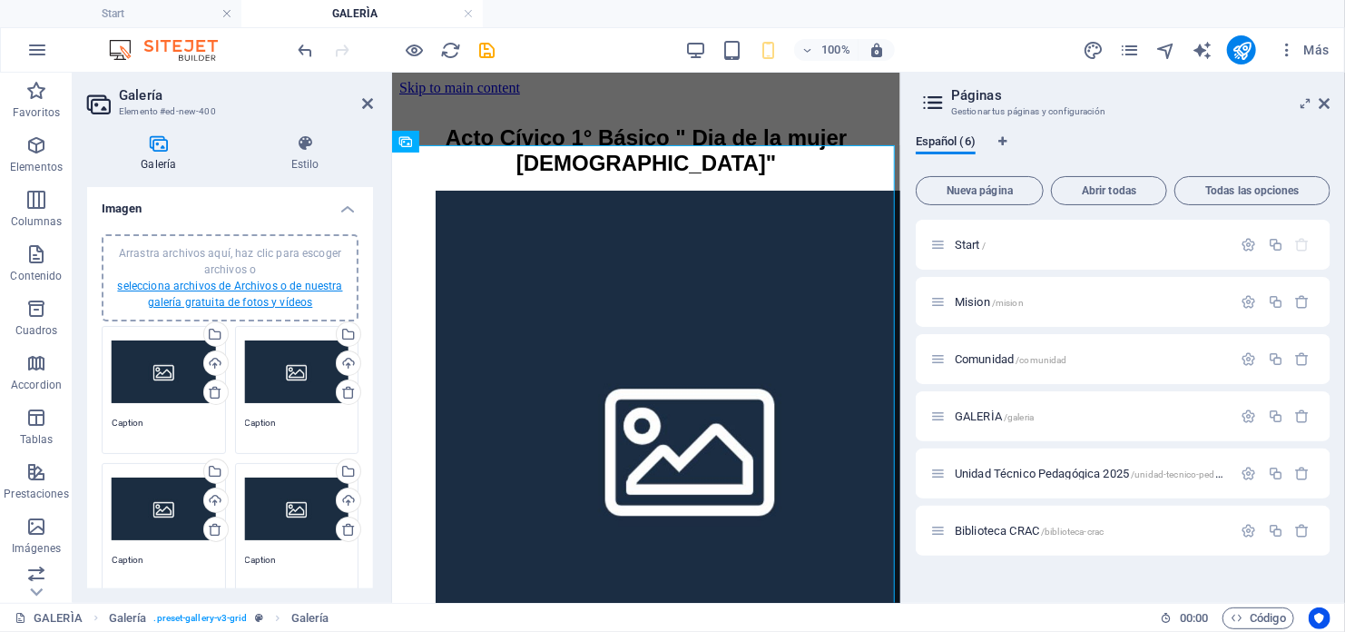
click at [265, 300] on link "selecciona archivos de Archivos o de nuestra galería gratuita de fotos y vídeos" at bounding box center [229, 294] width 225 height 29
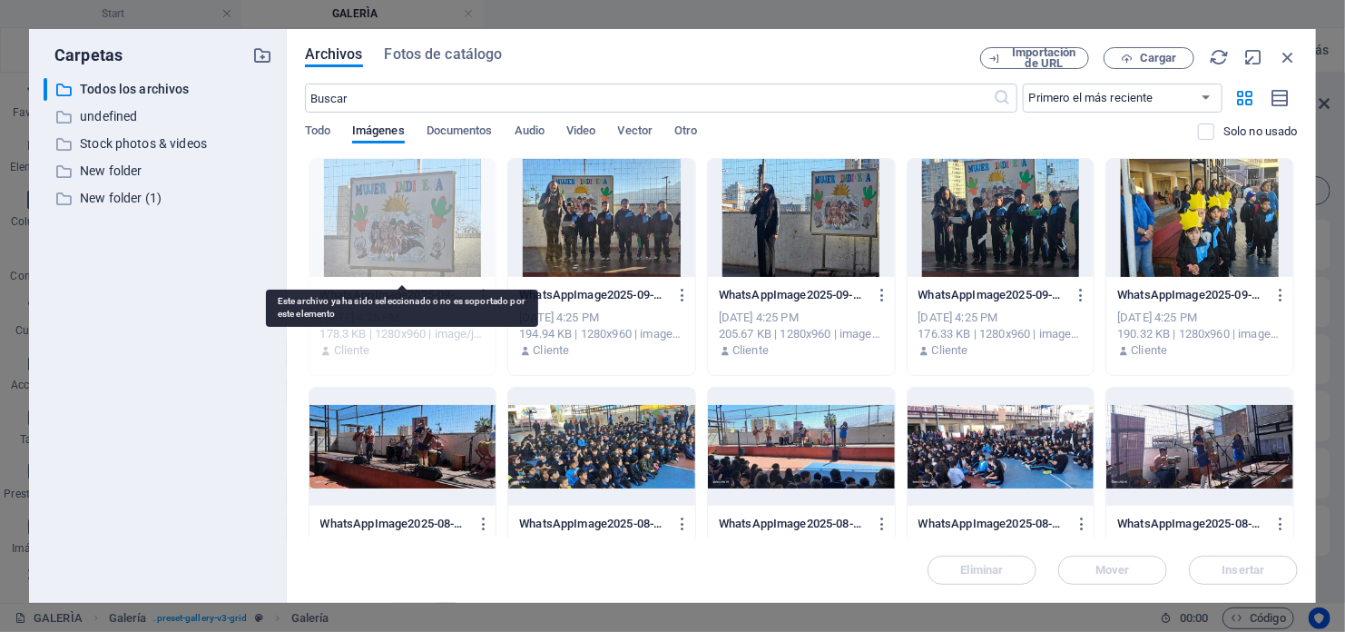
click at [447, 237] on div at bounding box center [402, 218] width 187 height 118
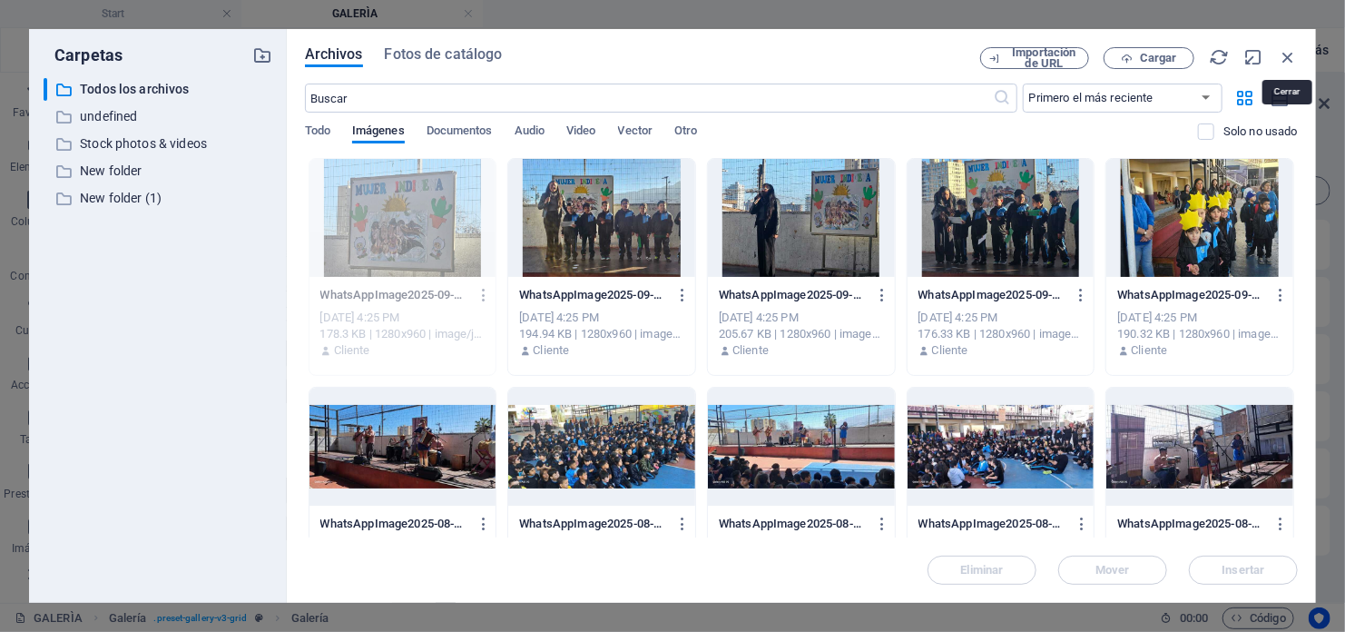
click at [1282, 57] on icon "button" at bounding box center [1288, 57] width 20 height 20
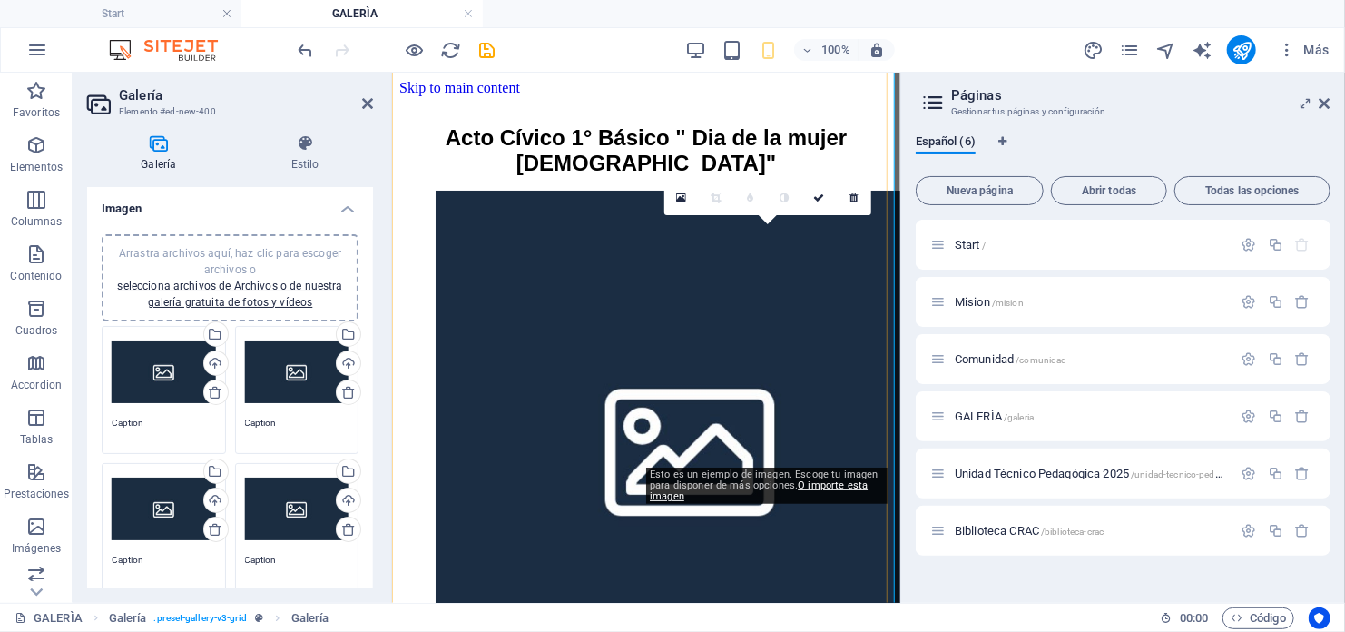
scroll to position [272, 0]
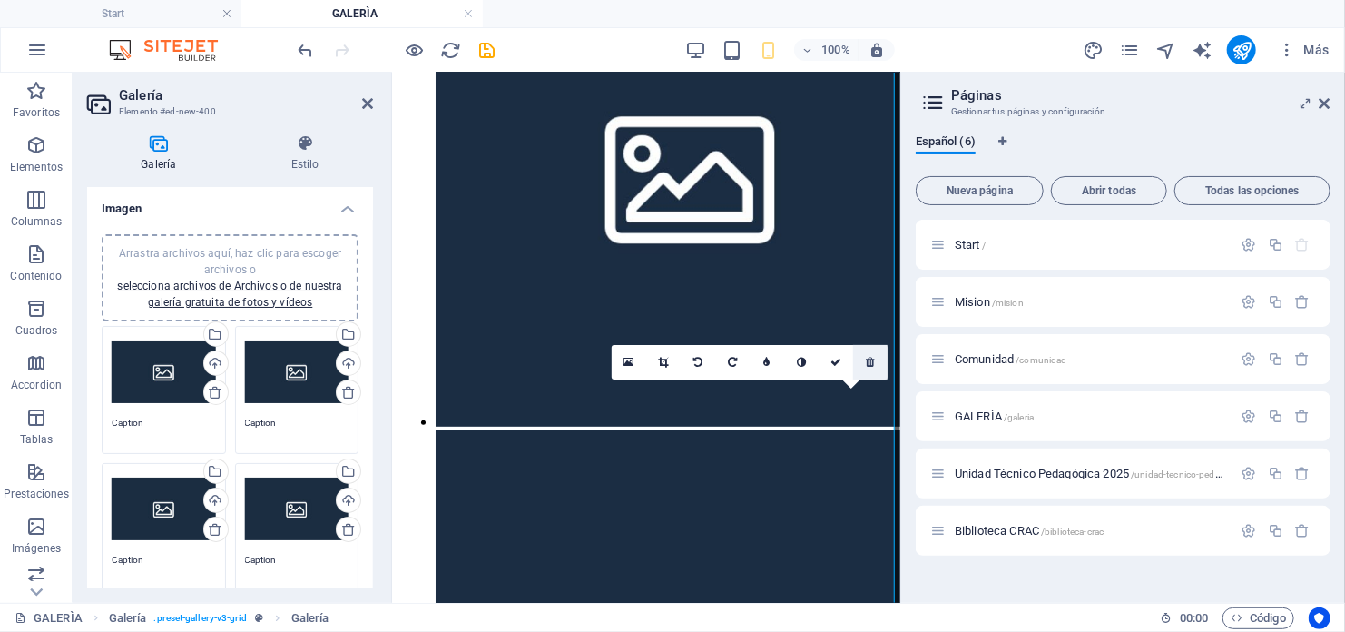
click at [867, 358] on icon at bounding box center [871, 362] width 8 height 11
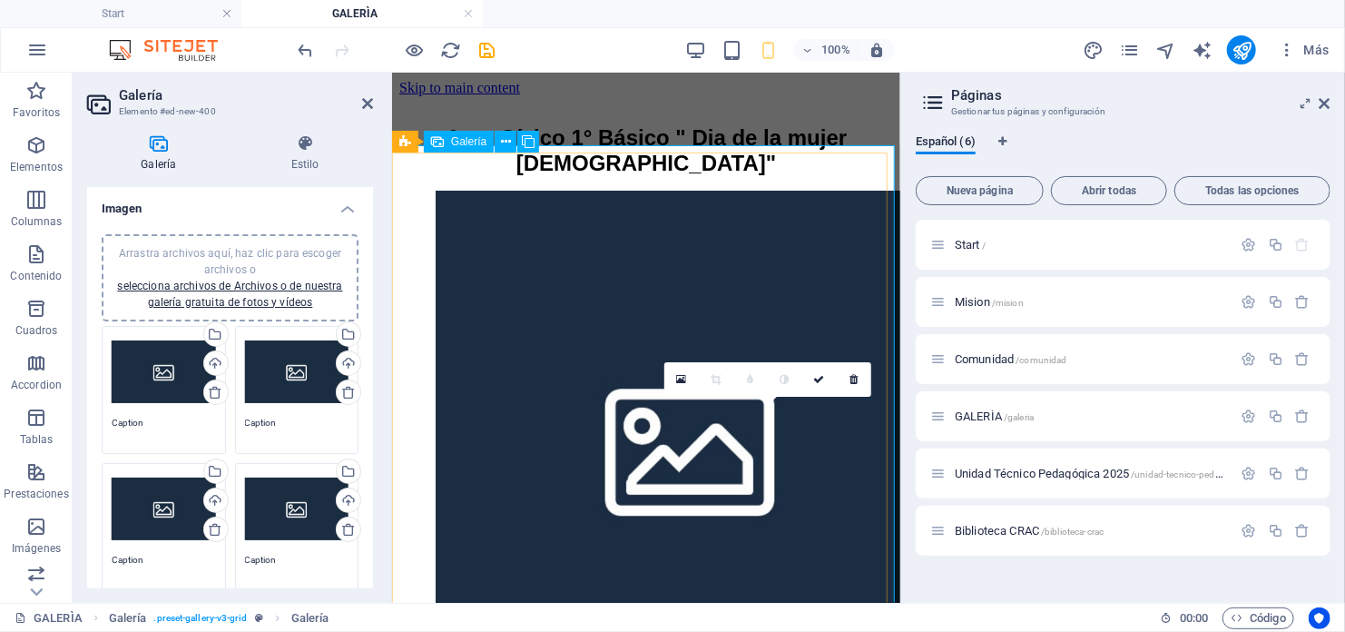
scroll to position [182, 0]
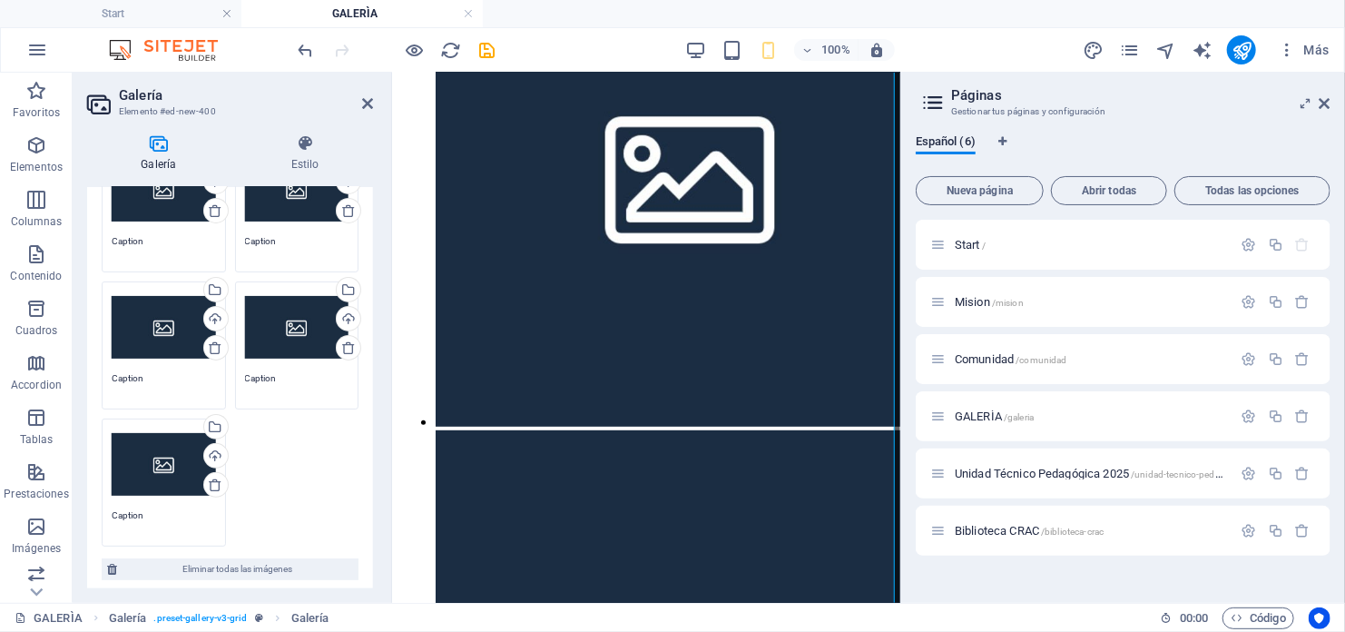
scroll to position [0, 0]
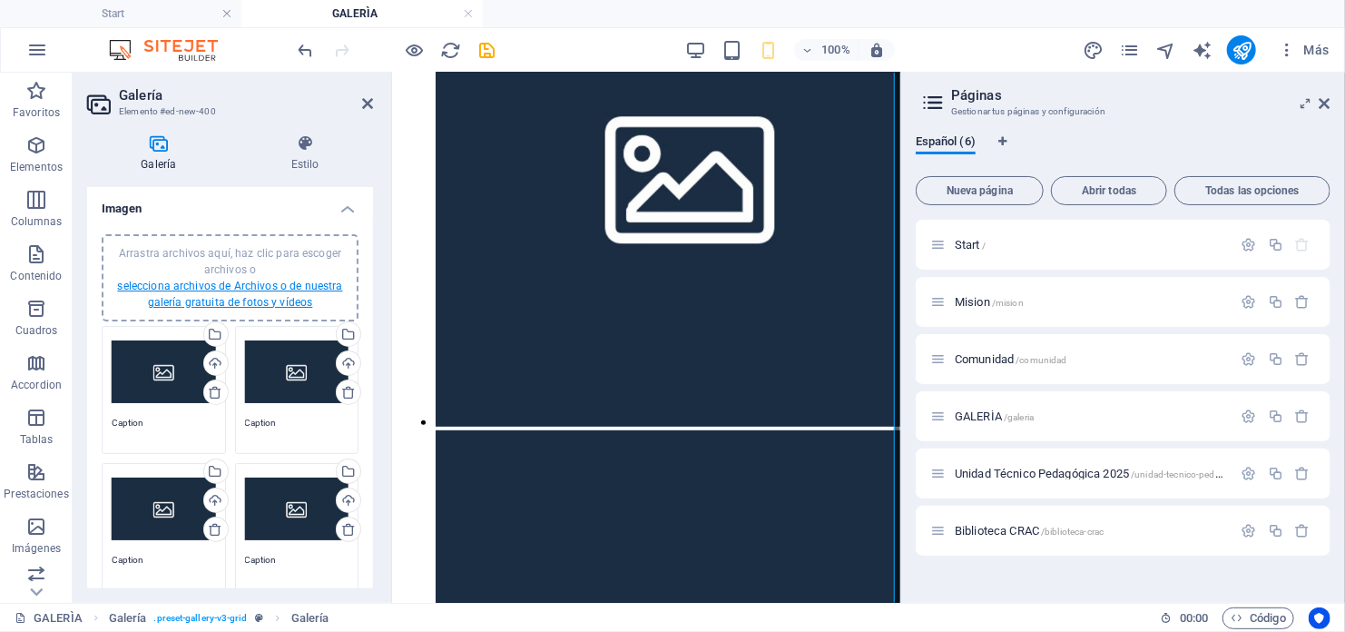
click at [179, 298] on link "selecciona archivos de Archivos o de nuestra galería gratuita de fotos y vídeos" at bounding box center [229, 294] width 225 height 29
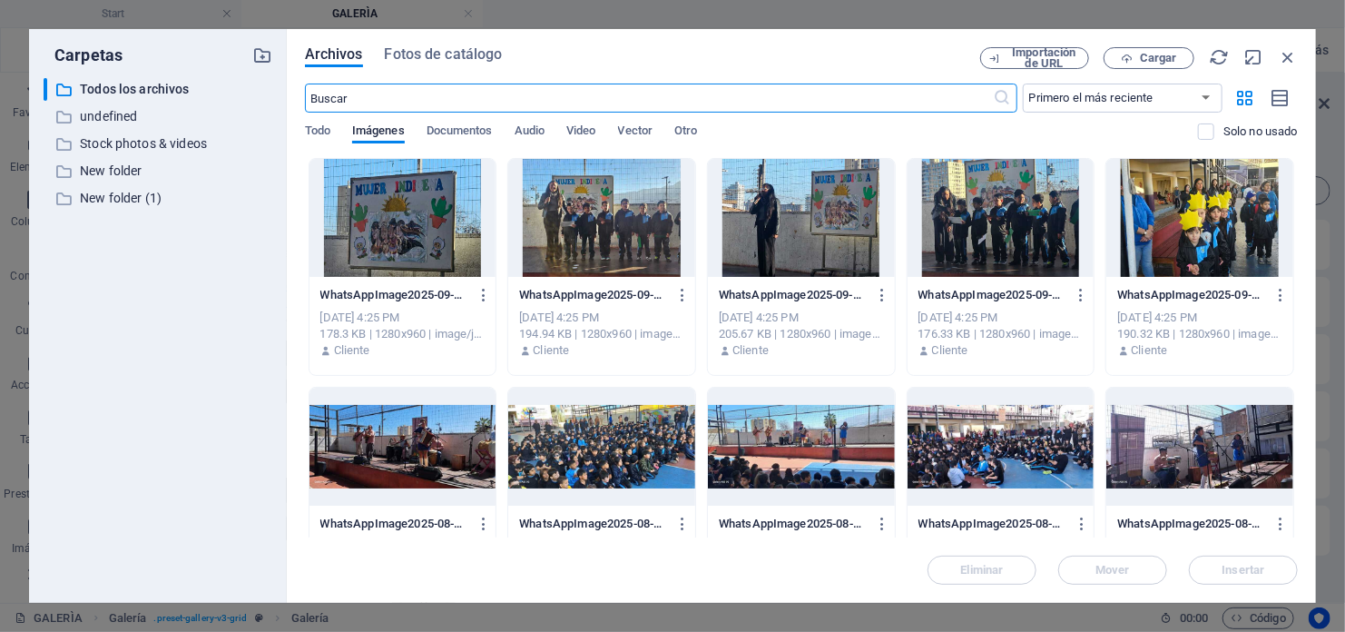
scroll to position [130, 0]
click at [339, 248] on div at bounding box center [402, 218] width 187 height 118
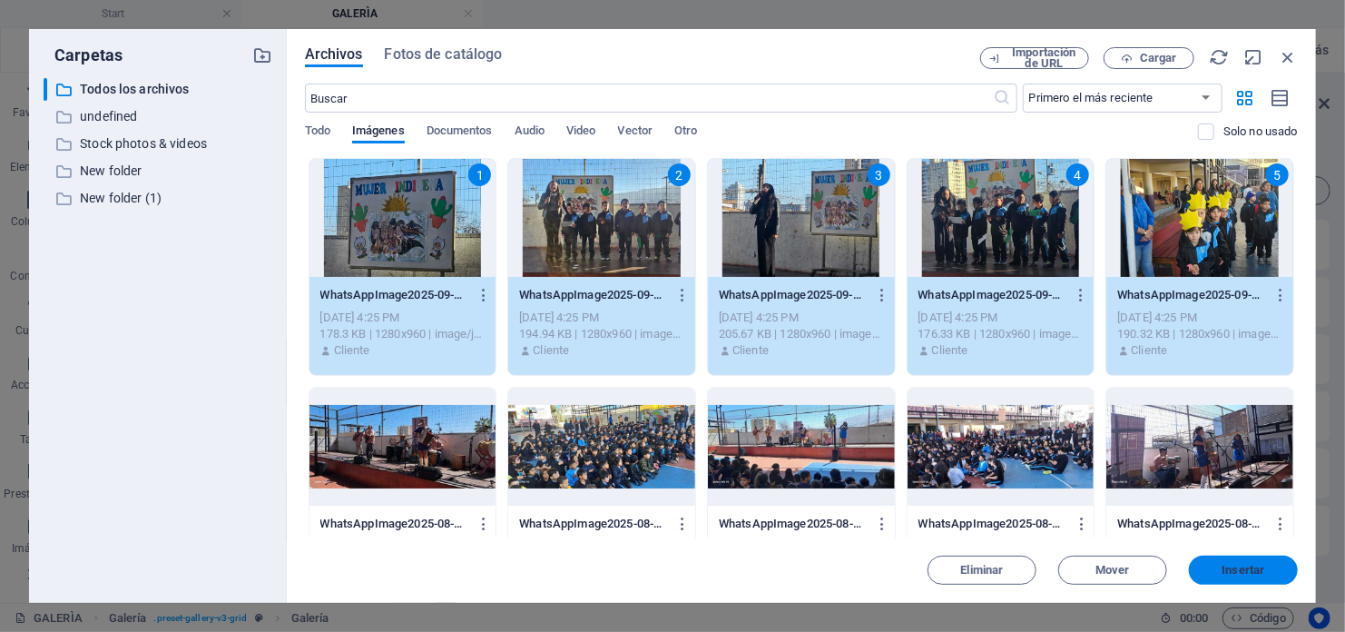
click at [1266, 564] on button "Insertar" at bounding box center [1243, 569] width 109 height 29
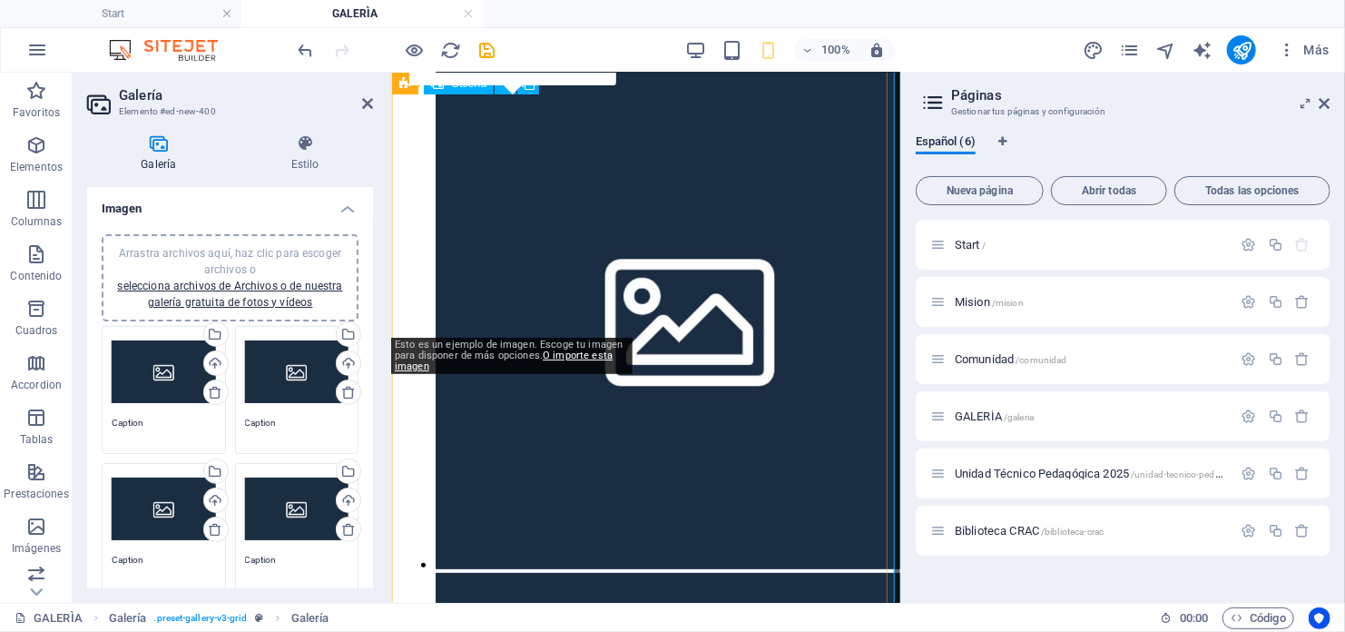
scroll to position [402, 0]
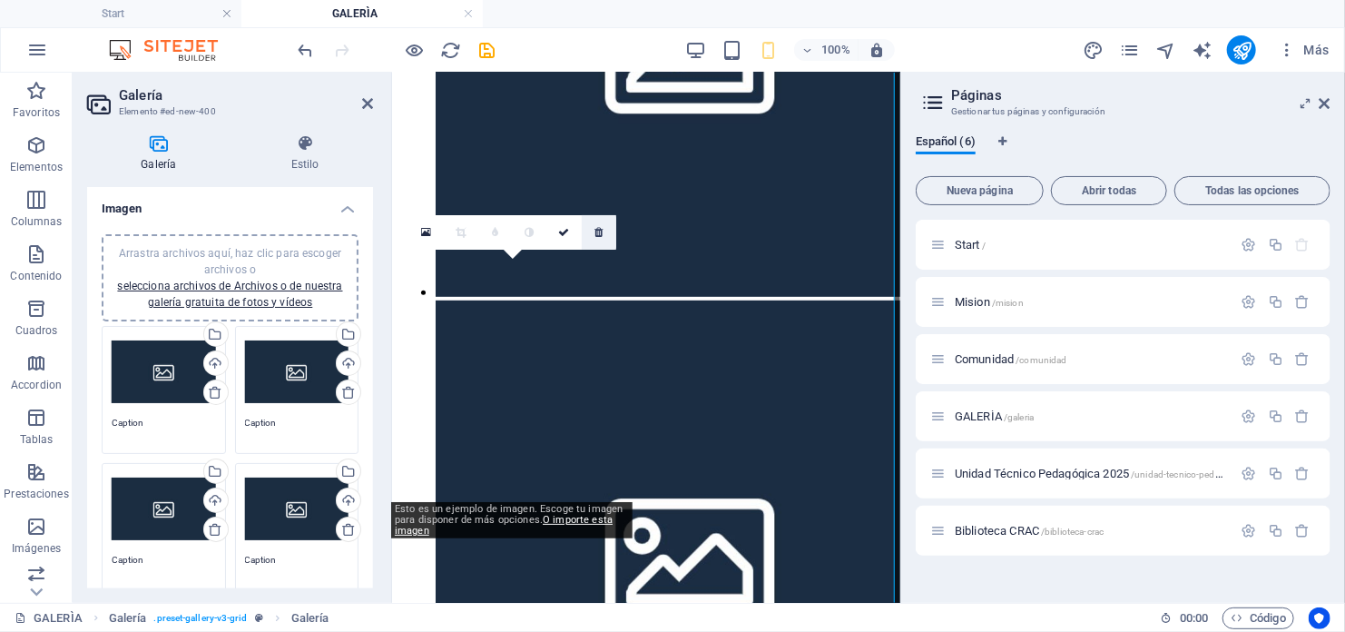
click at [599, 229] on icon at bounding box center [598, 232] width 8 height 11
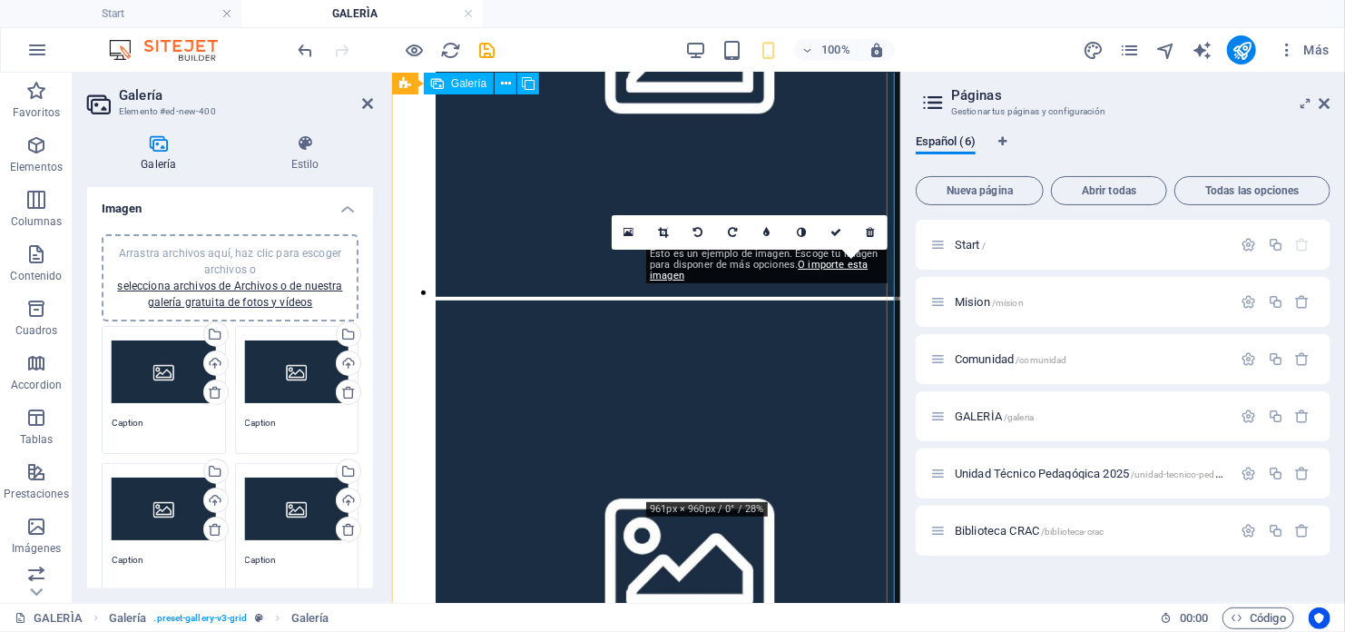
scroll to position [221, 0]
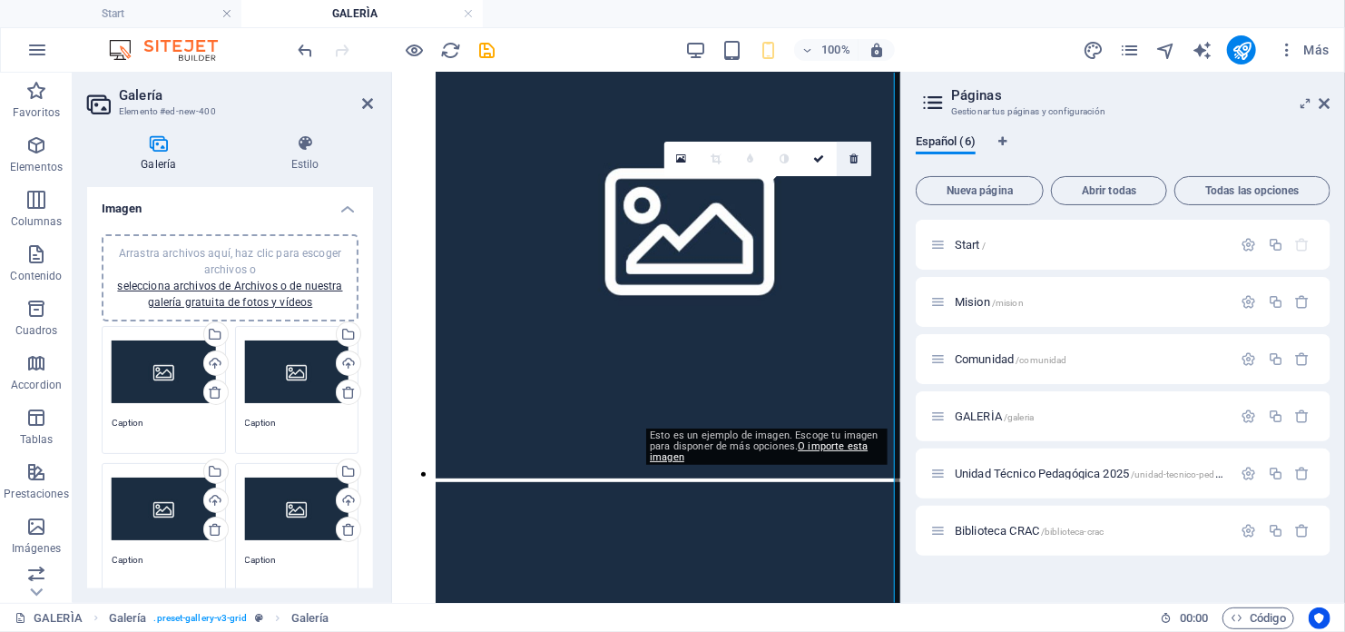
click at [850, 161] on icon at bounding box center [854, 158] width 8 height 11
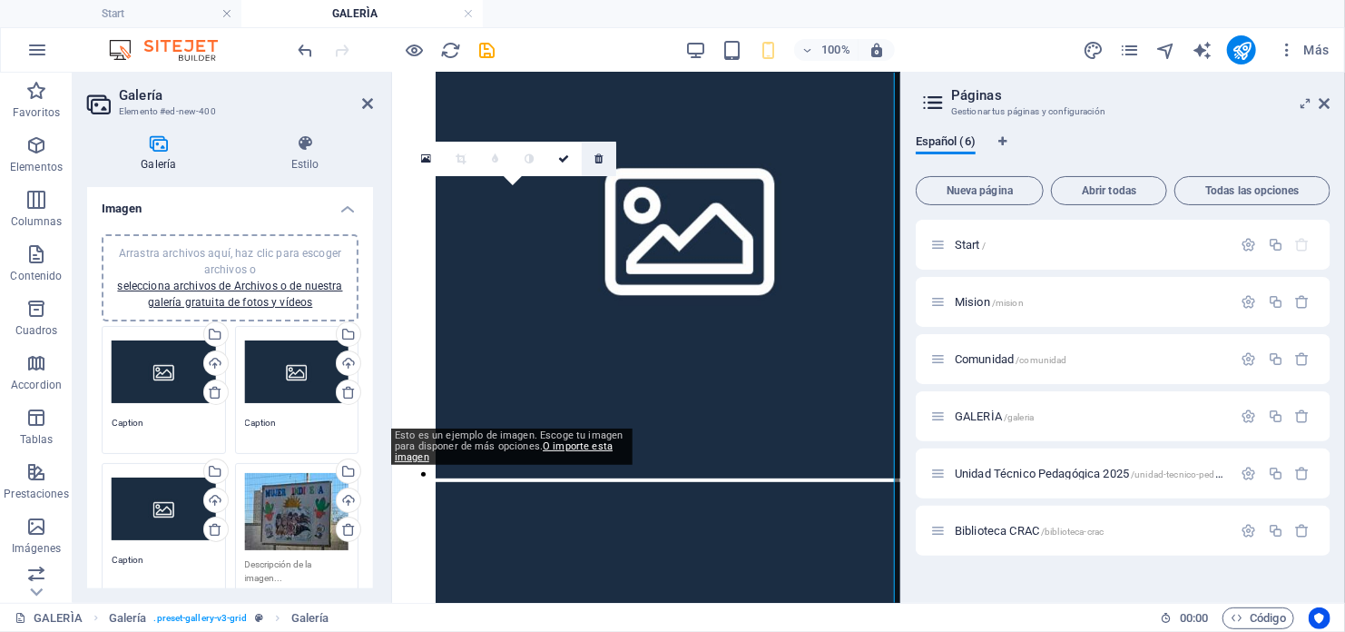
click at [602, 168] on link at bounding box center [599, 159] width 34 height 34
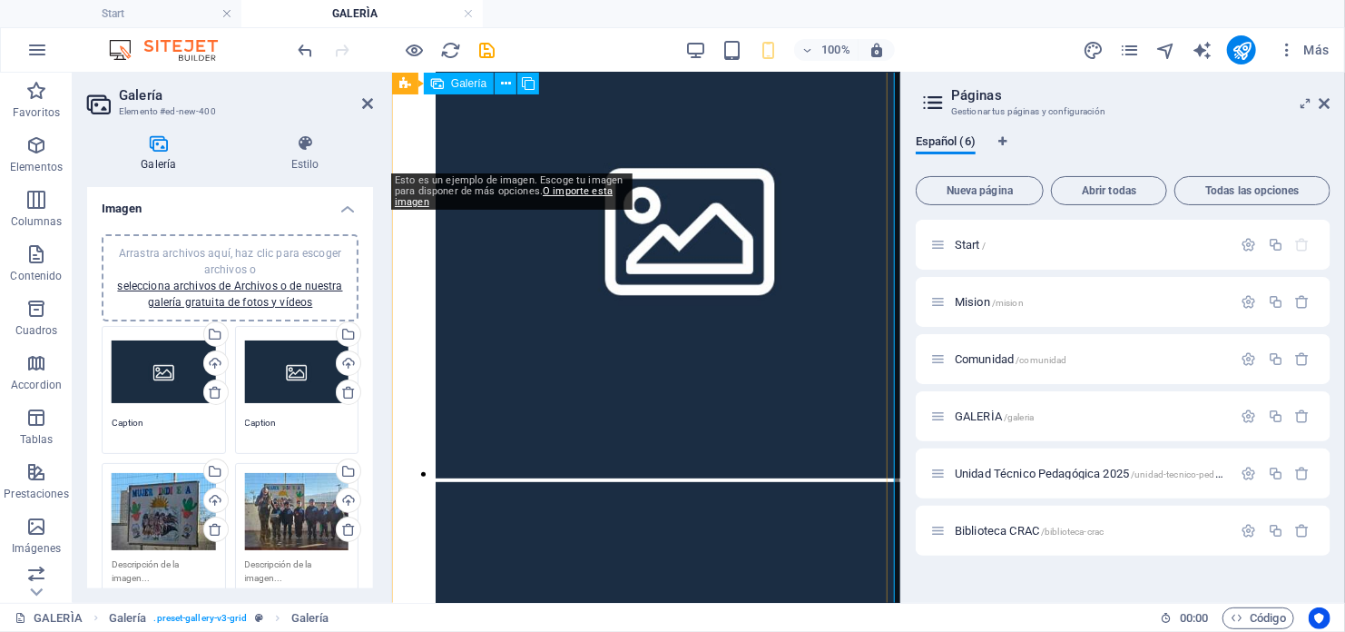
click at [527, 127] on li at bounding box center [798, 225] width 726 height 512
click at [504, 84] on icon at bounding box center [506, 83] width 10 height 19
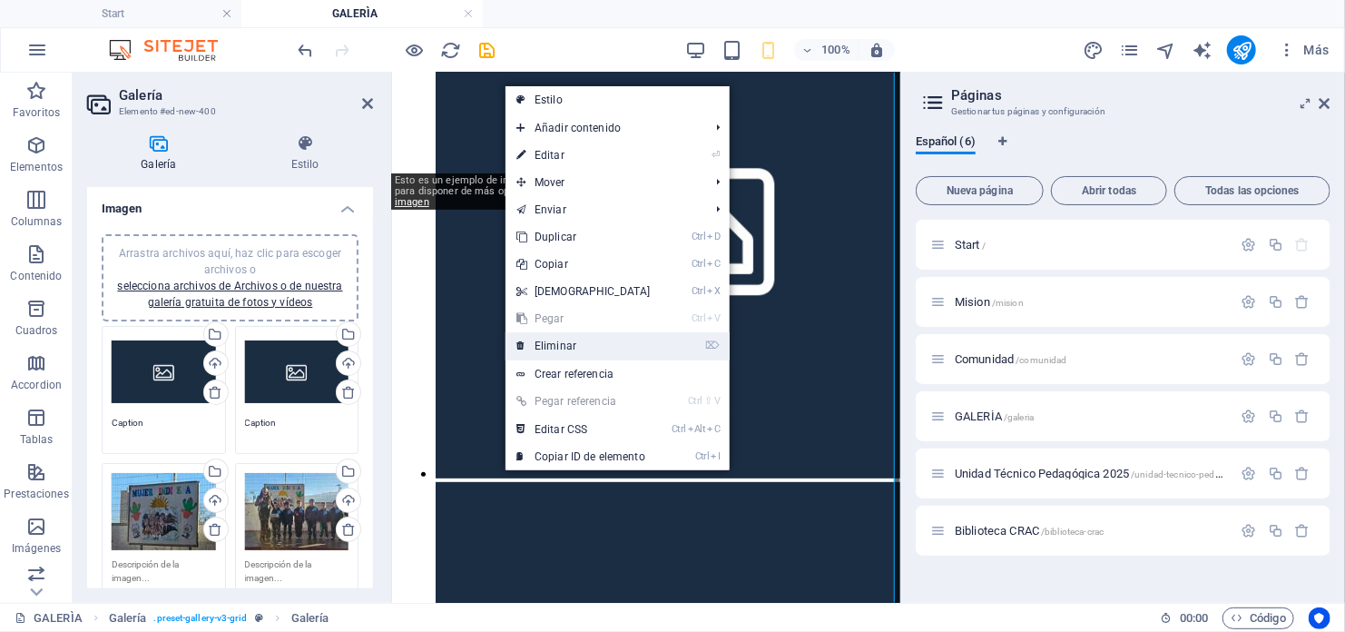
click at [578, 339] on link "⌦ Eliminar" at bounding box center [584, 345] width 156 height 27
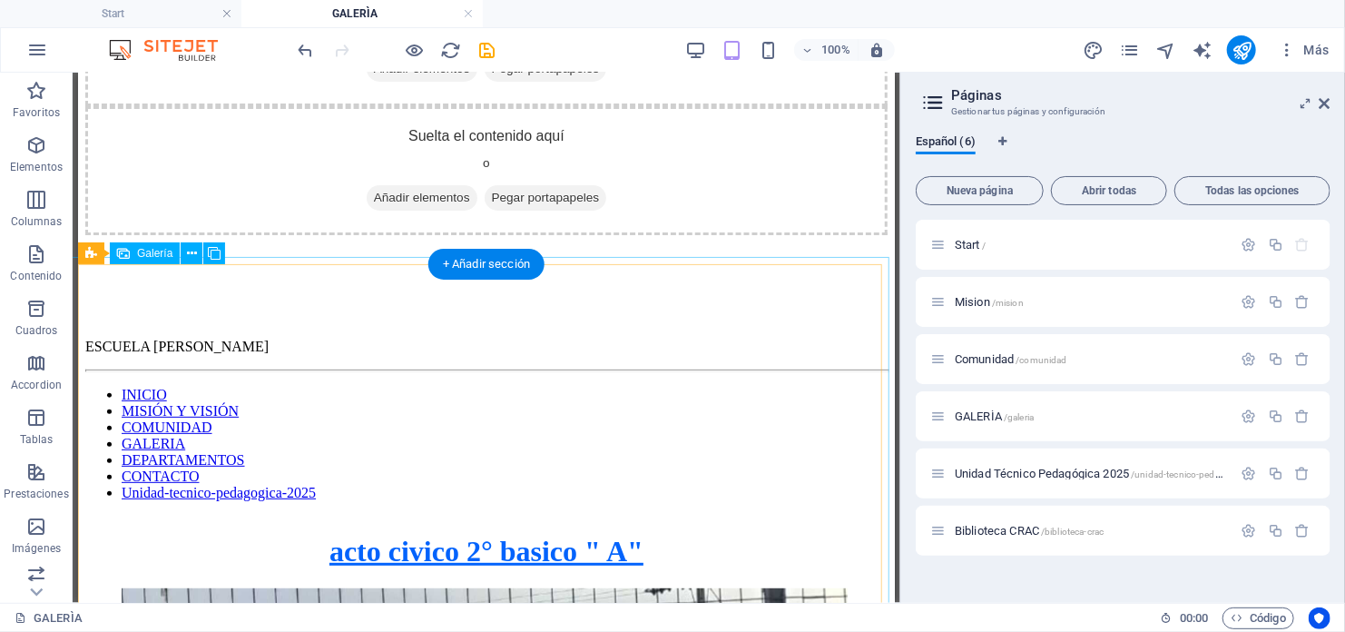
scroll to position [0, 0]
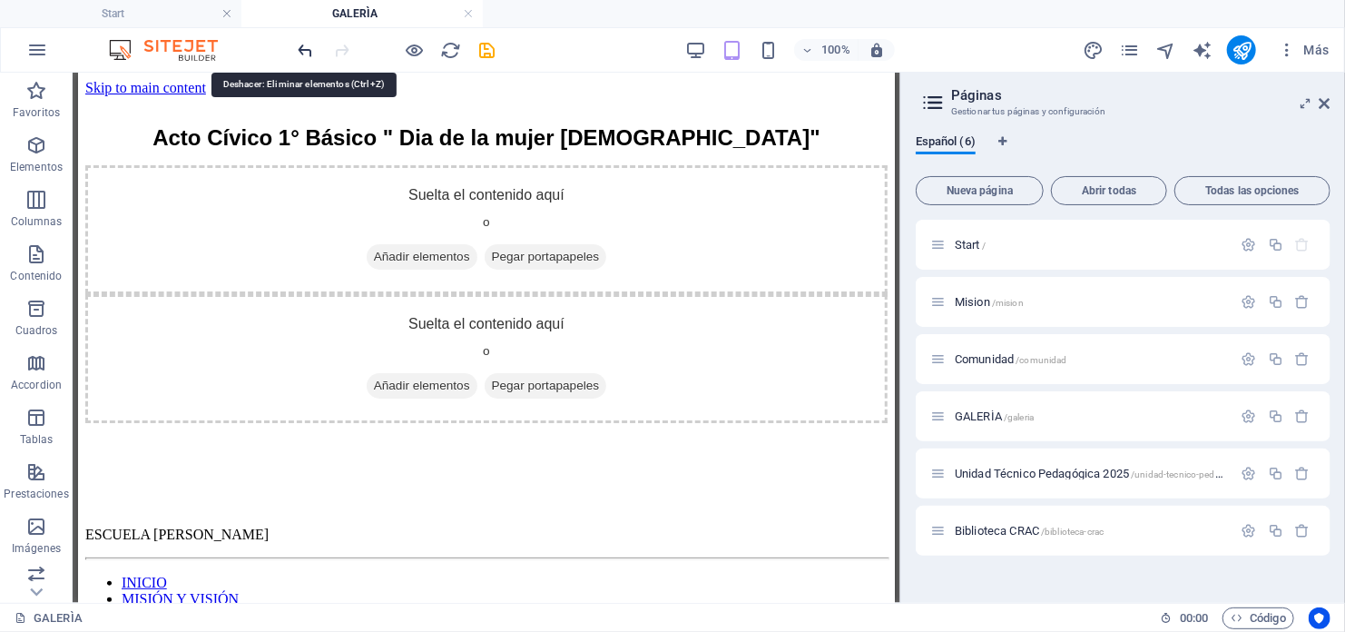
click at [305, 49] on icon "undo" at bounding box center [306, 50] width 21 height 21
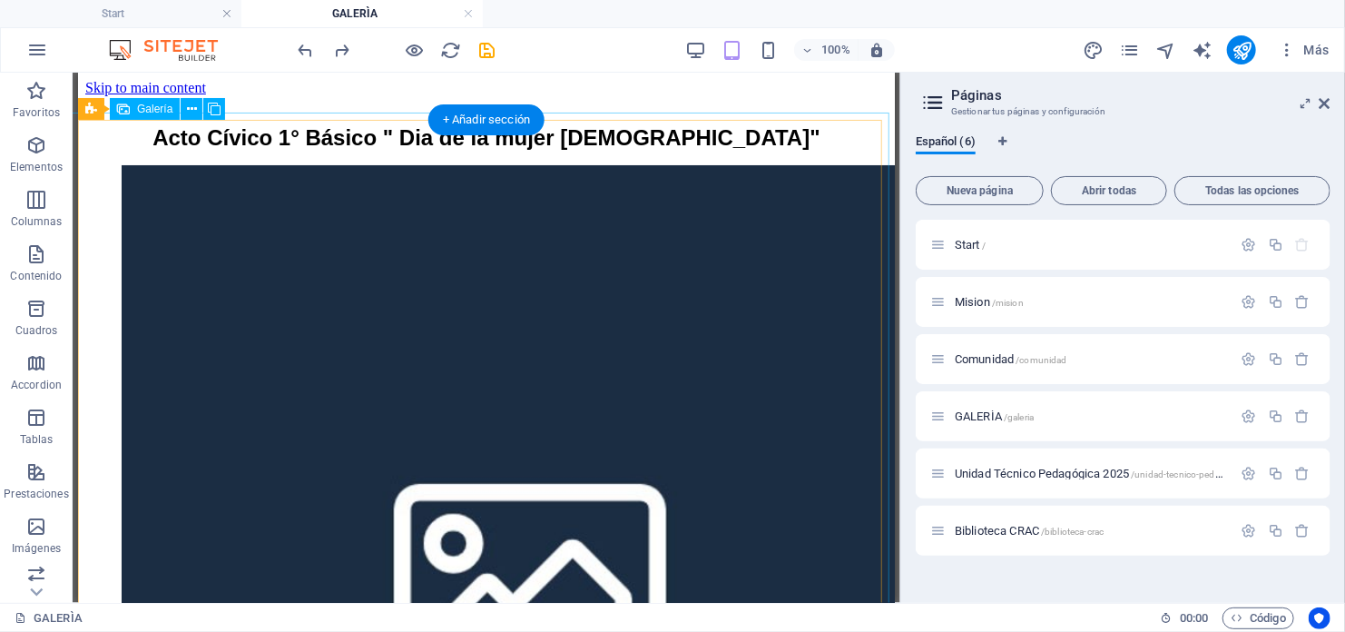
click at [273, 252] on li at bounding box center [484, 574] width 726 height 820
click at [256, 260] on li at bounding box center [484, 574] width 726 height 820
click at [239, 261] on li at bounding box center [484, 574] width 726 height 820
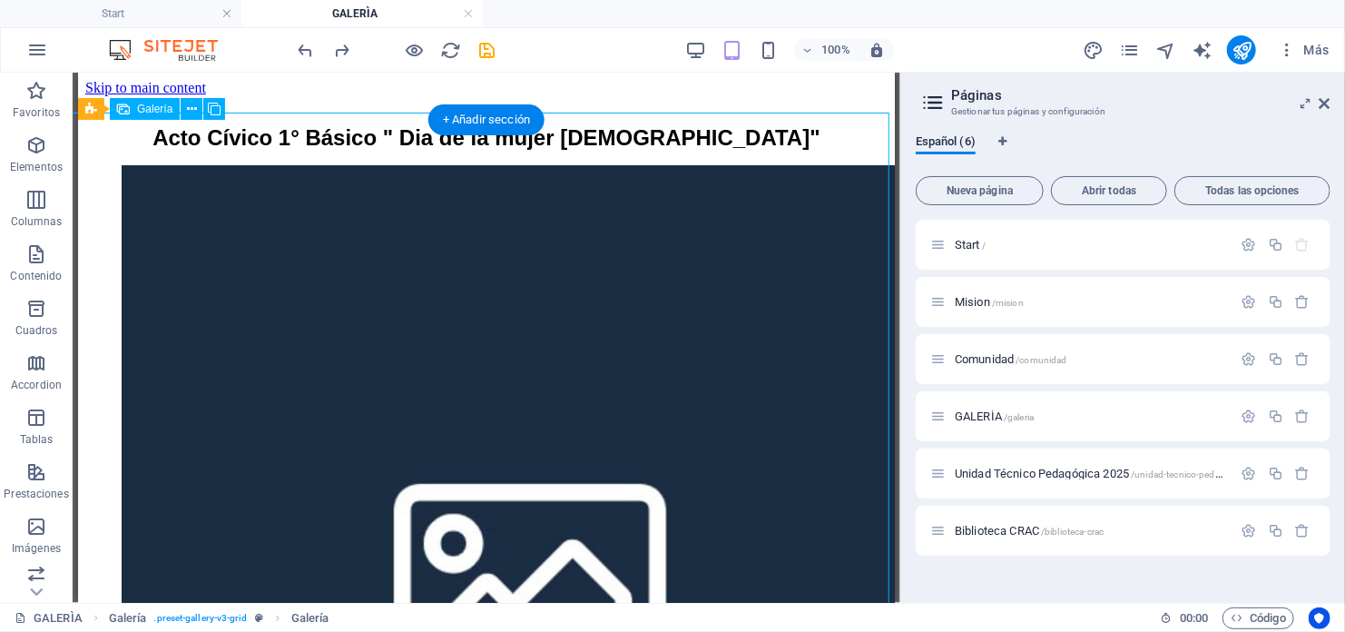
click at [239, 261] on li at bounding box center [484, 574] width 726 height 820
select select "4"
select select "px"
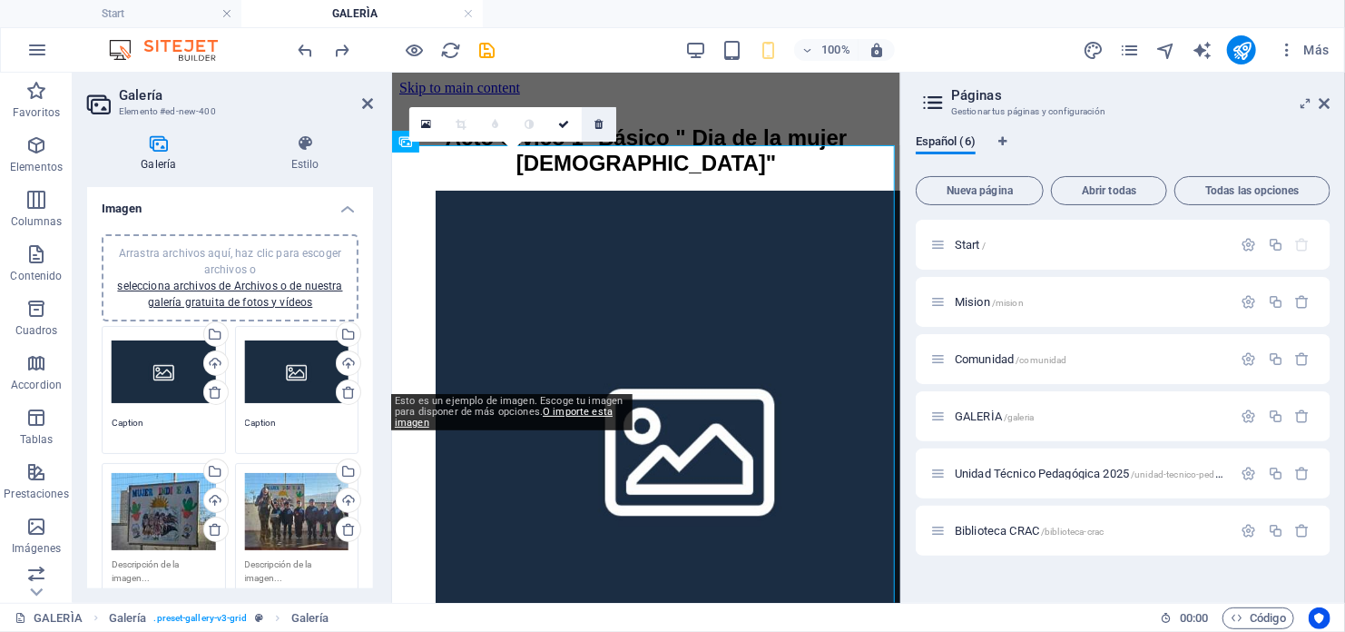
click at [602, 123] on icon at bounding box center [598, 124] width 8 height 11
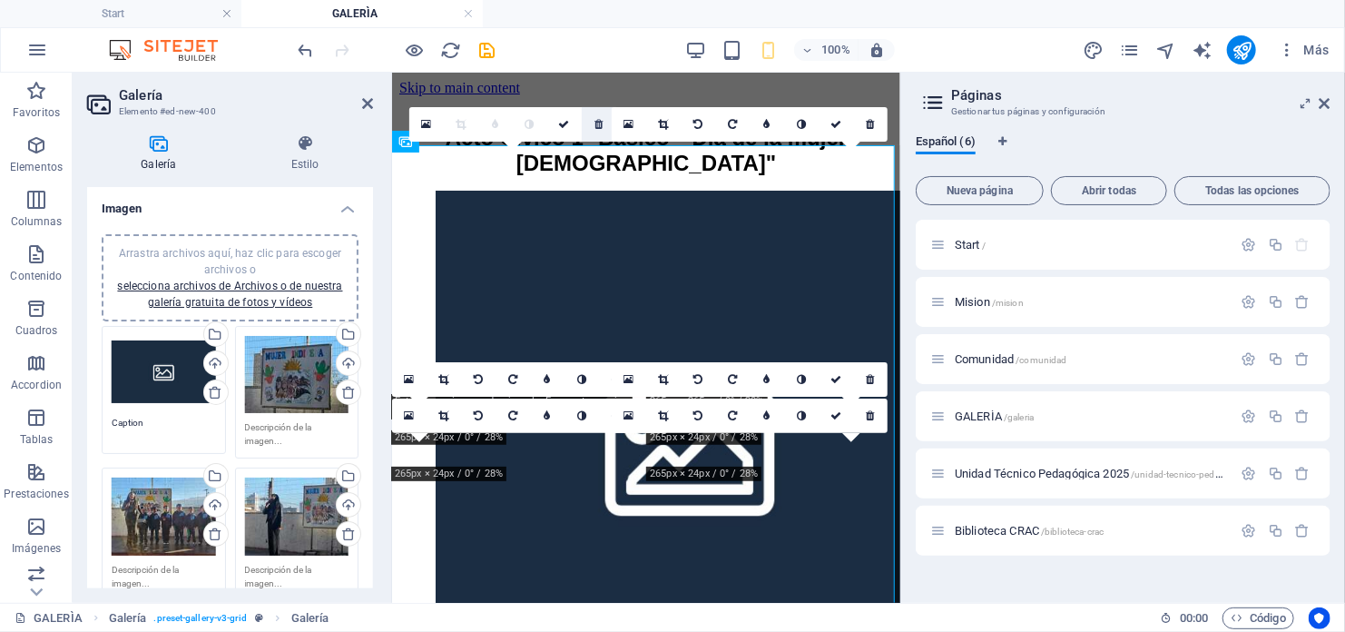
click at [596, 124] on icon at bounding box center [598, 124] width 8 height 11
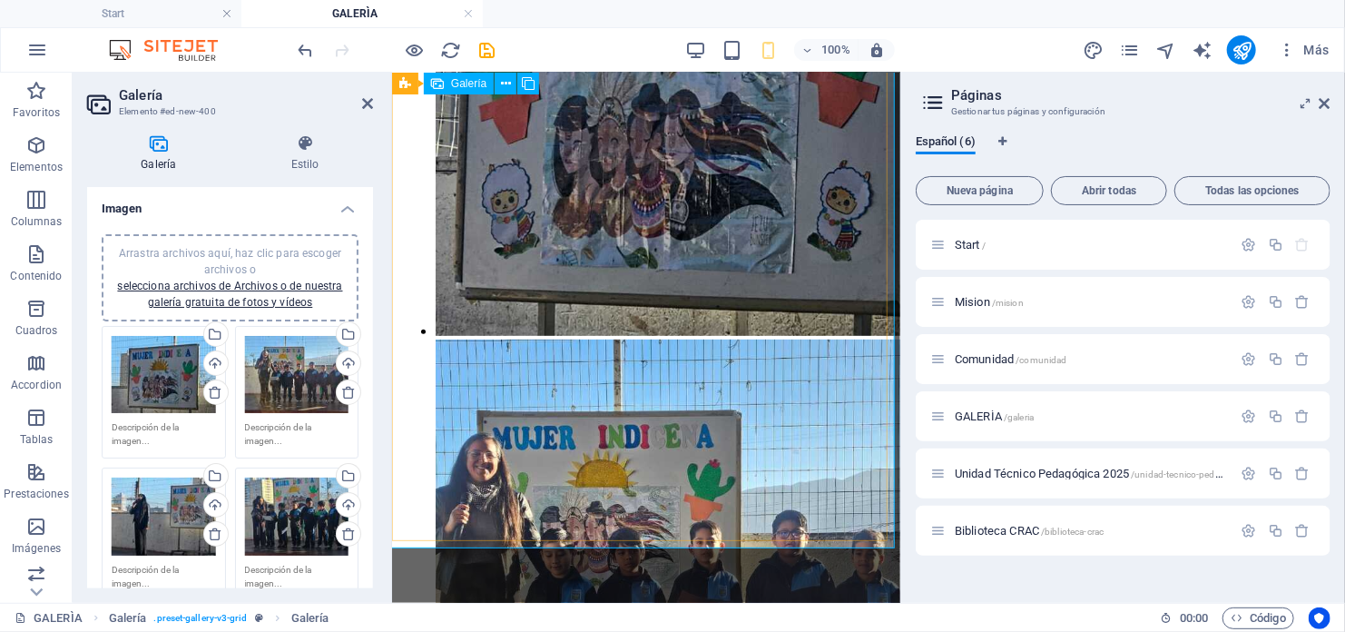
scroll to position [545, 0]
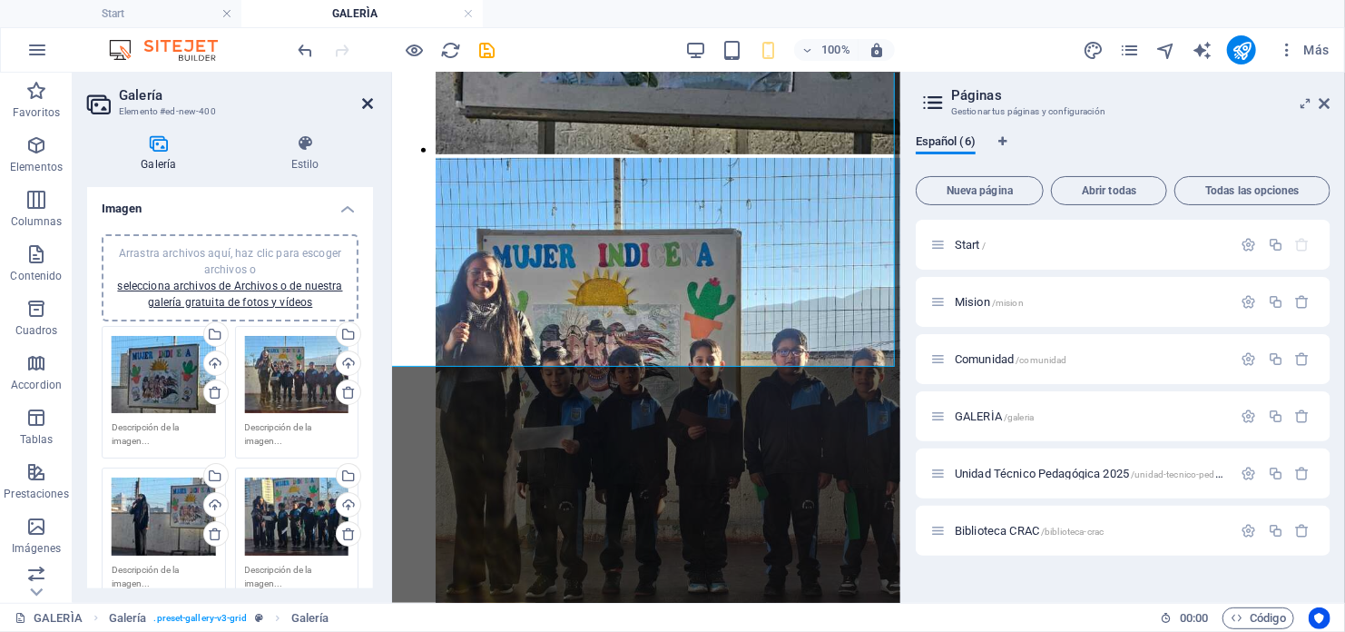
click at [365, 106] on icon at bounding box center [367, 103] width 11 height 15
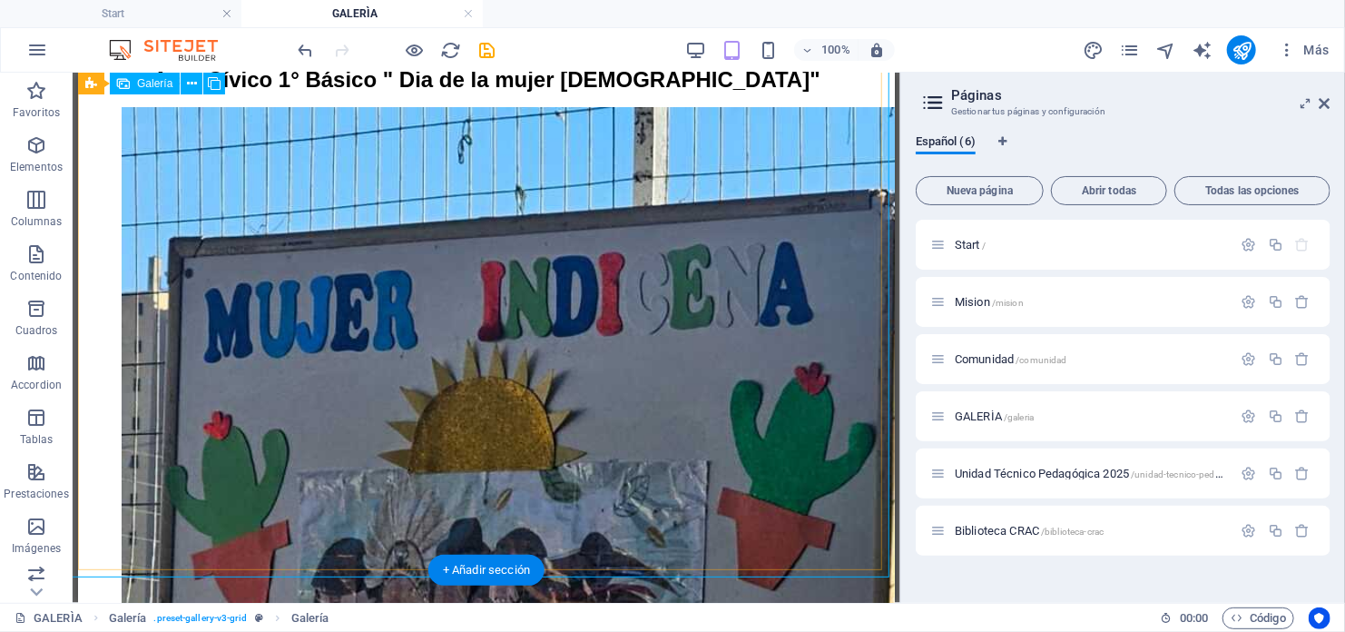
scroll to position [0, 0]
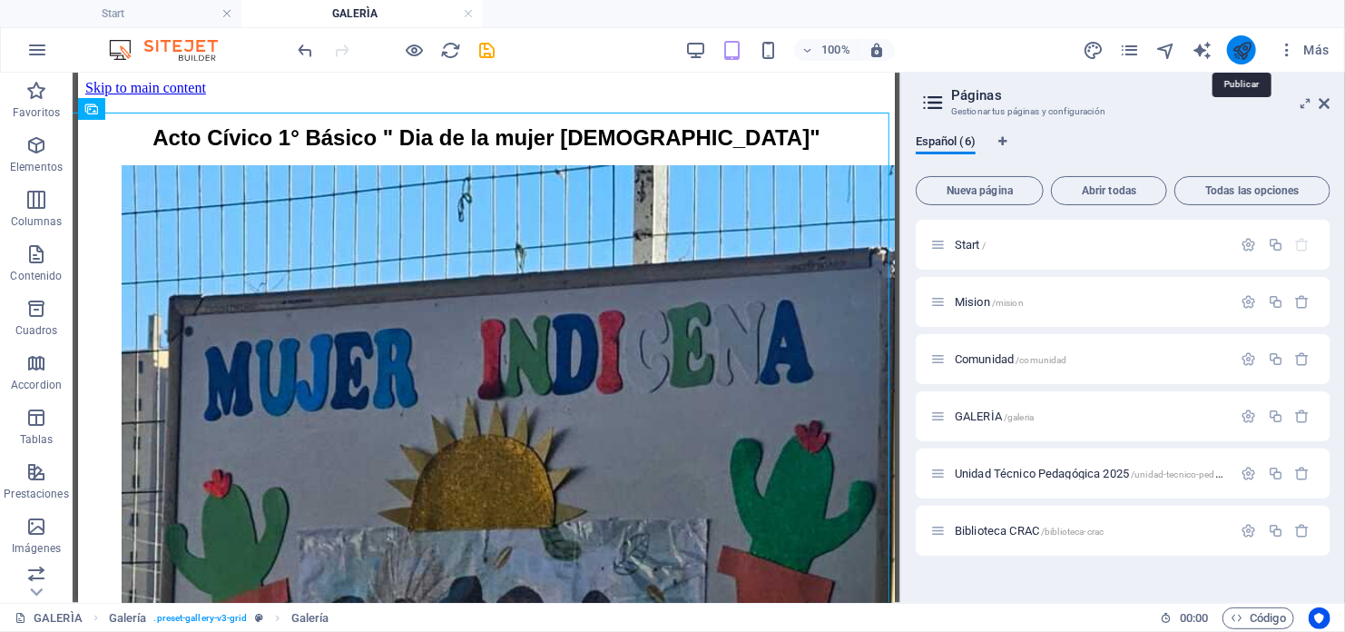
click at [1242, 46] on icon "publish" at bounding box center [1242, 50] width 21 height 21
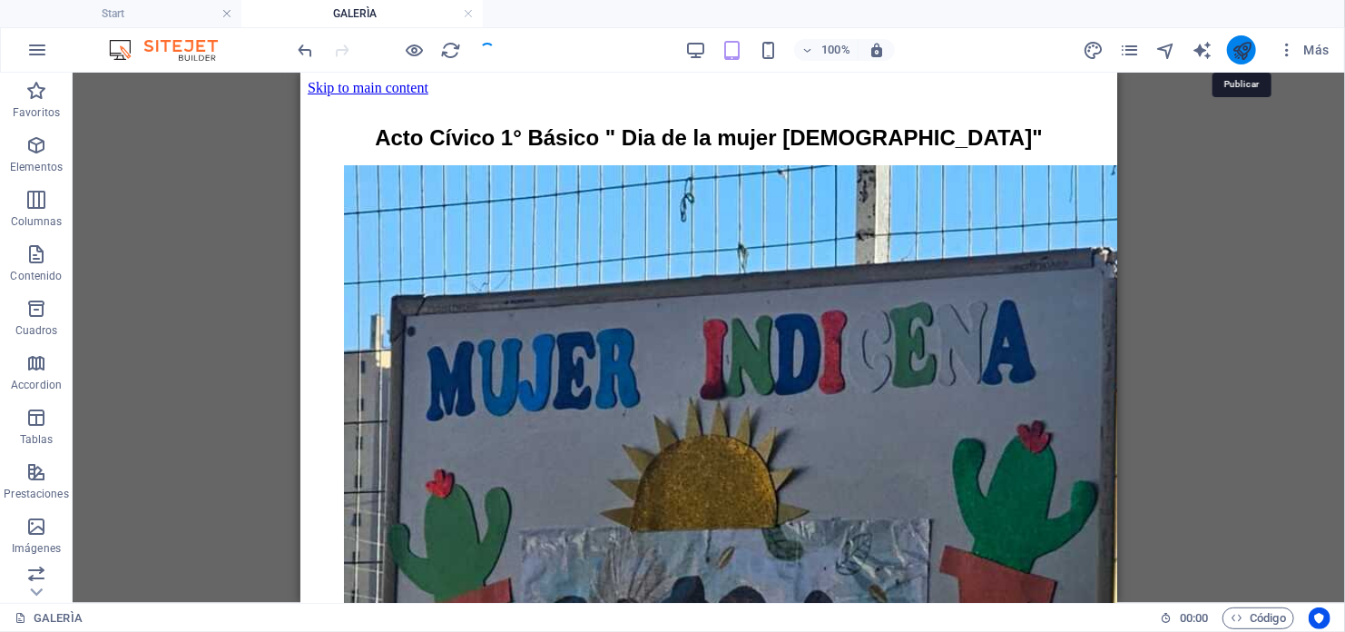
click at [1232, 44] on icon "publish" at bounding box center [1242, 50] width 21 height 21
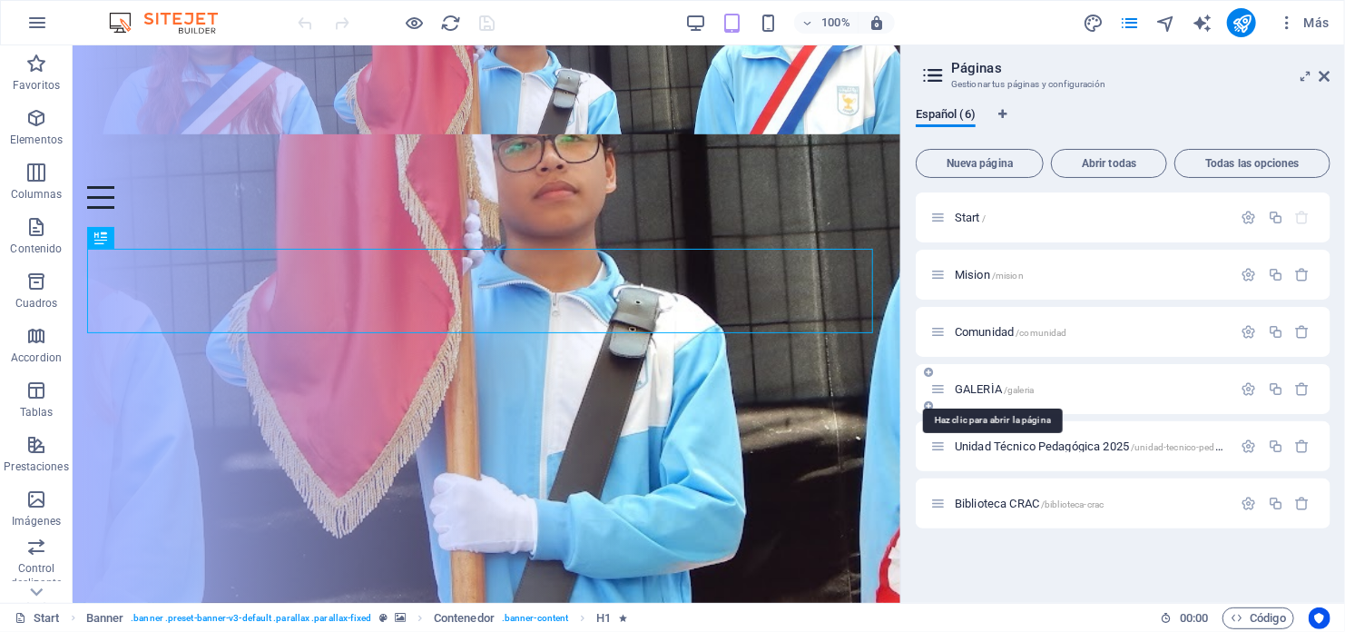
click at [0, 0] on span "GALERÌA /galeria" at bounding box center [0, 0] width 0 height 0
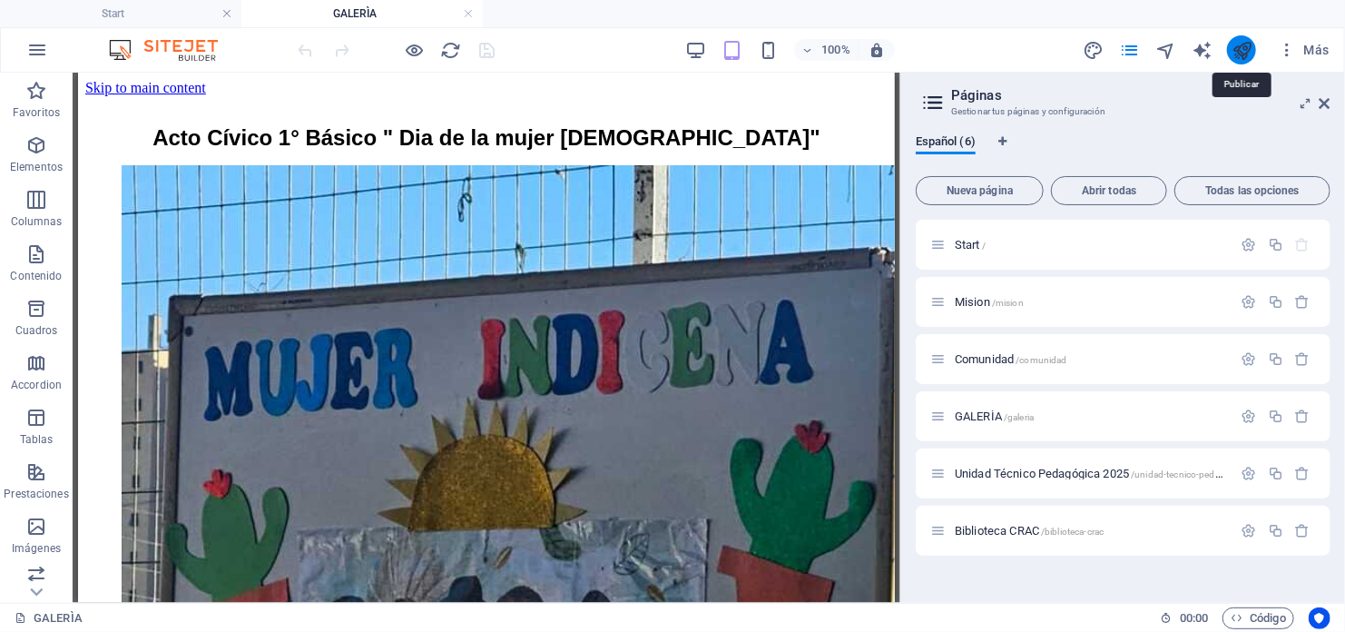
click at [1233, 43] on icon "publish" at bounding box center [1242, 50] width 21 height 21
